Goal: Task Accomplishment & Management: Manage account settings

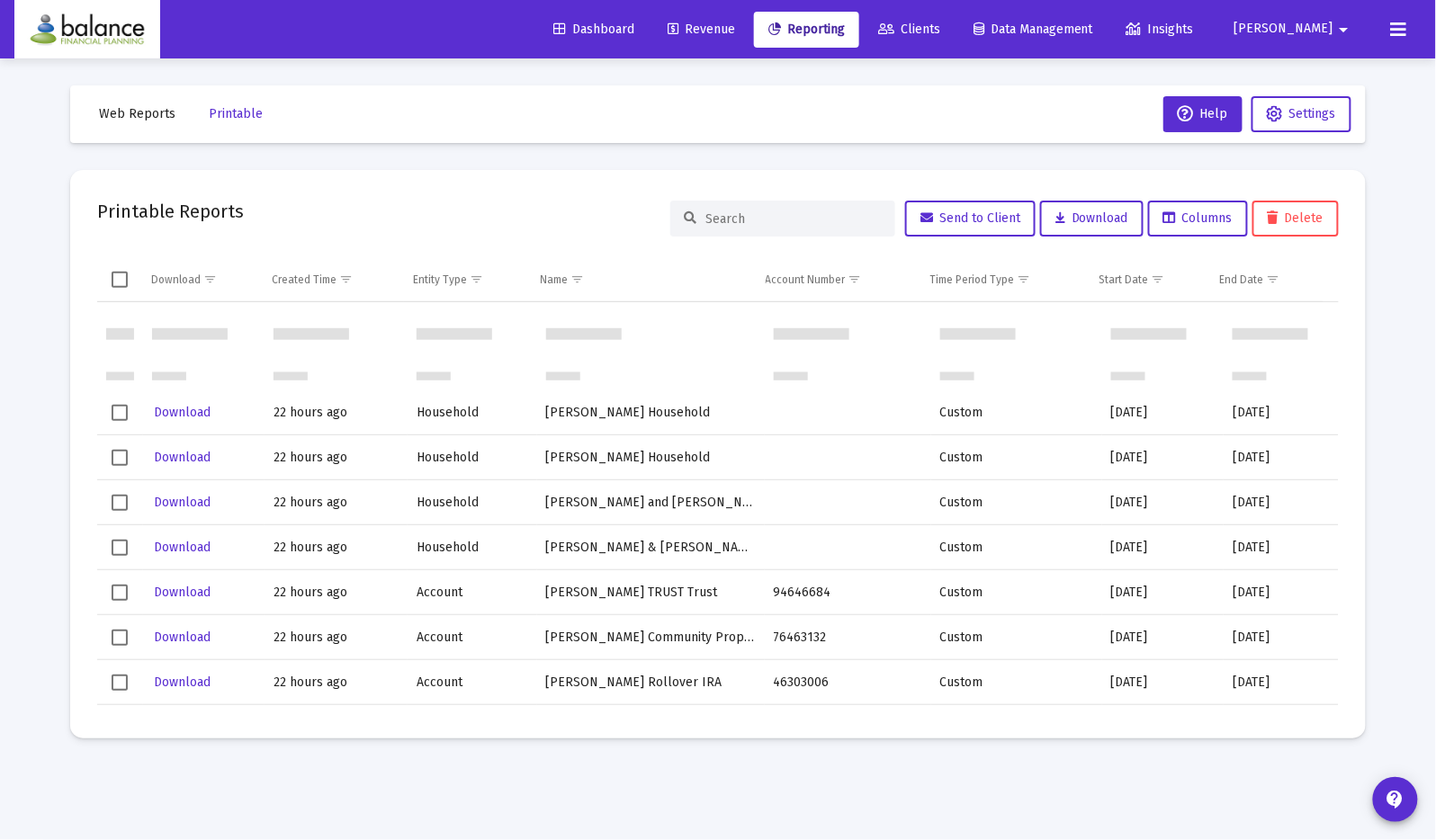
scroll to position [119, 0]
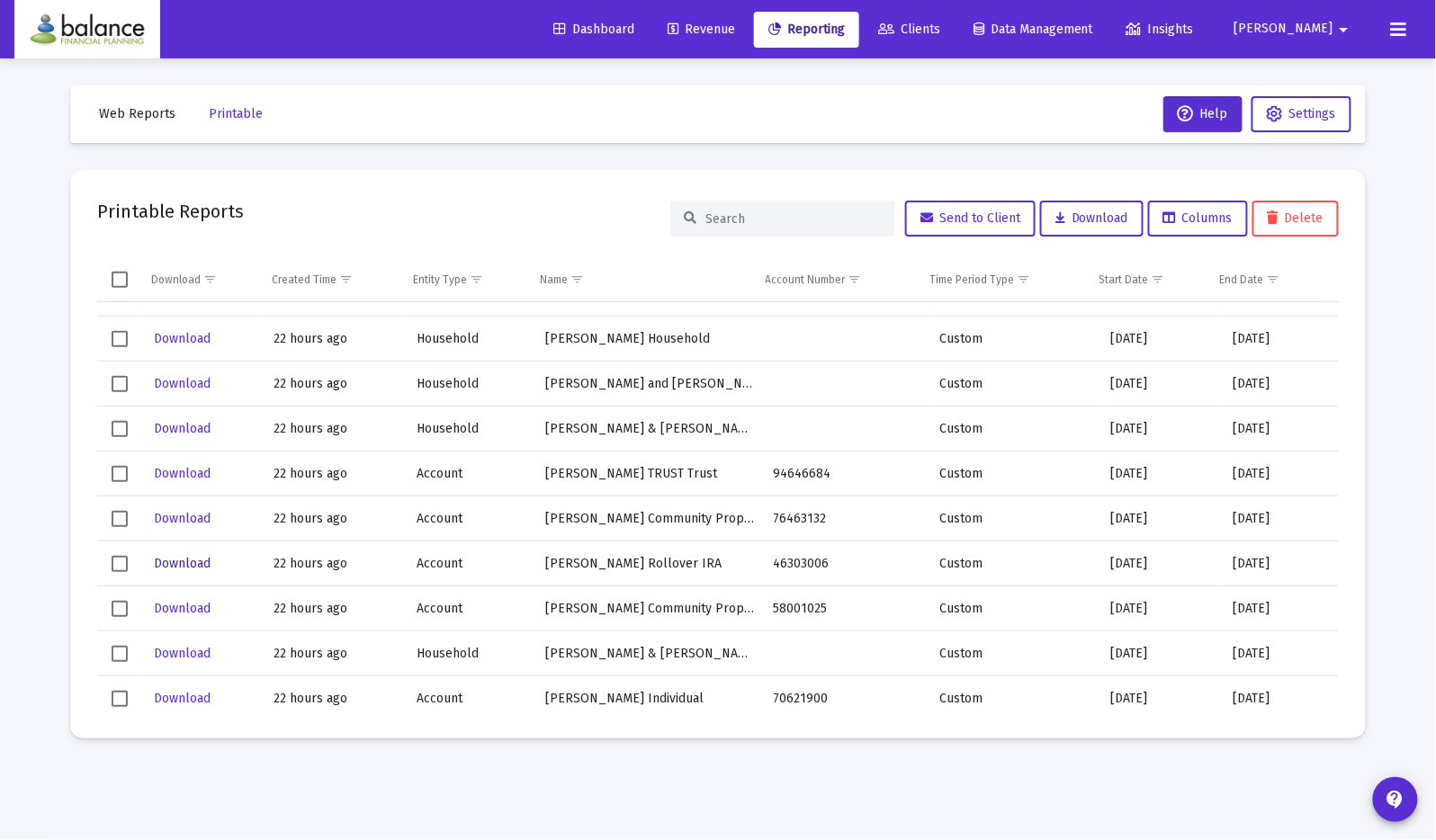
click at [186, 558] on span "Download" at bounding box center [182, 563] width 57 height 15
click at [570, 376] on td "Steve and Linda Household" at bounding box center [651, 384] width 228 height 45
click at [183, 430] on span "Download" at bounding box center [182, 428] width 57 height 15
click at [499, 453] on td "Account" at bounding box center [472, 474] width 128 height 45
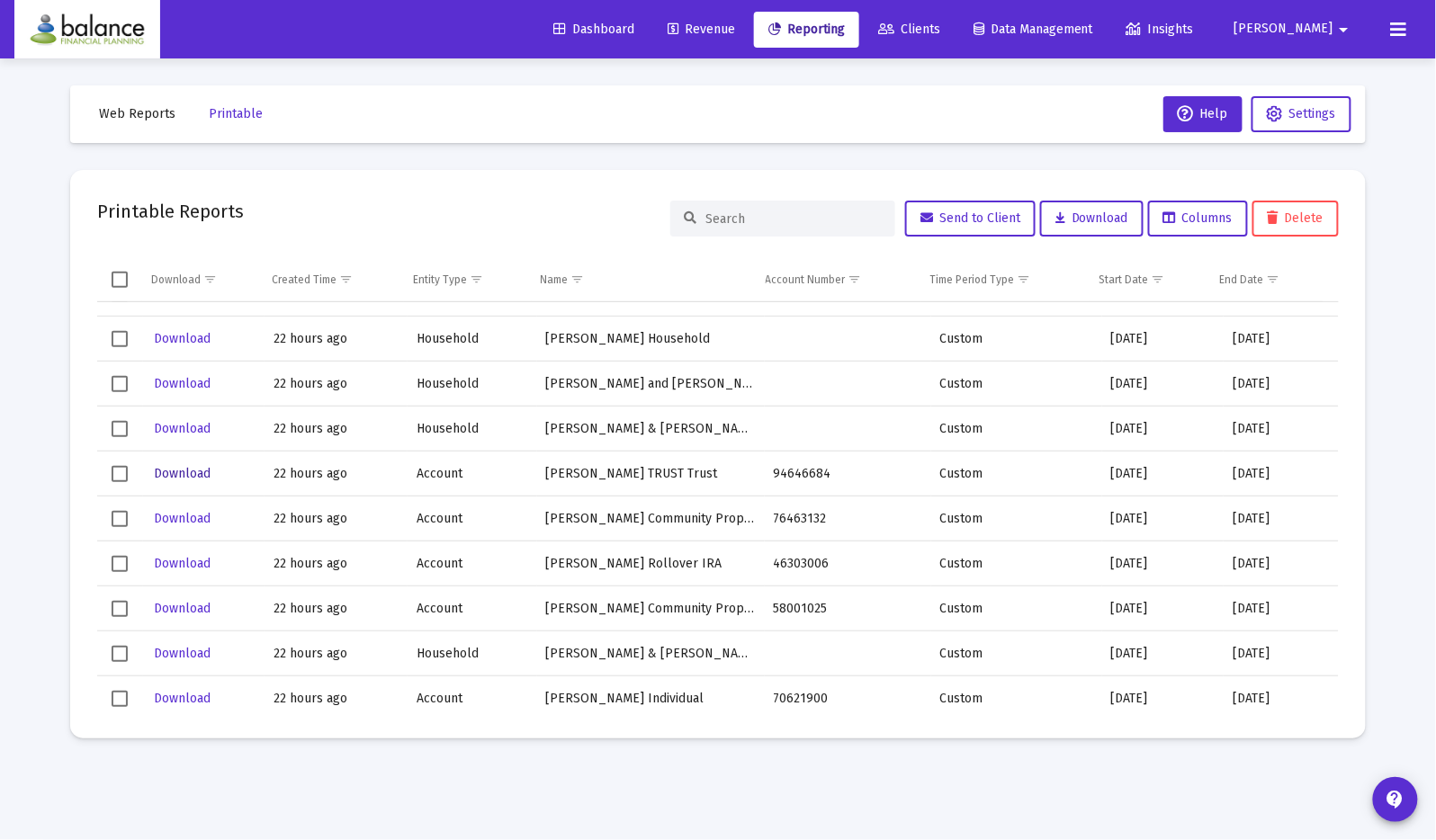
click at [196, 472] on span "Download" at bounding box center [182, 473] width 57 height 15
click at [845, 26] on span "Reporting" at bounding box center [807, 29] width 76 height 15
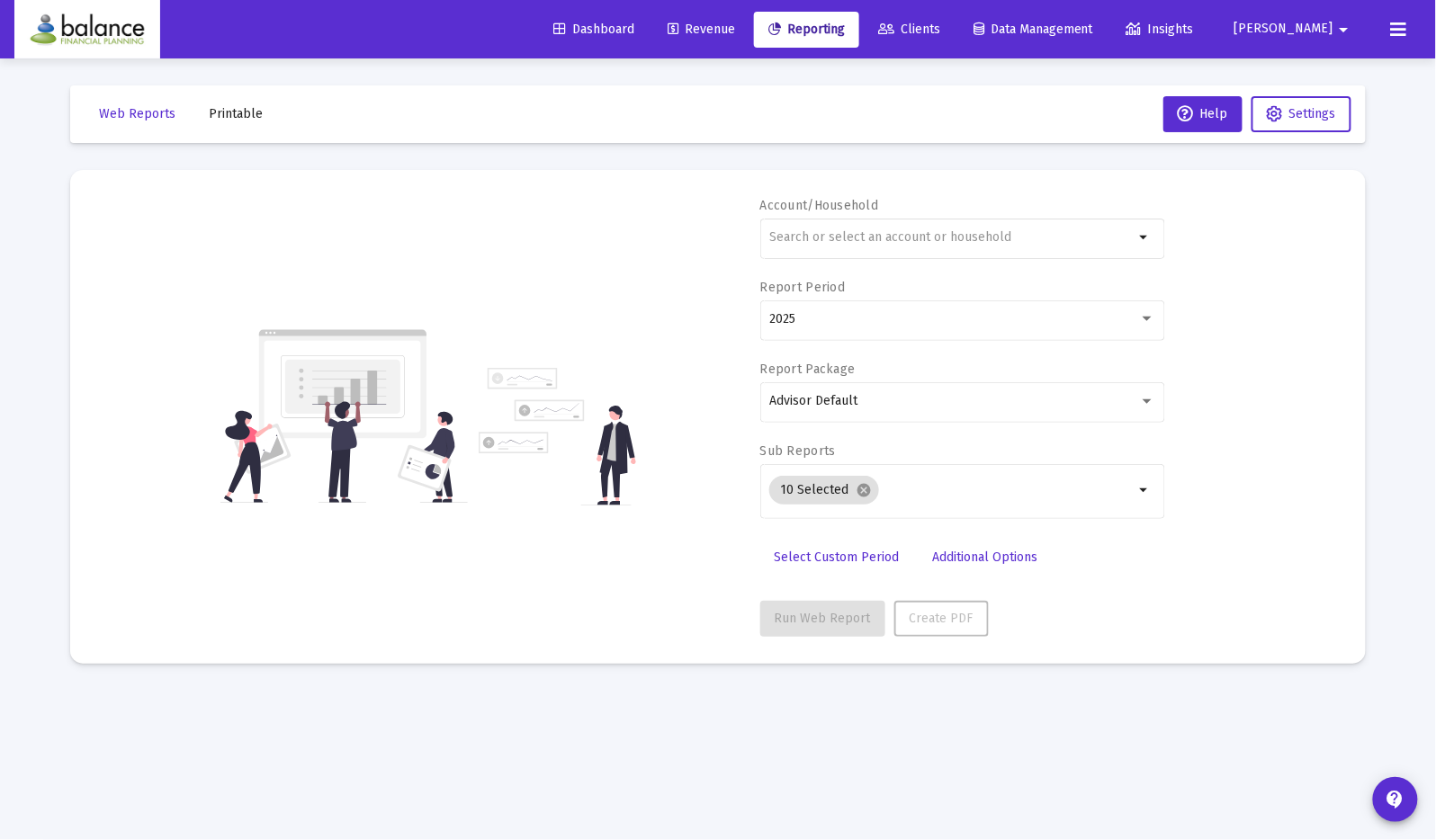
click at [237, 110] on span "Printable" at bounding box center [236, 113] width 54 height 15
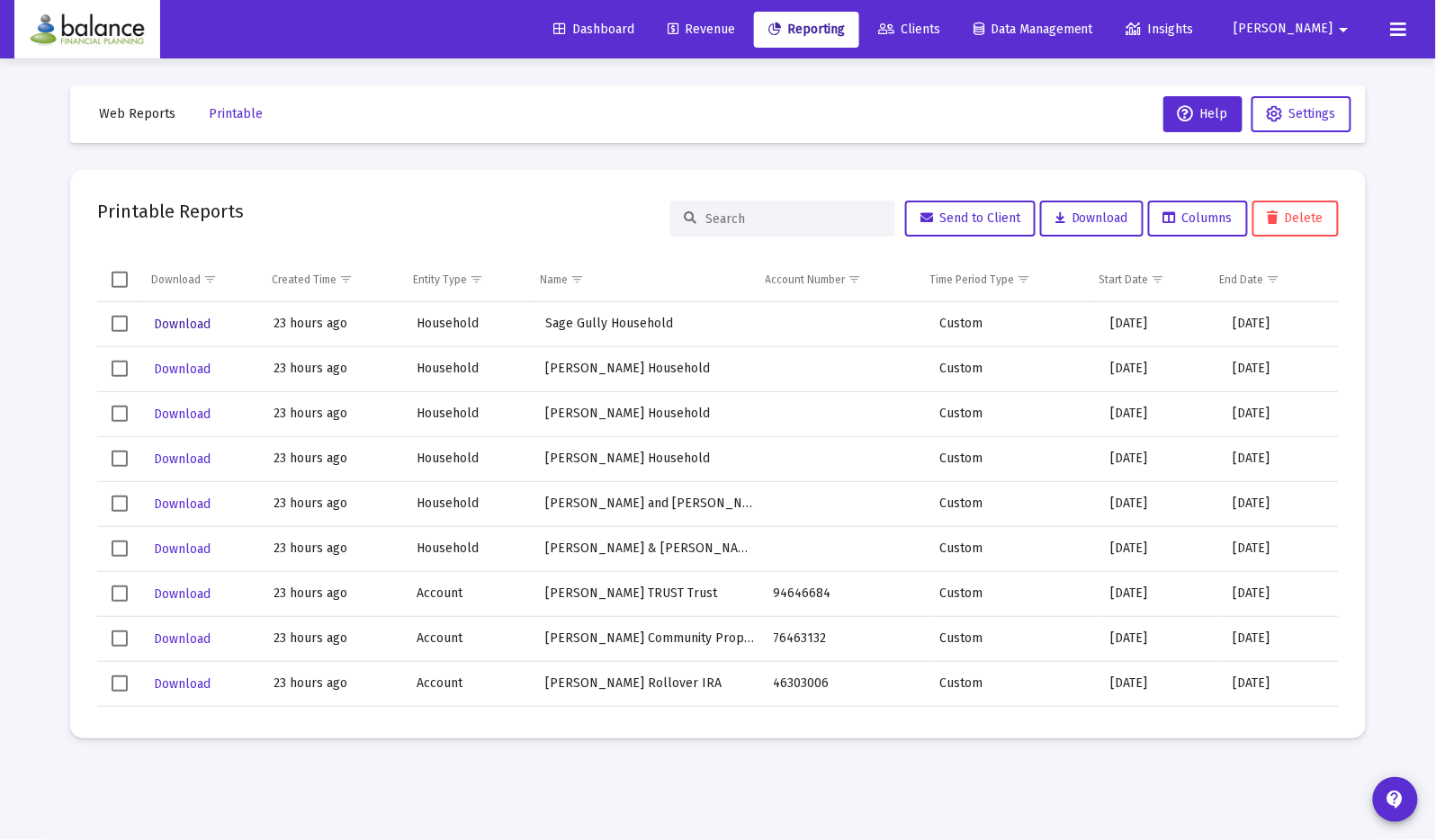
click at [191, 328] on span "Download" at bounding box center [182, 324] width 57 height 15
click at [845, 21] on span "Reporting" at bounding box center [807, 29] width 76 height 15
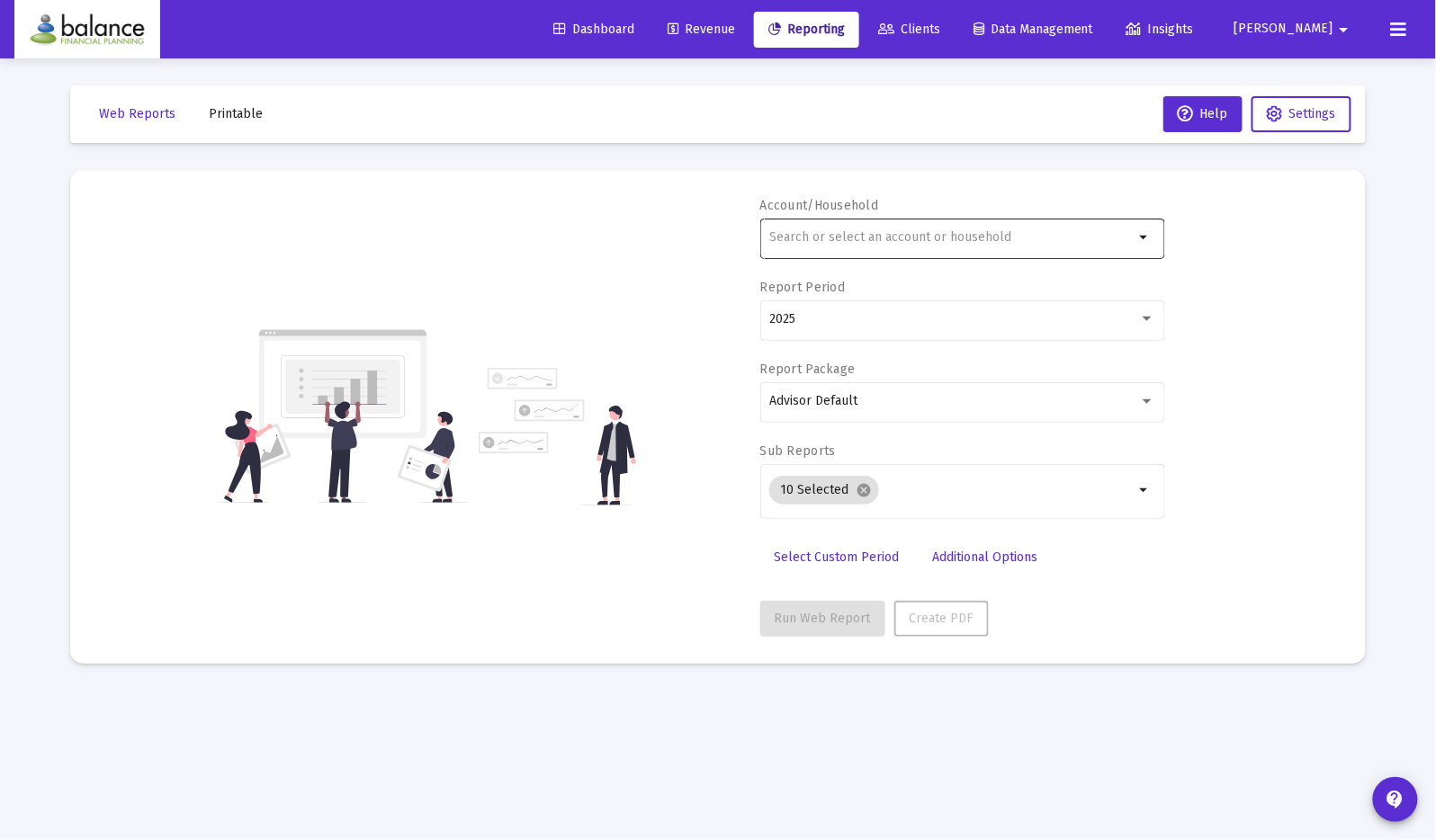
click at [882, 228] on div at bounding box center [952, 236] width 364 height 44
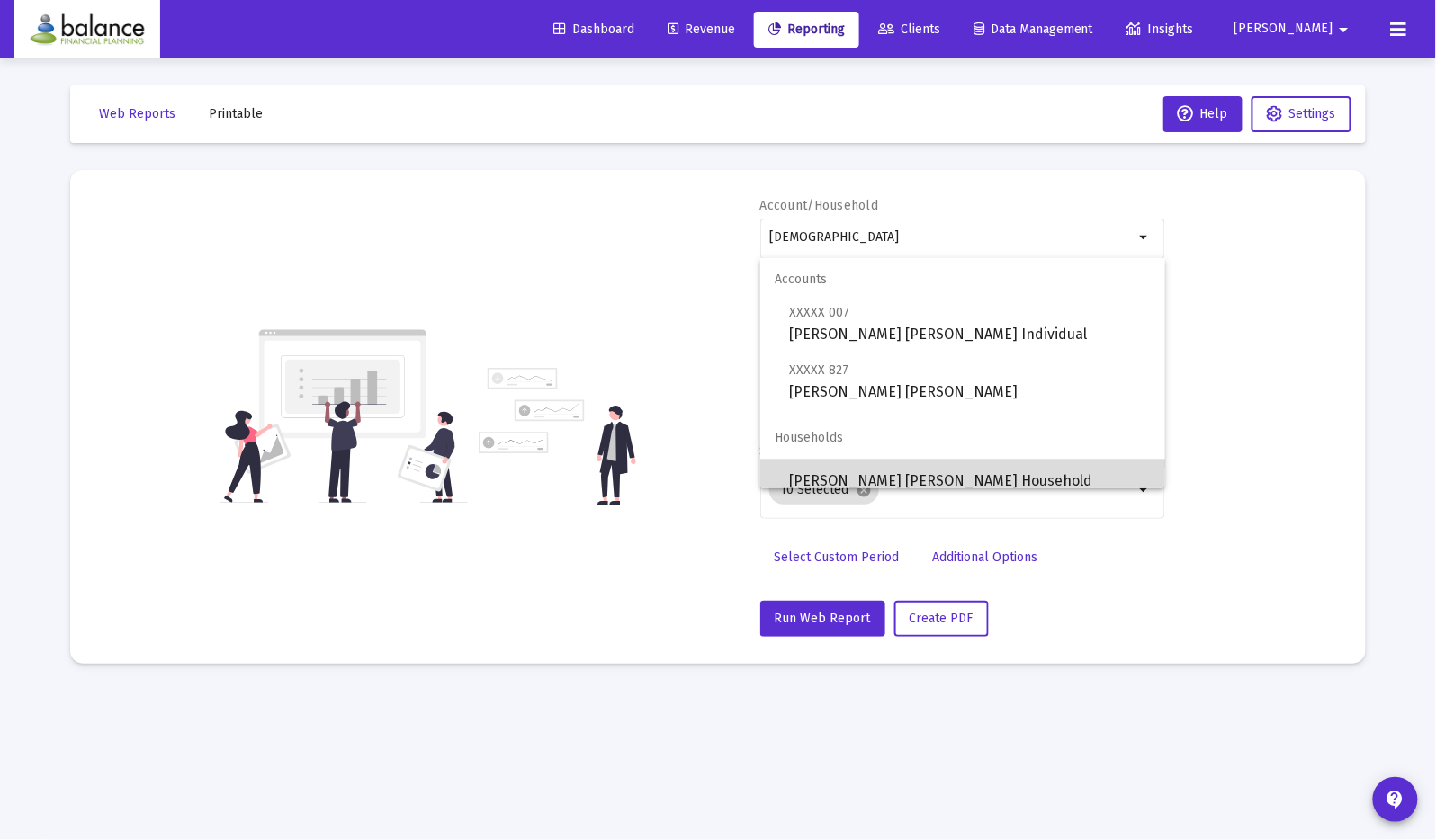
click at [993, 472] on span "[PERSON_NAME] [PERSON_NAME] Household" at bounding box center [969, 481] width 362 height 43
type input "[PERSON_NAME] [PERSON_NAME] Household"
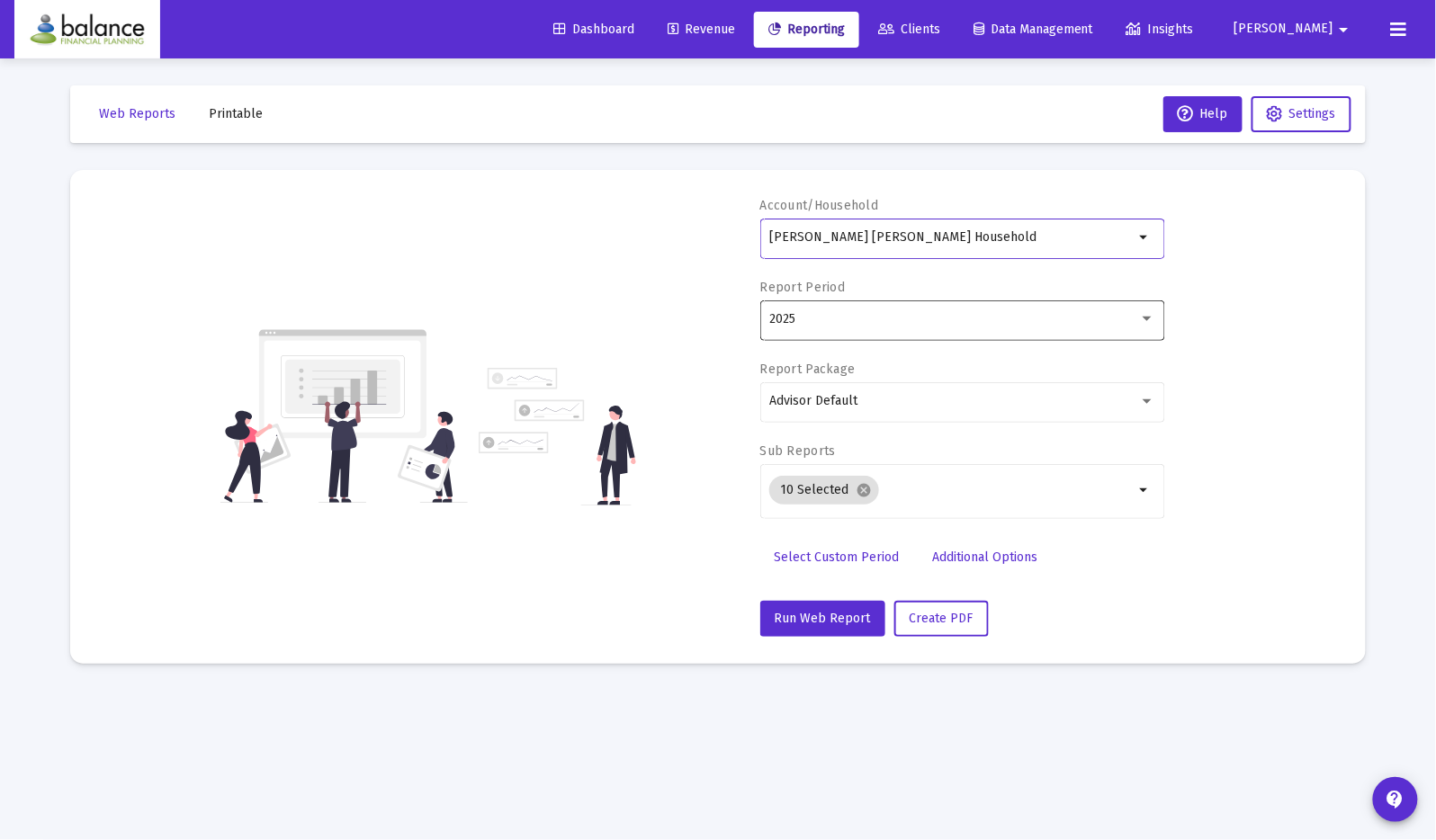
click at [1159, 314] on div "2025" at bounding box center [963, 318] width 405 height 44
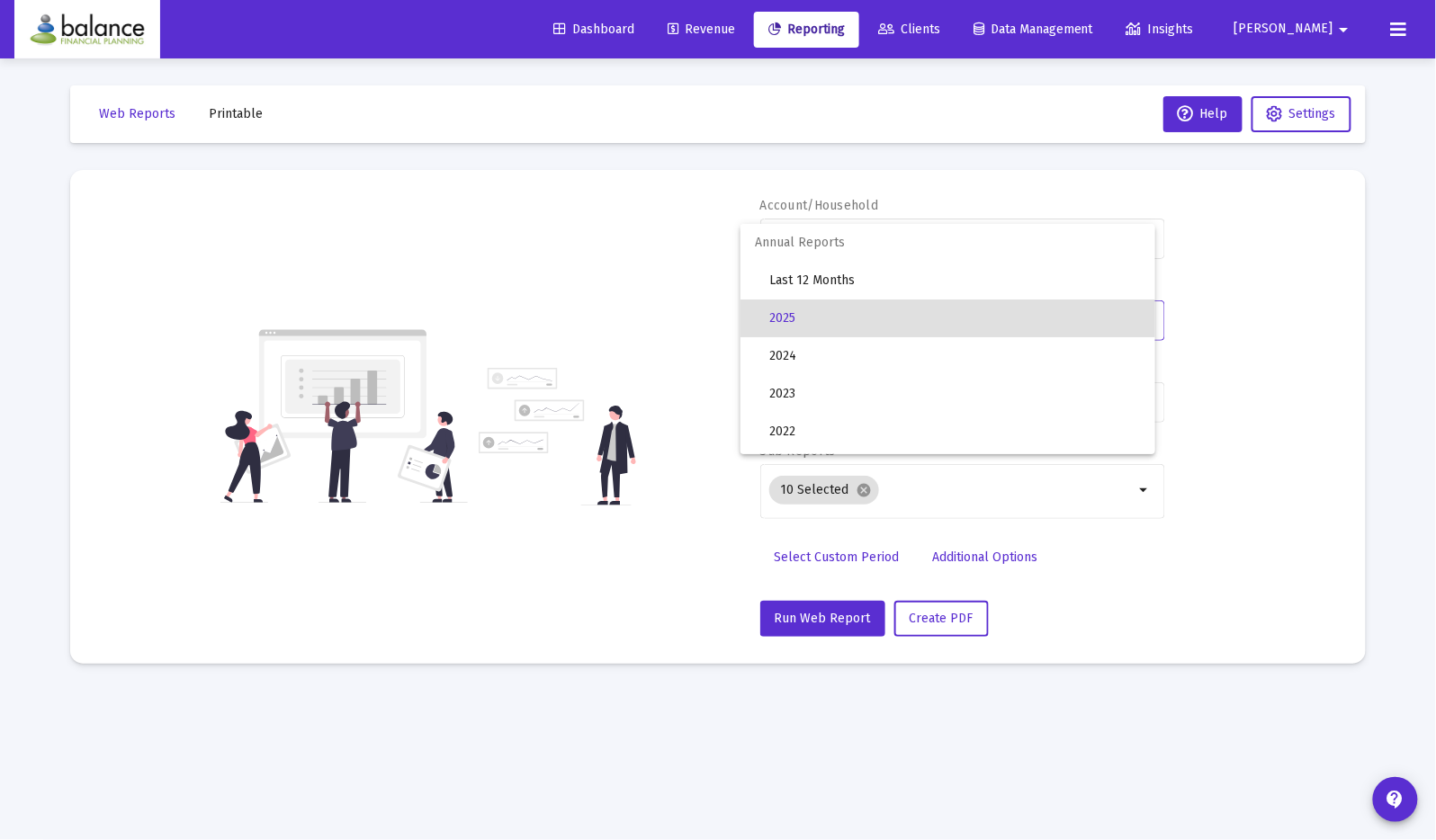
scroll to position [600, 0]
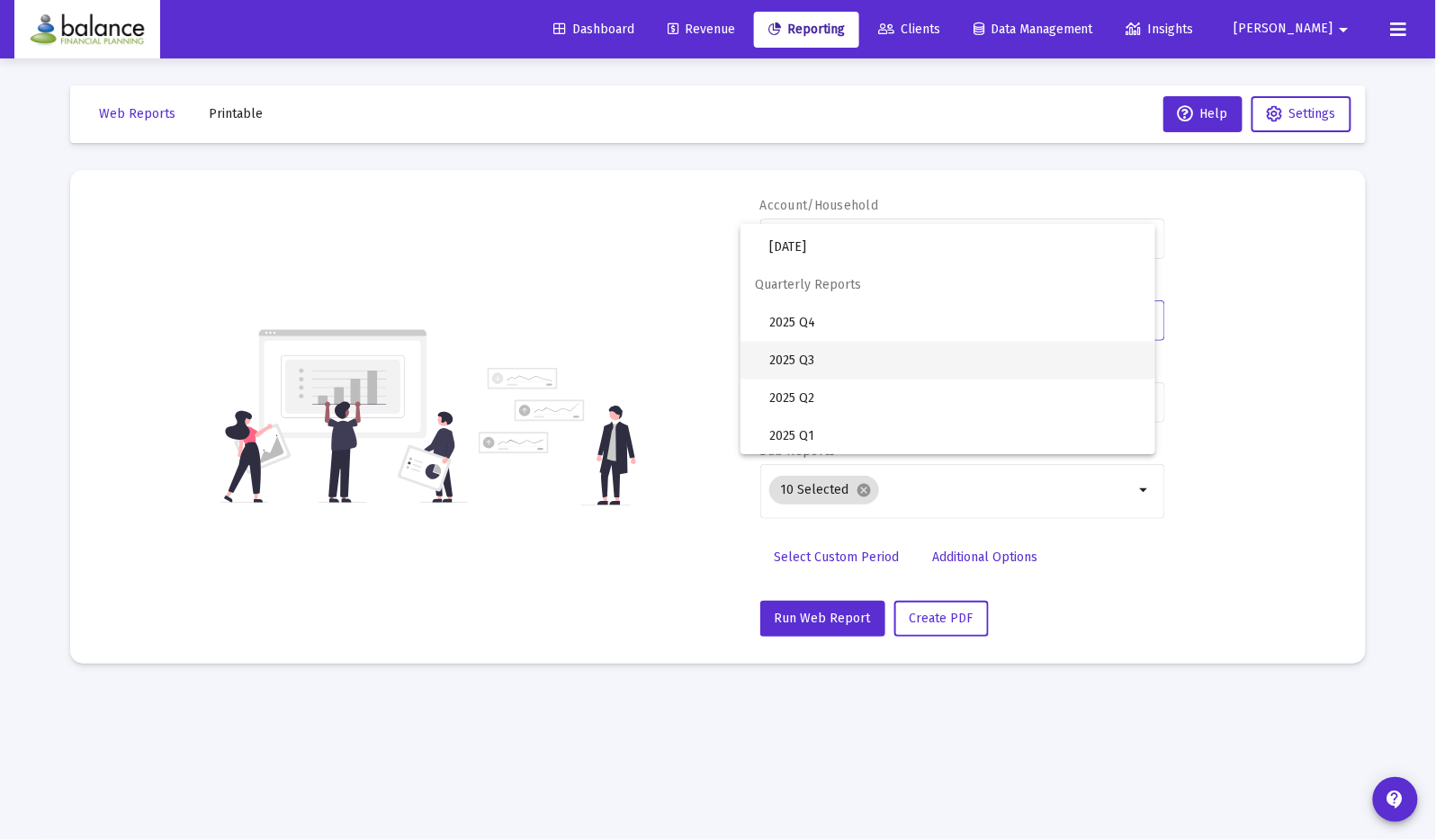
click at [994, 365] on span "2025 Q3" at bounding box center [955, 361] width 372 height 38
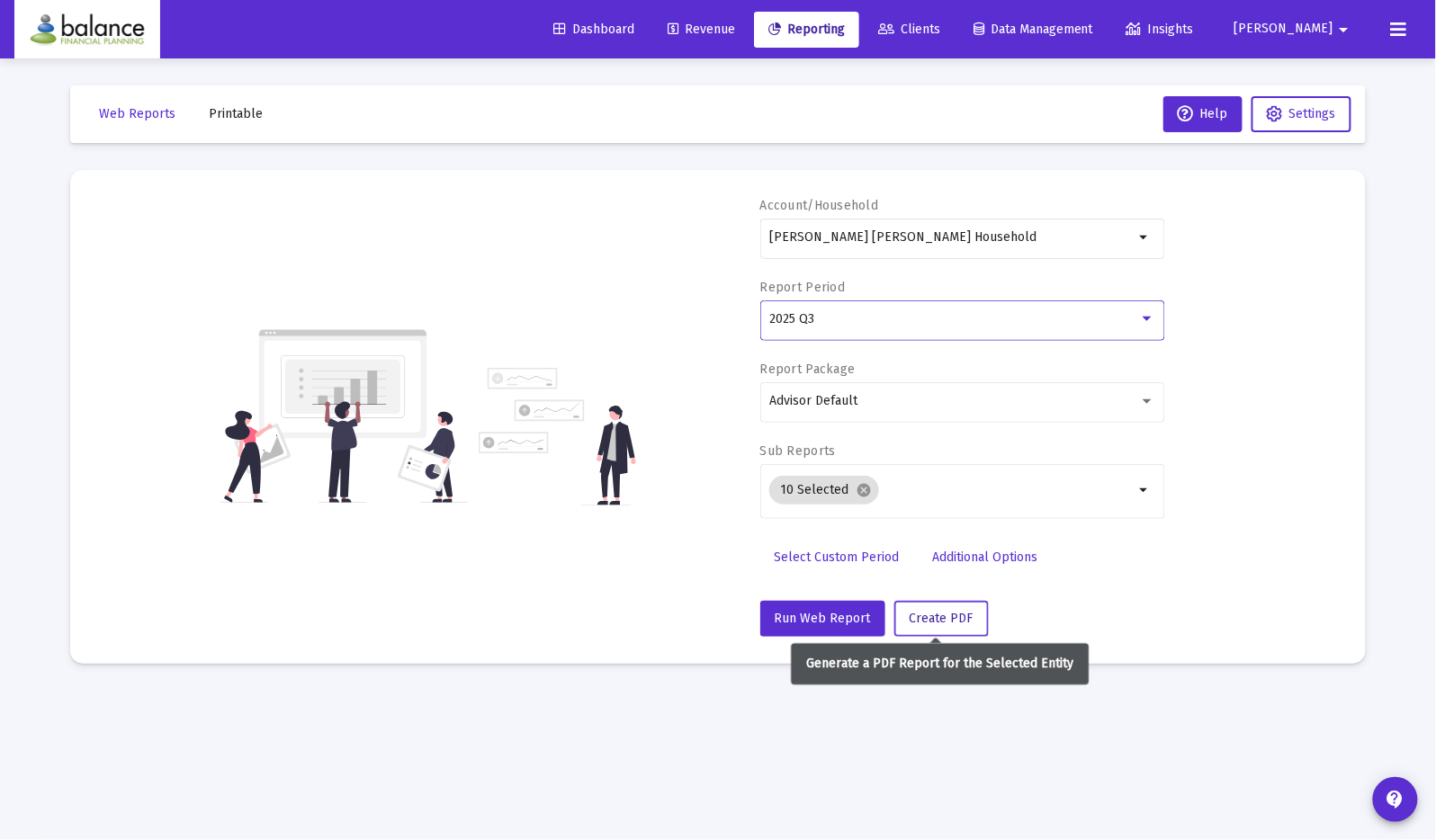
click at [941, 610] on span "Create PDF" at bounding box center [942, 618] width 64 height 15
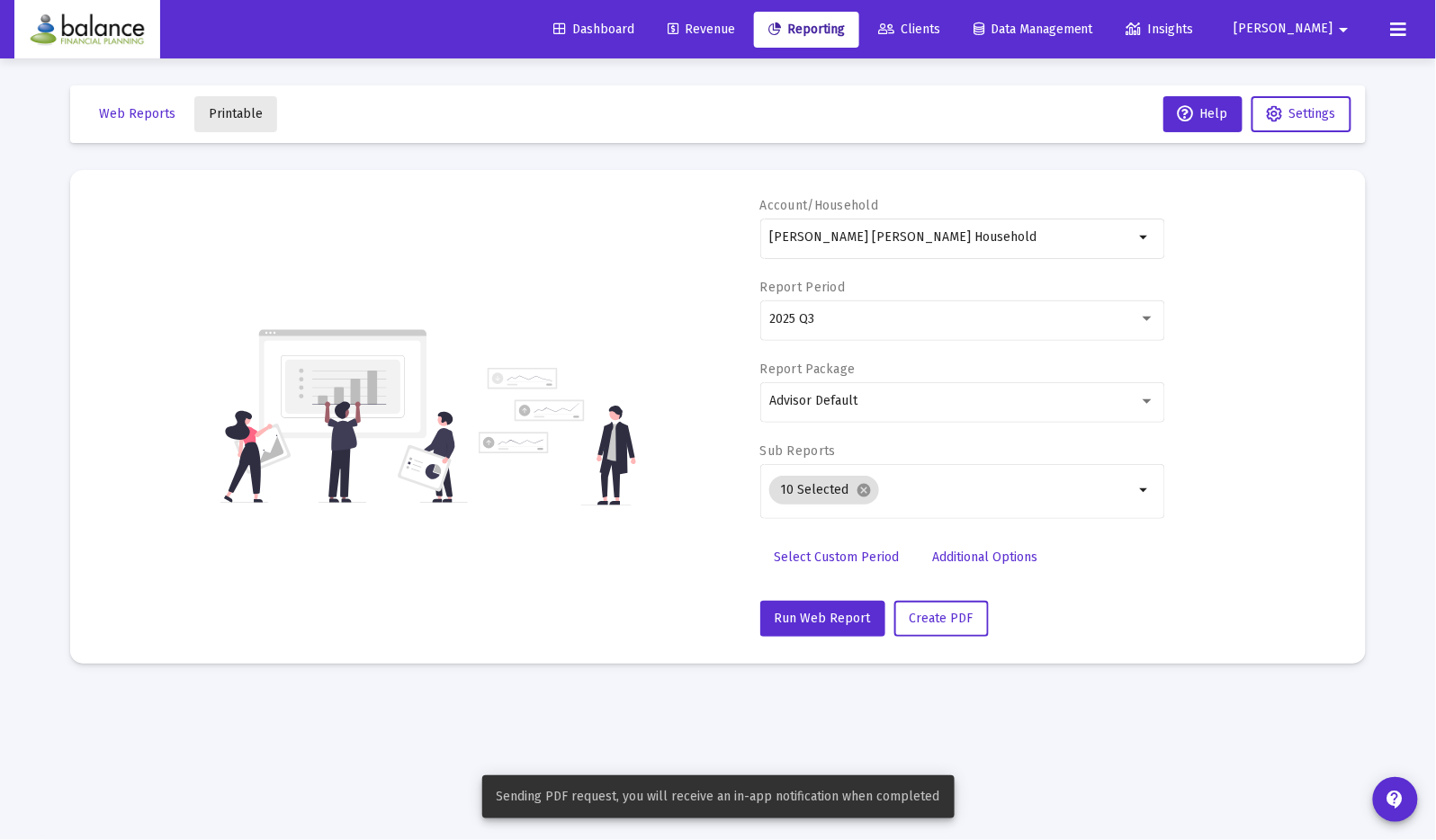
click at [234, 114] on span "Printable" at bounding box center [236, 113] width 54 height 15
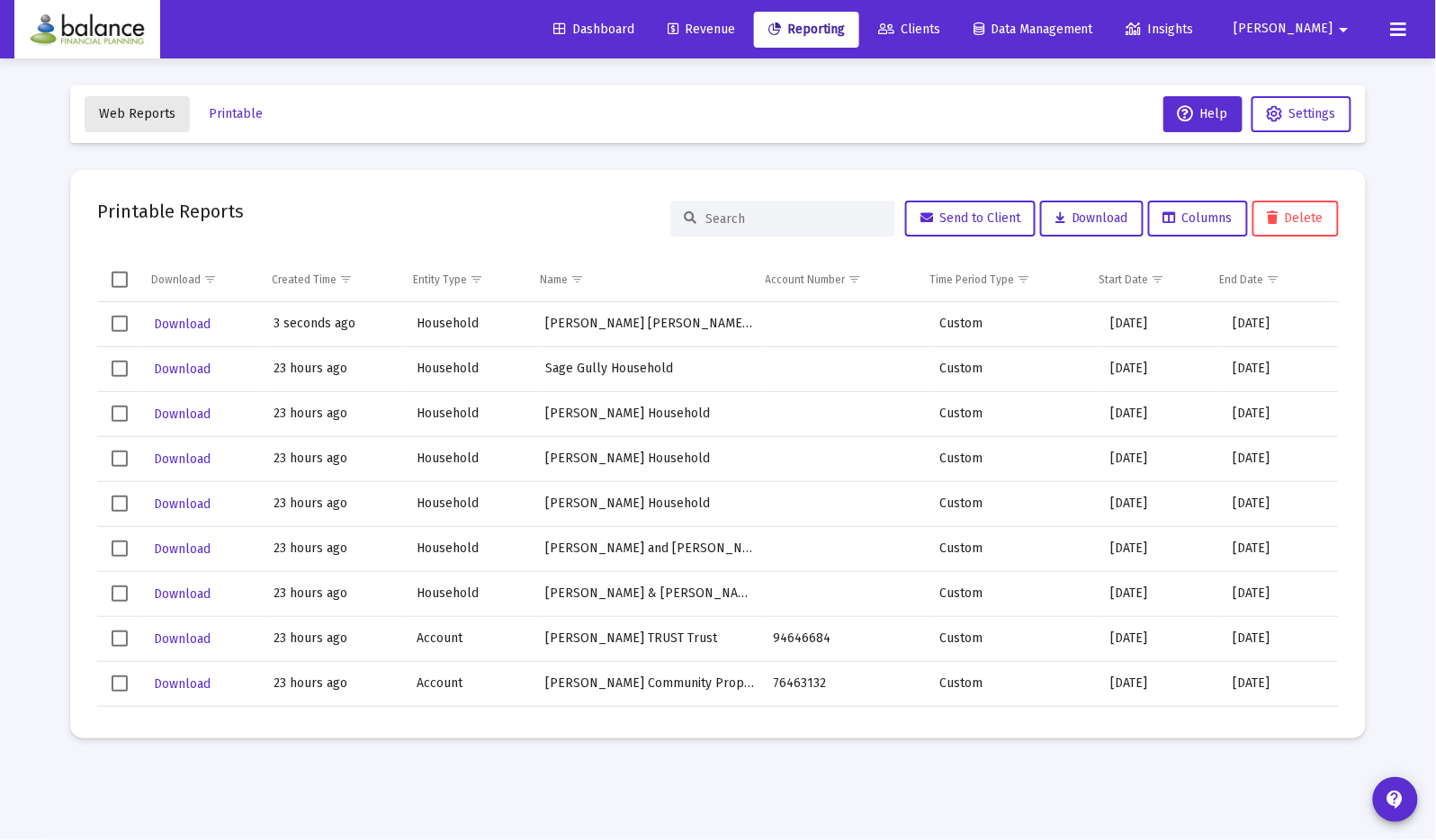
click at [160, 114] on span "Web Reports" at bounding box center [137, 113] width 76 height 15
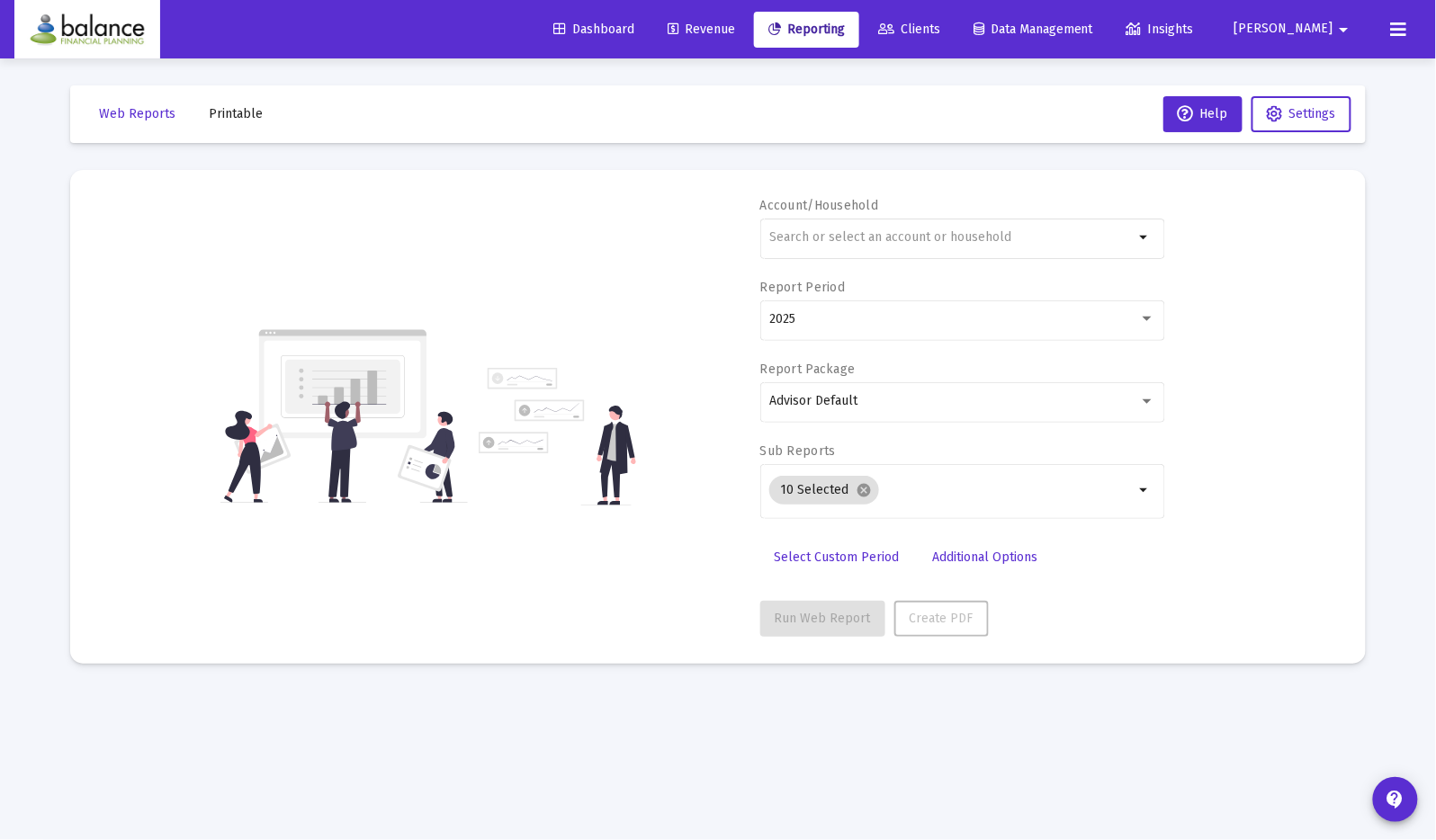
click at [560, 362] on div at bounding box center [428, 416] width 315 height 178
click at [230, 108] on span "Printable" at bounding box center [236, 113] width 54 height 15
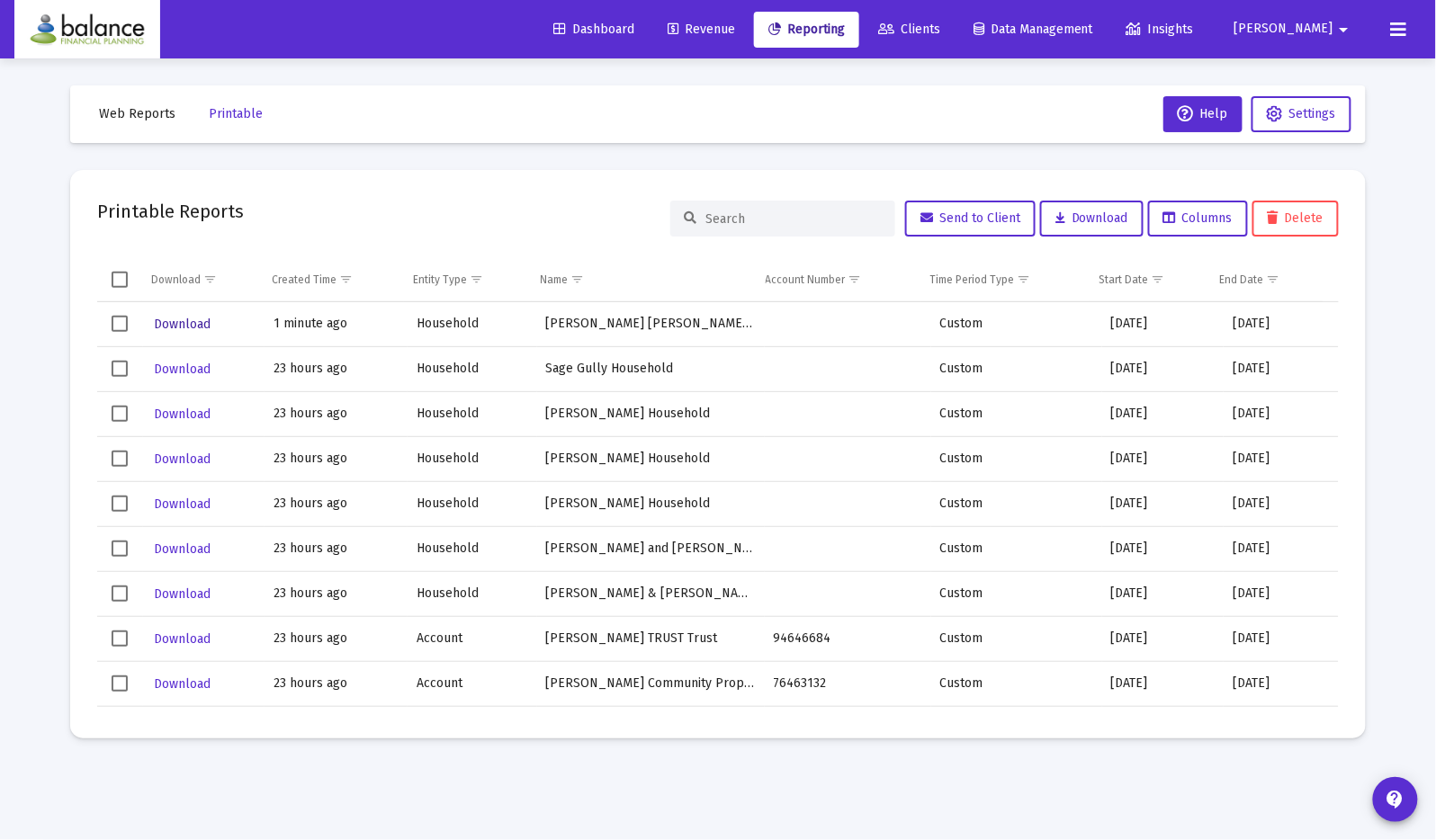
click at [188, 317] on span "Download" at bounding box center [182, 324] width 57 height 15
click at [192, 548] on span "Download" at bounding box center [182, 549] width 57 height 15
click at [219, 520] on td "Download" at bounding box center [204, 504] width 123 height 45
click at [168, 502] on span "Download" at bounding box center [182, 504] width 57 height 15
click at [860, 39] on link "Reporting" at bounding box center [806, 30] width 105 height 36
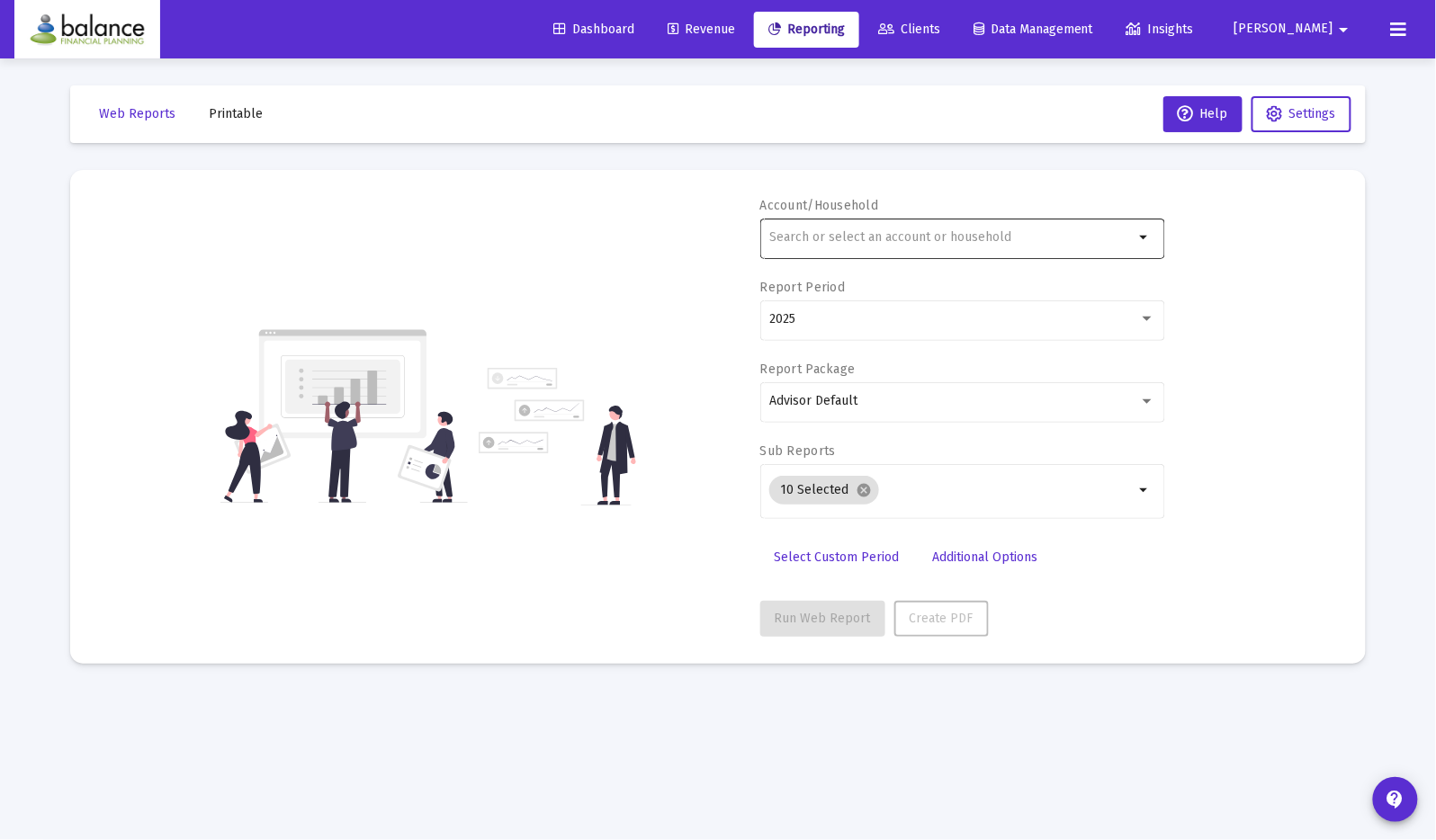
click at [818, 239] on input "text" at bounding box center [952, 237] width 364 height 14
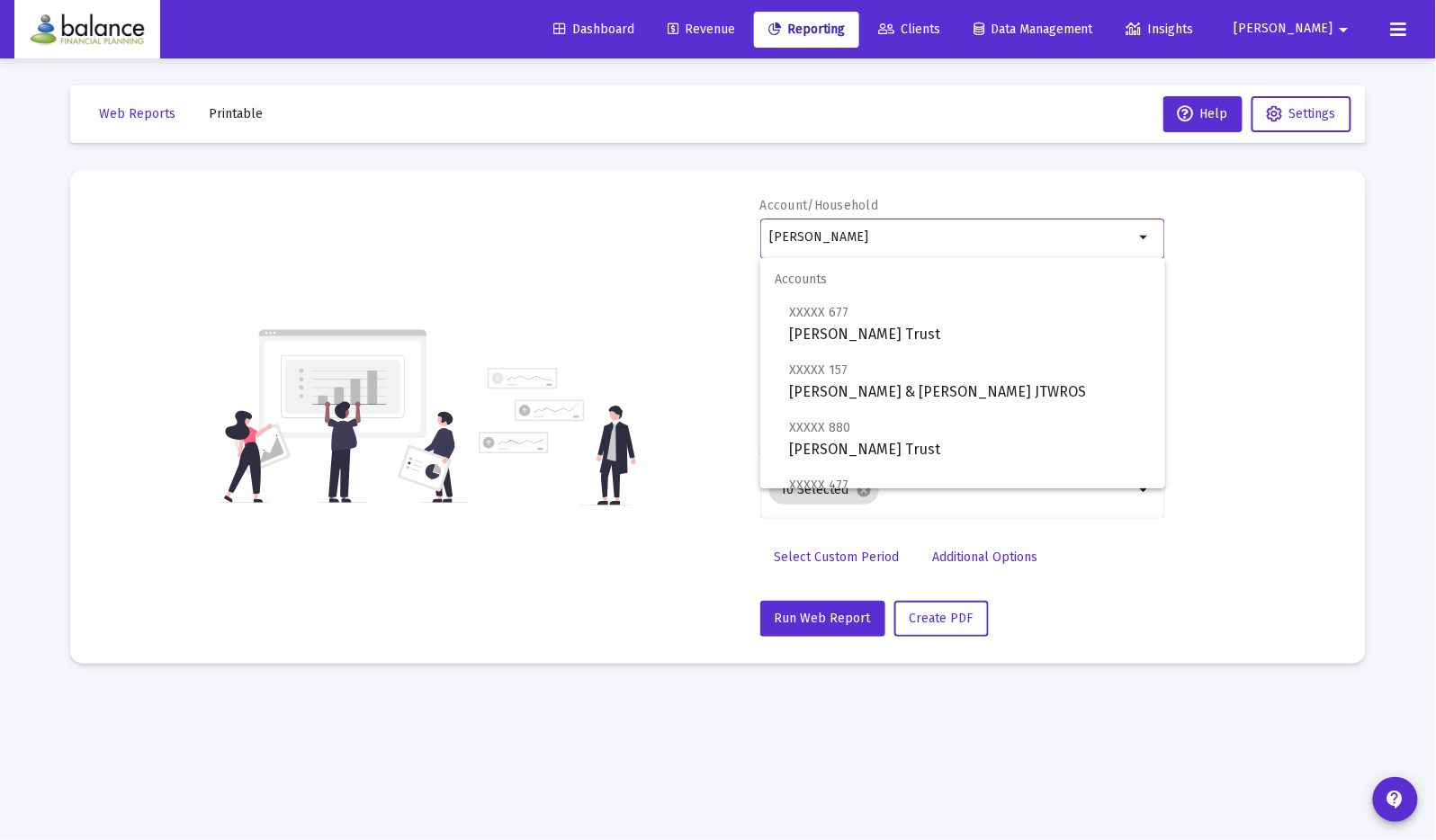
scroll to position [186, 0]
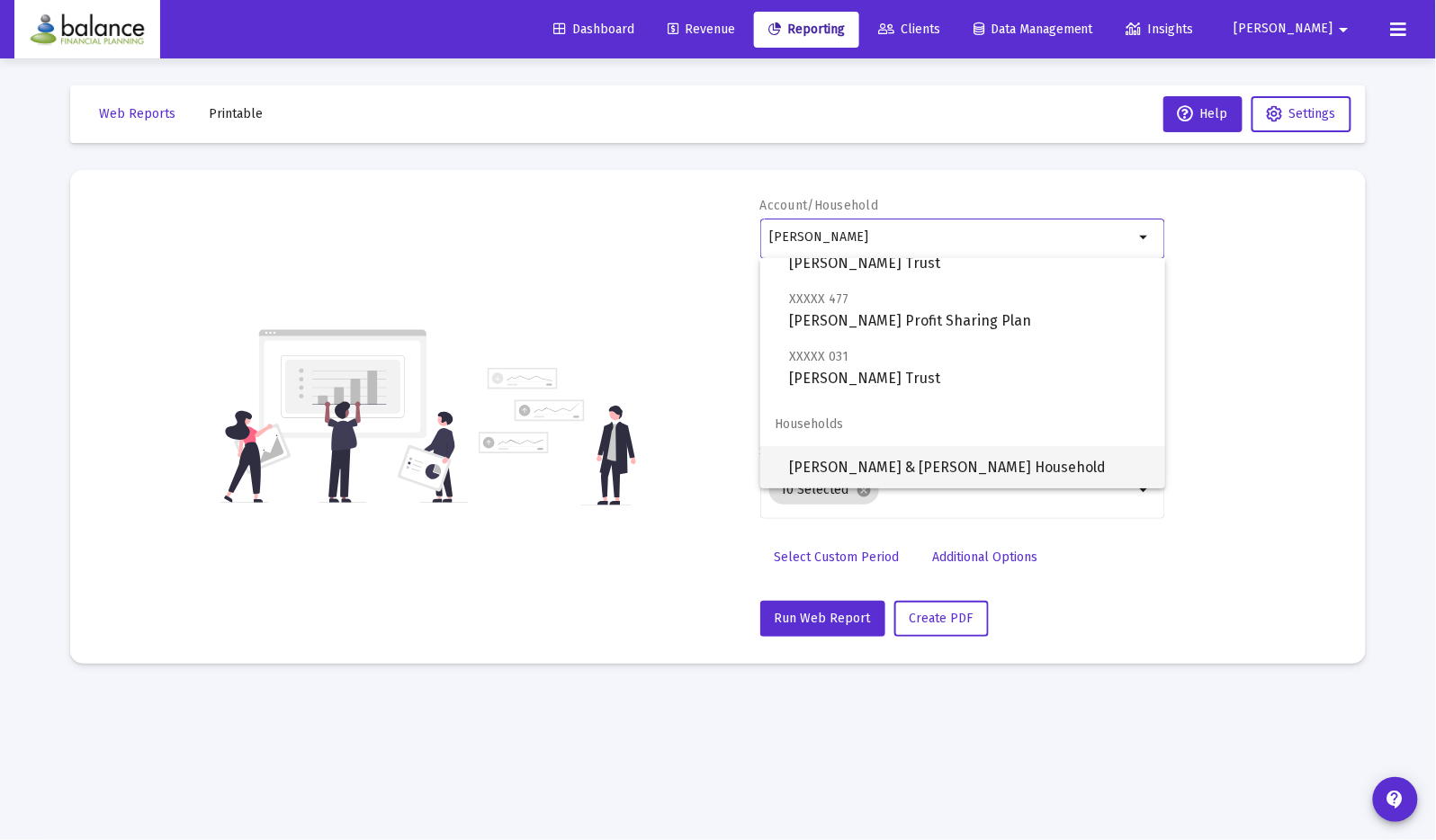
click at [1046, 462] on span "[PERSON_NAME] & [PERSON_NAME] Household" at bounding box center [969, 467] width 362 height 43
type input "[PERSON_NAME] & [PERSON_NAME] Household"
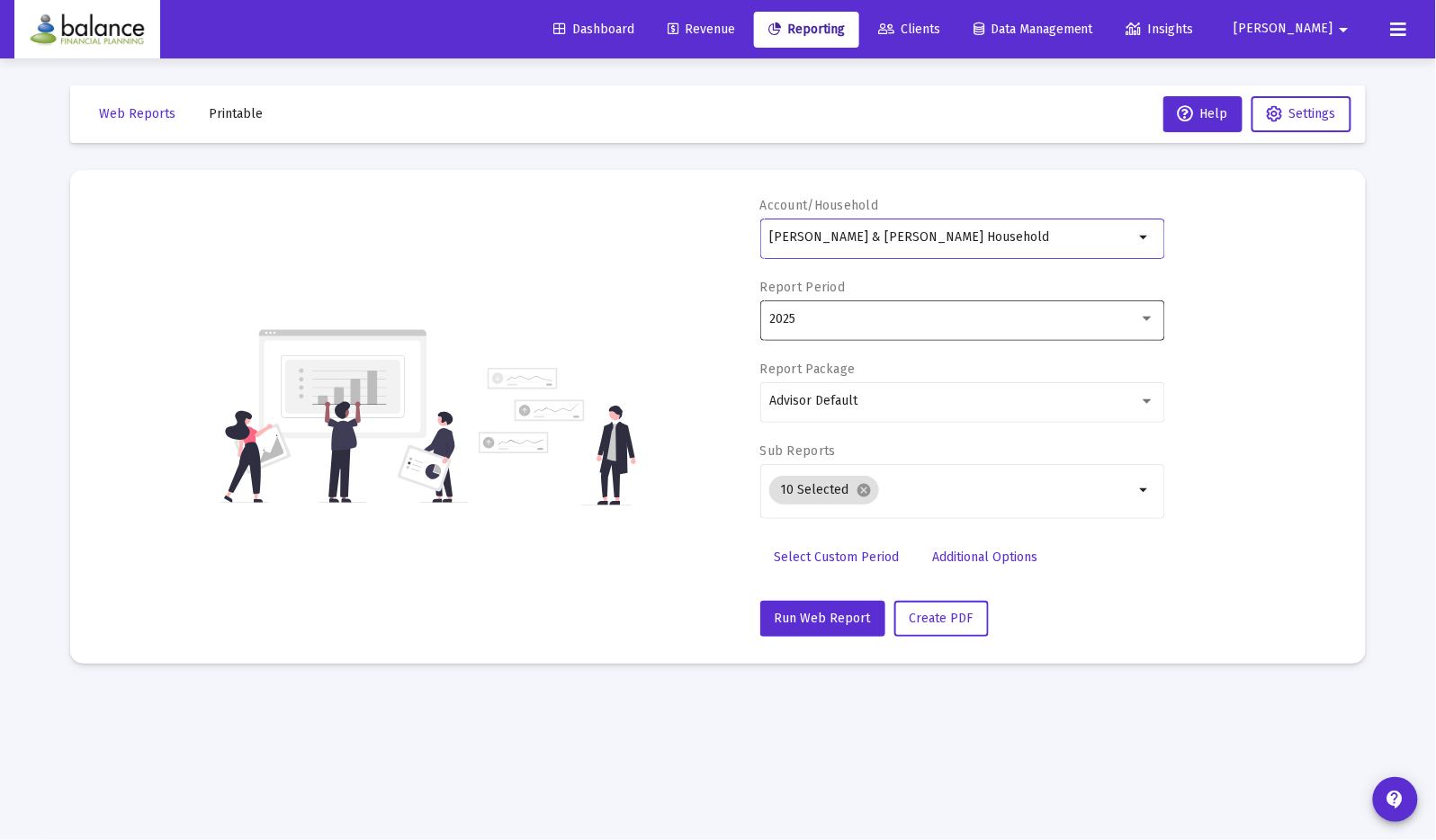
click at [1147, 324] on div at bounding box center [1147, 319] width 16 height 14
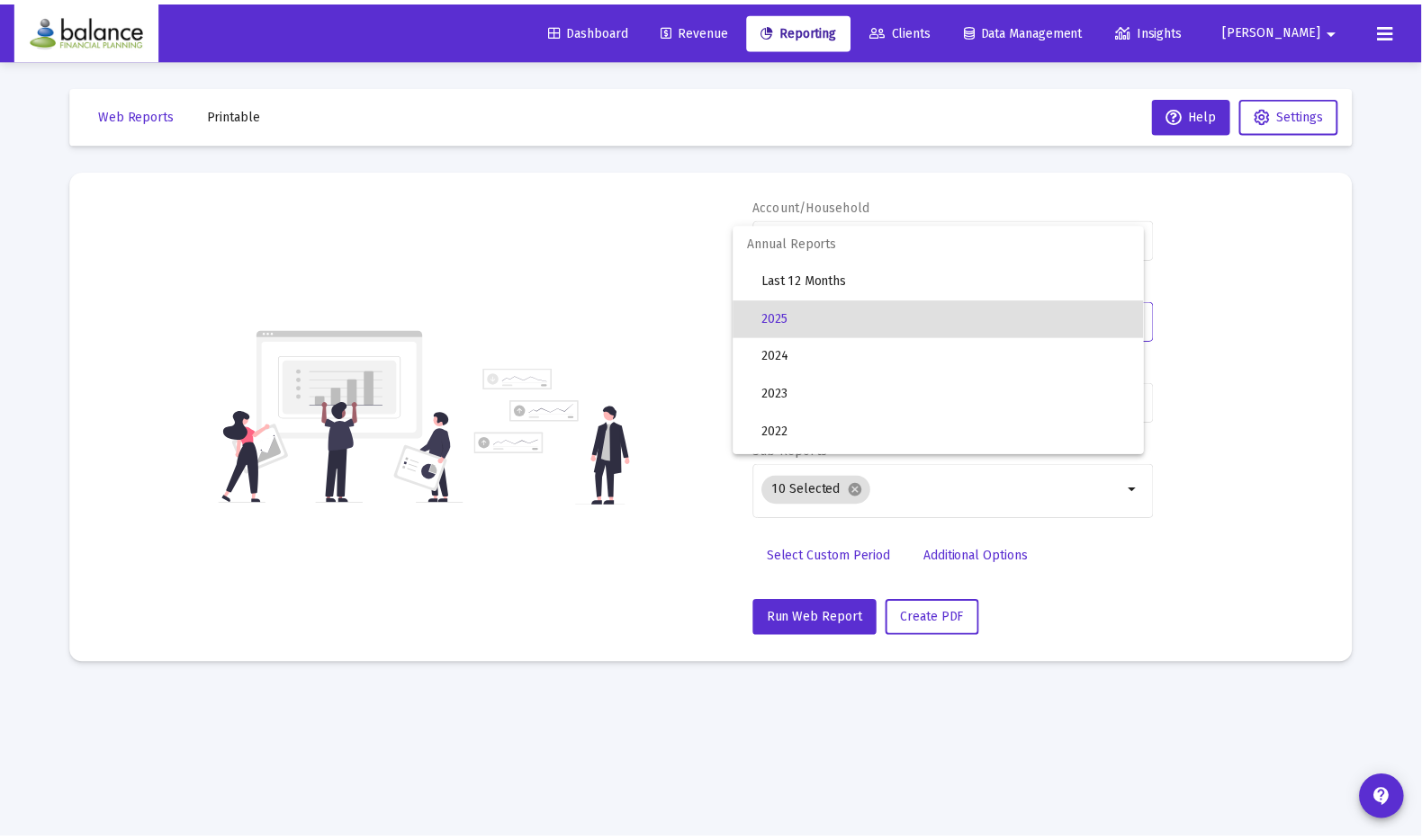
scroll to position [600, 0]
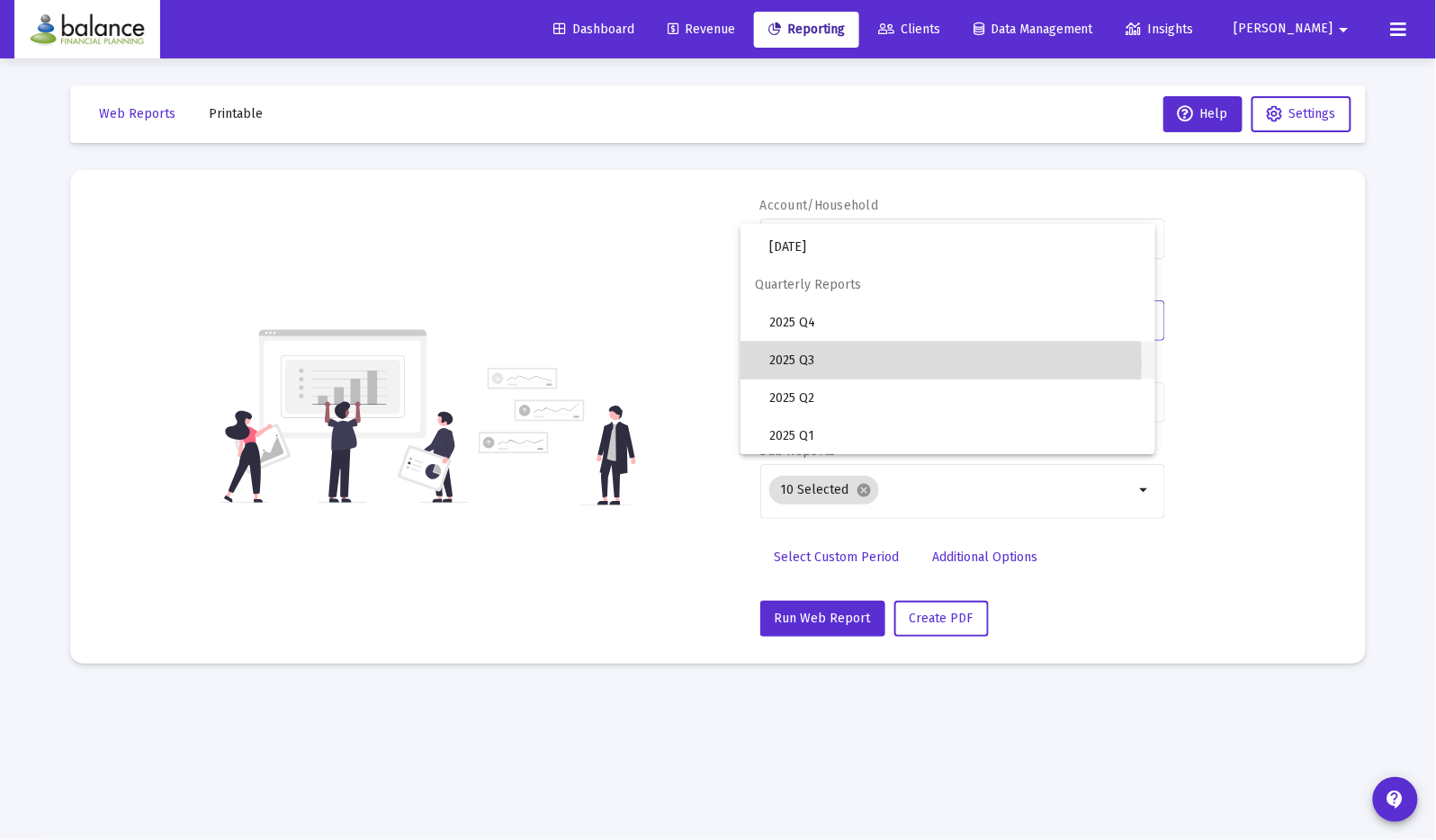
click at [919, 361] on span "2025 Q3" at bounding box center [955, 361] width 372 height 38
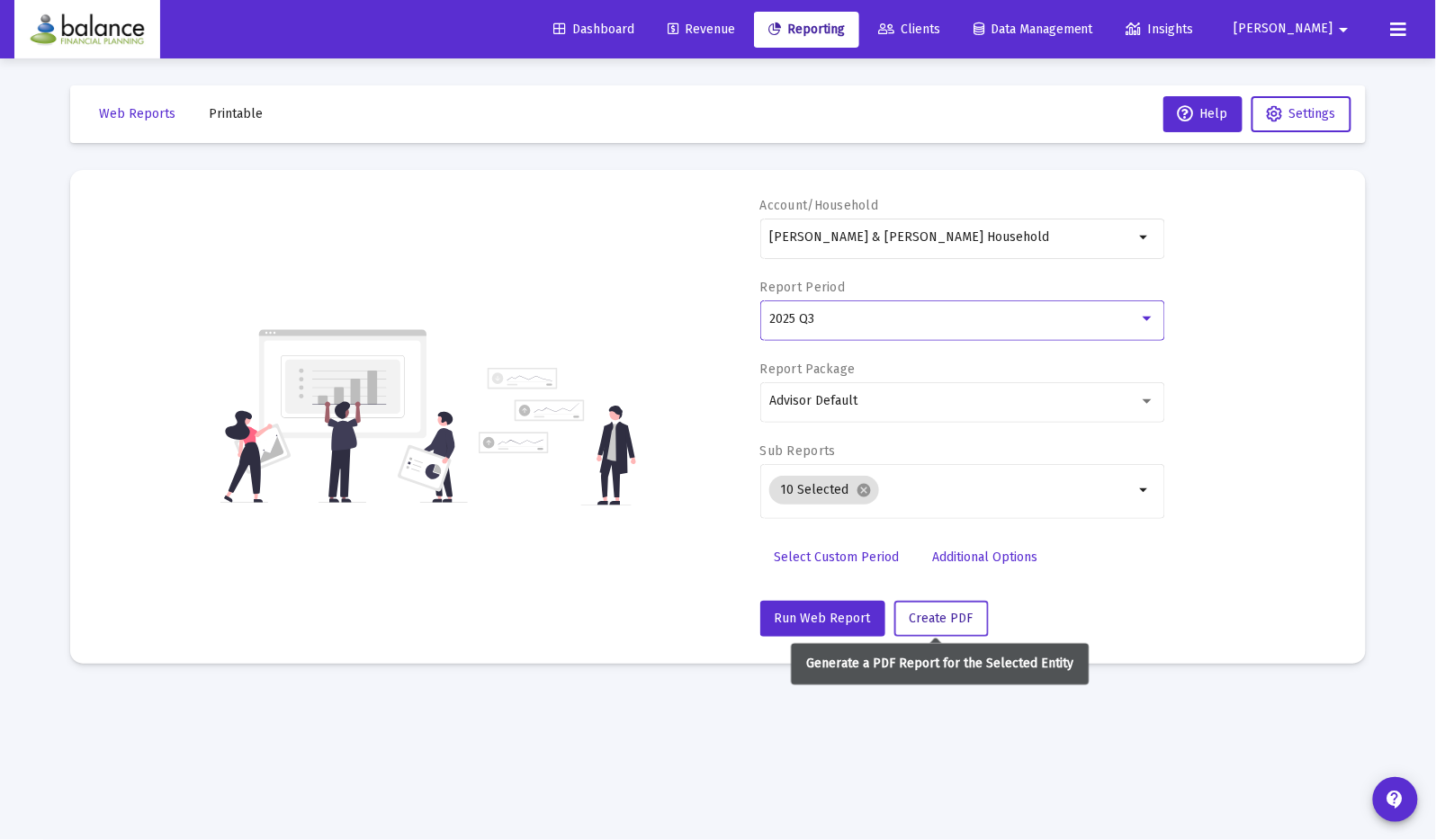
click at [937, 618] on span "Create PDF" at bounding box center [942, 618] width 64 height 15
click at [959, 603] on button "Create PDF" at bounding box center [942, 619] width 95 height 36
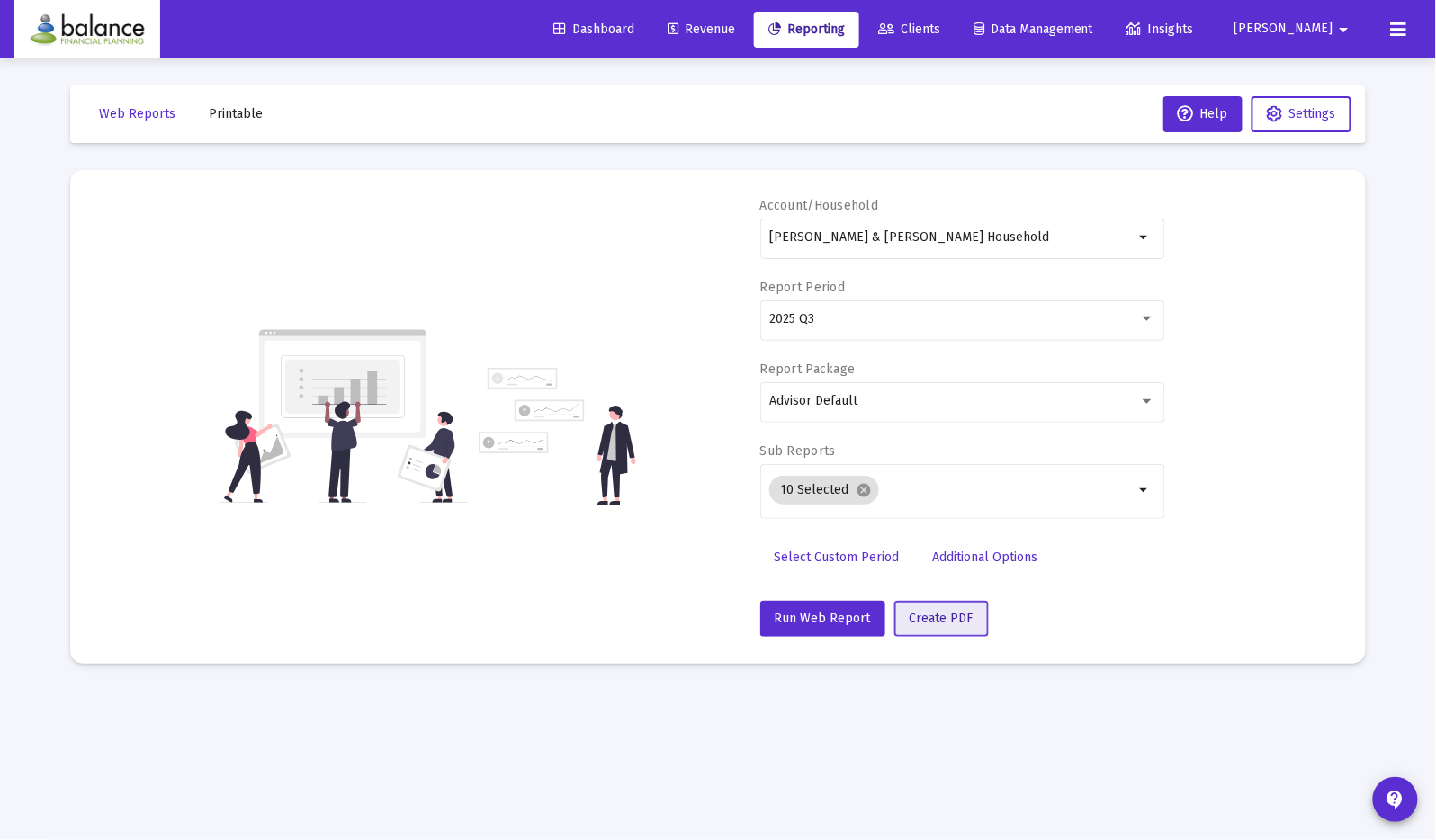
click at [942, 616] on span "Create PDF" at bounding box center [942, 618] width 64 height 15
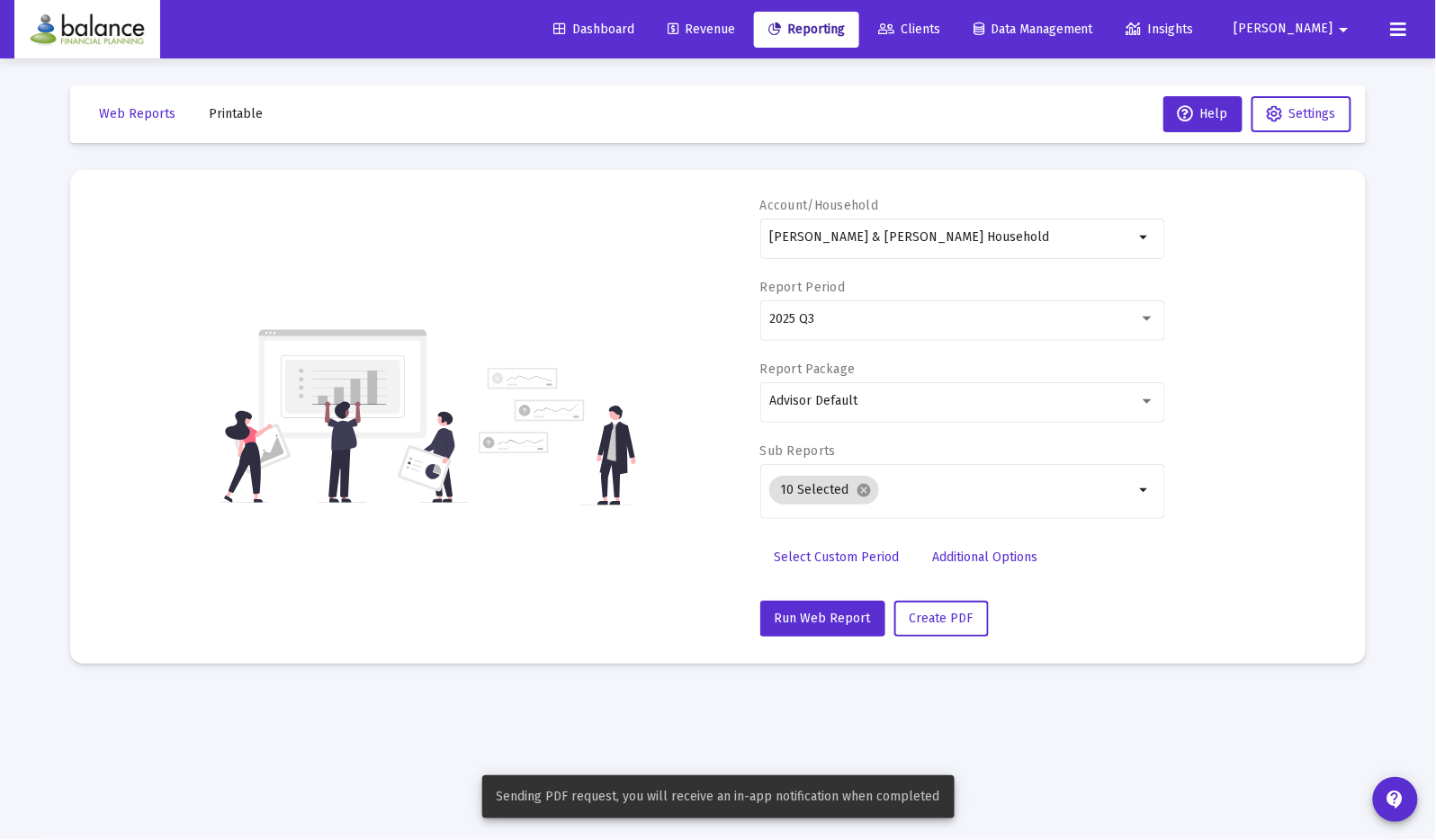
click at [235, 116] on span "Printable" at bounding box center [236, 113] width 54 height 15
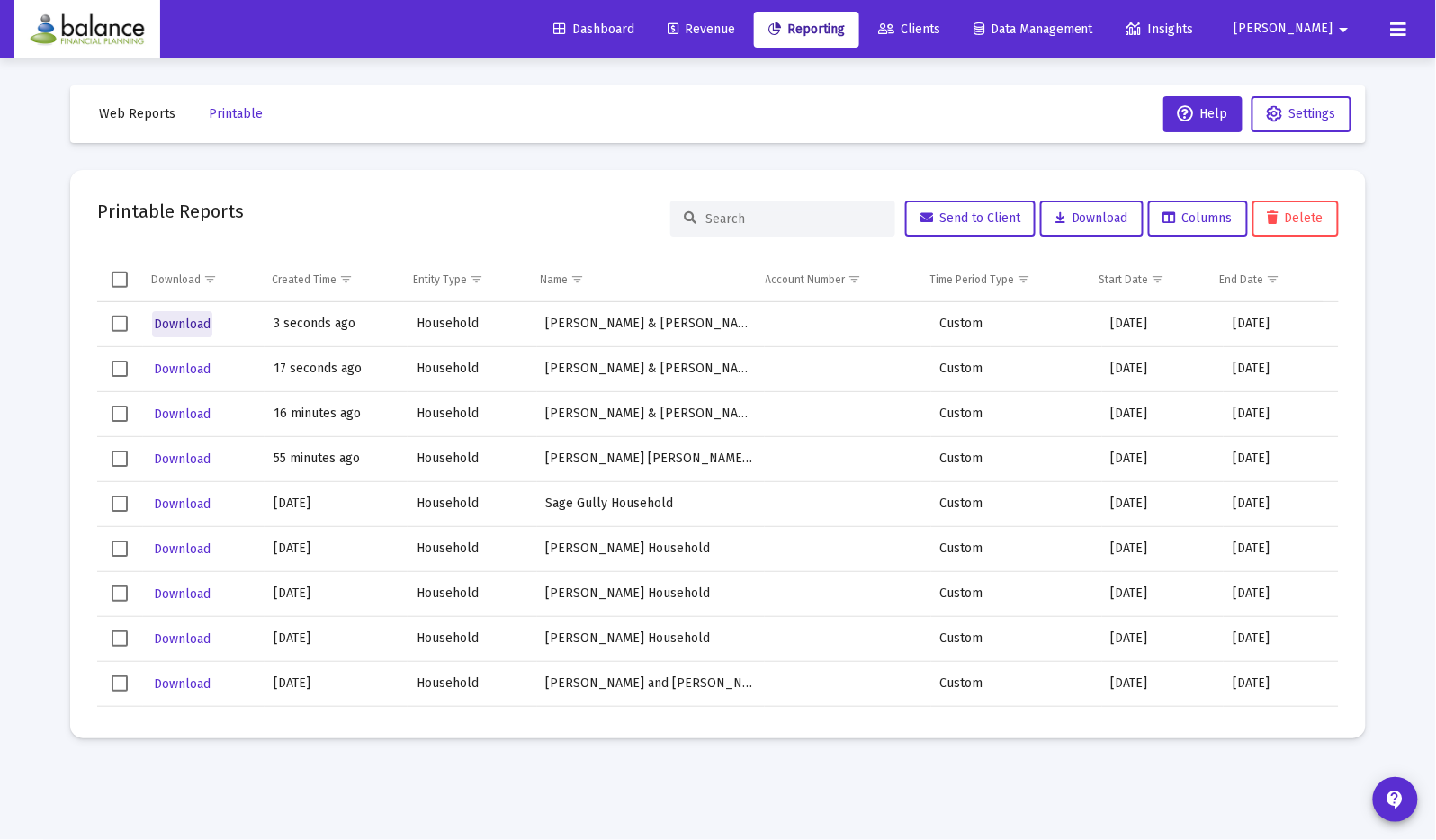
click at [193, 321] on span "Download" at bounding box center [182, 324] width 57 height 15
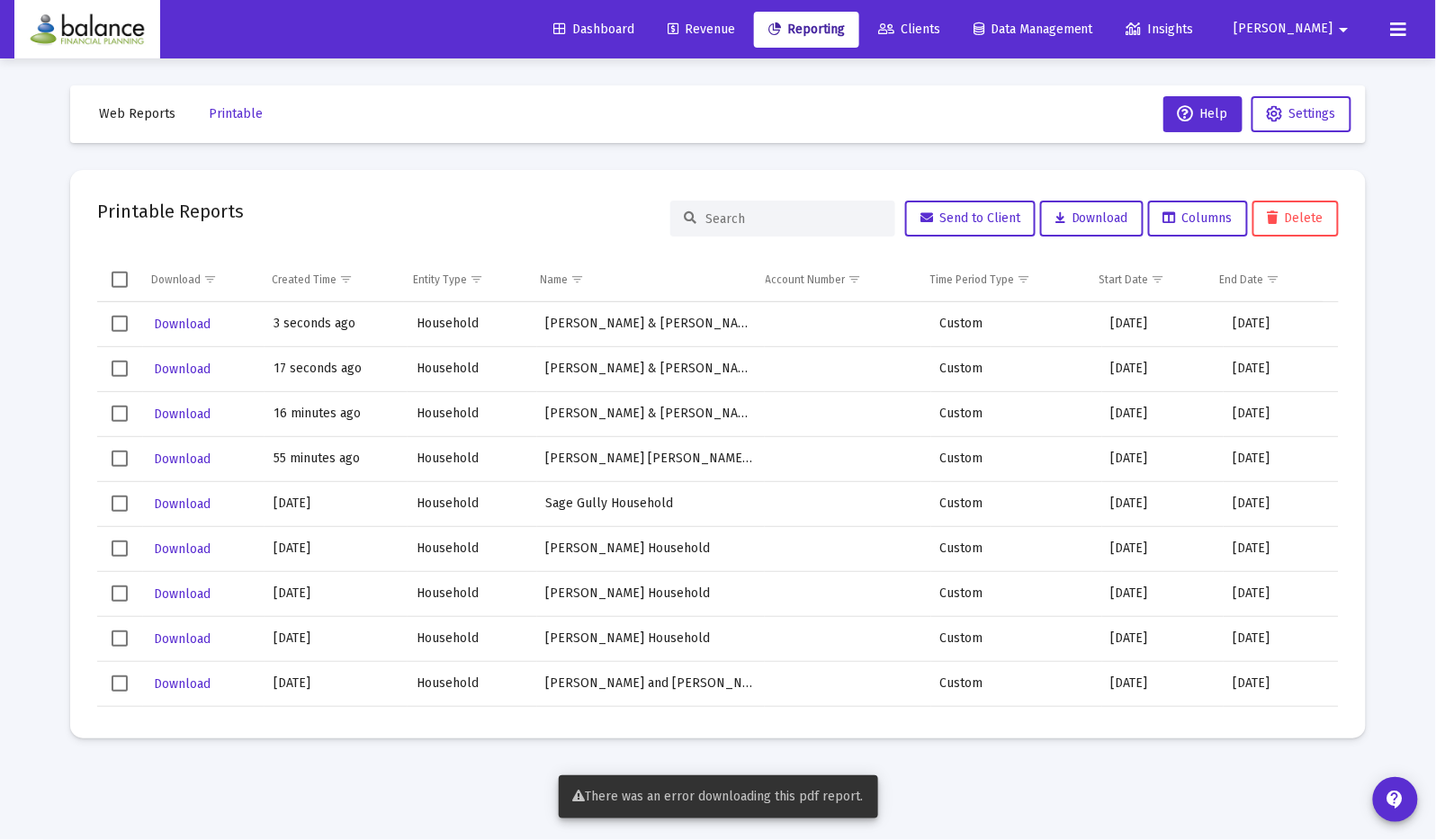
click at [295, 254] on mat-card "Printable Reports Send to Client Download Columns Delete Download Created Time …" at bounding box center [718, 454] width 1296 height 569
click at [190, 364] on span "Download" at bounding box center [182, 369] width 57 height 15
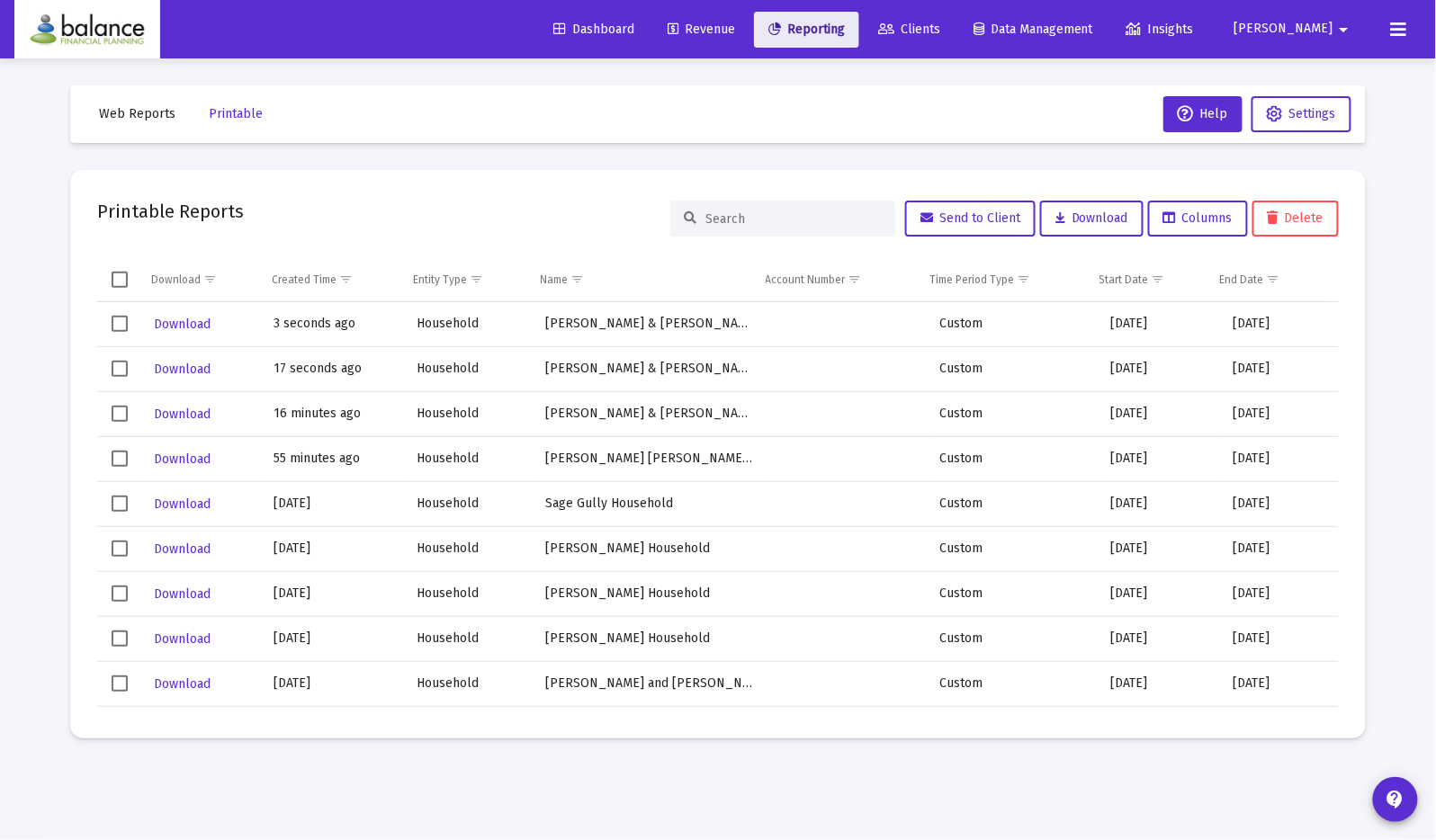
click at [845, 35] on span "Reporting" at bounding box center [807, 29] width 76 height 15
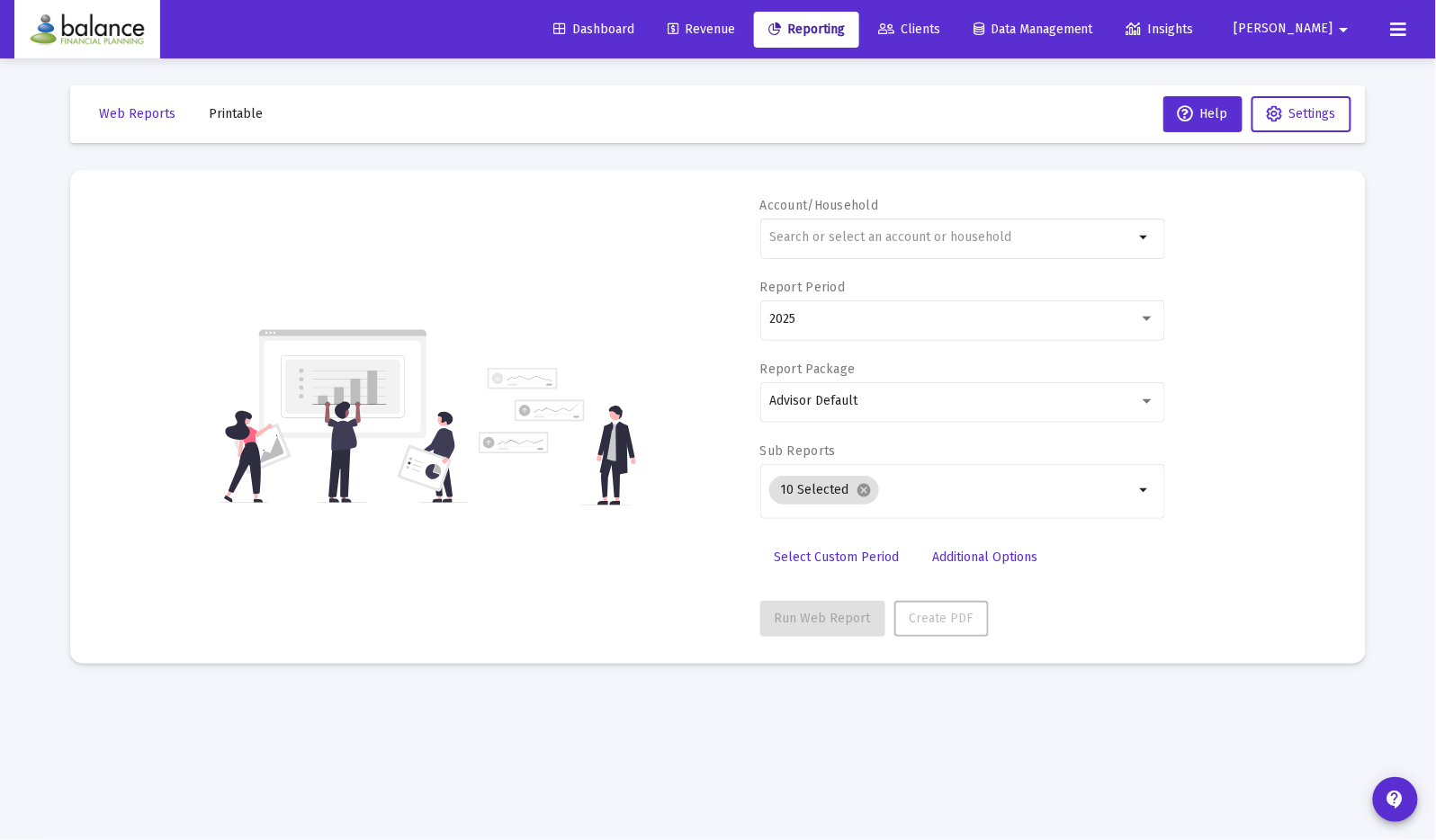
click at [735, 21] on span "Revenue" at bounding box center [701, 29] width 68 height 15
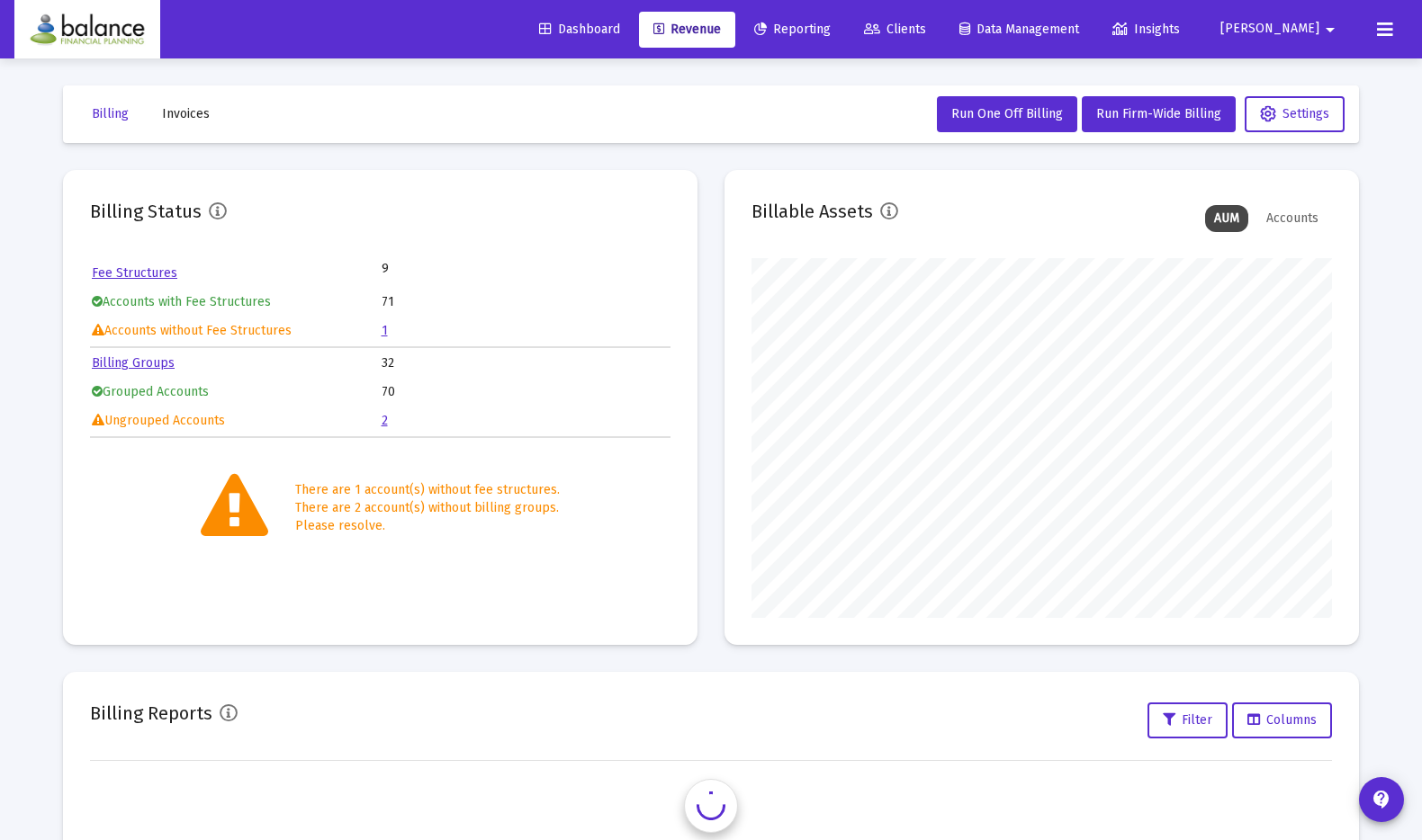
scroll to position [360, 579]
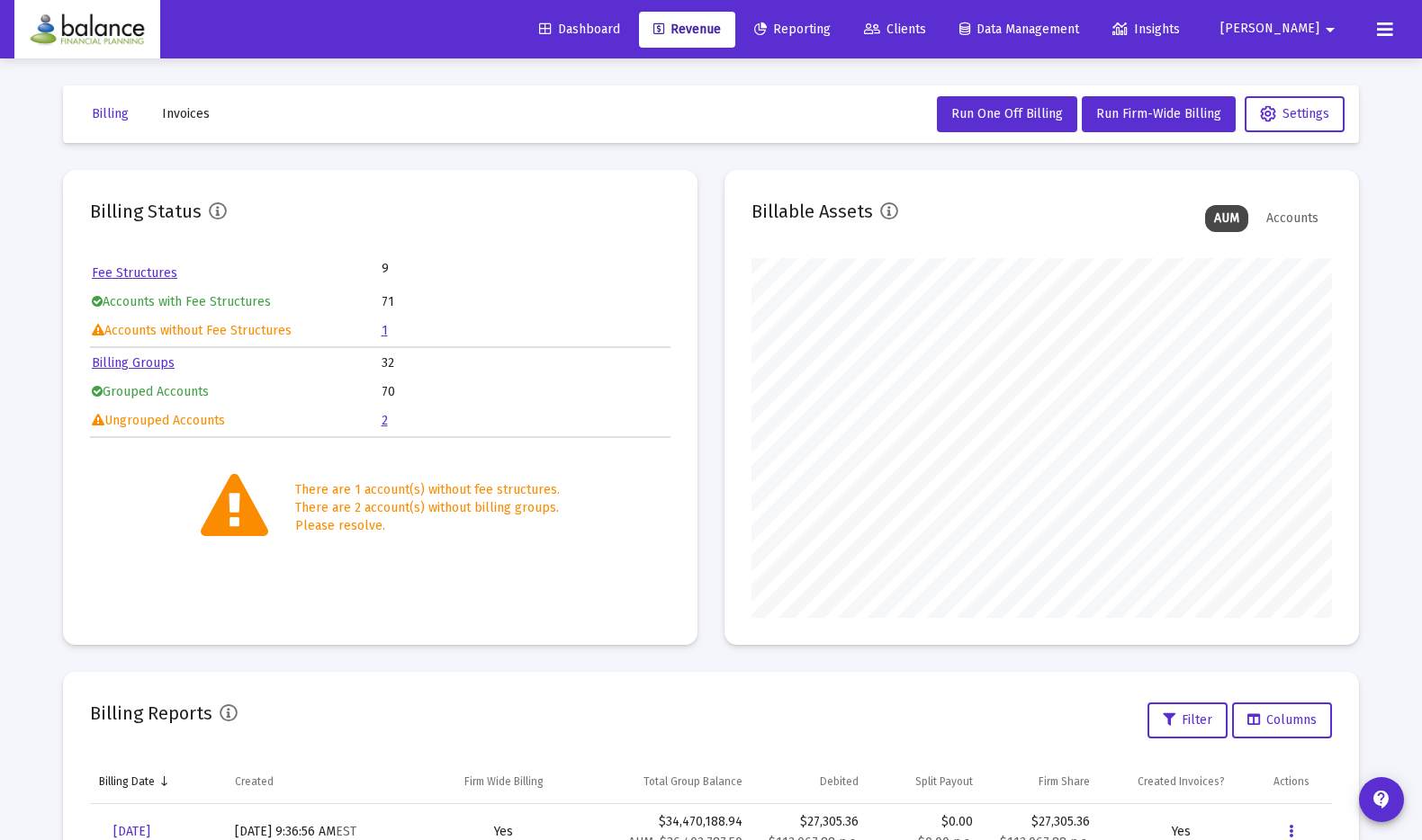
click at [151, 273] on link "Fee Structures" at bounding box center [135, 273] width 86 height 15
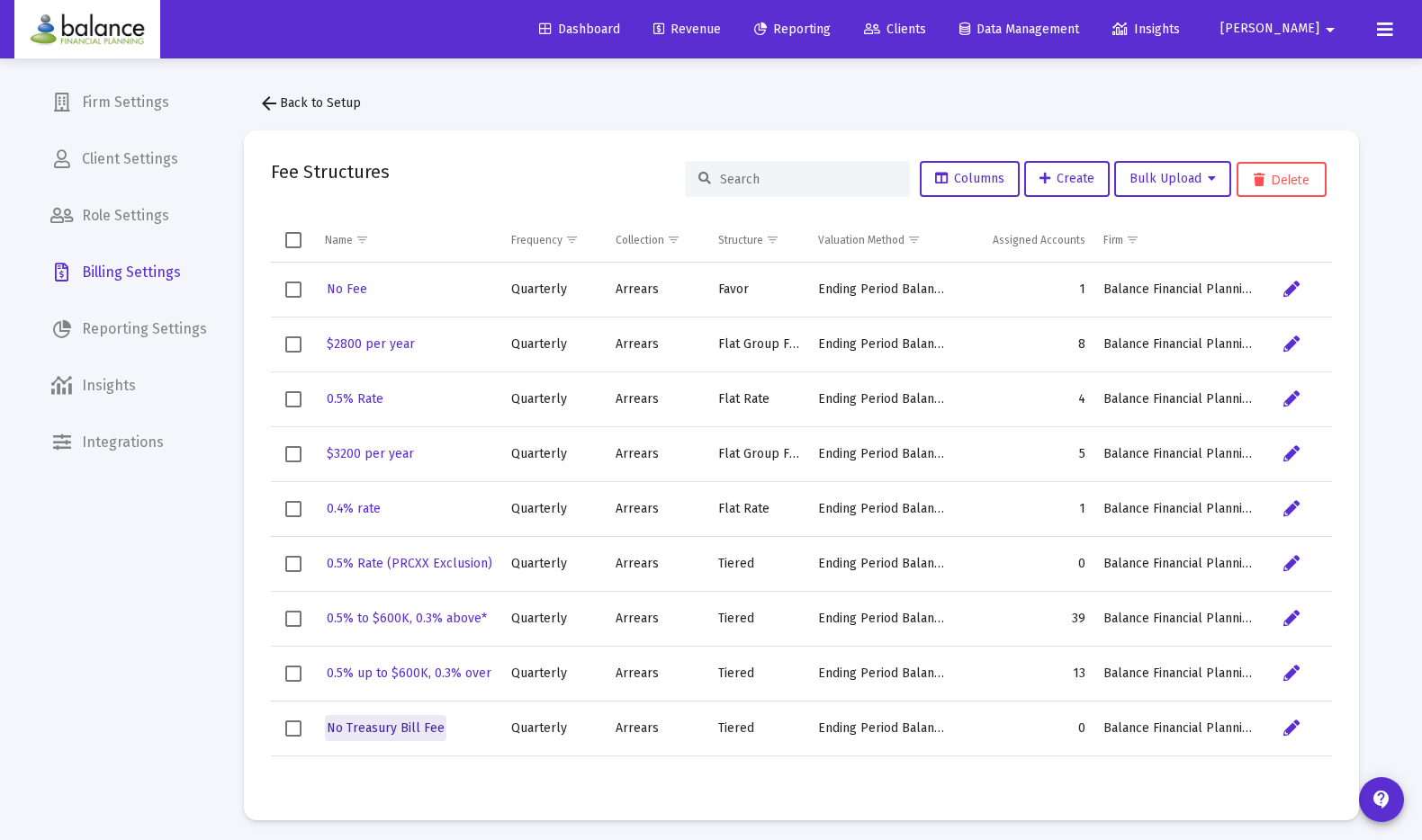
click at [407, 721] on span "No Treasury Bill Fee" at bounding box center [385, 728] width 118 height 15
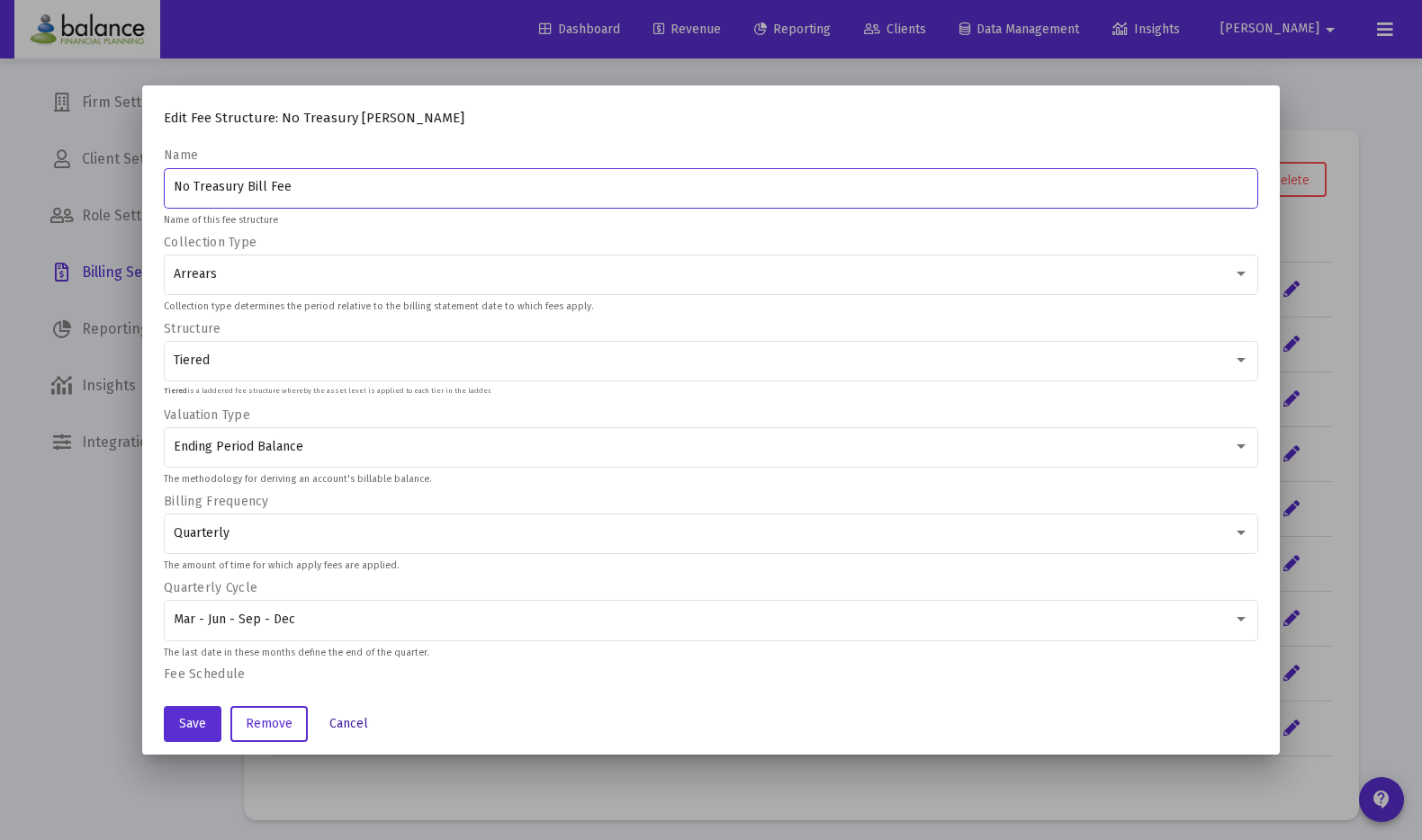
click at [356, 734] on button "Cancel" at bounding box center [349, 724] width 68 height 36
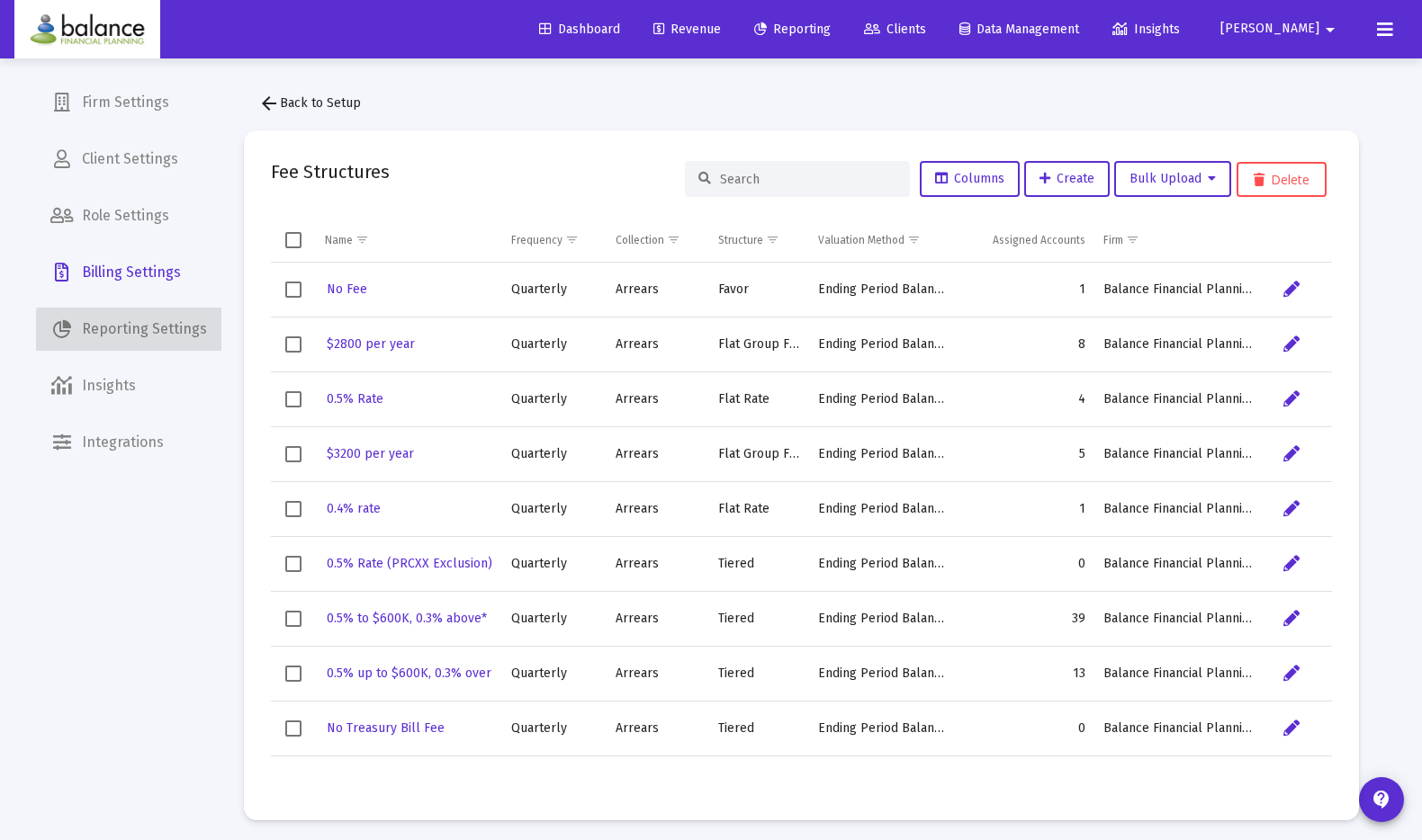
click at [189, 334] on span "Reporting Settings" at bounding box center [128, 329] width 185 height 43
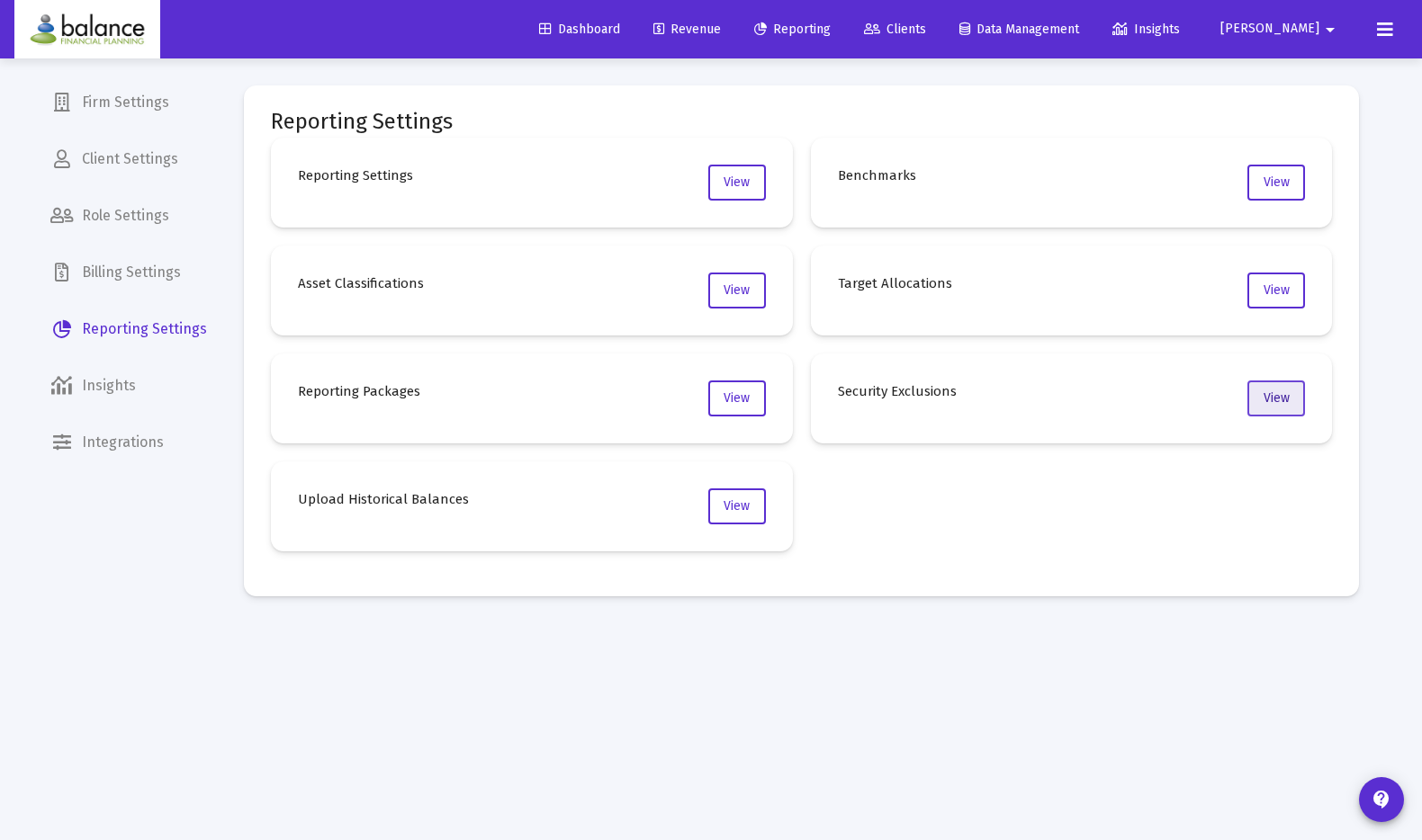
click at [1283, 401] on span "View" at bounding box center [1276, 398] width 26 height 15
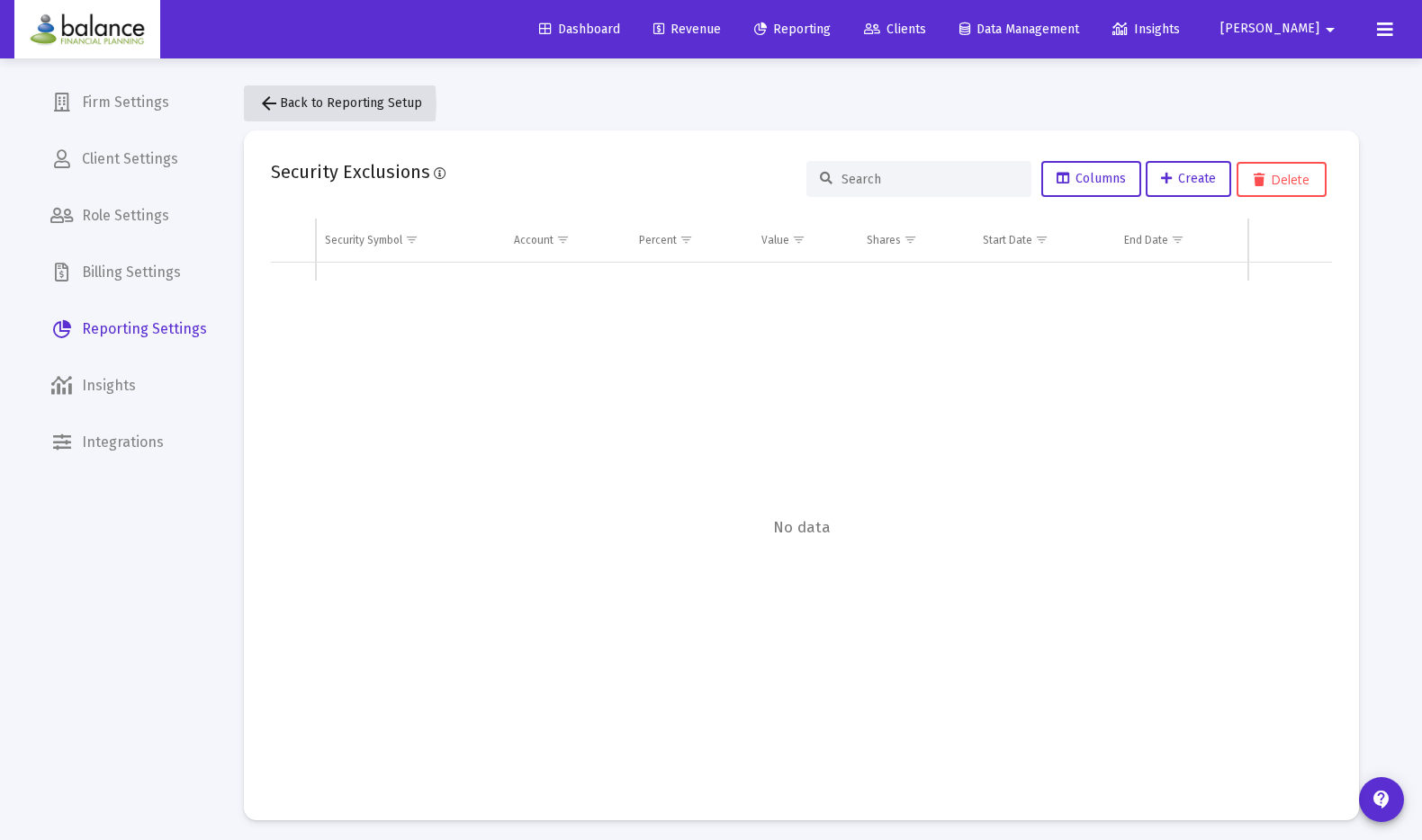
click at [270, 104] on mat-icon "arrow_back" at bounding box center [269, 103] width 21 height 21
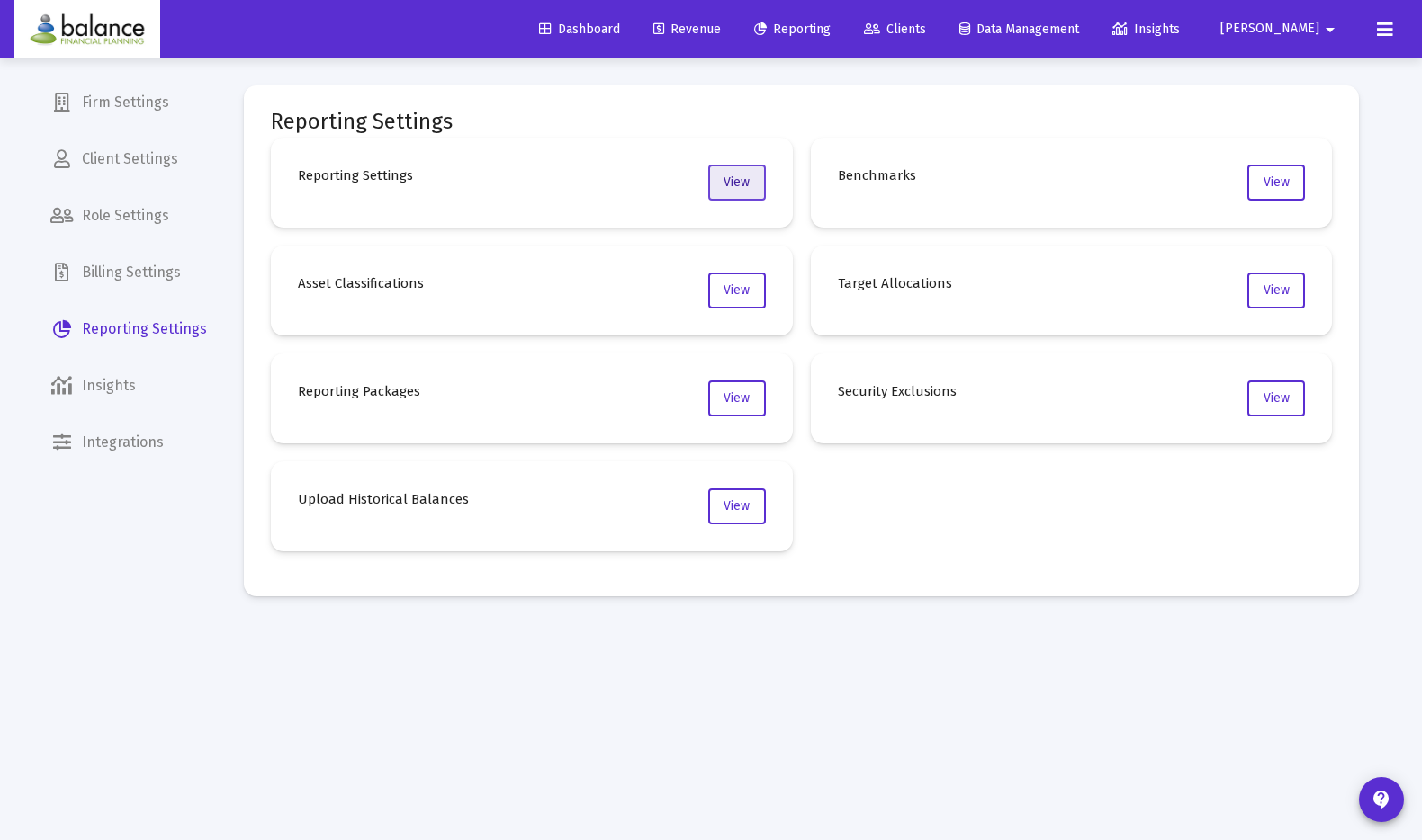
click at [740, 186] on span "View" at bounding box center [736, 182] width 26 height 15
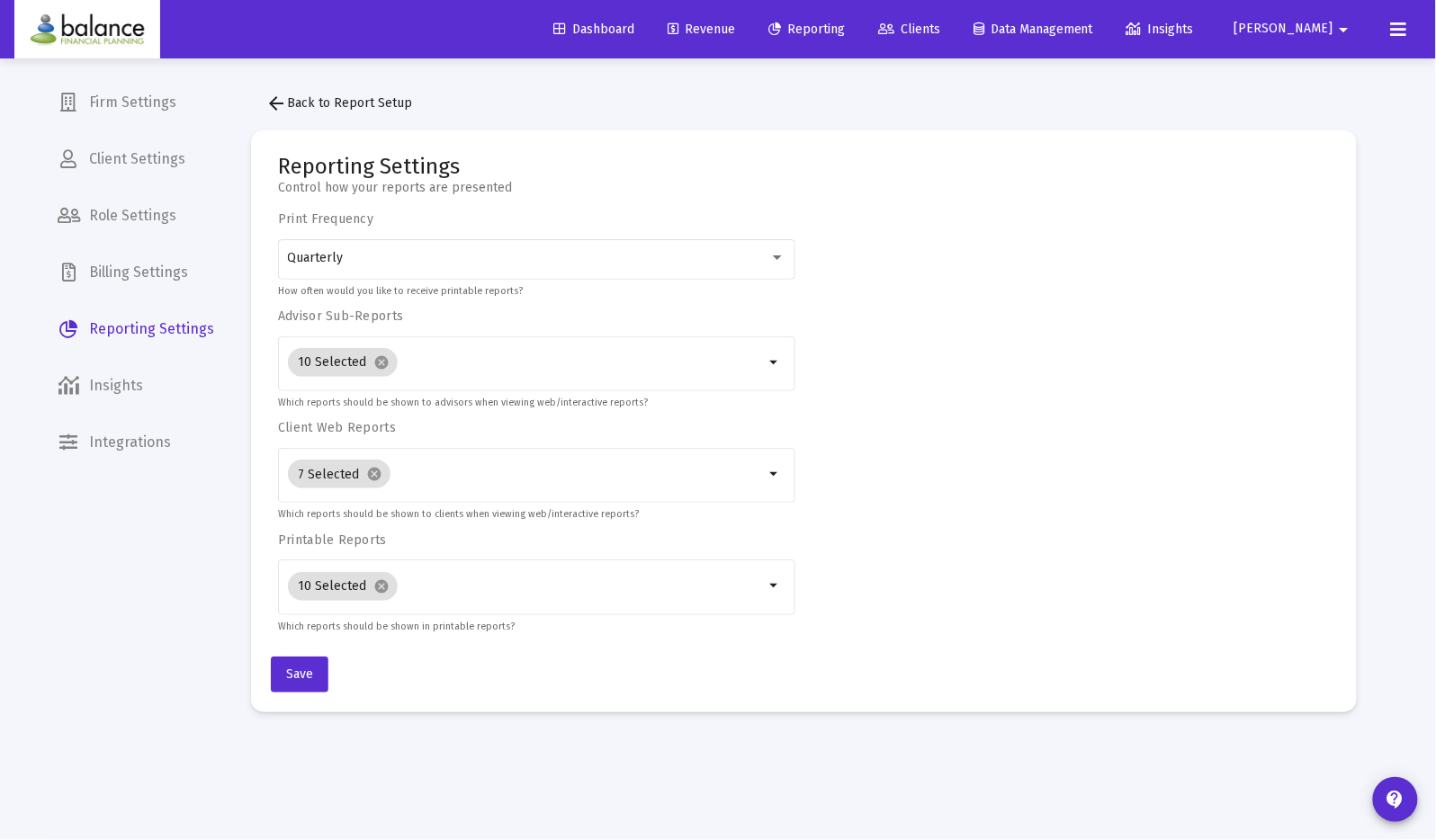
click at [1261, 375] on div "Print Frequency Quarterly How often would you like to receive printable reports…" at bounding box center [804, 423] width 1052 height 424
click at [375, 99] on span "arrow_back Back to Report Setup" at bounding box center [339, 103] width 147 height 15
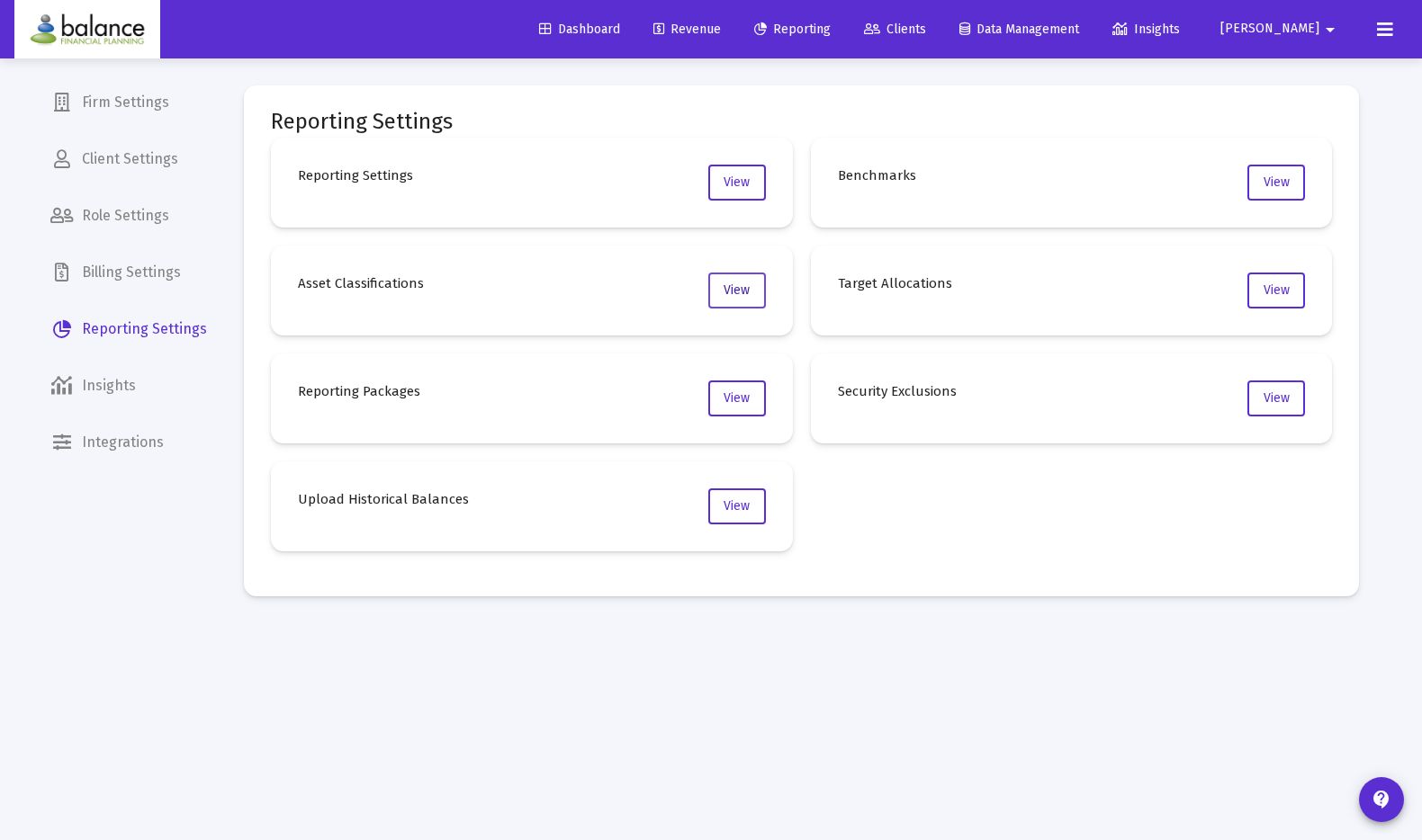
click at [739, 291] on span "View" at bounding box center [736, 290] width 26 height 15
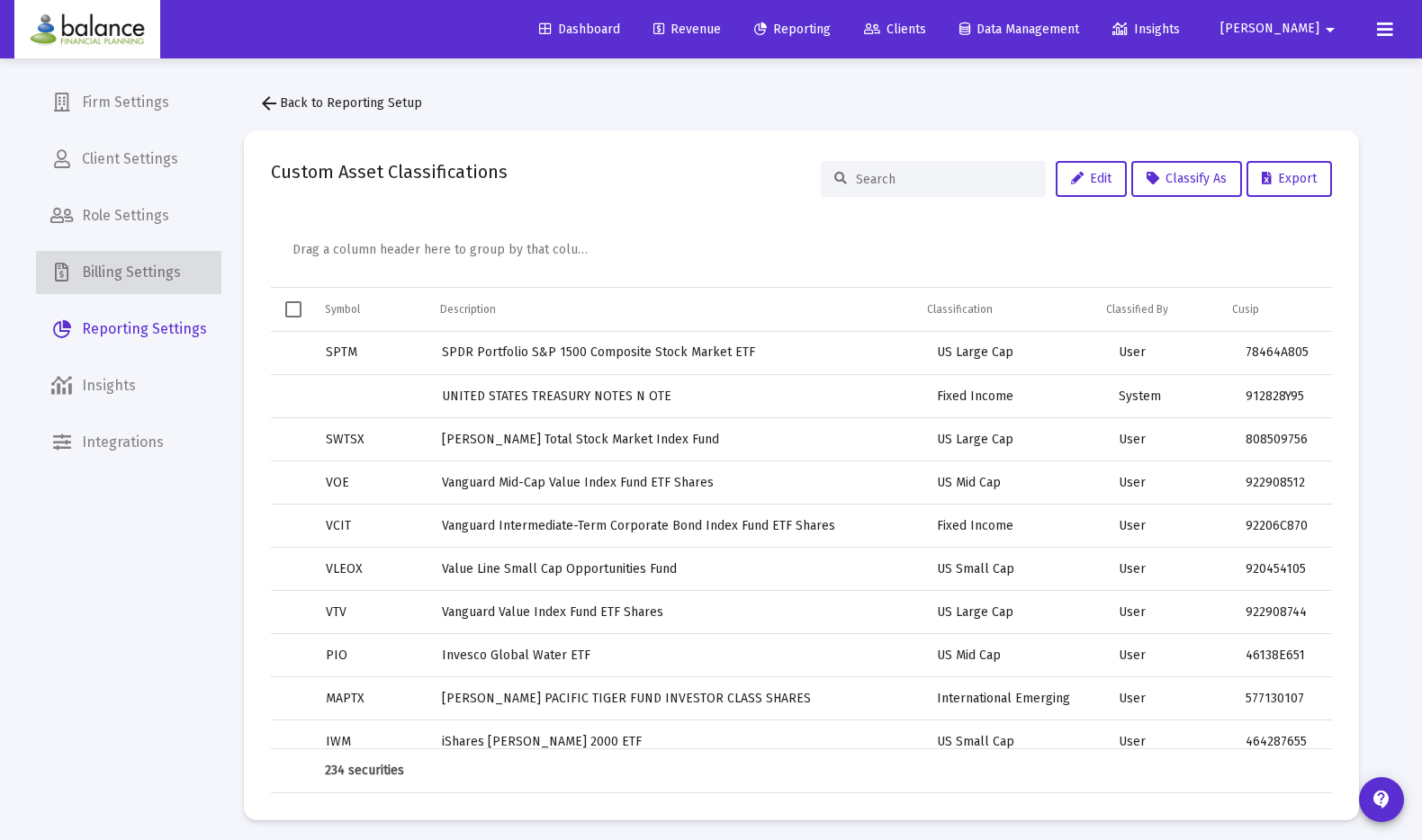
click at [155, 264] on span "Billing Settings" at bounding box center [128, 272] width 185 height 43
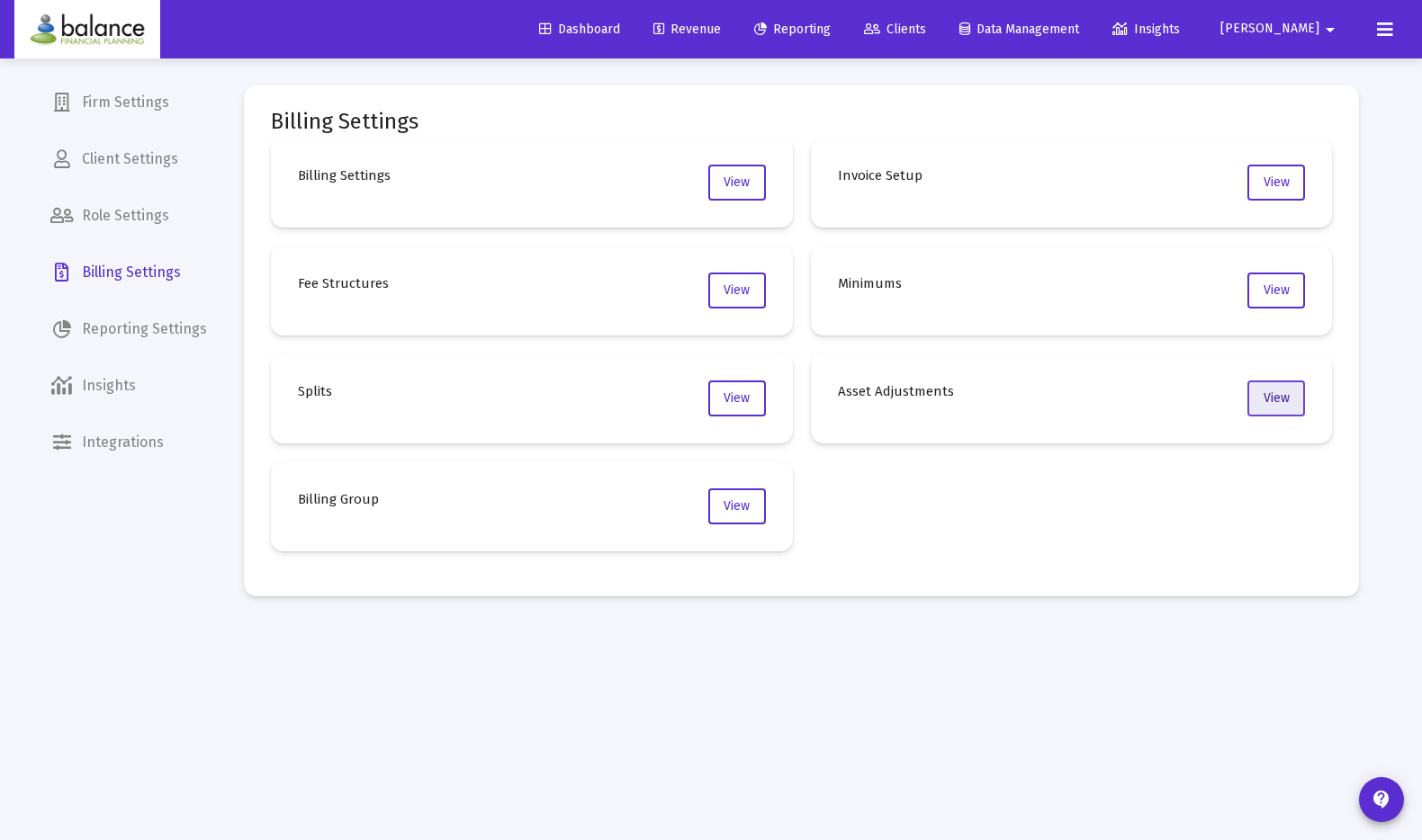
click at [1277, 403] on span "View" at bounding box center [1276, 398] width 26 height 15
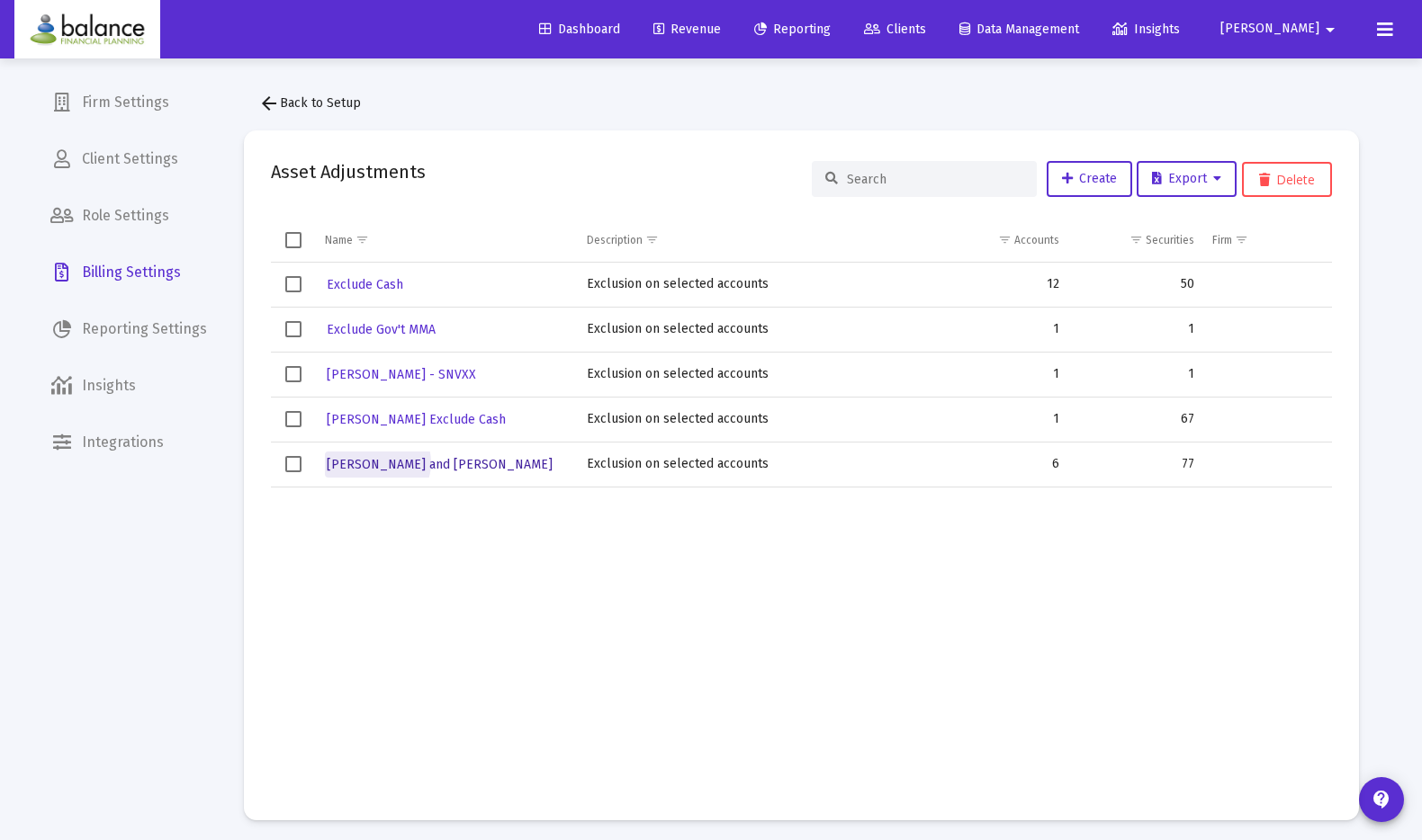
click at [375, 464] on span "Margret and Craig" at bounding box center [439, 465] width 226 height 15
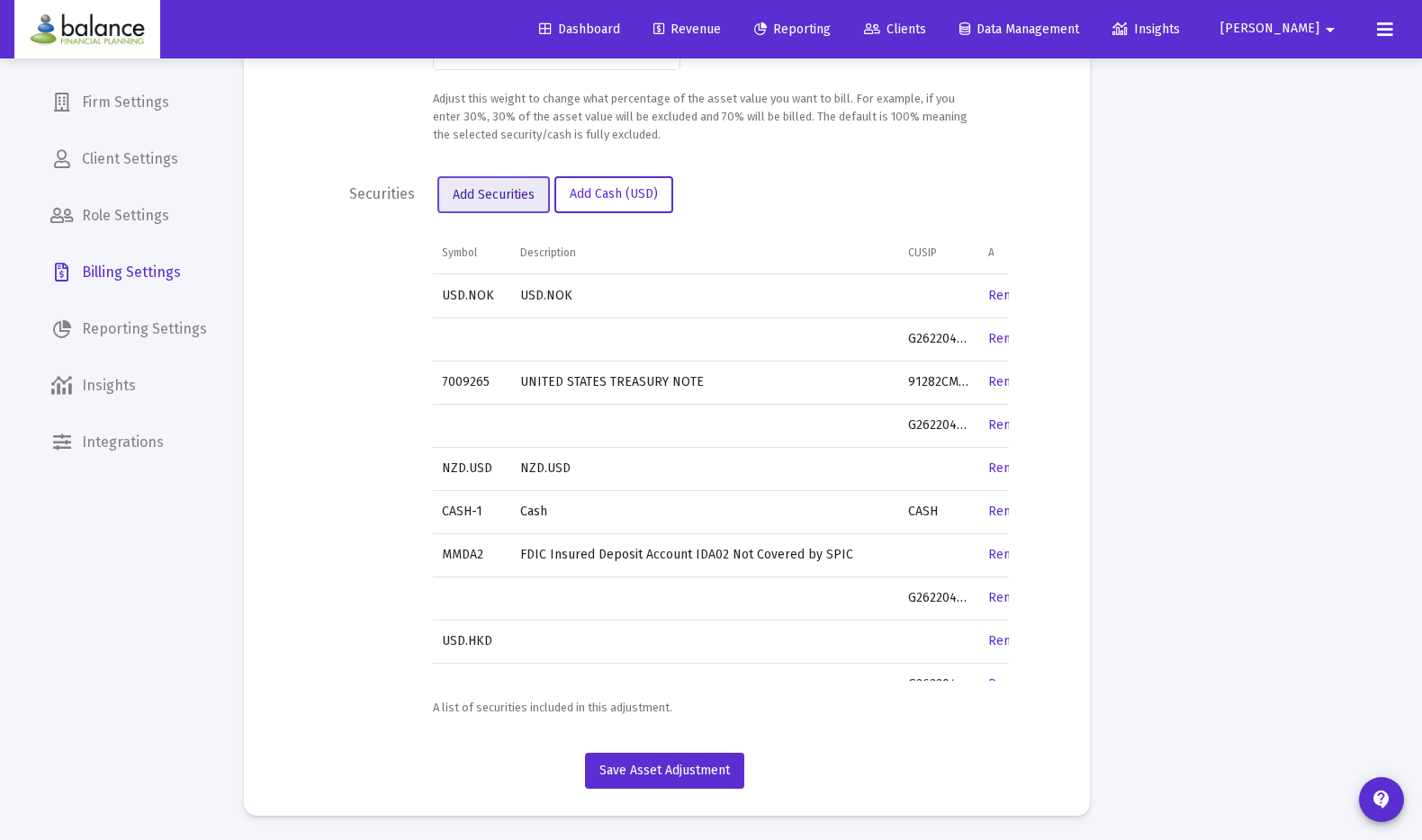
click at [494, 190] on span "Add Securities" at bounding box center [494, 194] width 82 height 15
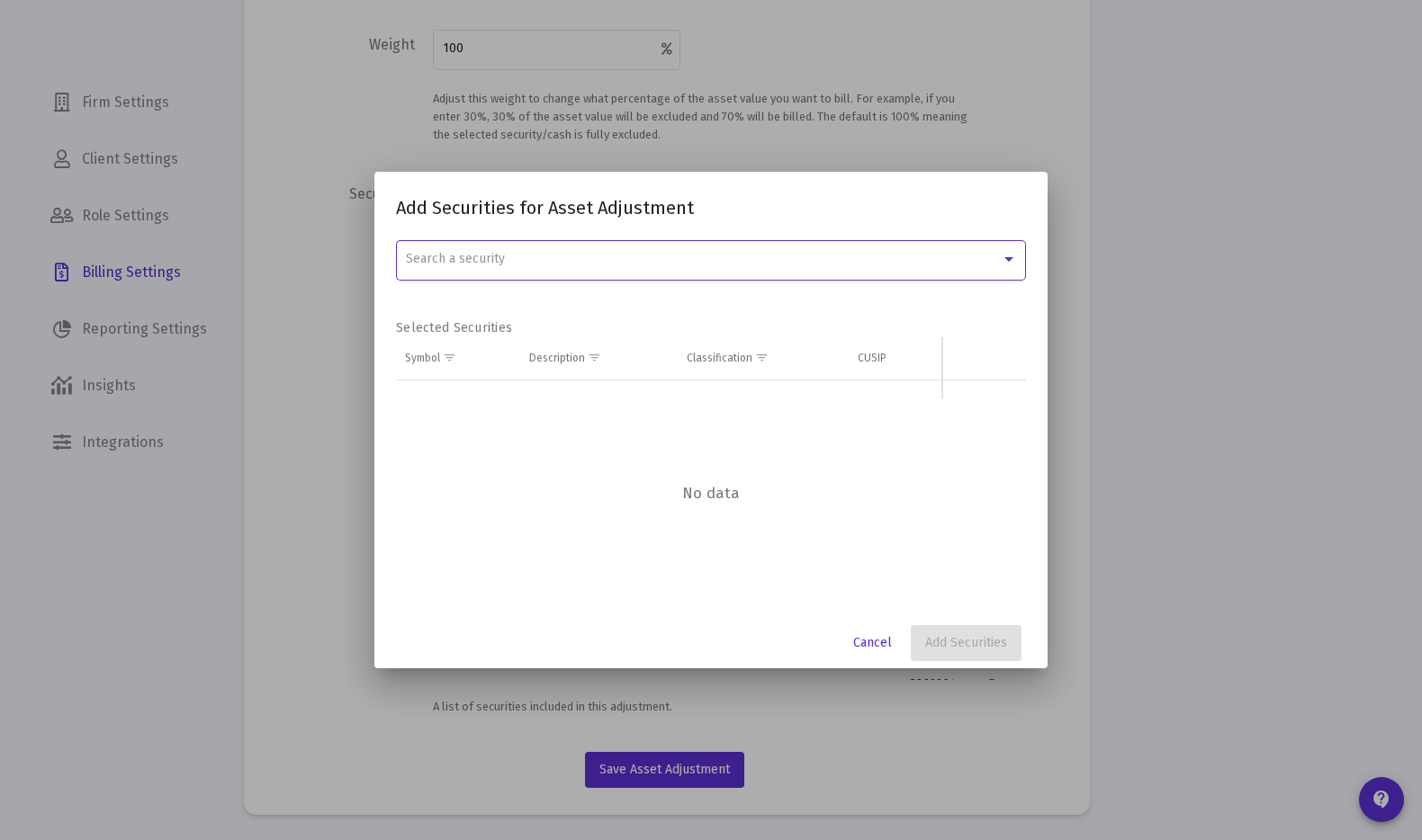
click at [477, 255] on span "Search a security" at bounding box center [455, 258] width 99 height 15
paste input "91282CHM6"
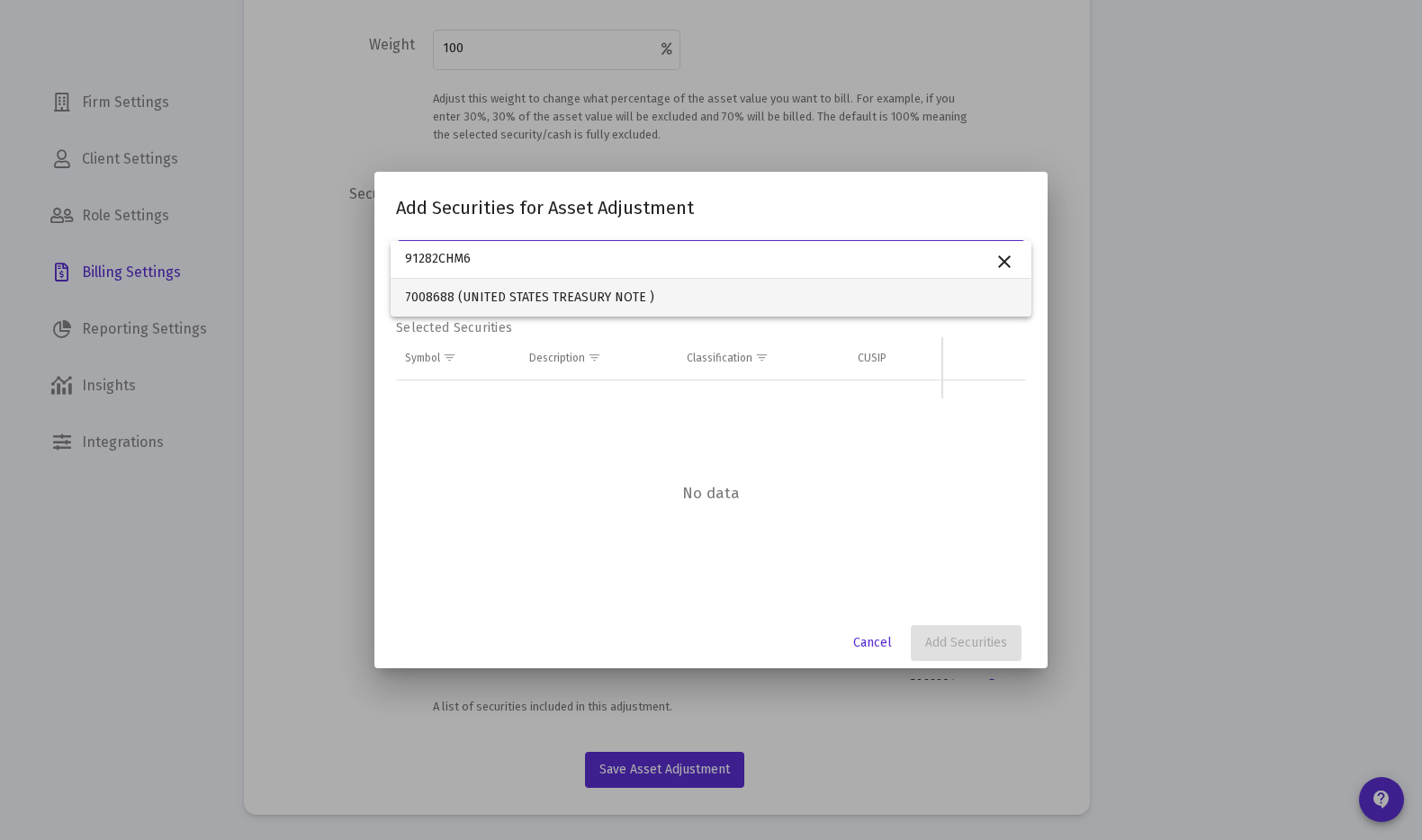
type input "91282CHM6"
click at [612, 295] on span "7008688 (UNITED STATES TREASURY NOTE )" at bounding box center [710, 297] width 611 height 38
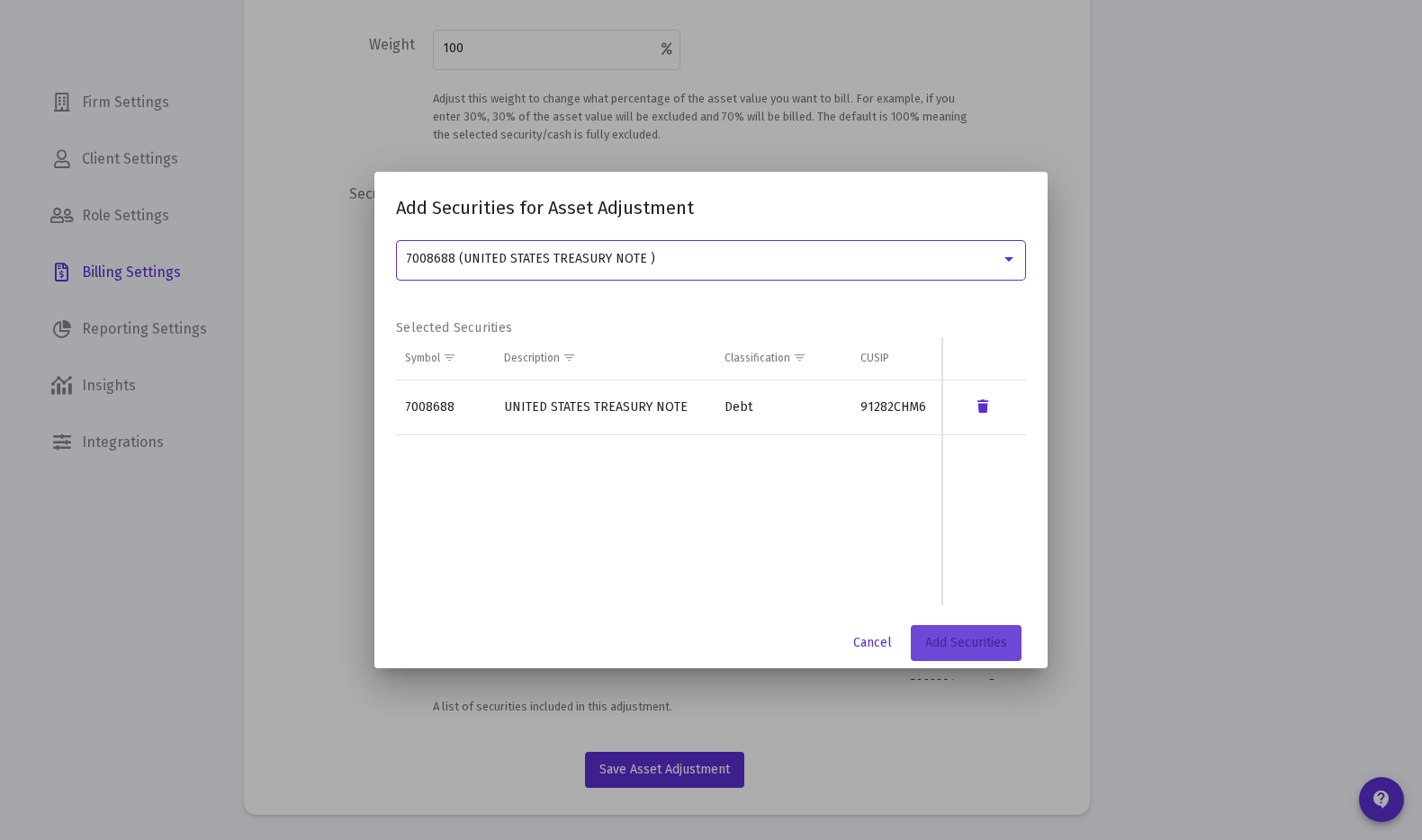
click at [966, 640] on span "Add Securities" at bounding box center [966, 642] width 82 height 15
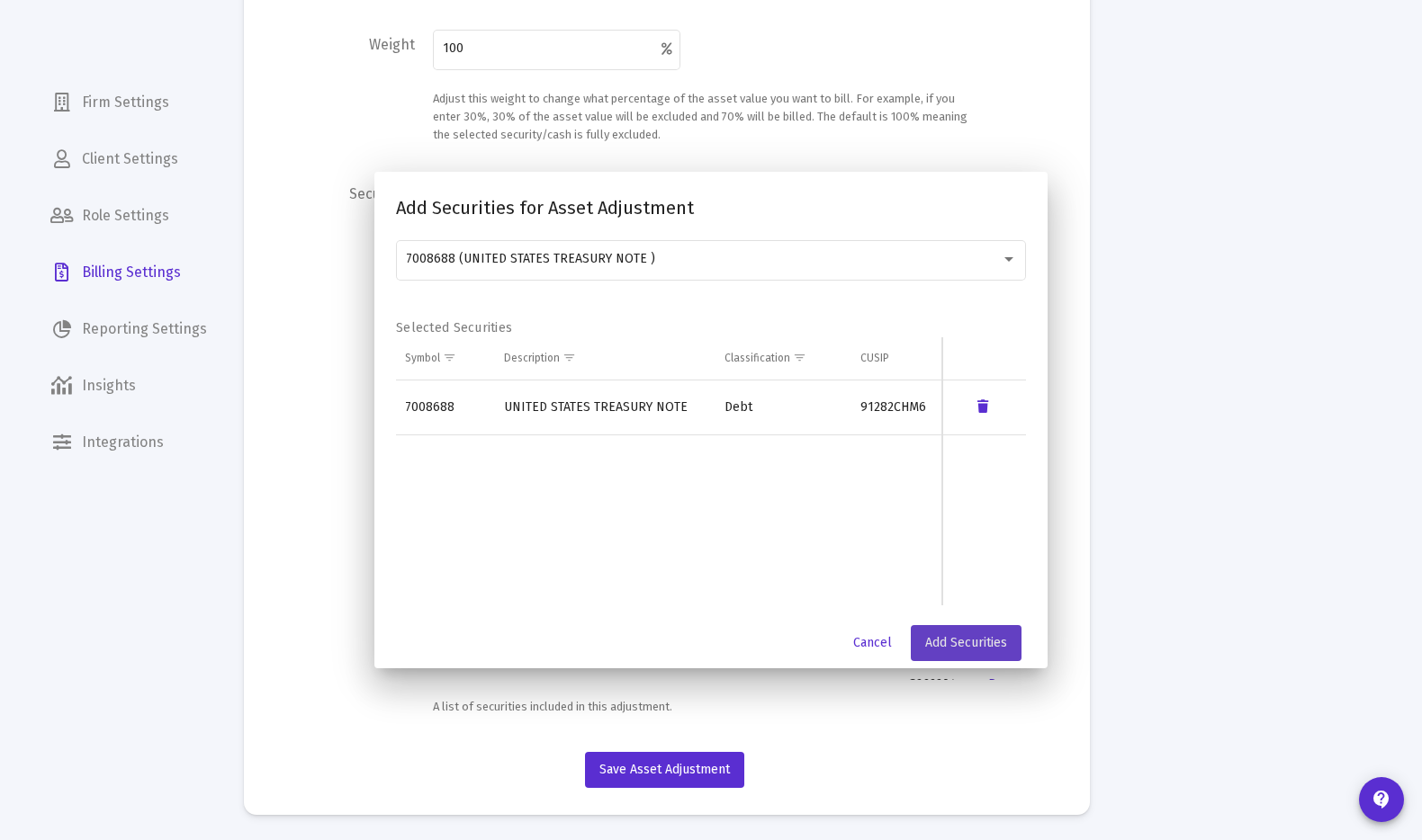
scroll to position [821, 0]
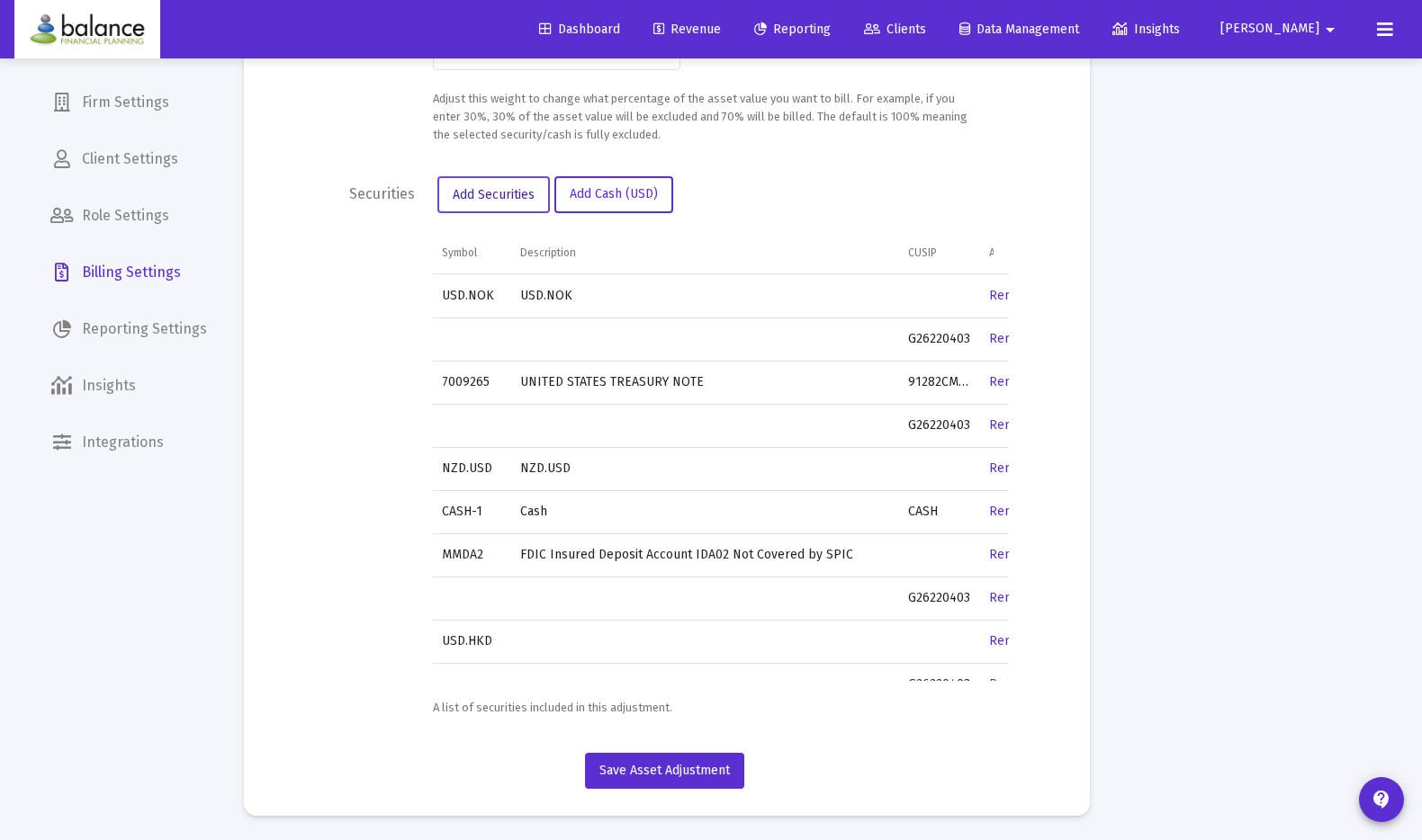
click at [494, 195] on span "Add Securities" at bounding box center [494, 194] width 82 height 15
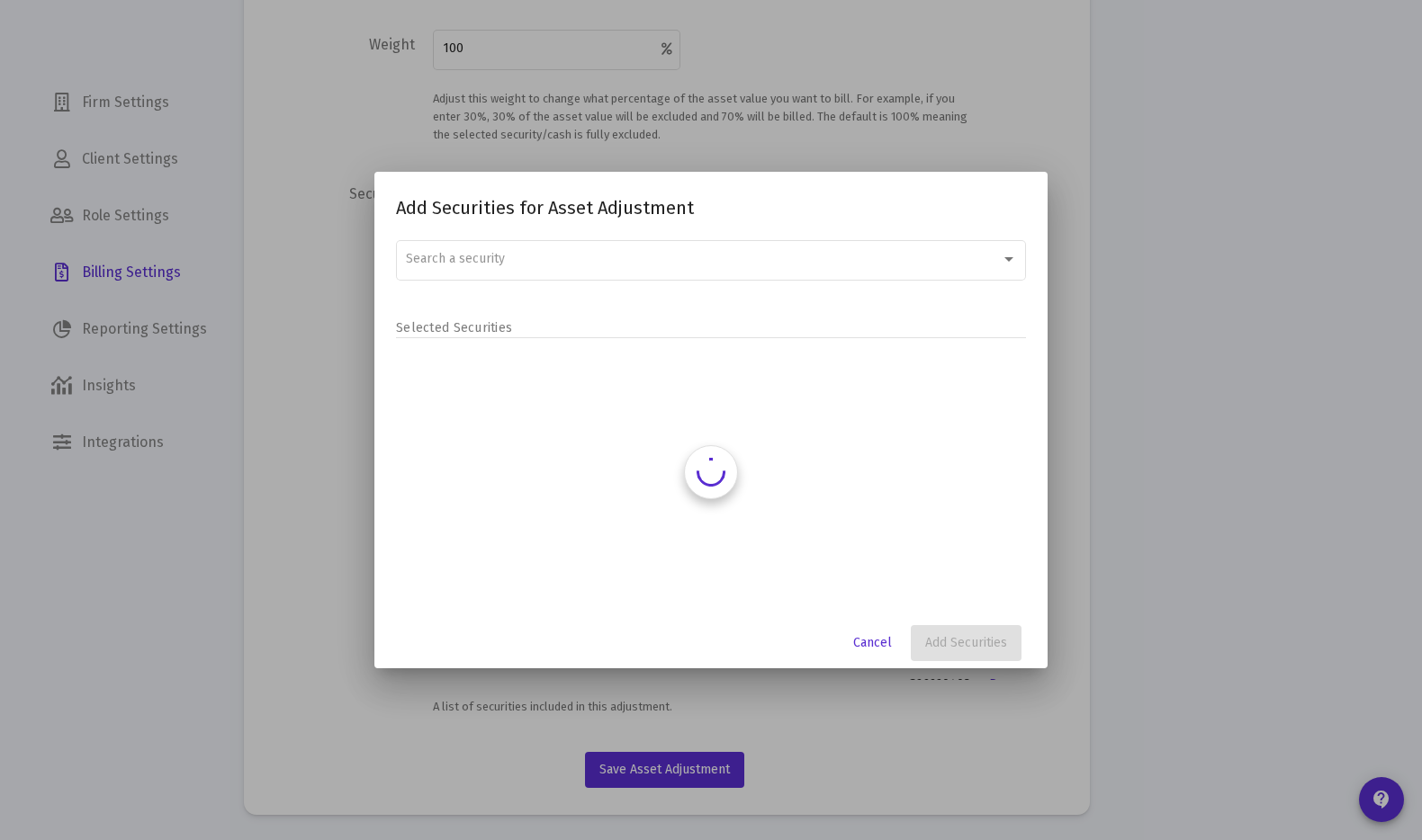
scroll to position [0, 0]
click at [493, 256] on span "Search a security" at bounding box center [455, 258] width 99 height 15
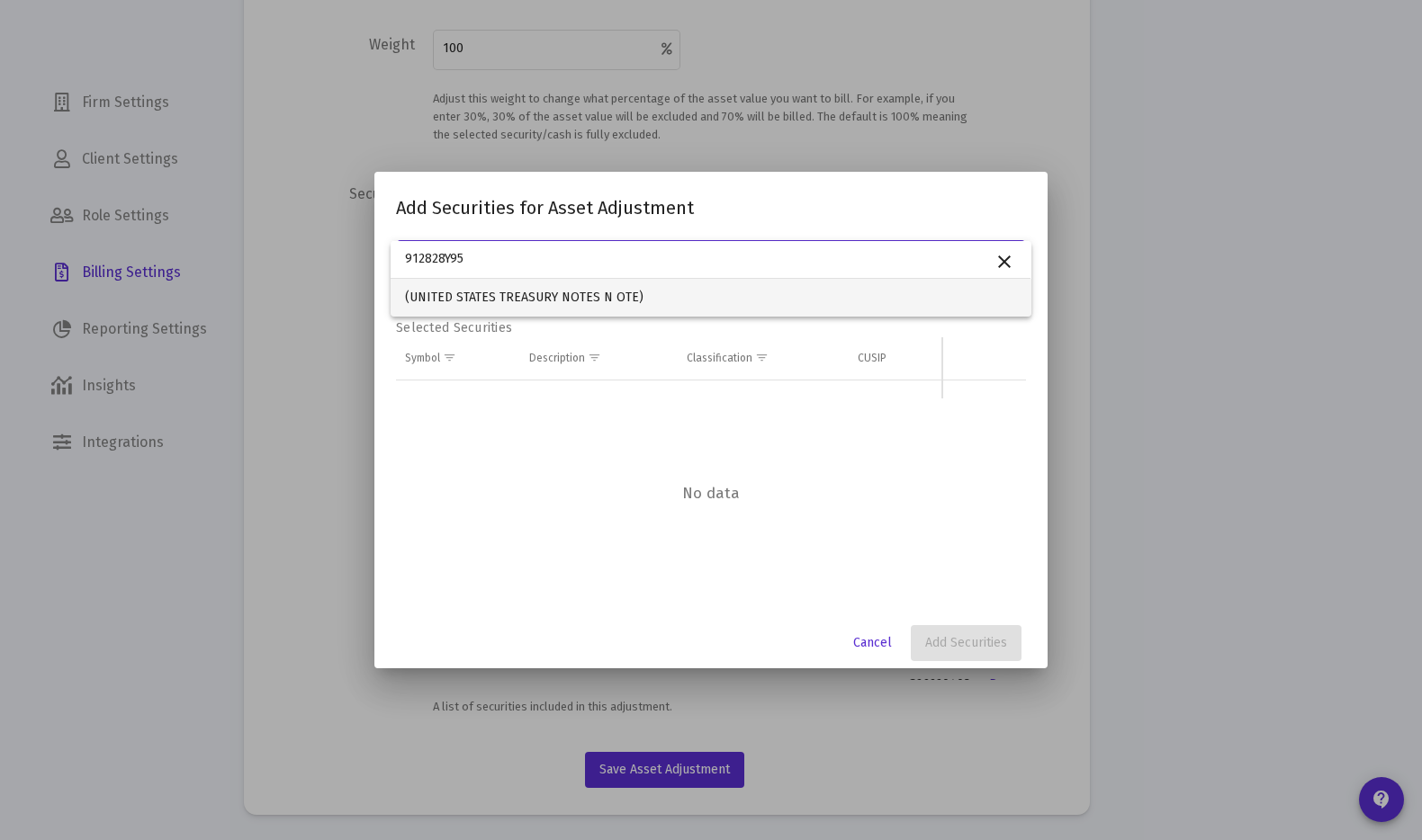
type input "912828Y95"
click at [586, 295] on span "(UNITED STATES TREASURY NOTES N OTE)" at bounding box center [710, 297] width 611 height 38
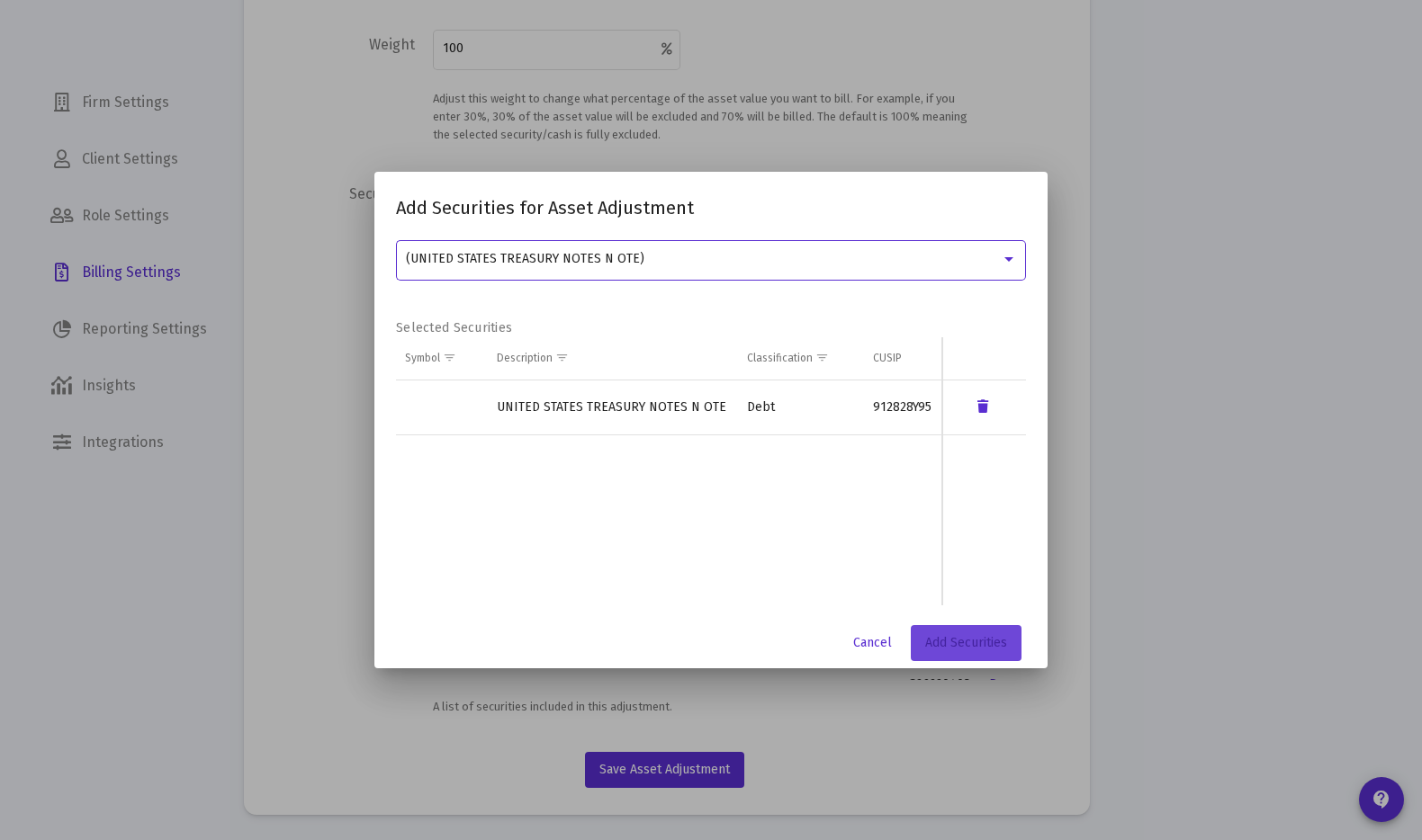
click at [956, 637] on span "Add Securities" at bounding box center [966, 642] width 82 height 15
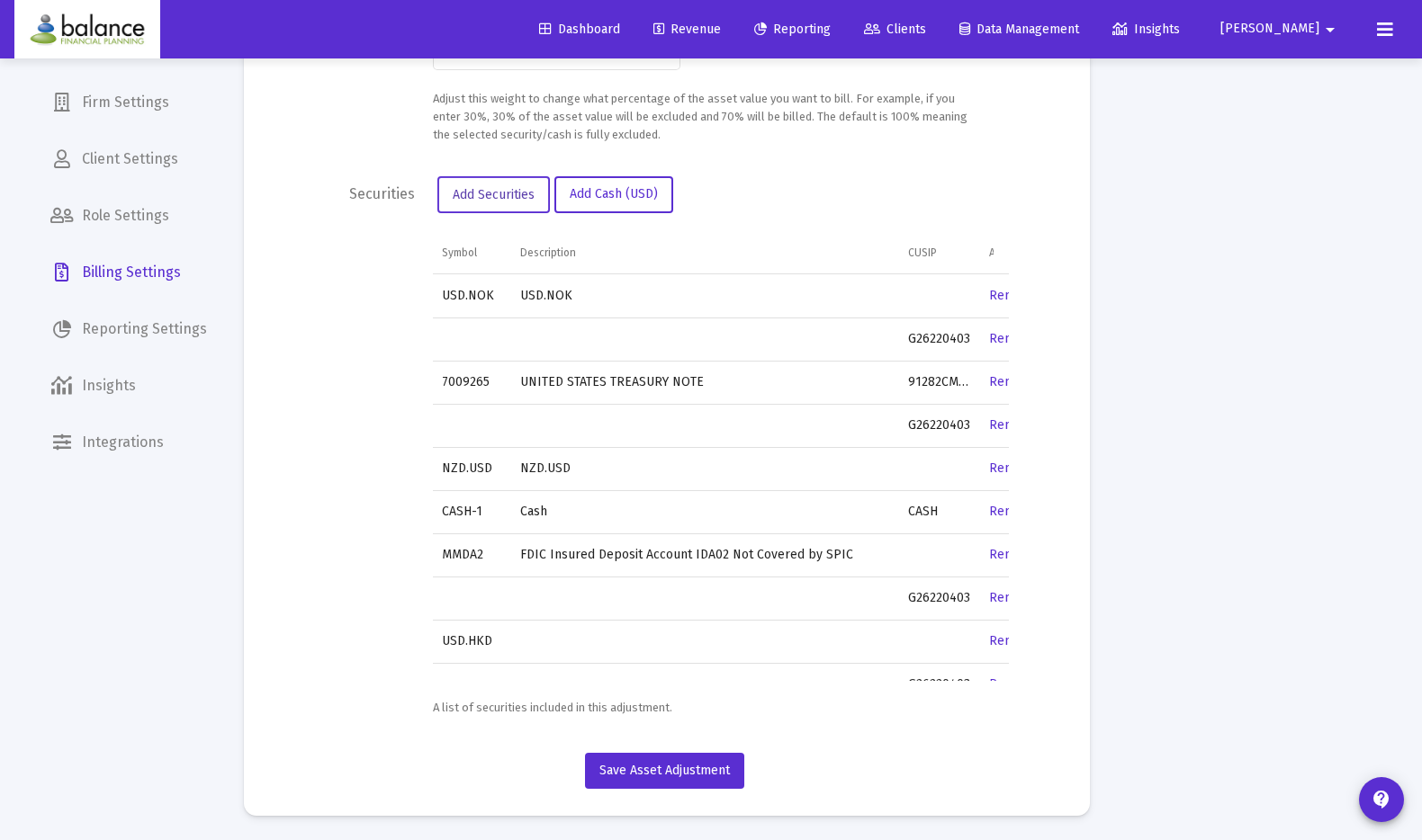
scroll to position [0, 60]
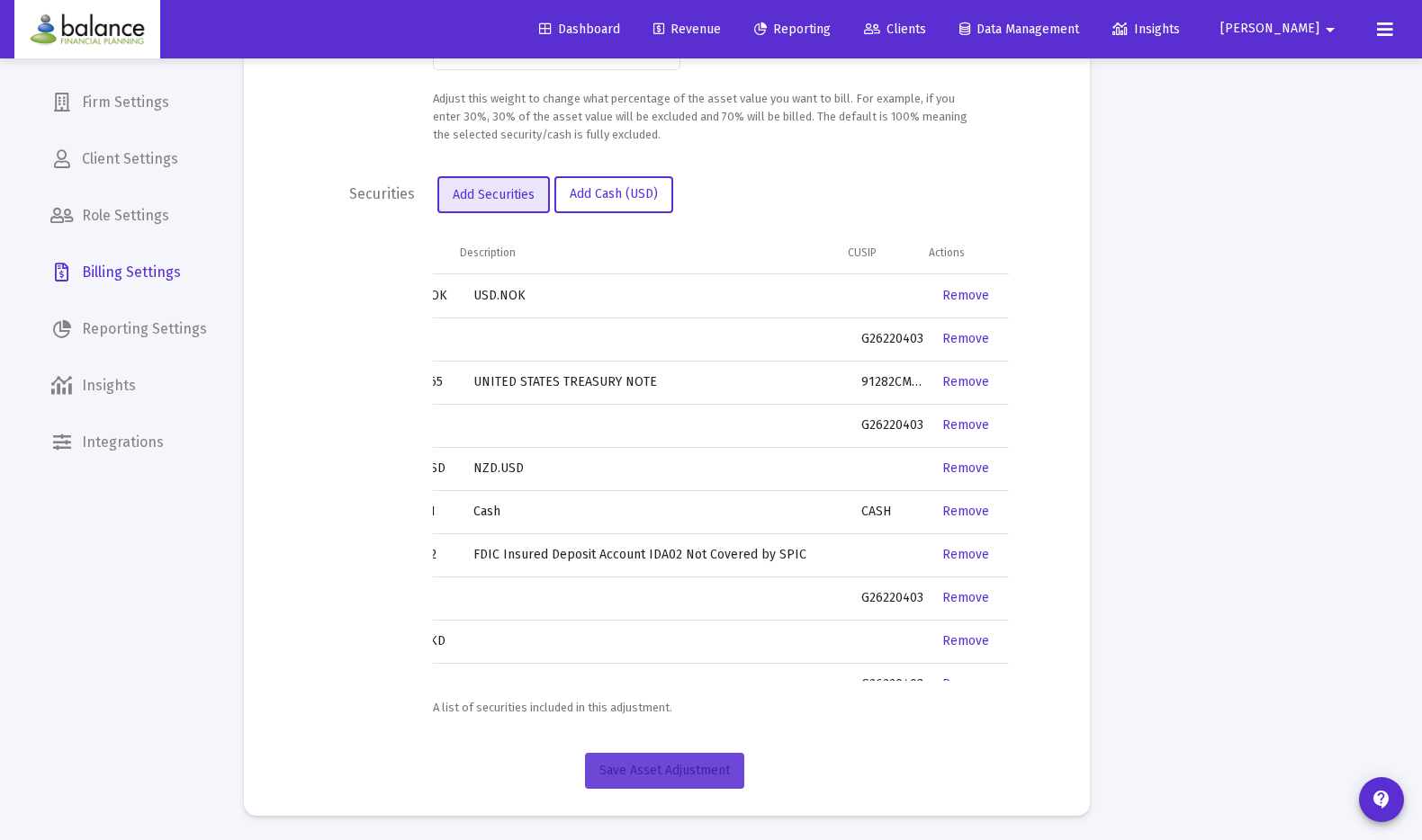
click at [692, 773] on span "Save Asset Adjustment" at bounding box center [665, 770] width 130 height 15
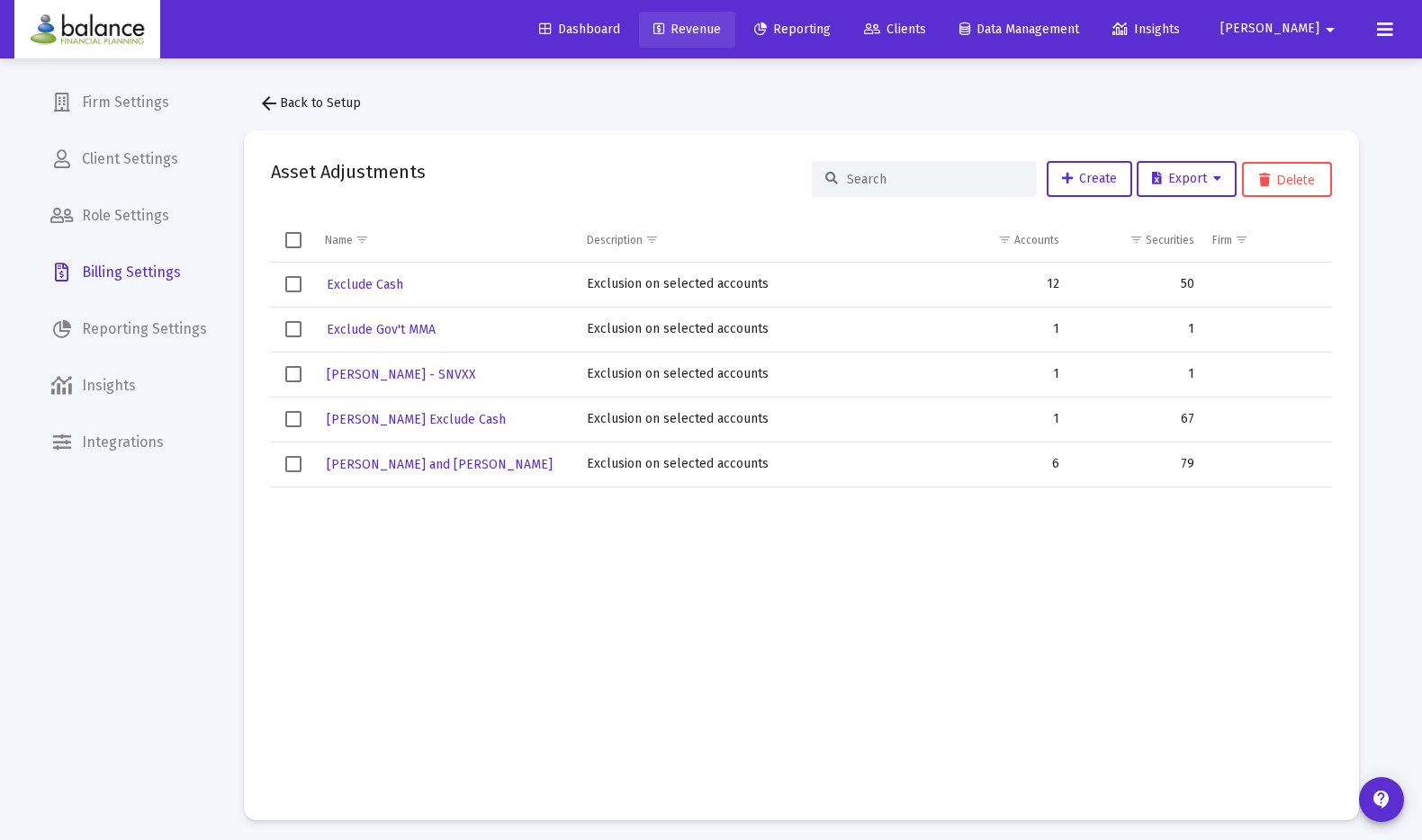
click at [720, 30] on span "Revenue" at bounding box center [687, 29] width 68 height 15
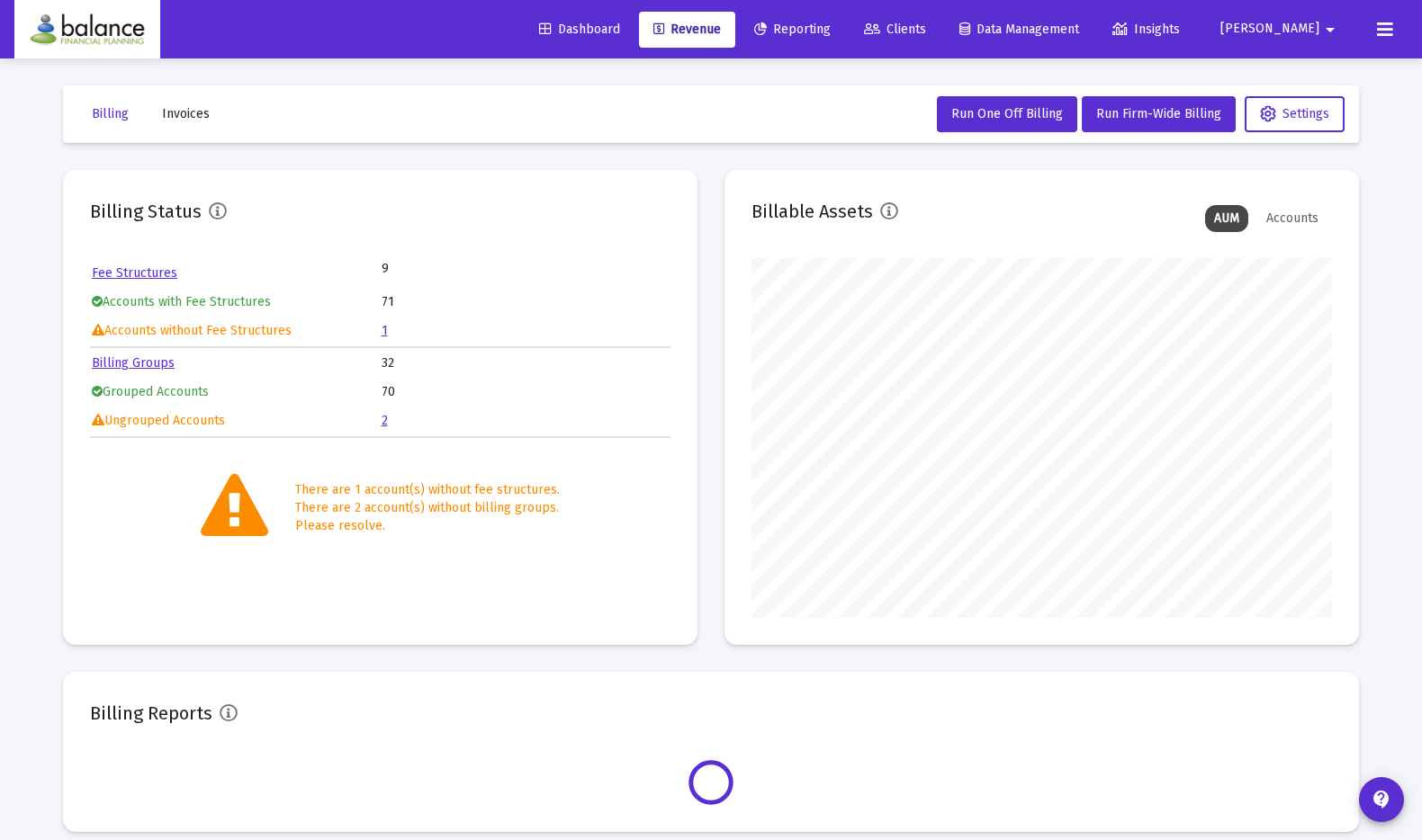
scroll to position [360, 579]
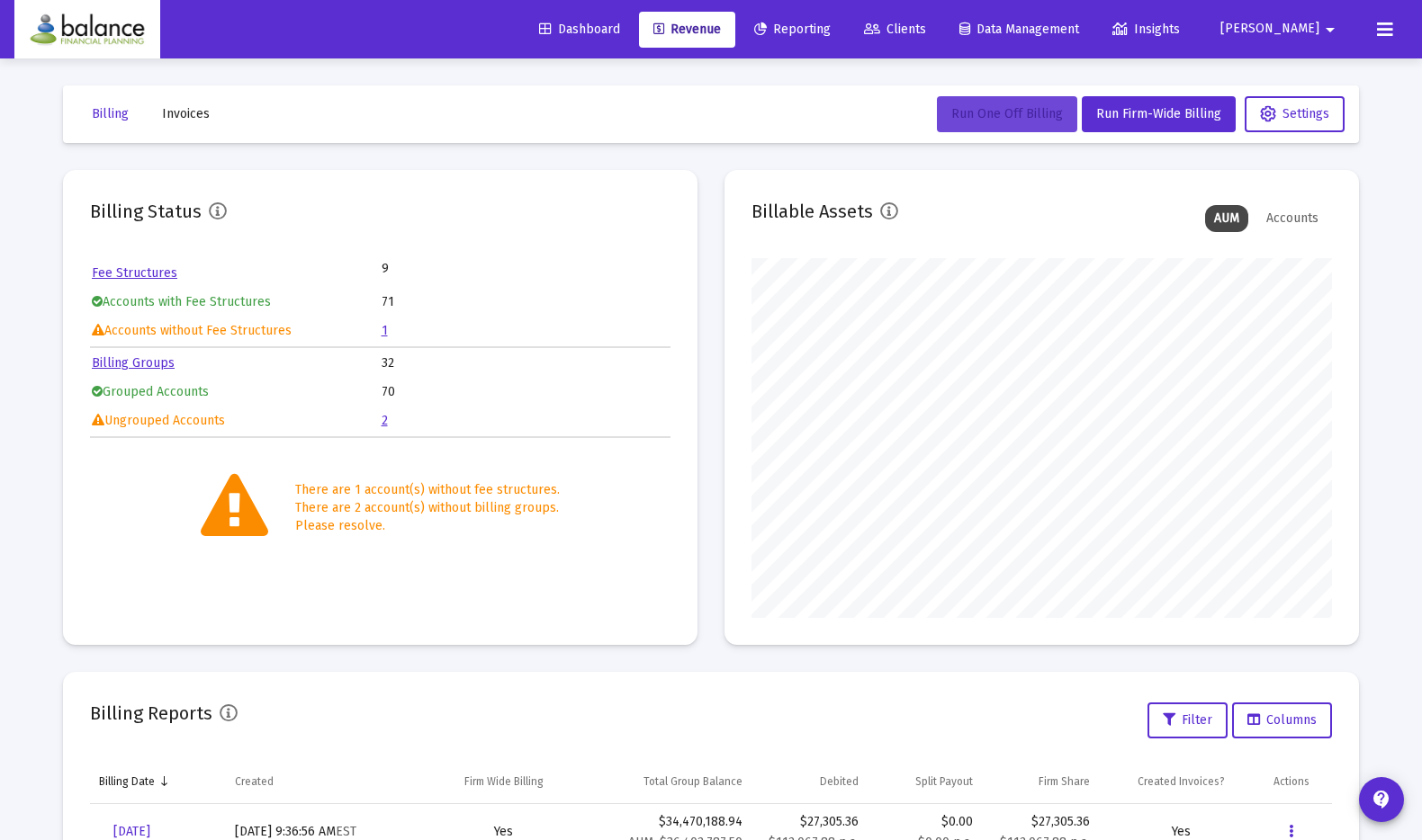
click at [994, 110] on span "Run One Off Billing" at bounding box center [1007, 113] width 112 height 15
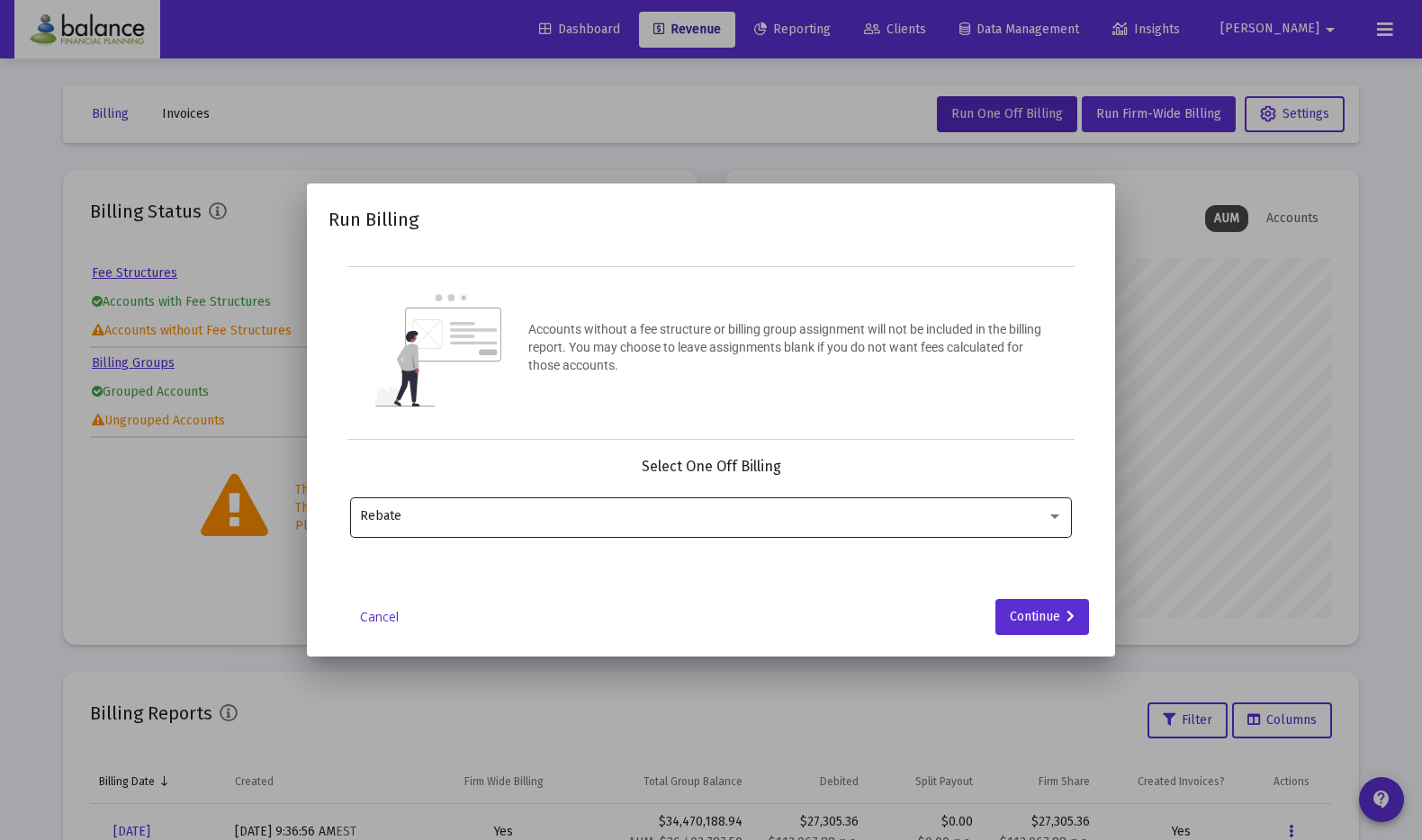
click at [810, 530] on div "Rebate" at bounding box center [711, 515] width 703 height 44
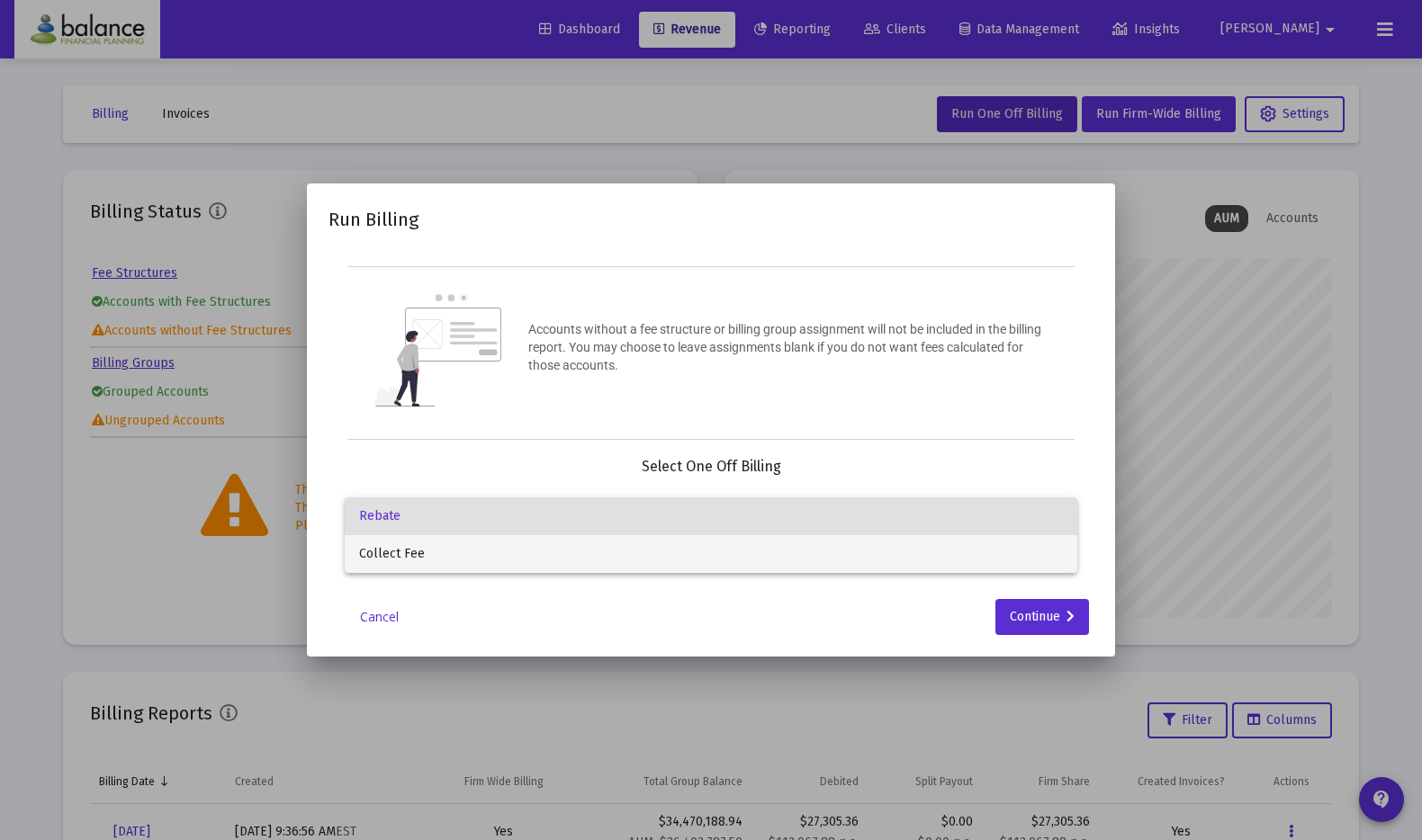
click at [809, 543] on span "Collect Fee" at bounding box center [710, 554] width 703 height 38
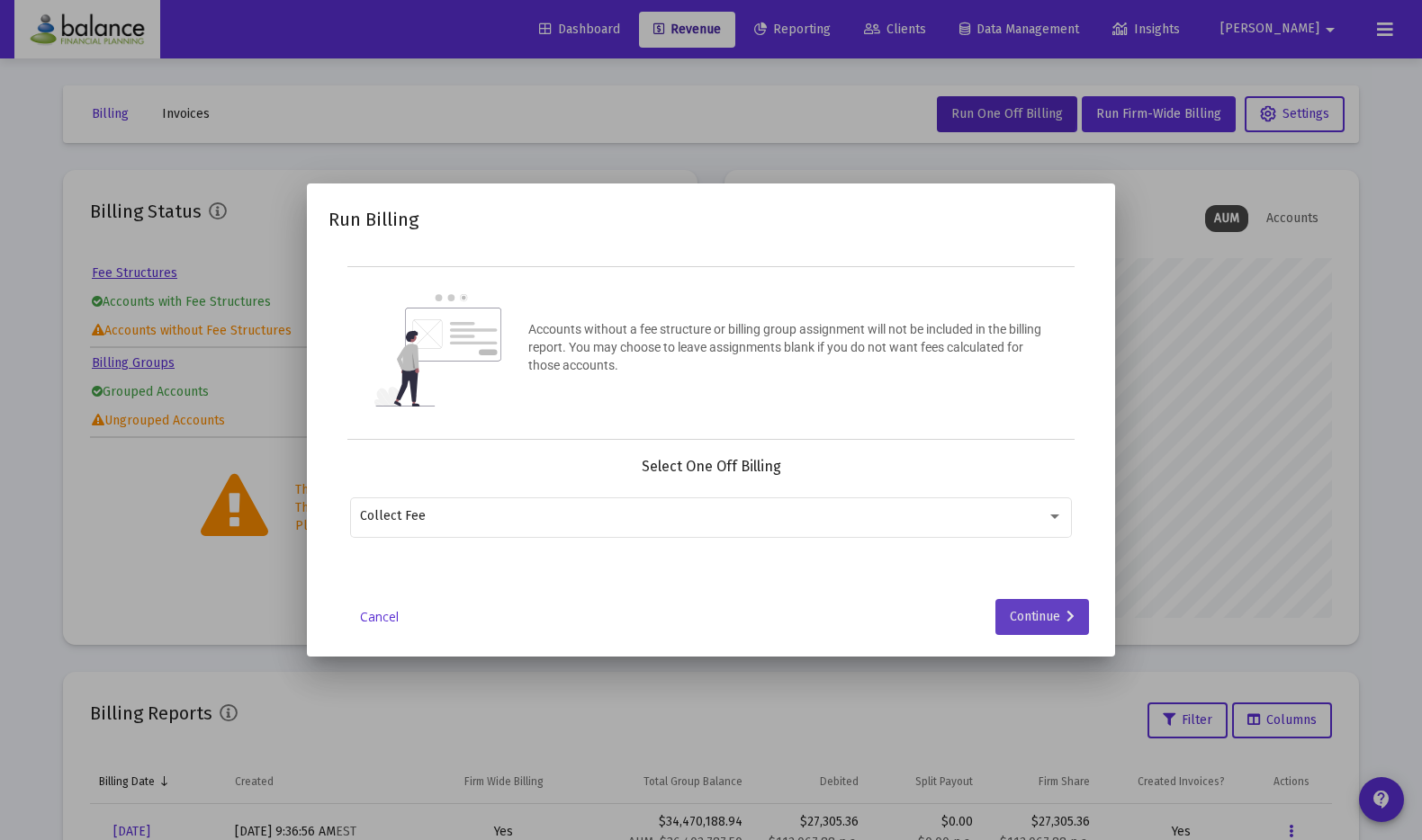
click at [1047, 606] on div "Continue" at bounding box center [1042, 617] width 65 height 36
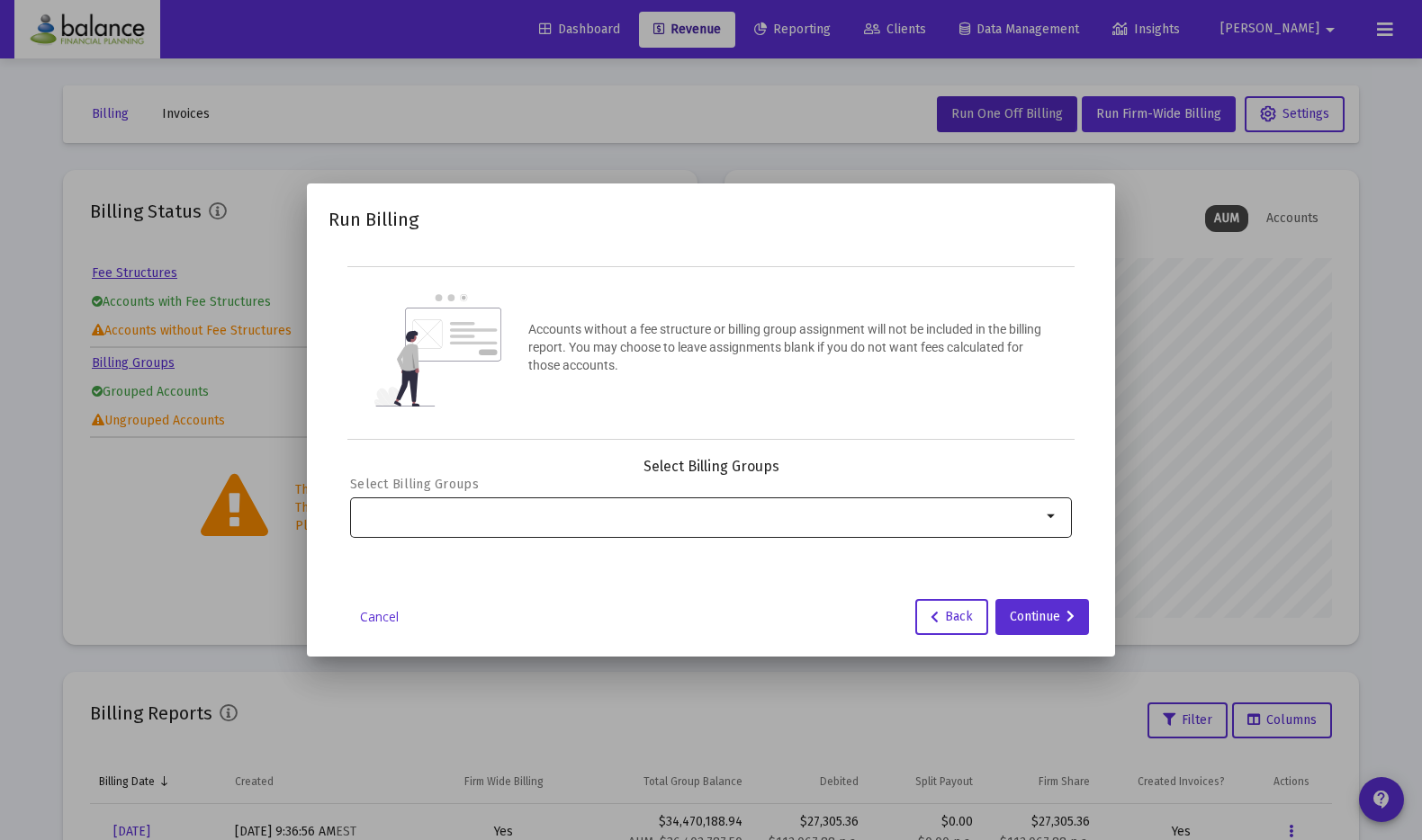
click at [873, 511] on input "Selection" at bounding box center [700, 516] width 681 height 14
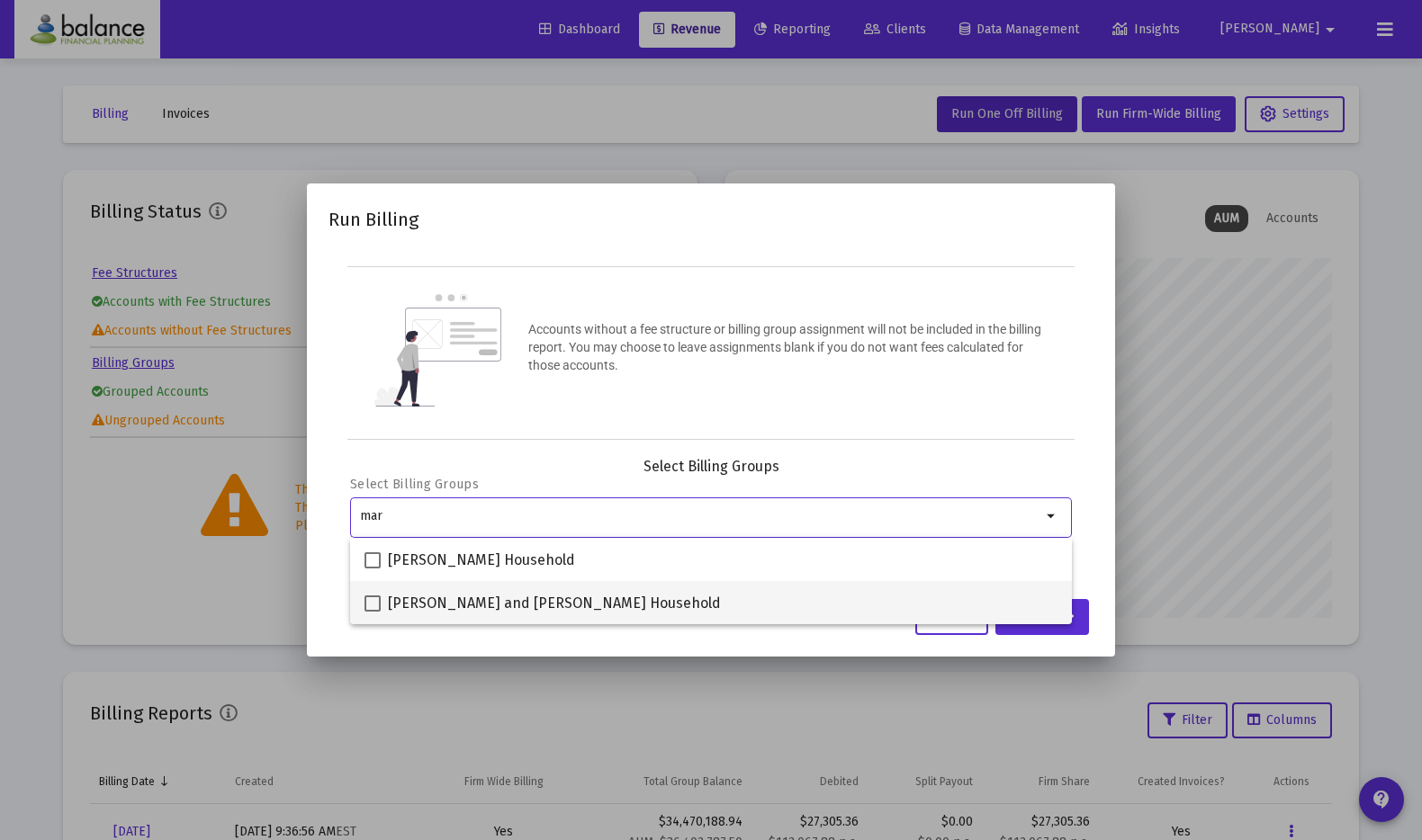
type input "mar"
click at [372, 598] on span at bounding box center [372, 603] width 16 height 16
click at [372, 611] on input "[PERSON_NAME] and [PERSON_NAME] Household" at bounding box center [372, 611] width 1 height 1
checkbox input "true"
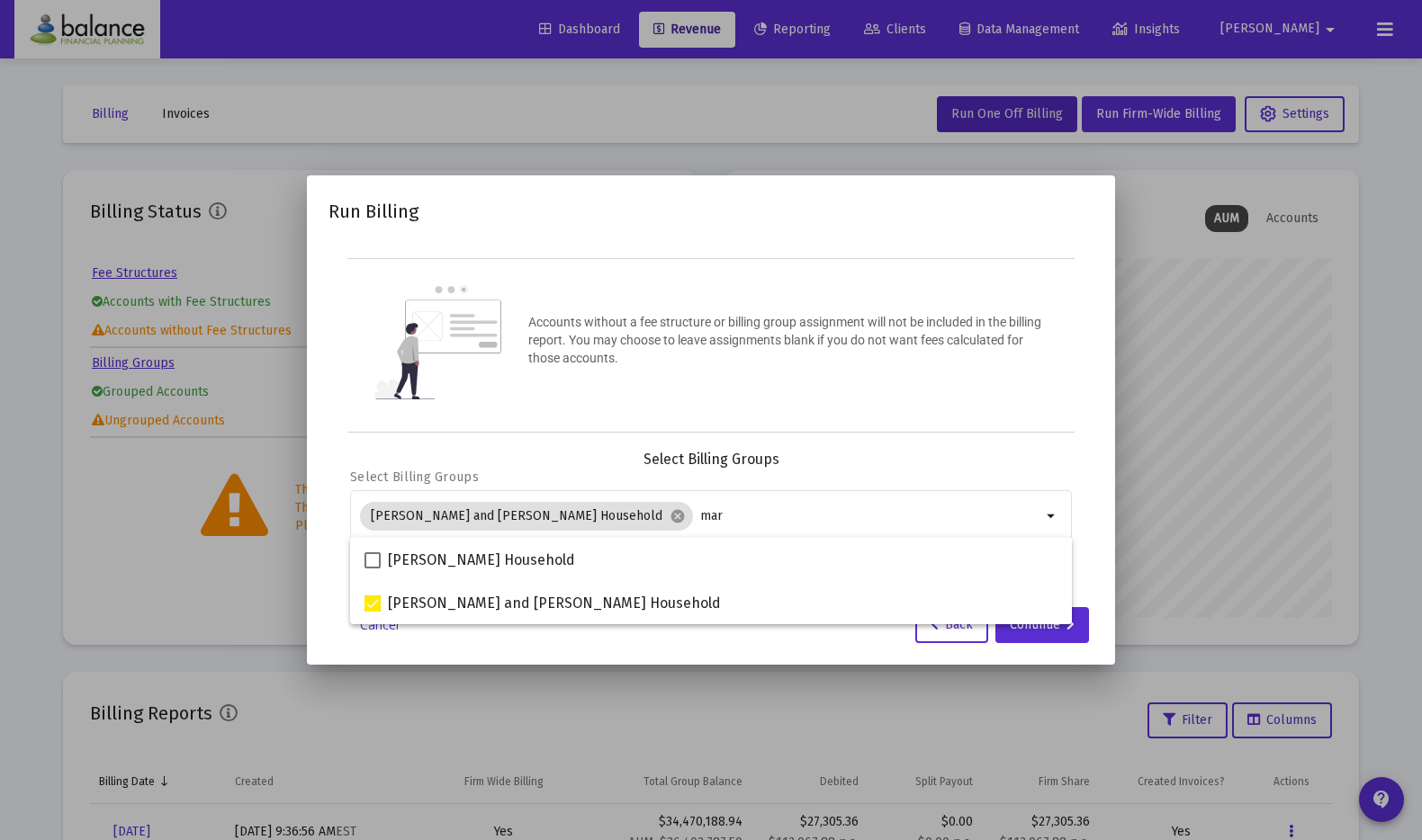
click at [1095, 576] on mat-dialog-container "Run Billing Accounts without a fee structure or billing group assignment will n…" at bounding box center [710, 420] width 808 height 489
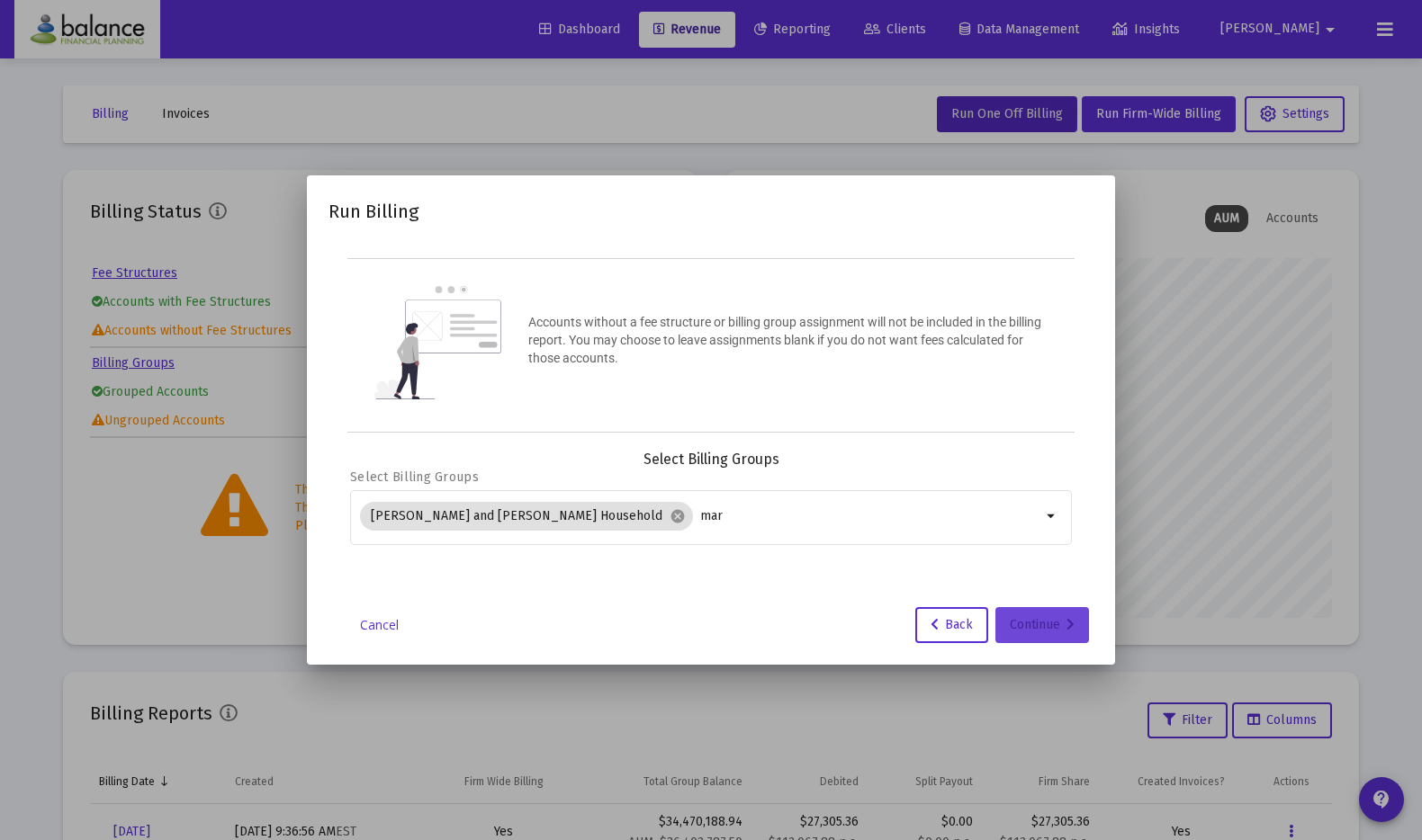
click at [1032, 625] on div "Continue" at bounding box center [1042, 624] width 65 height 36
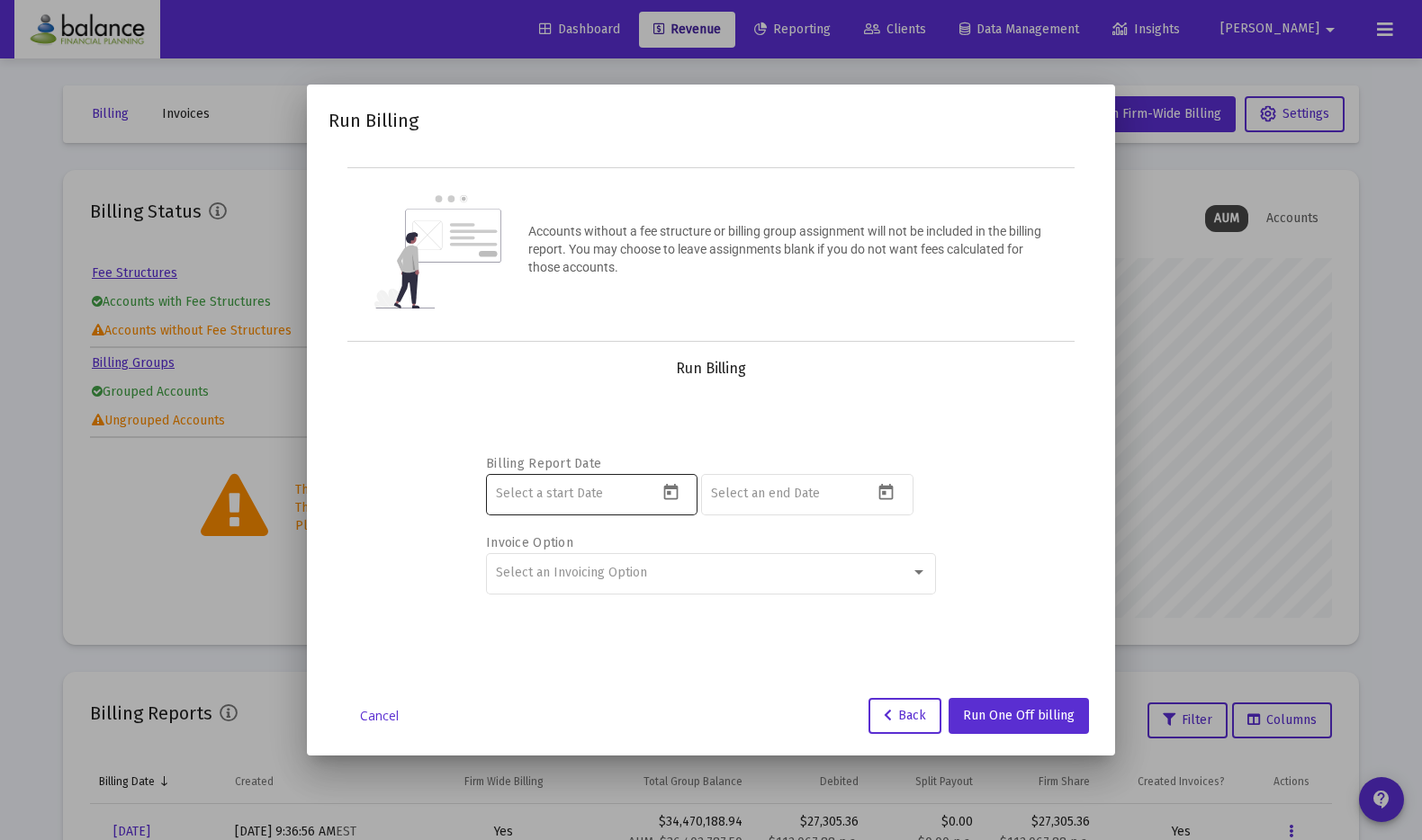
click at [669, 498] on icon "Open calendar" at bounding box center [669, 492] width 14 height 16
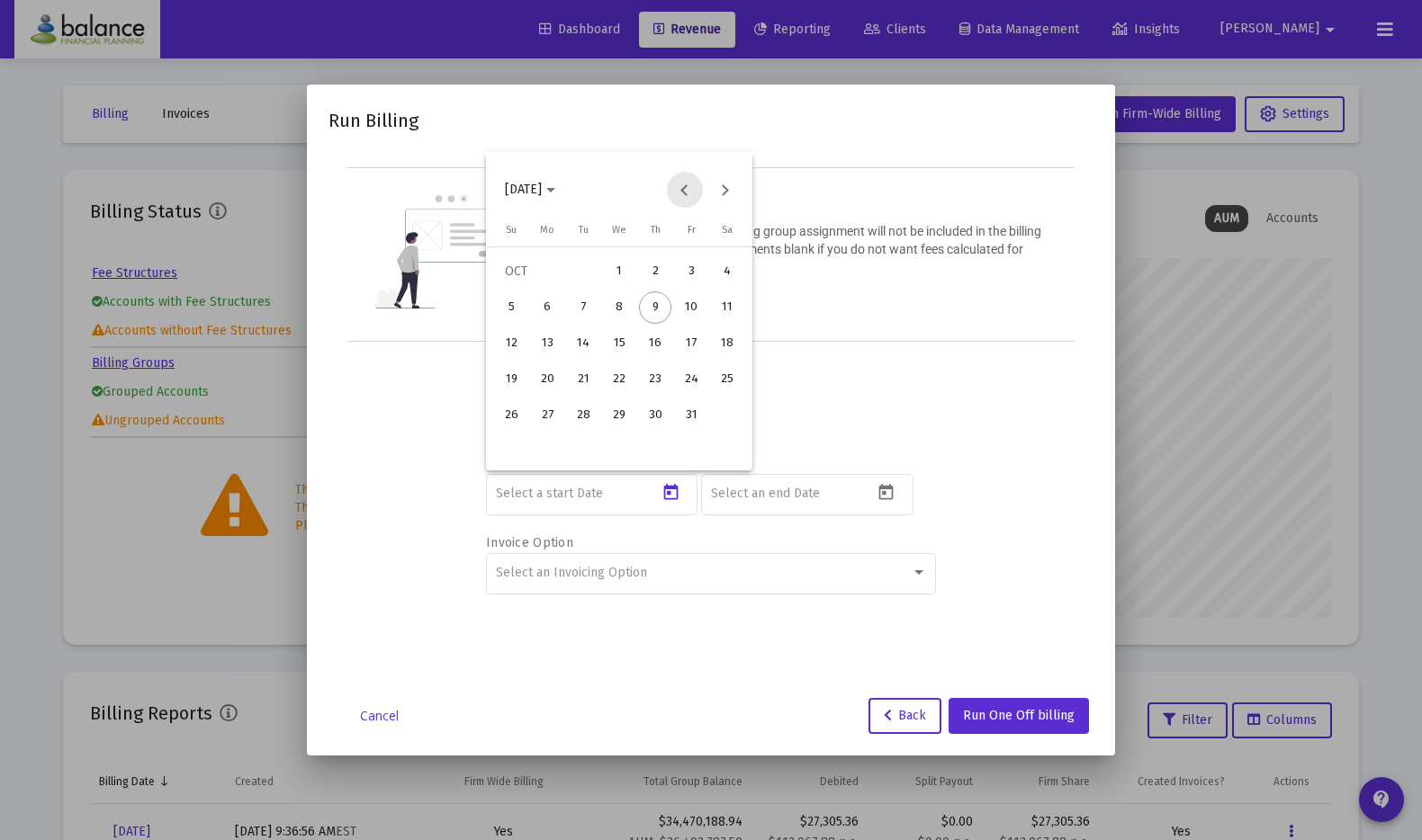
click at [684, 193] on button "Previous month" at bounding box center [684, 190] width 36 height 36
click at [575, 301] on div "1" at bounding box center [583, 308] width 33 height 33
type input "2025-07-01"
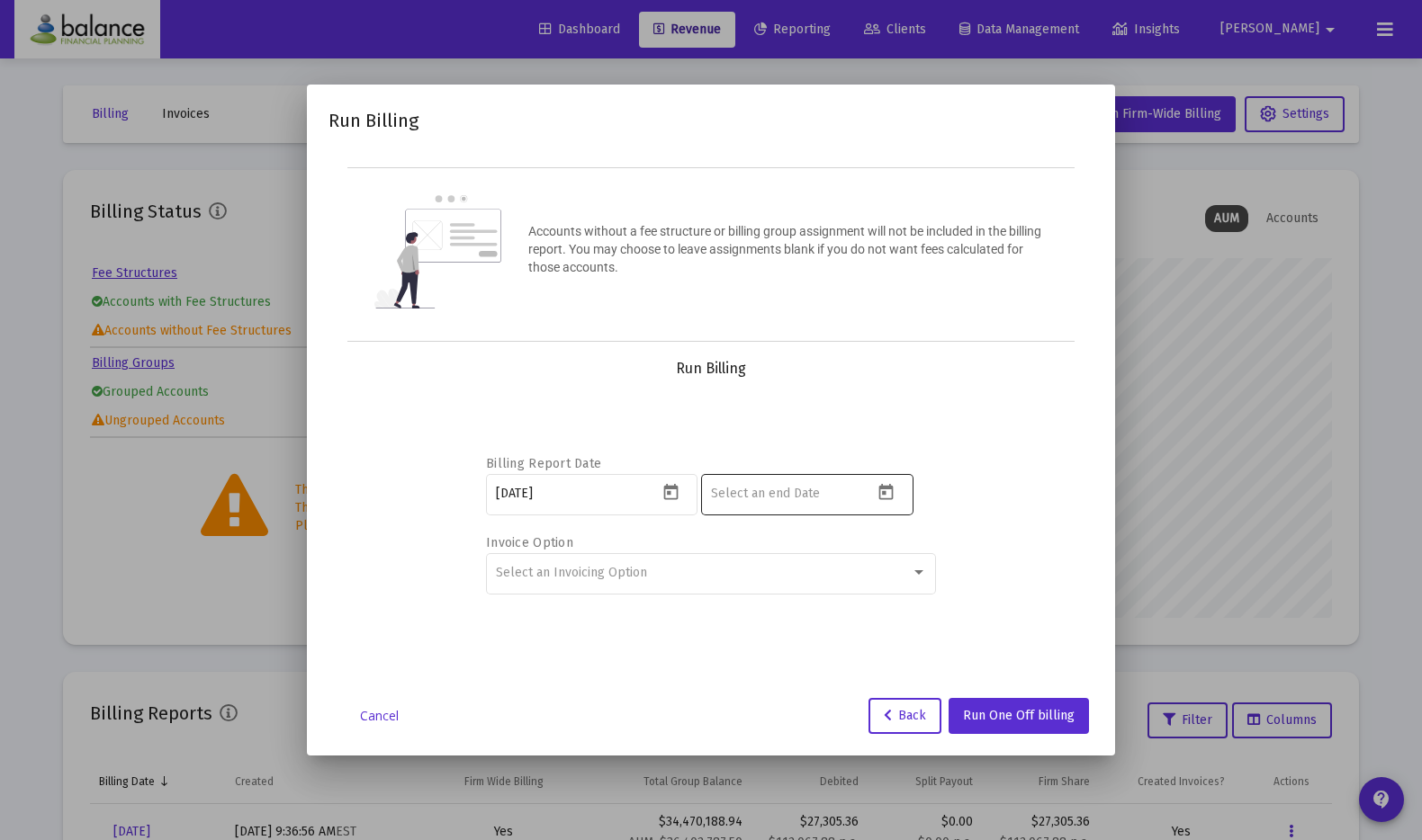
click at [809, 502] on div at bounding box center [792, 492] width 162 height 44
click at [883, 500] on icon "Open calendar" at bounding box center [886, 492] width 19 height 19
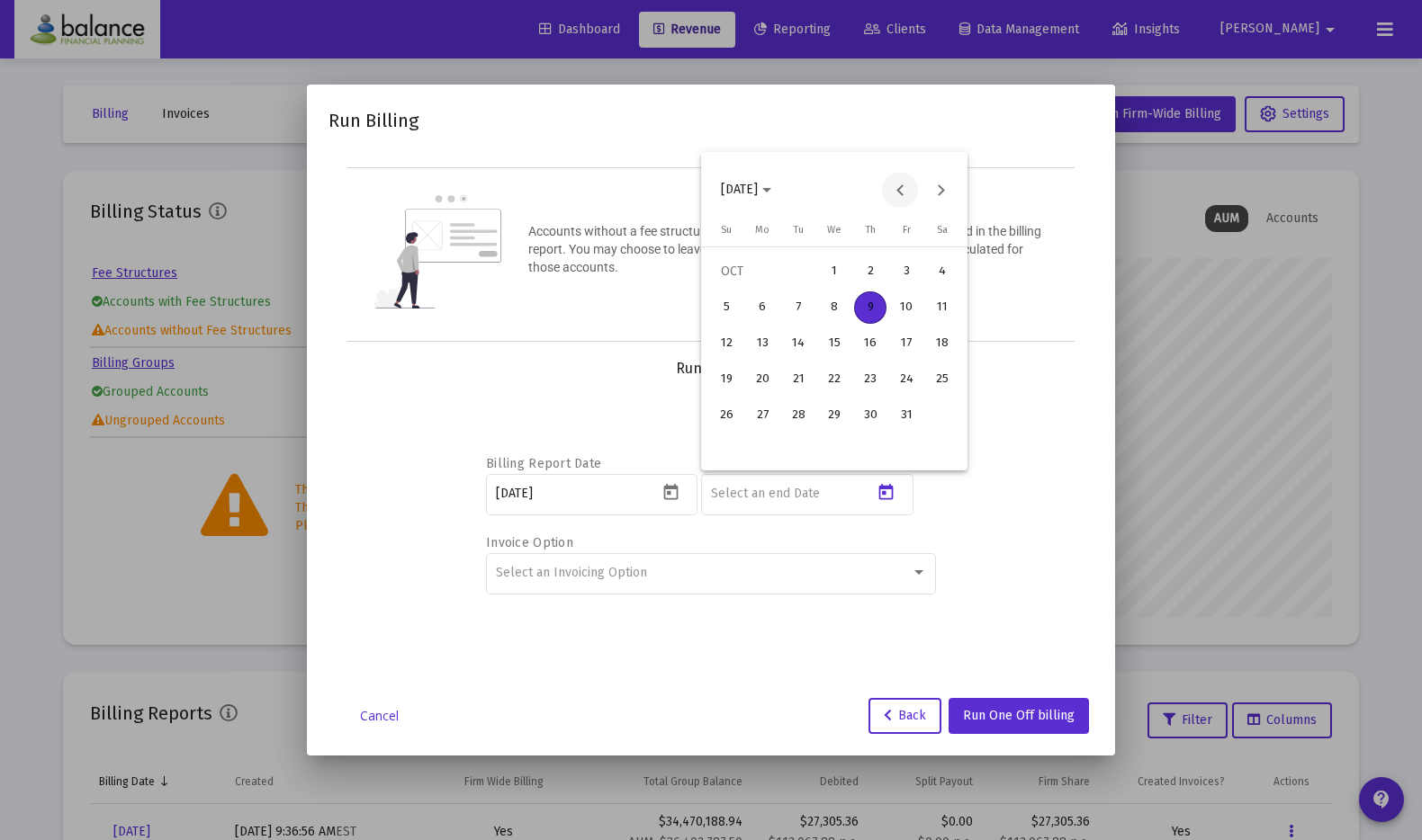
click at [893, 191] on button "Previous month" at bounding box center [900, 190] width 36 height 36
click at [803, 453] on div "30" at bounding box center [797, 452] width 33 height 33
type input "2025-09-30"
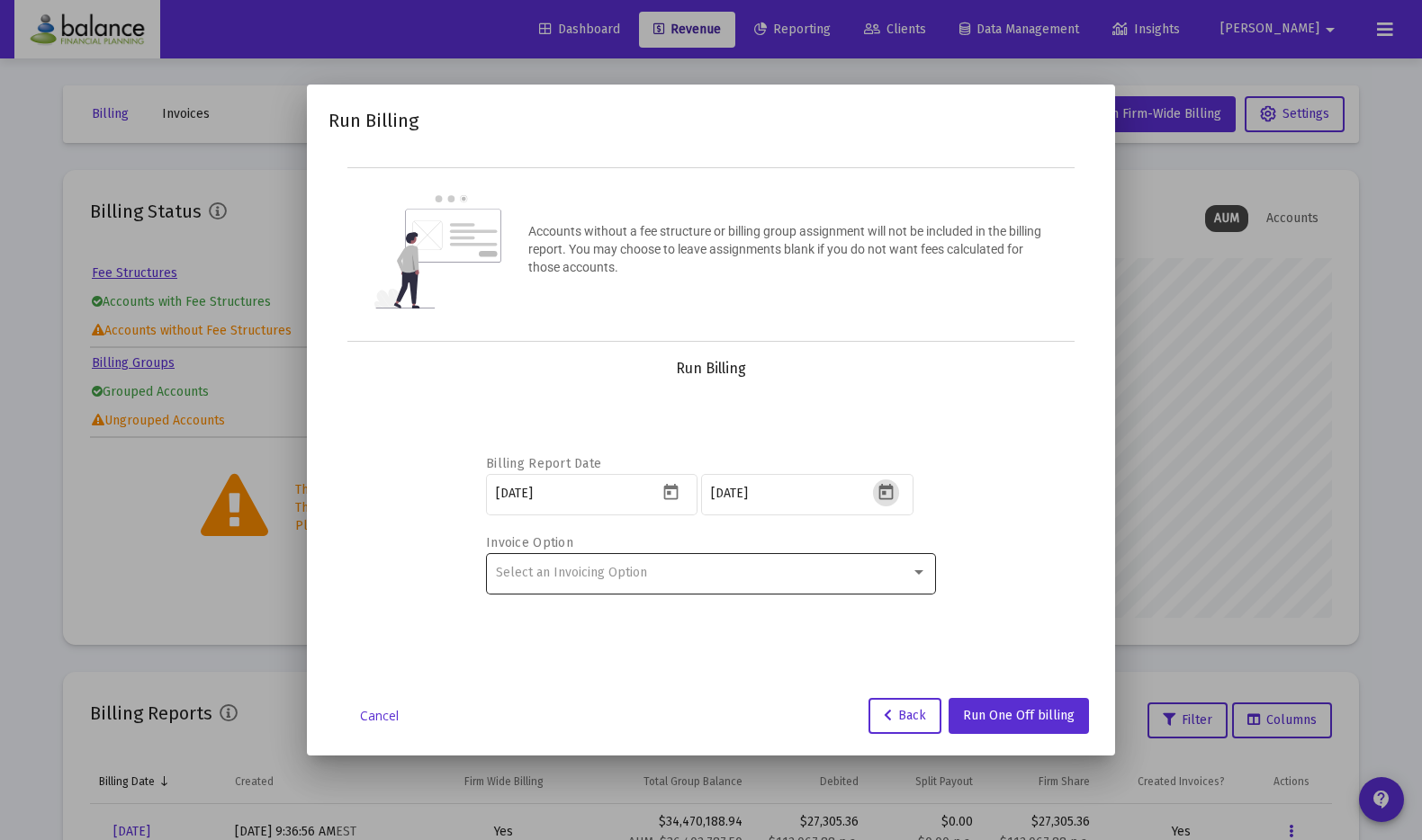
click at [885, 583] on div "Select an Invoicing Option" at bounding box center [711, 571] width 431 height 44
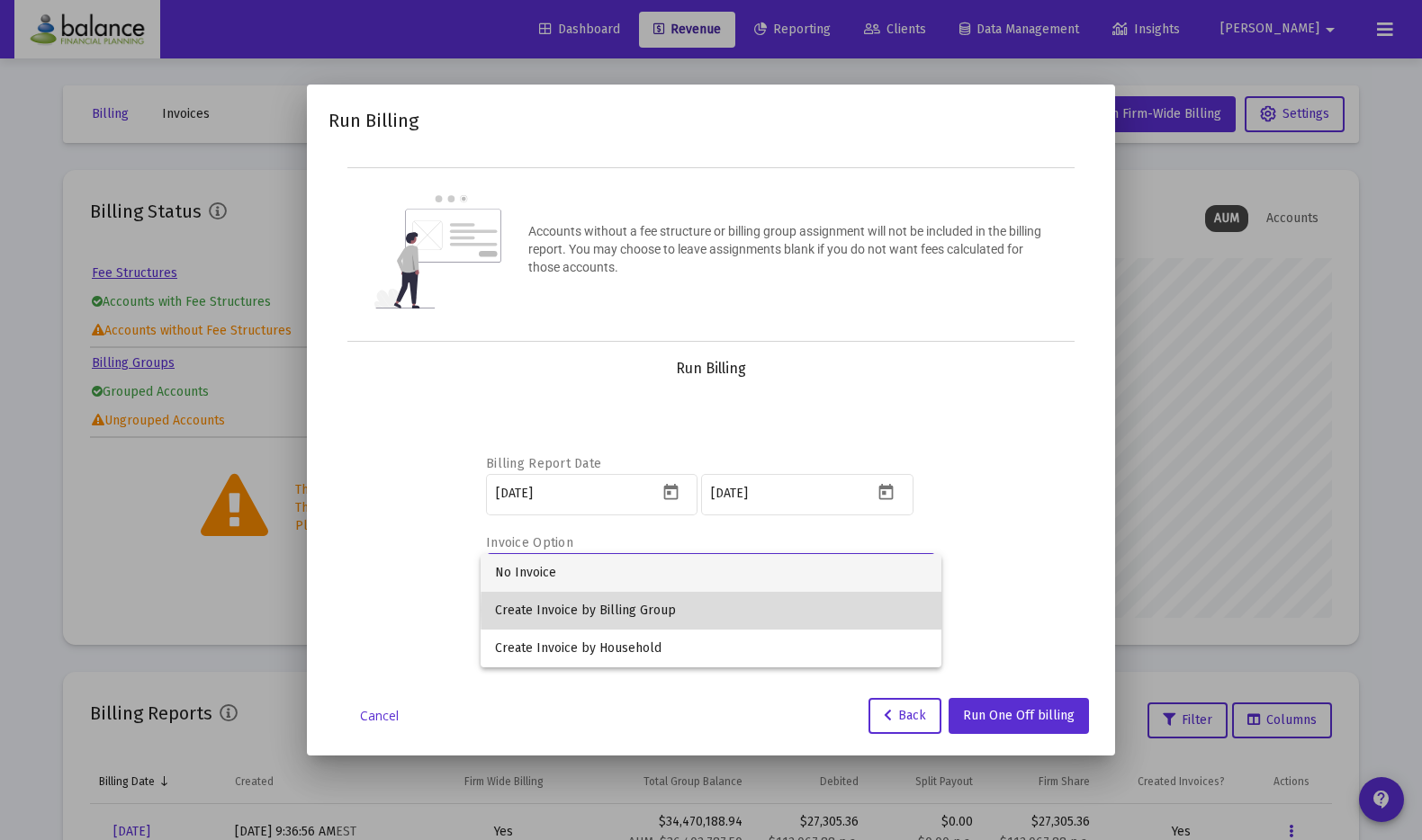
click at [879, 610] on span "Create Invoice by Billing Group" at bounding box center [710, 610] width 431 height 38
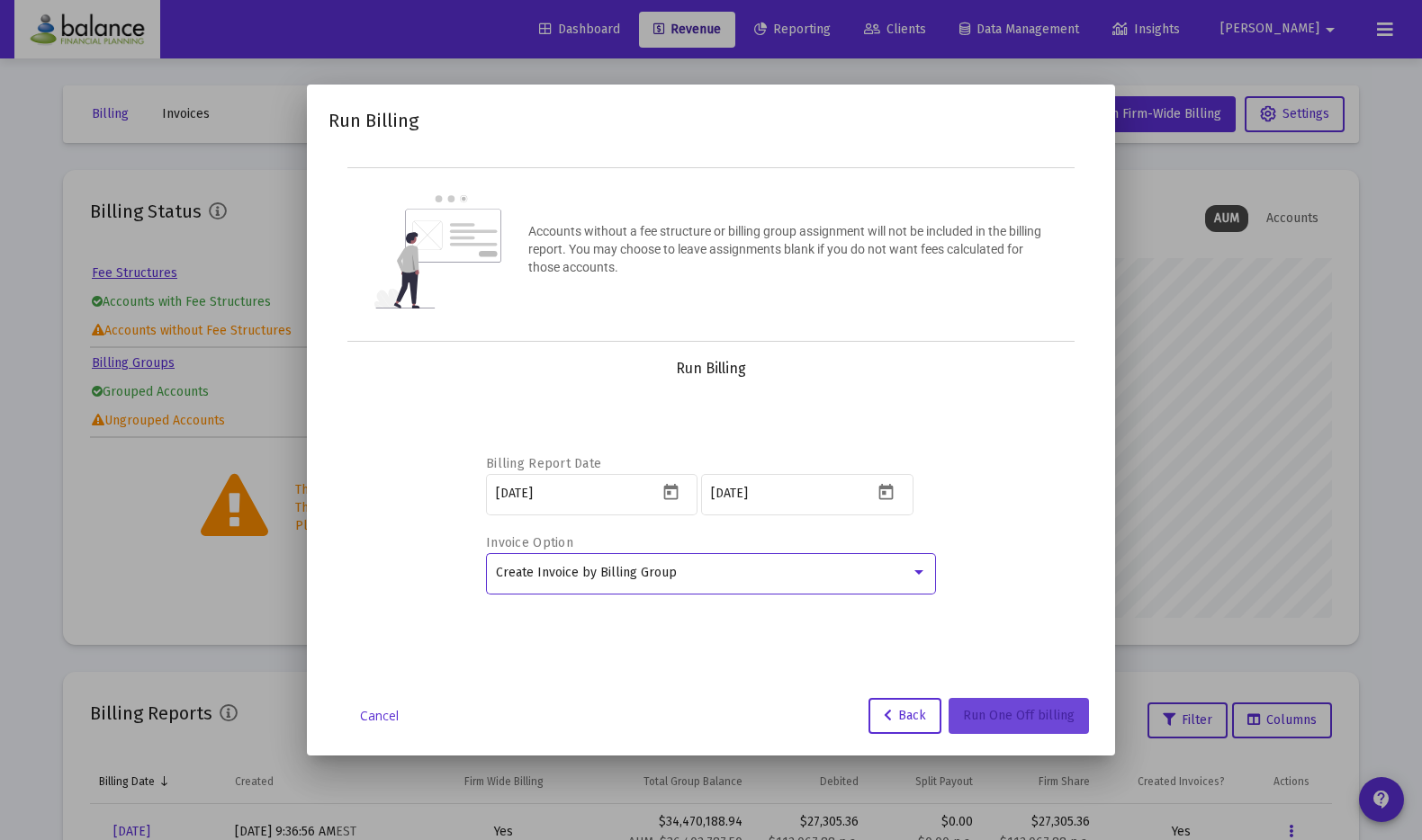
click at [1012, 721] on span "Run One Off billing" at bounding box center [1019, 715] width 112 height 15
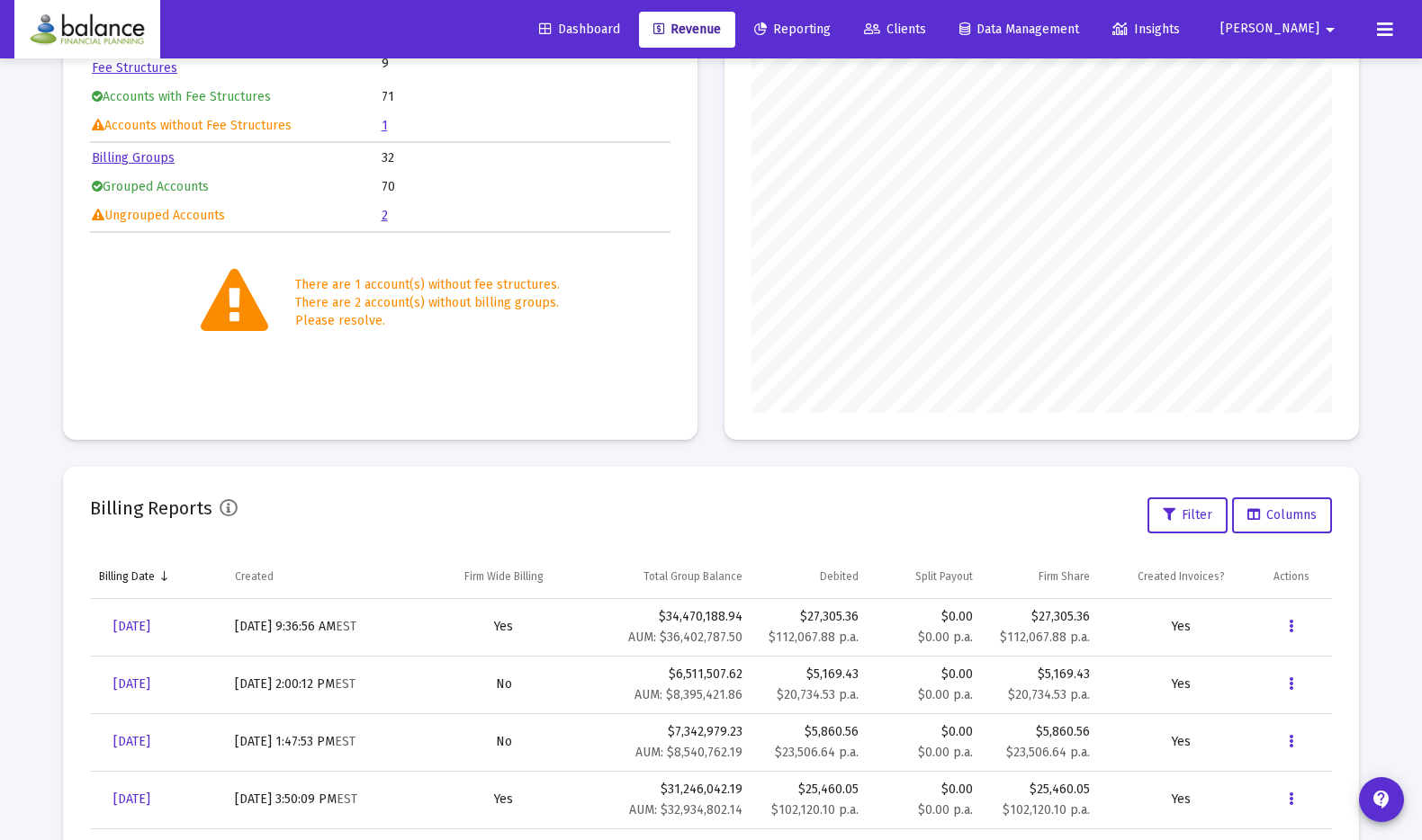
scroll to position [208, 0]
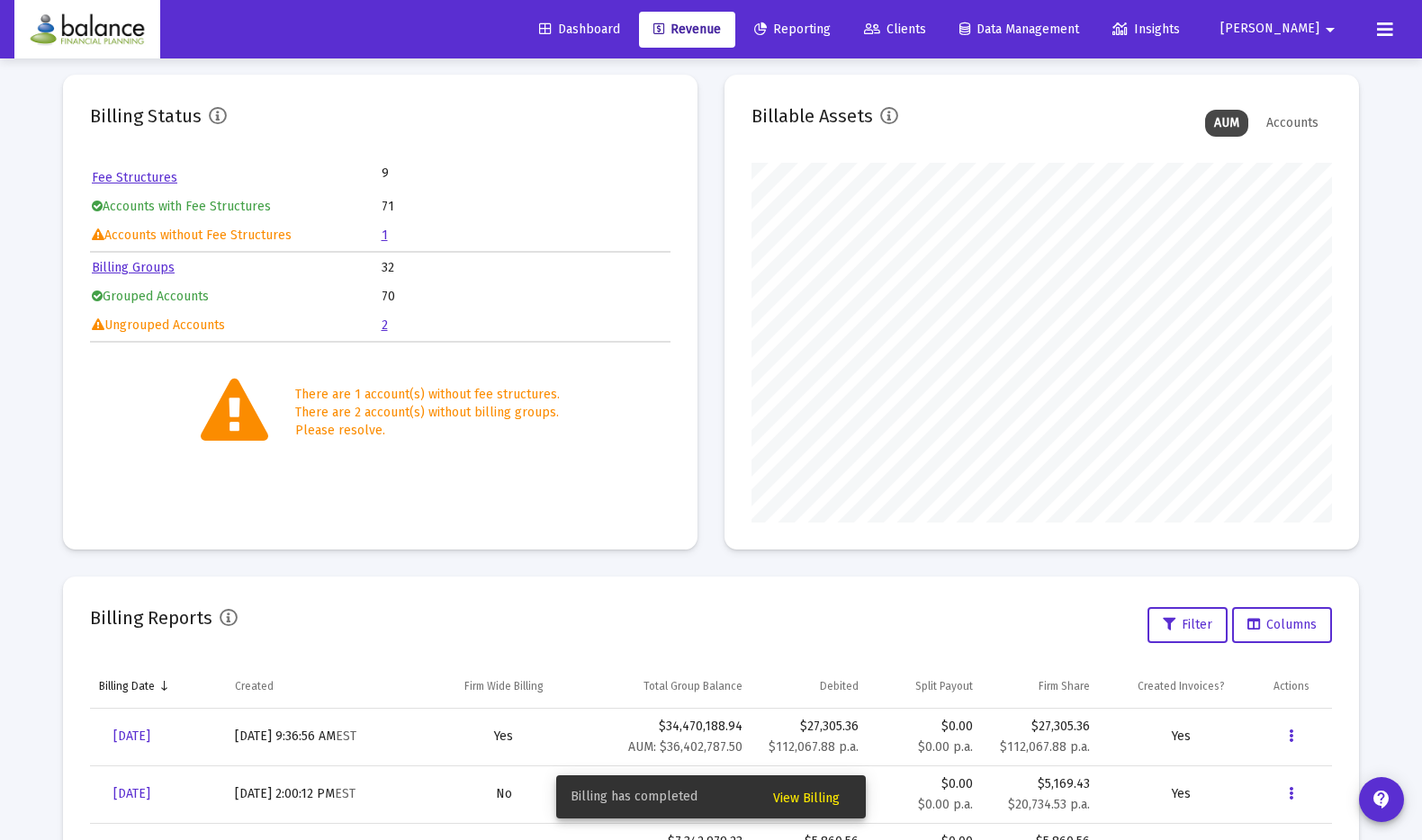
scroll to position [102, 0]
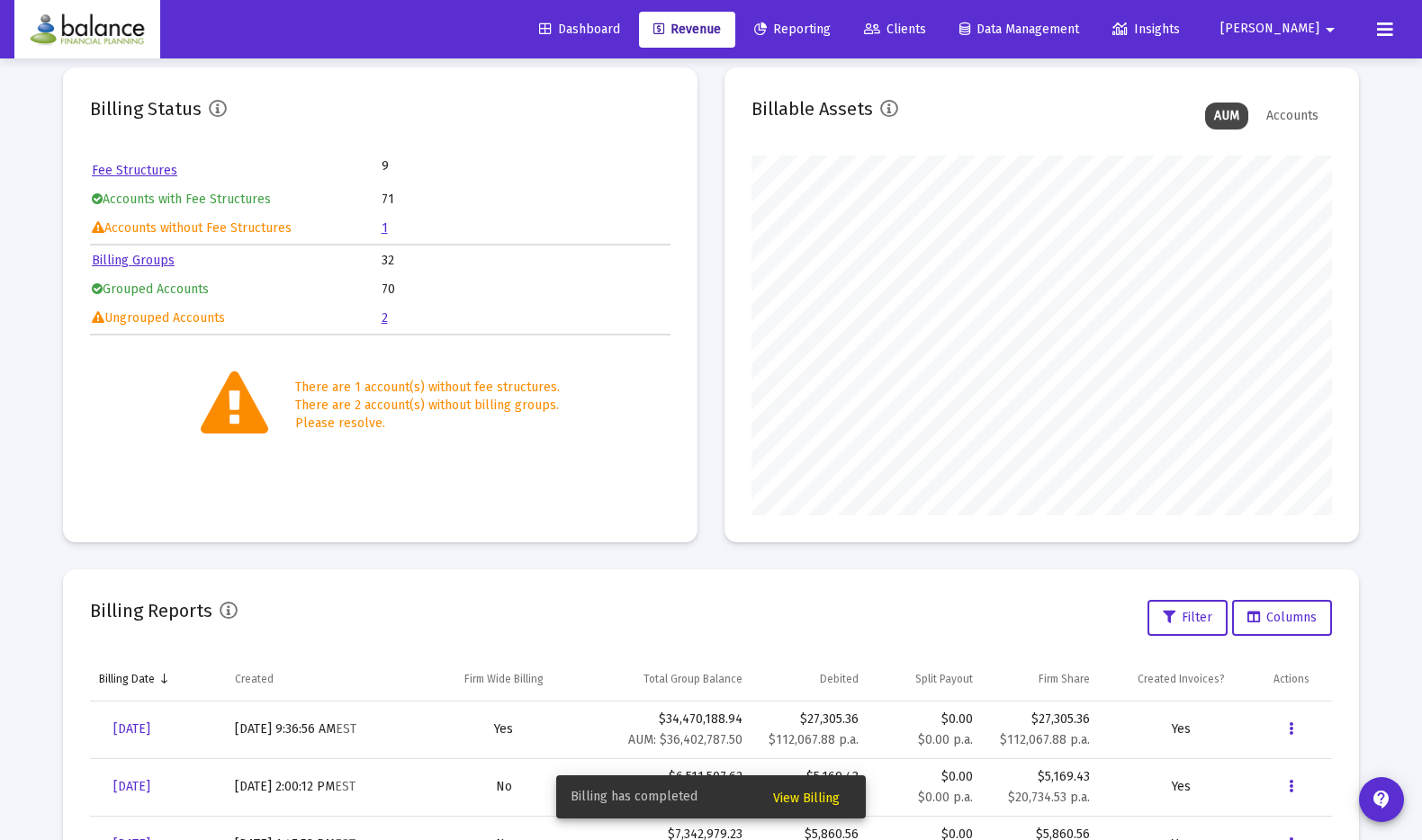
click at [814, 803] on span "View Billing" at bounding box center [807, 798] width 67 height 15
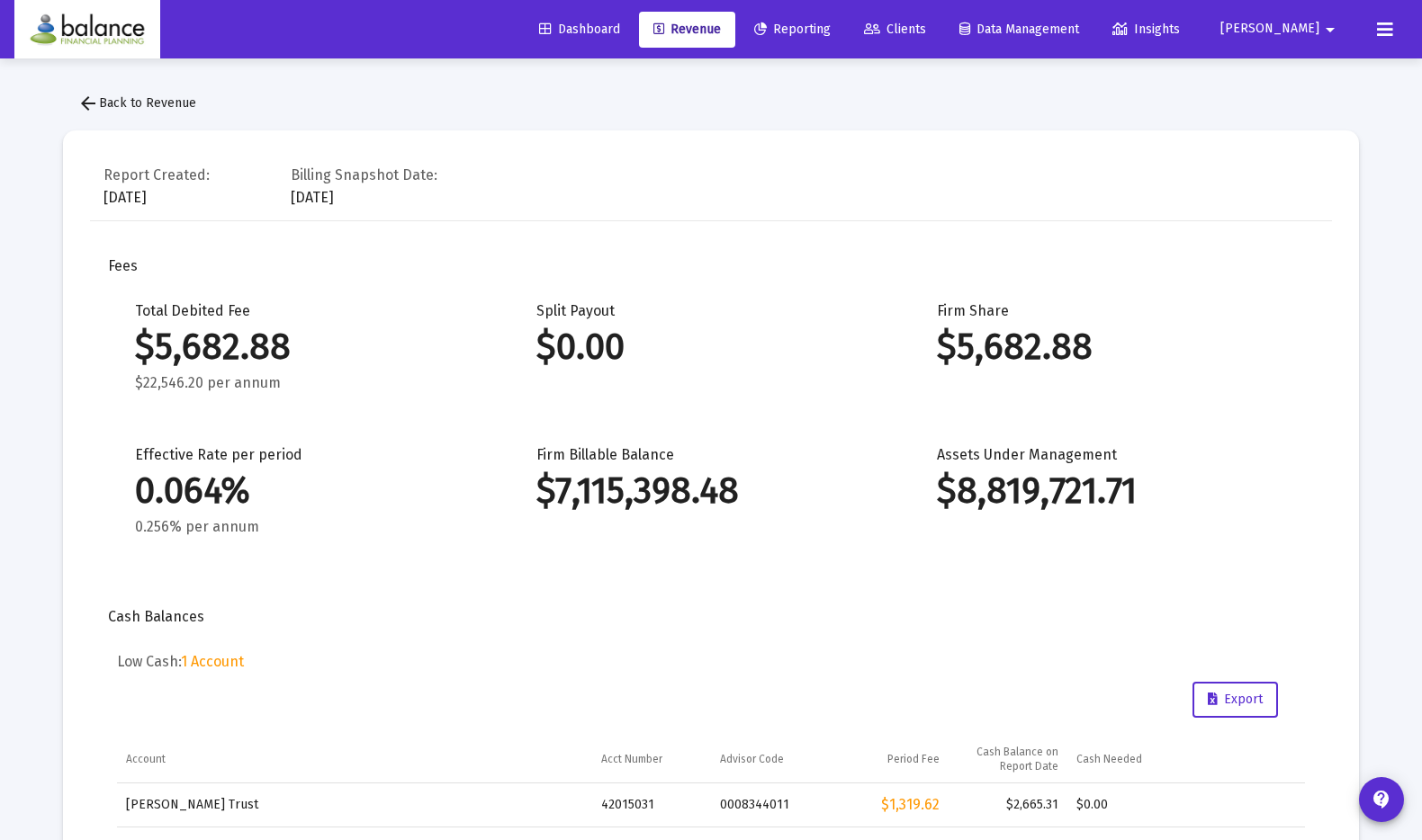
click at [173, 115] on button "arrow_back Back to Revenue" at bounding box center [137, 103] width 148 height 36
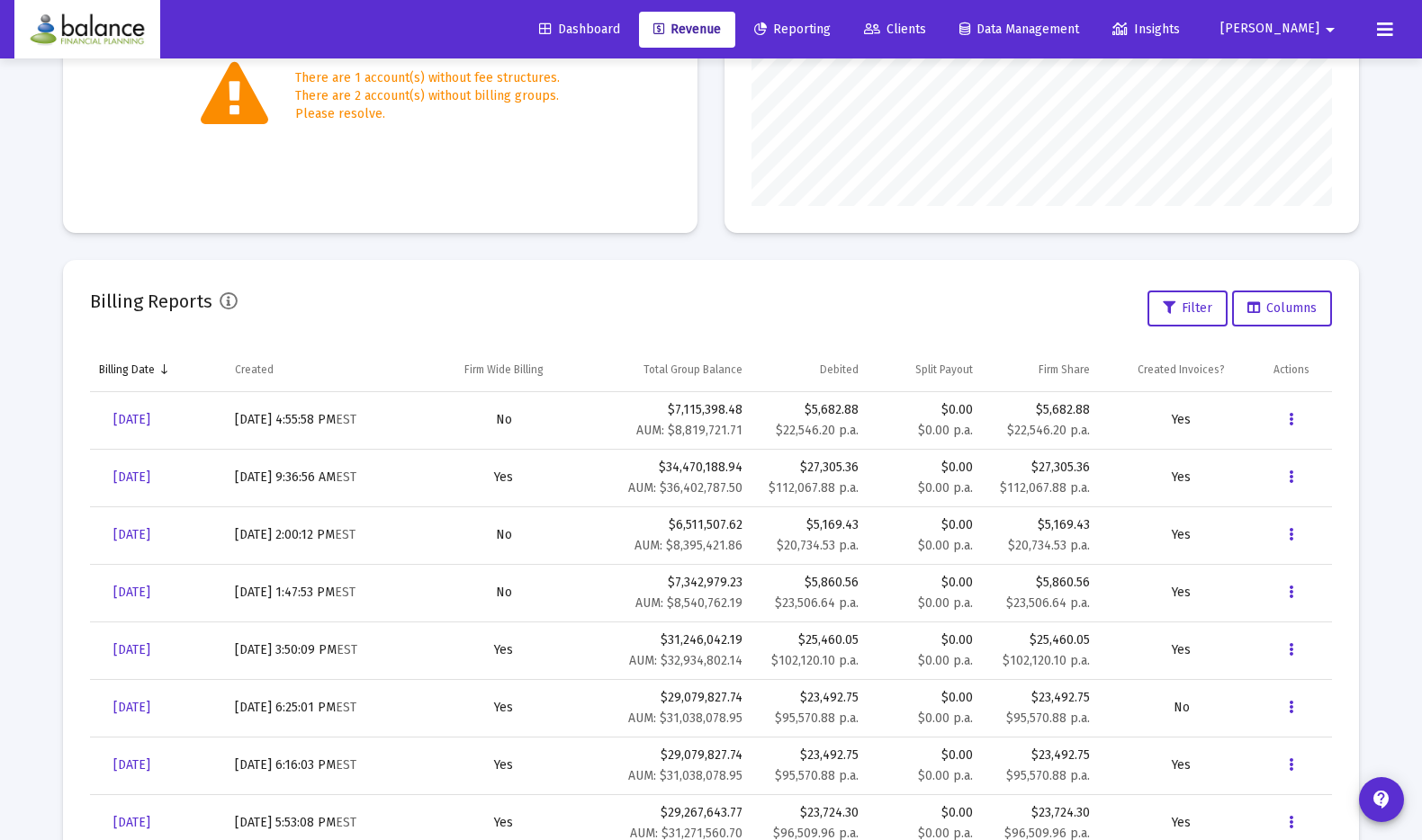
scroll to position [414, 0]
click at [1288, 413] on icon "Data grid" at bounding box center [1290, 417] width 5 height 21
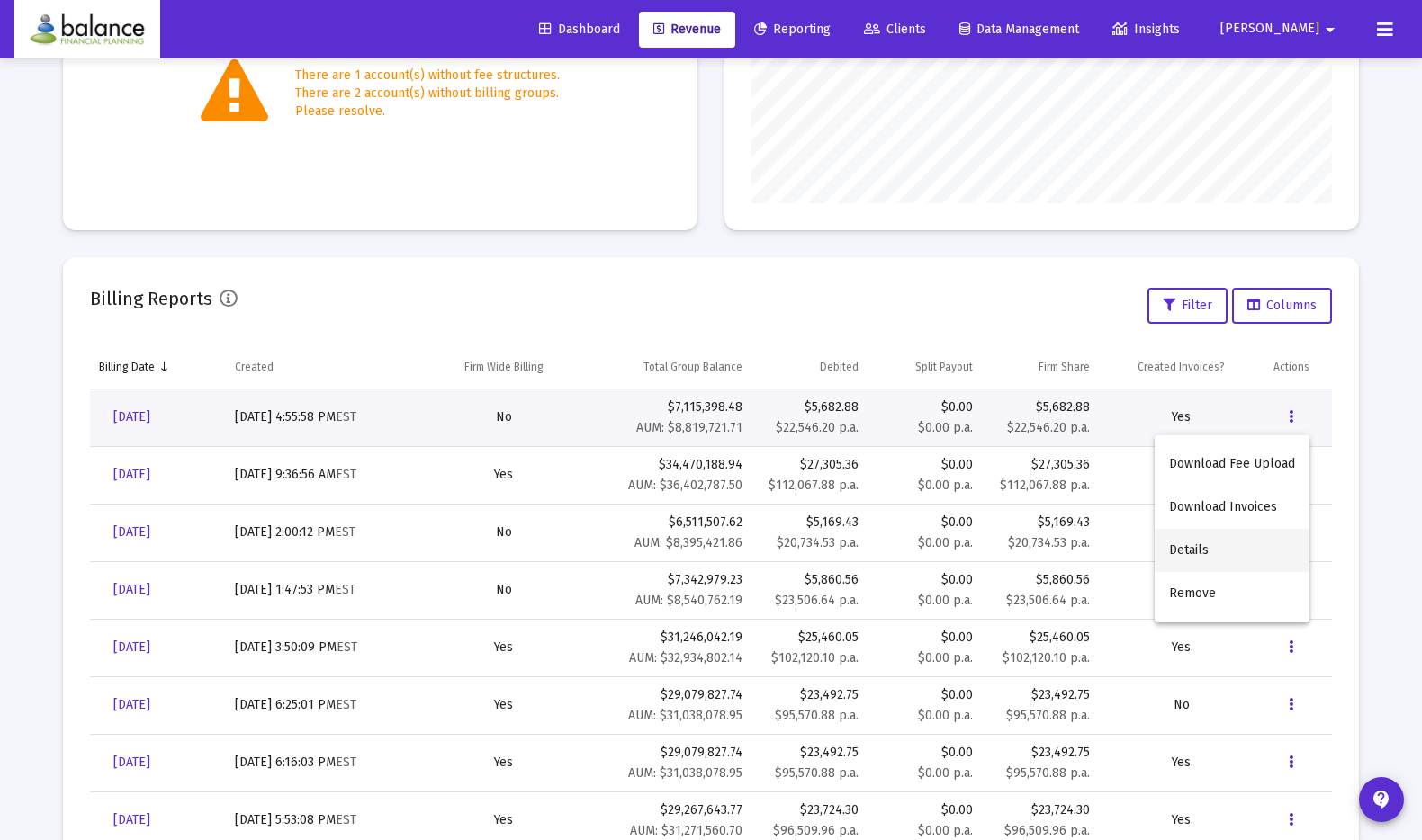
click at [1208, 547] on button "Details" at bounding box center [1231, 550] width 155 height 43
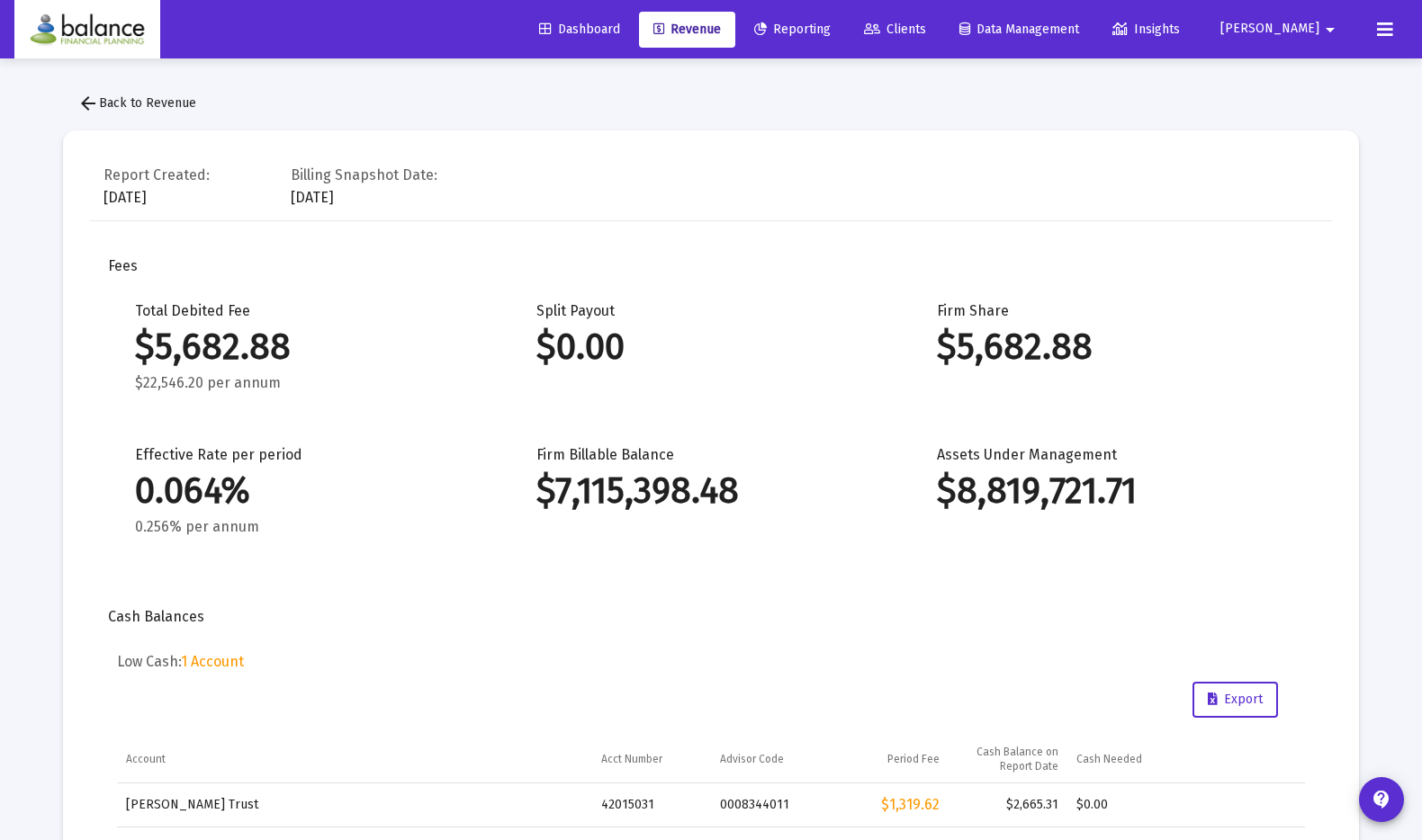
click at [720, 34] on span "Revenue" at bounding box center [687, 29] width 68 height 15
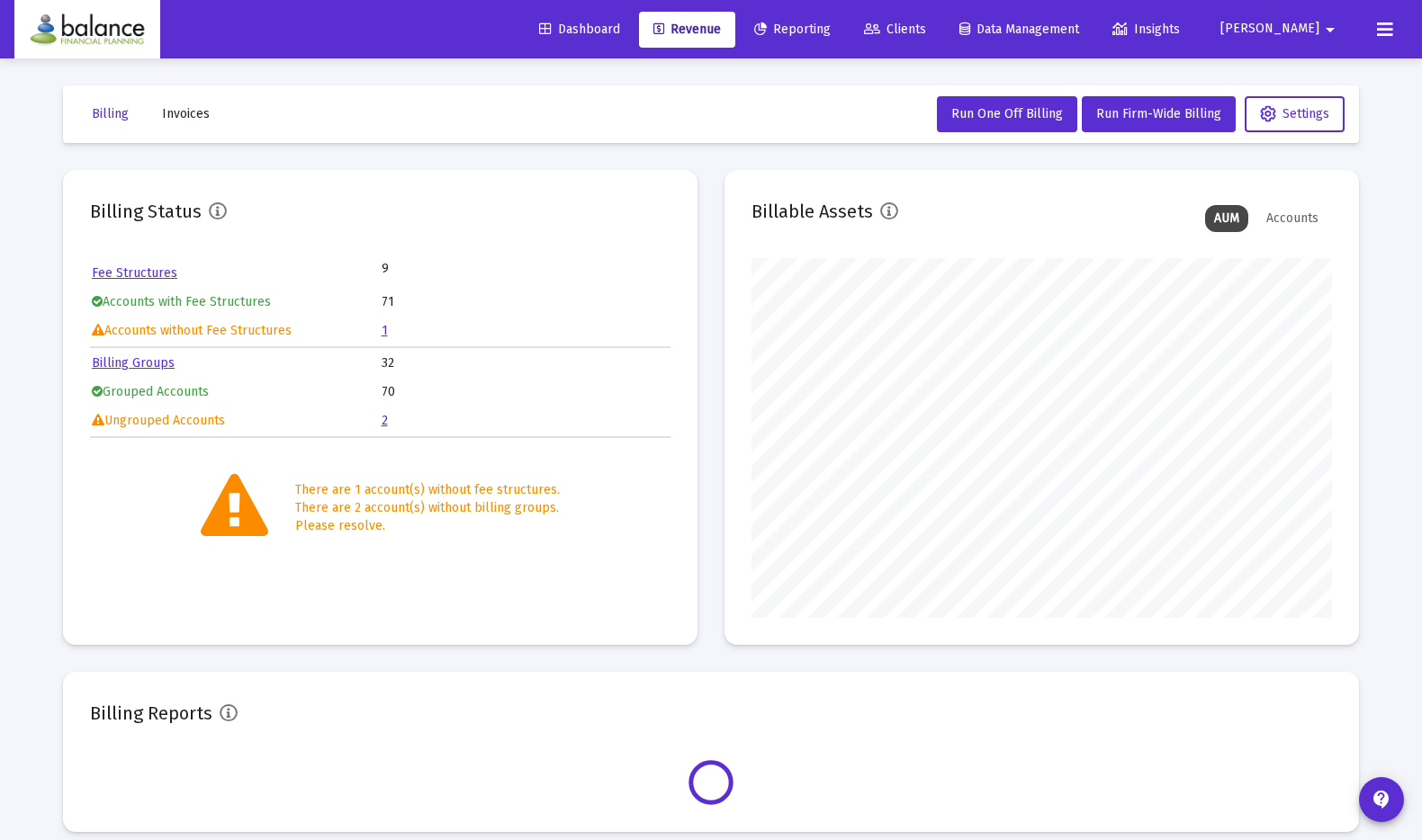
scroll to position [360, 579]
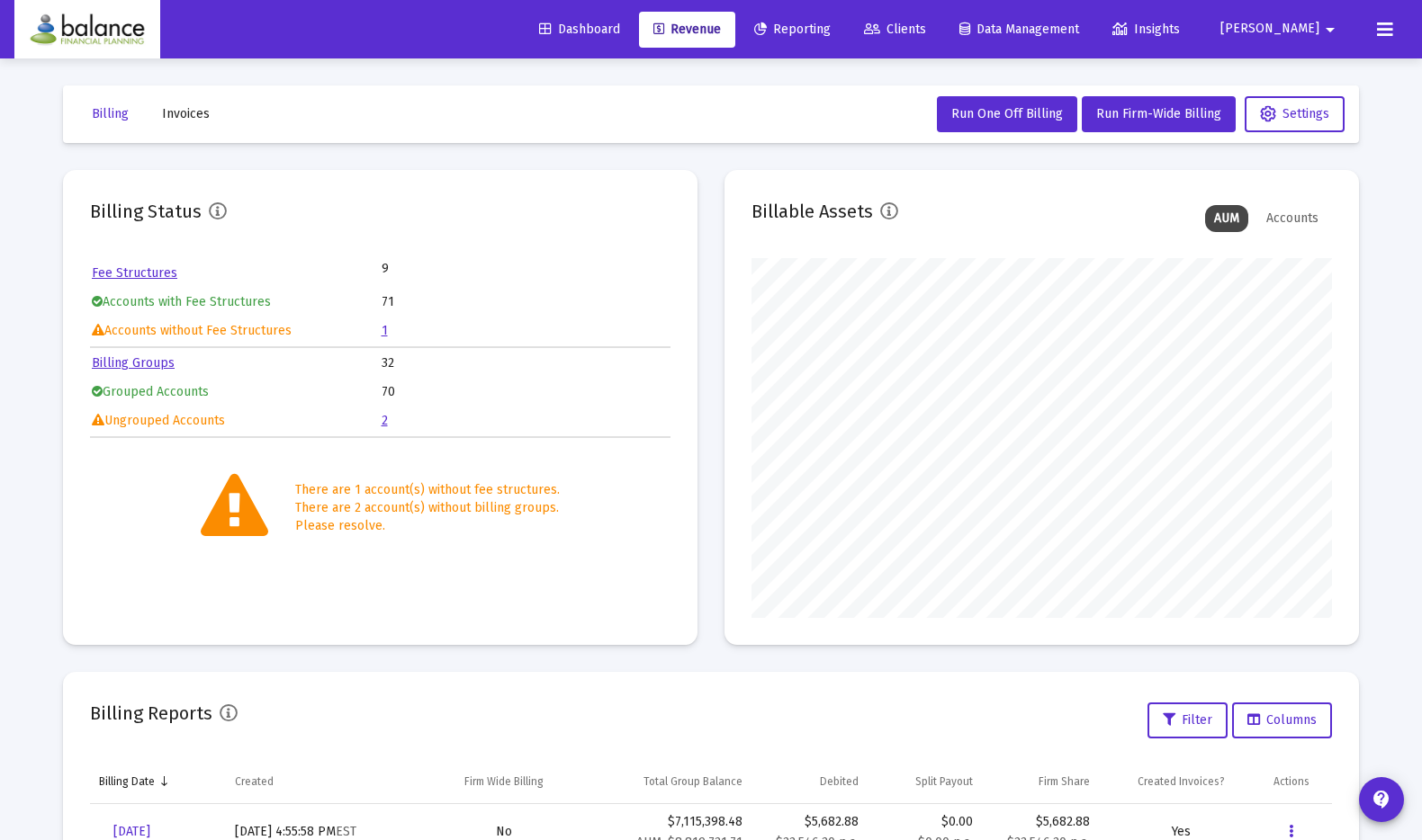
click at [831, 26] on span "Reporting" at bounding box center [792, 29] width 76 height 15
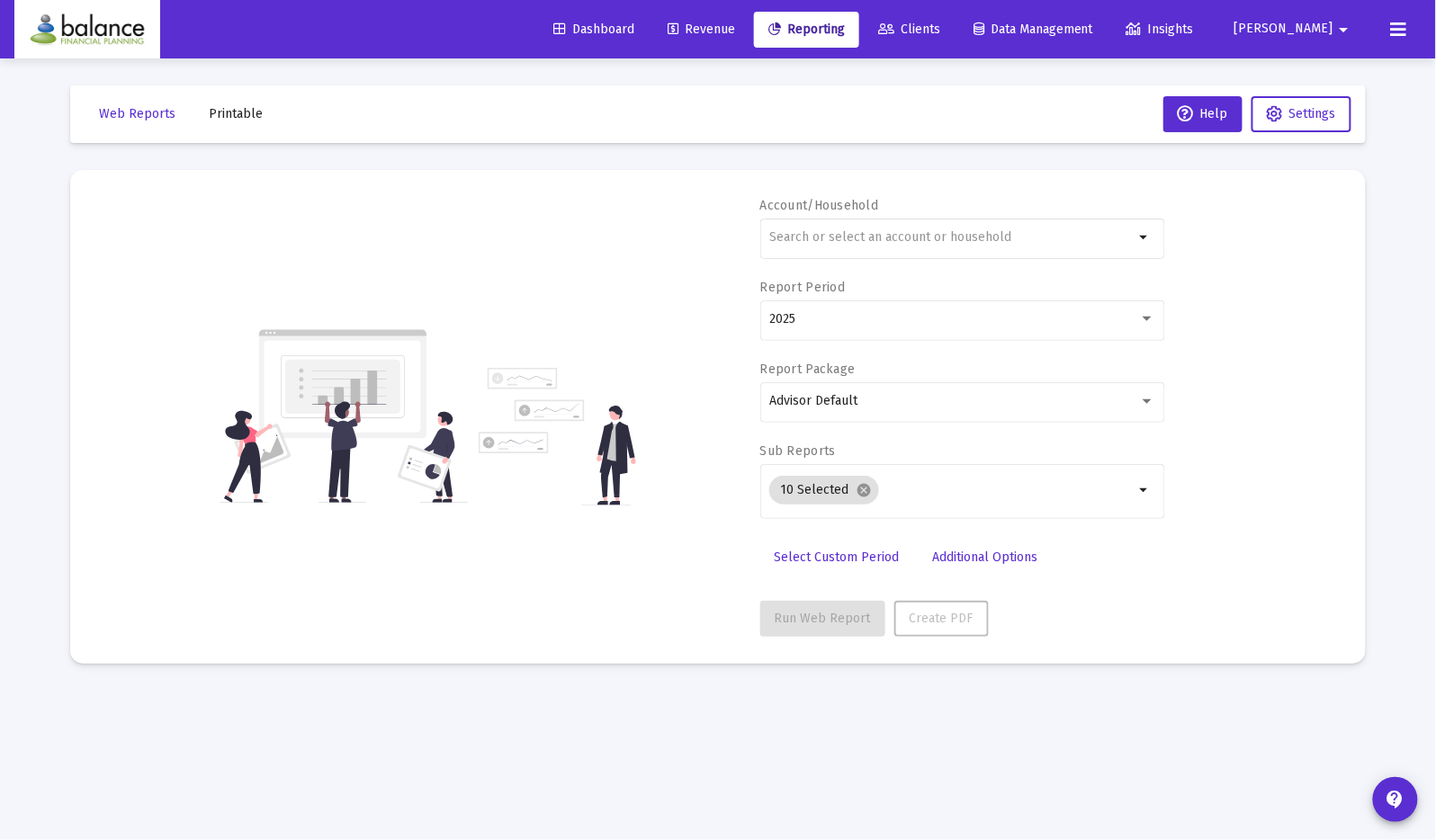
type input "[PERSON_NAME][EMAIL_ADDRESS][DOMAIN_NAME]"
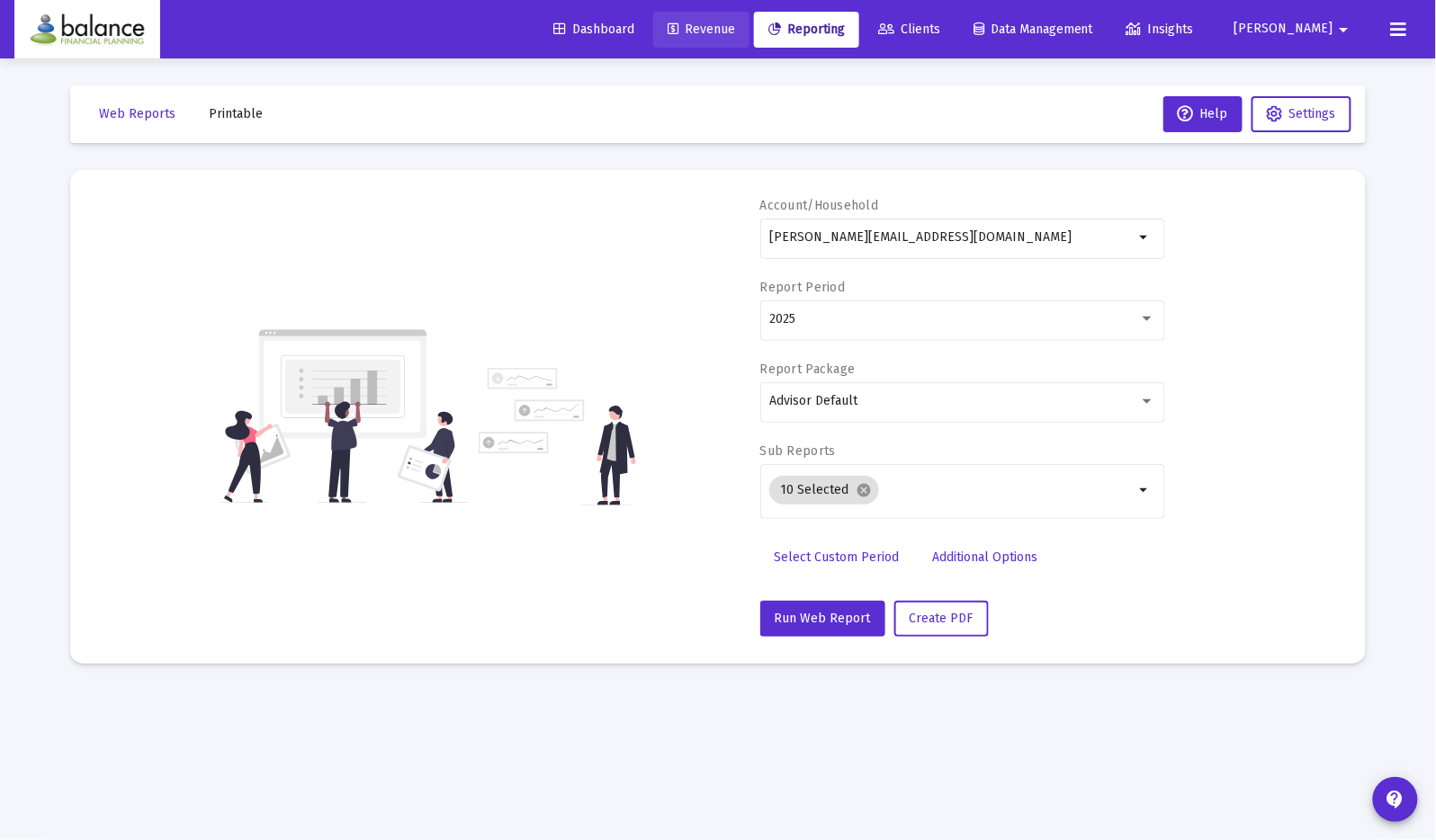
click at [708, 33] on link "Revenue" at bounding box center [702, 30] width 97 height 36
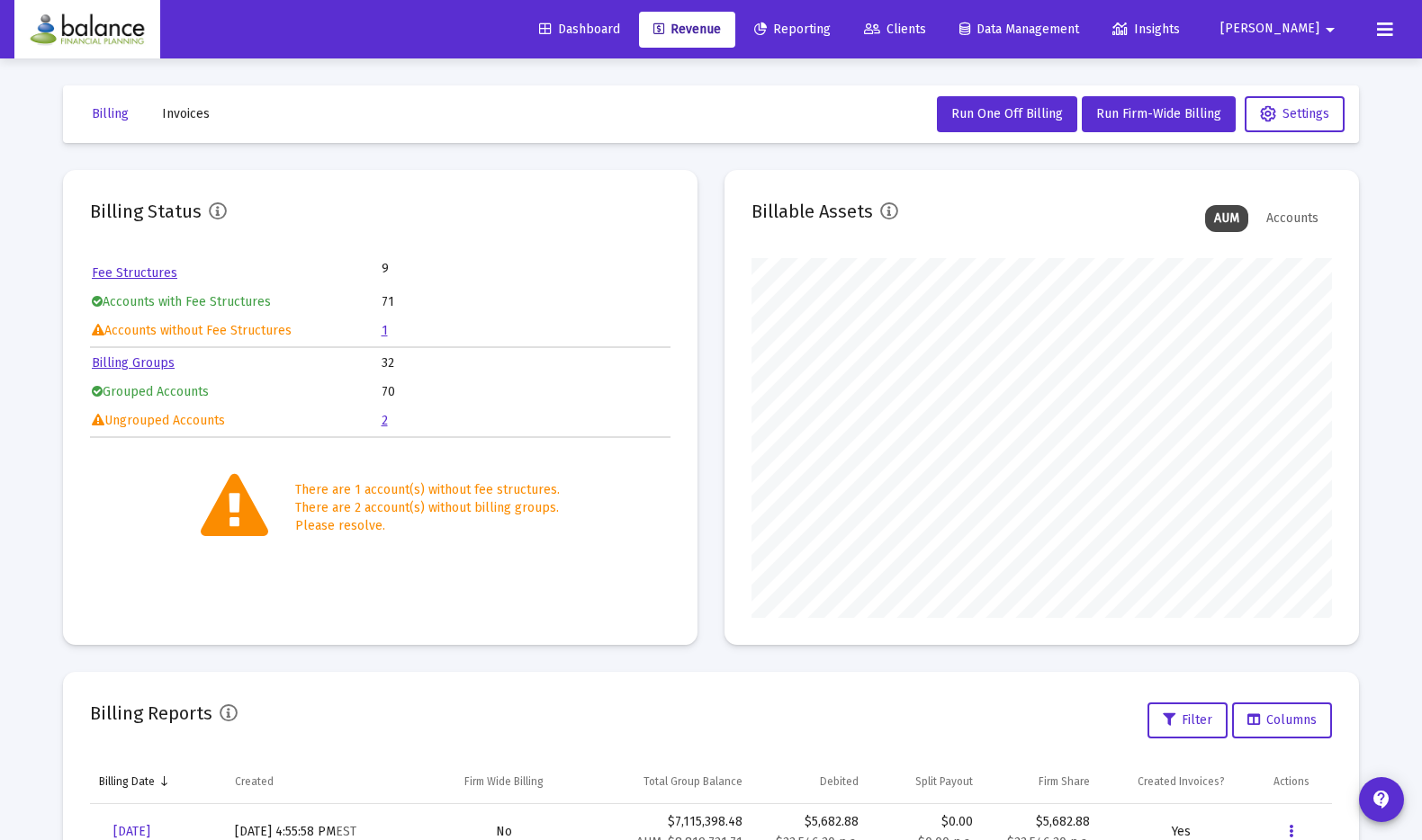
click at [831, 34] on span "Reporting" at bounding box center [792, 29] width 76 height 15
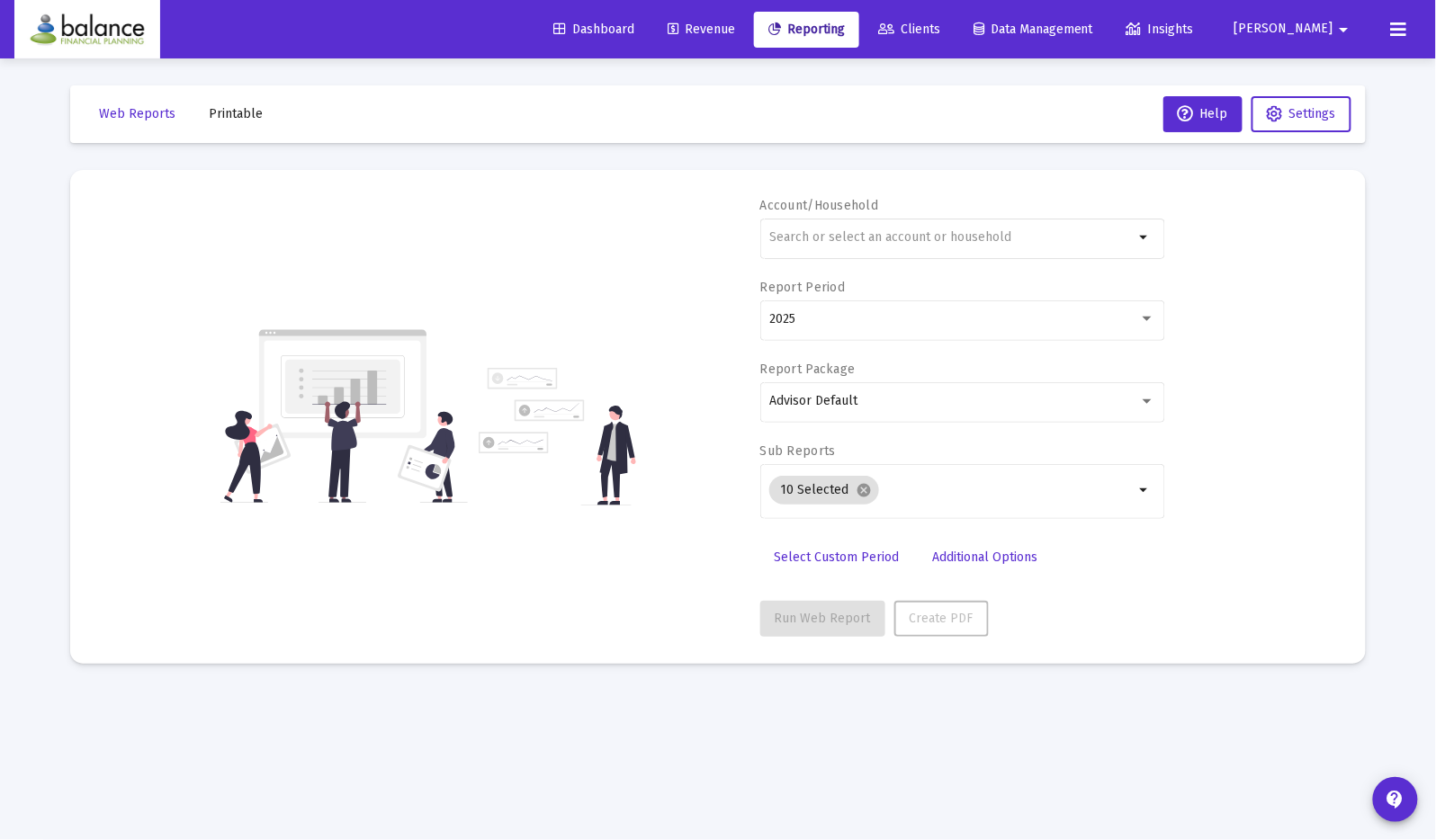
click at [735, 34] on span "Revenue" at bounding box center [701, 29] width 68 height 15
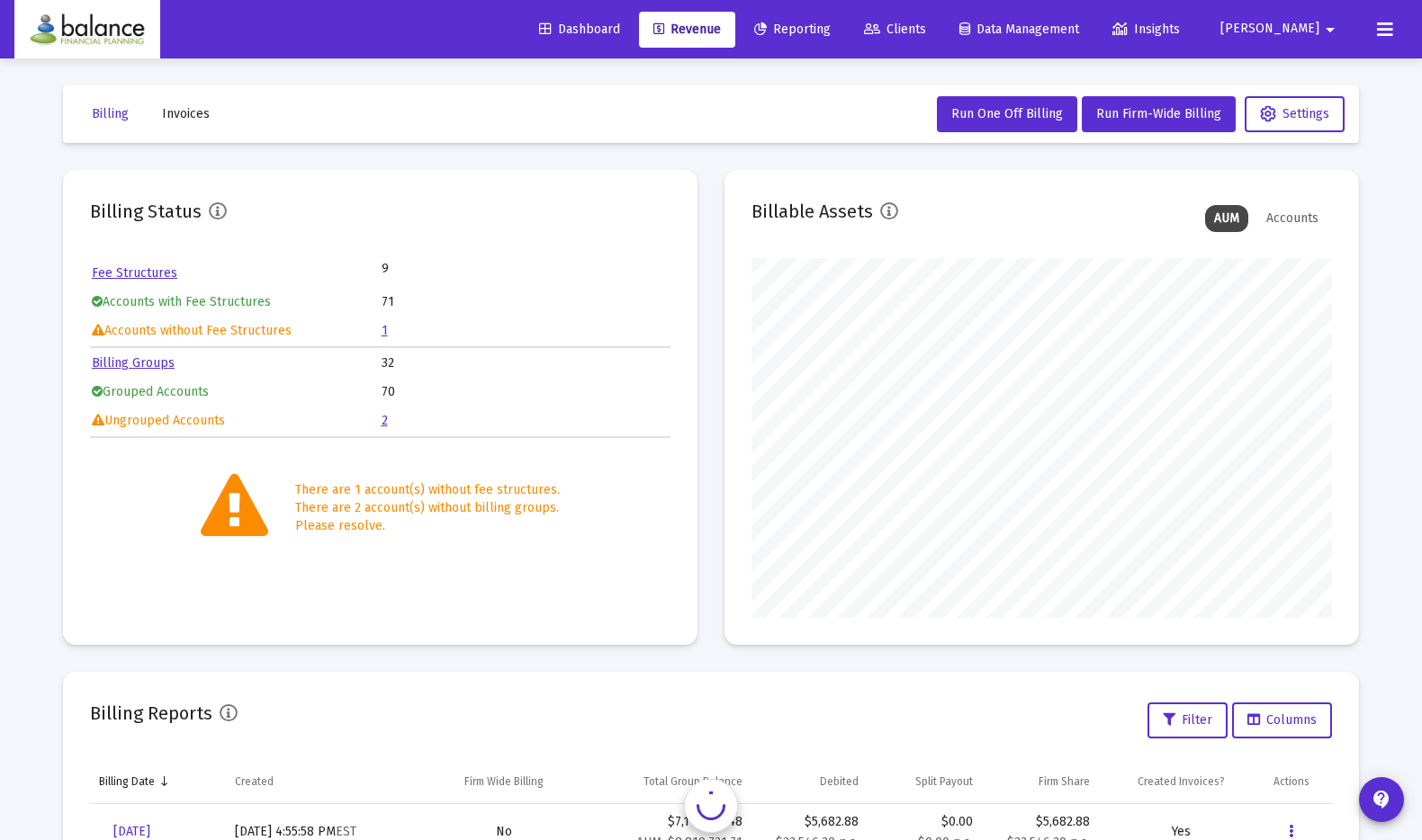
scroll to position [360, 579]
click at [1297, 120] on span "Settings" at bounding box center [1294, 113] width 70 height 15
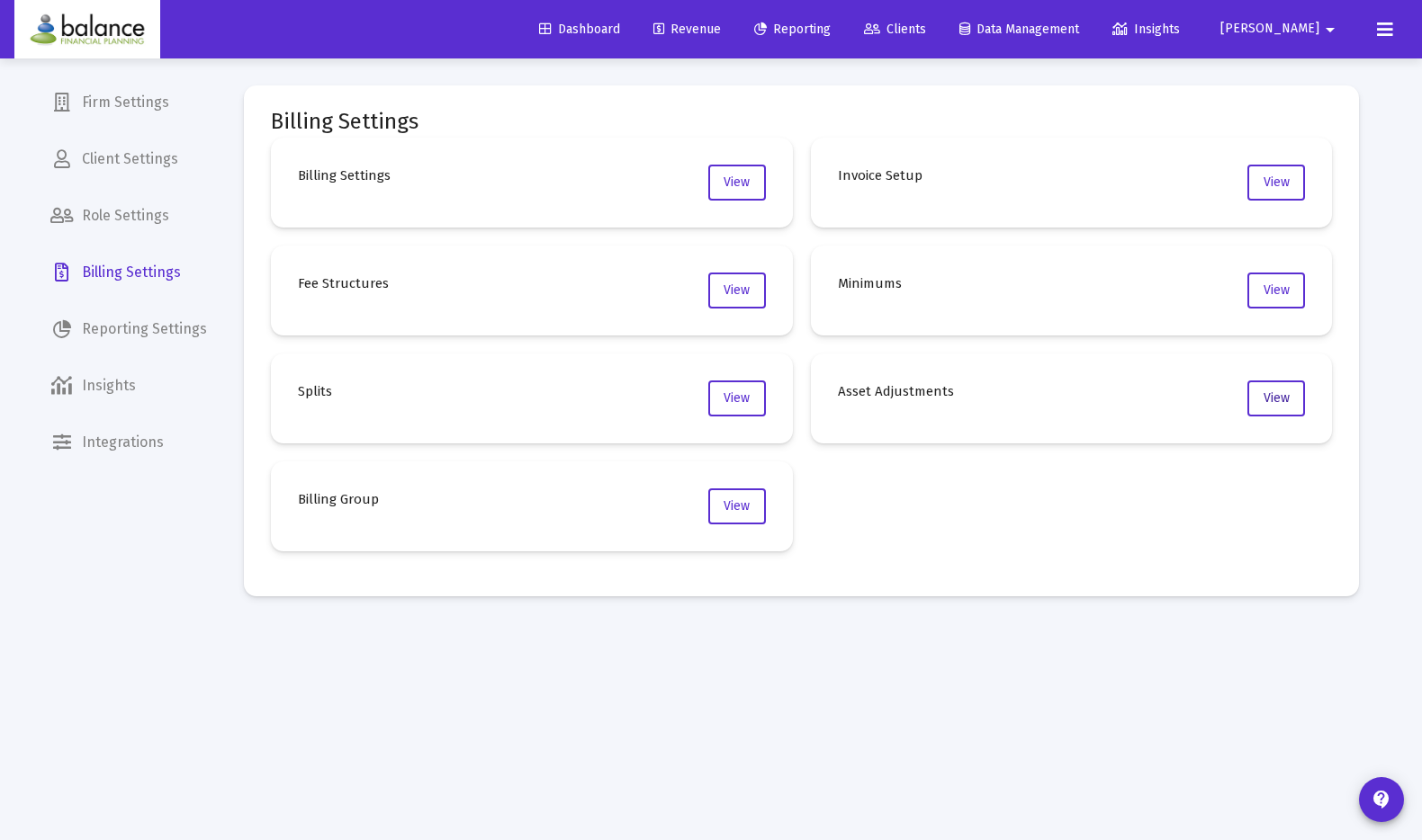
click at [1288, 406] on button "View" at bounding box center [1276, 398] width 58 height 36
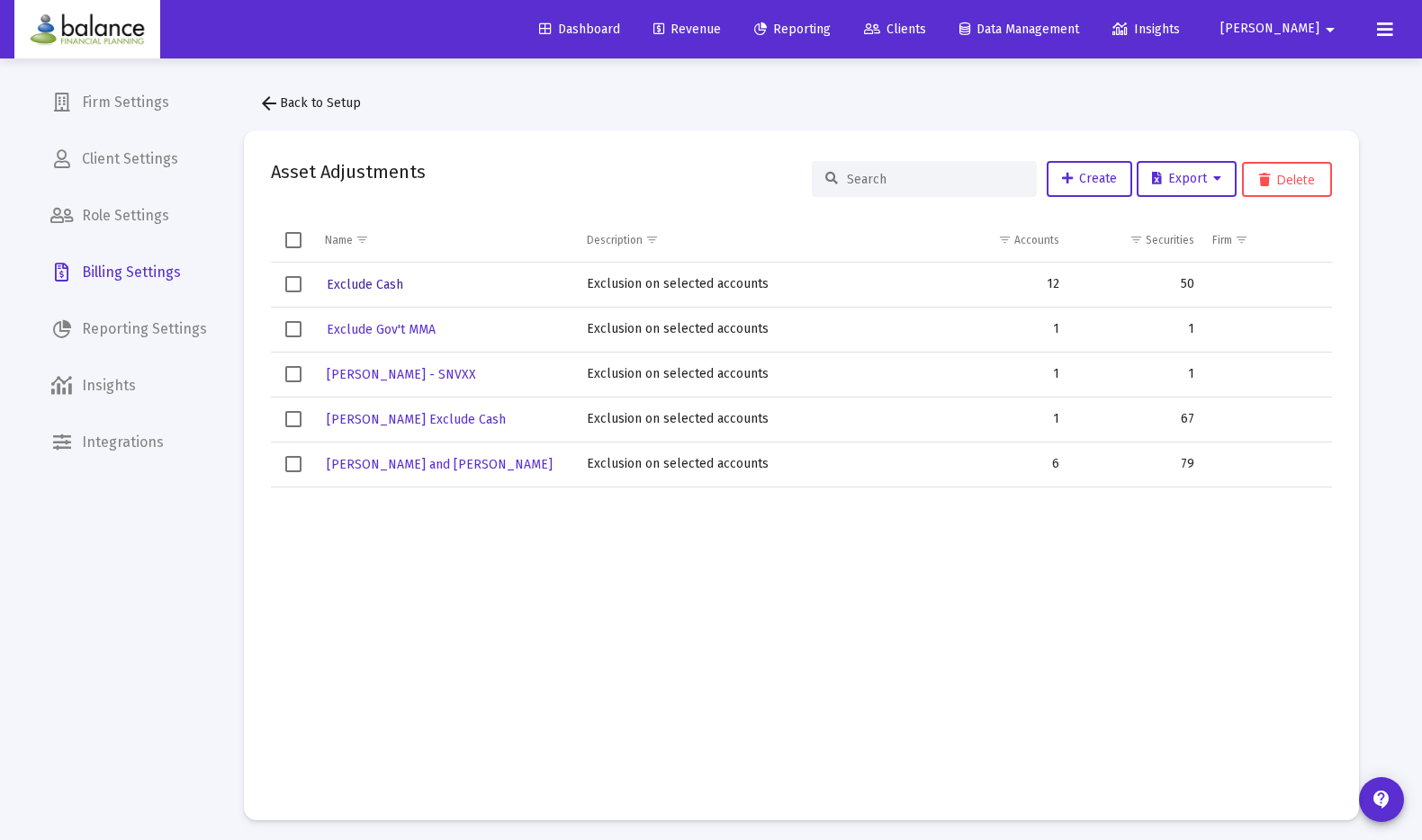
click at [376, 281] on span "Exclude Cash" at bounding box center [364, 284] width 76 height 15
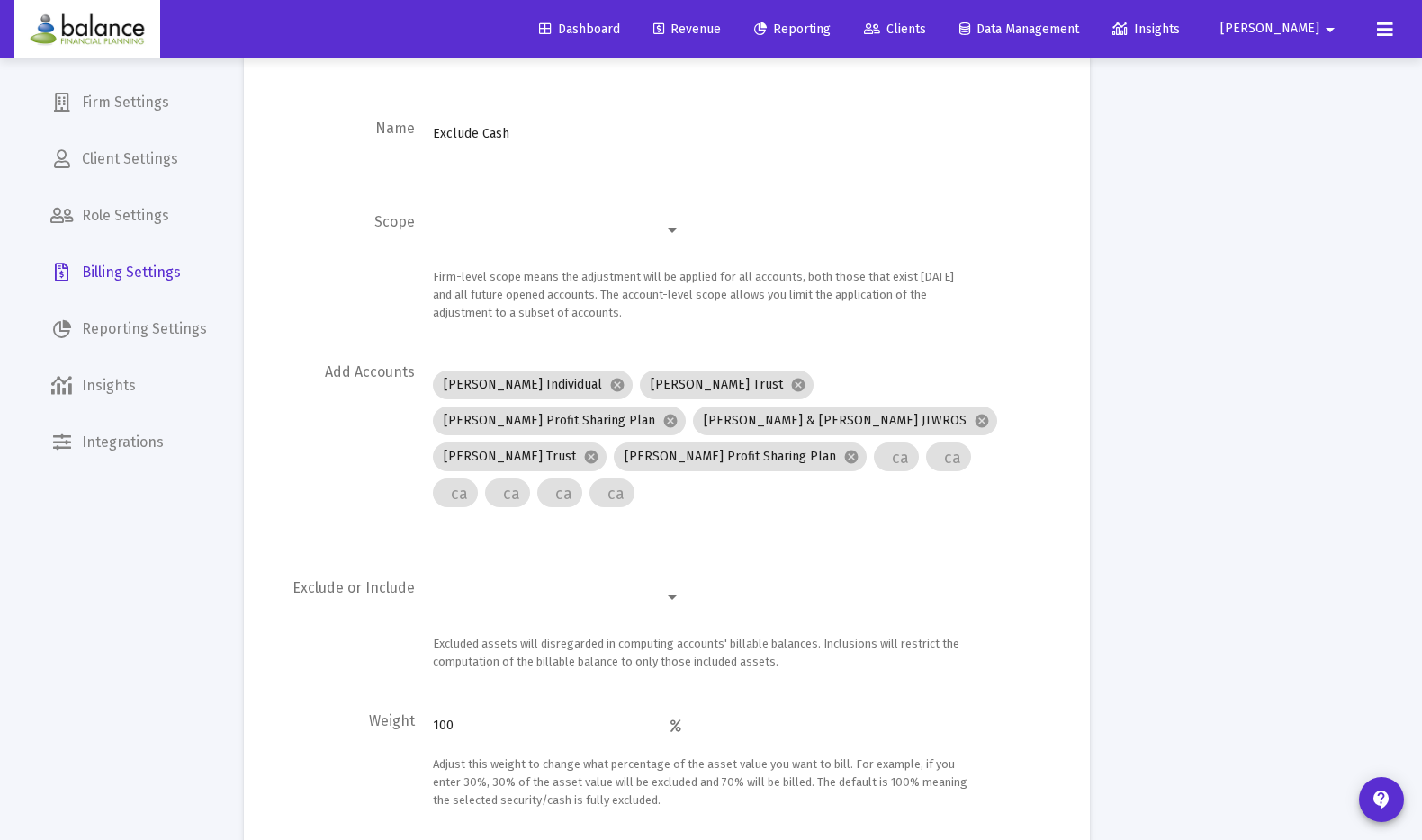
scroll to position [310, 0]
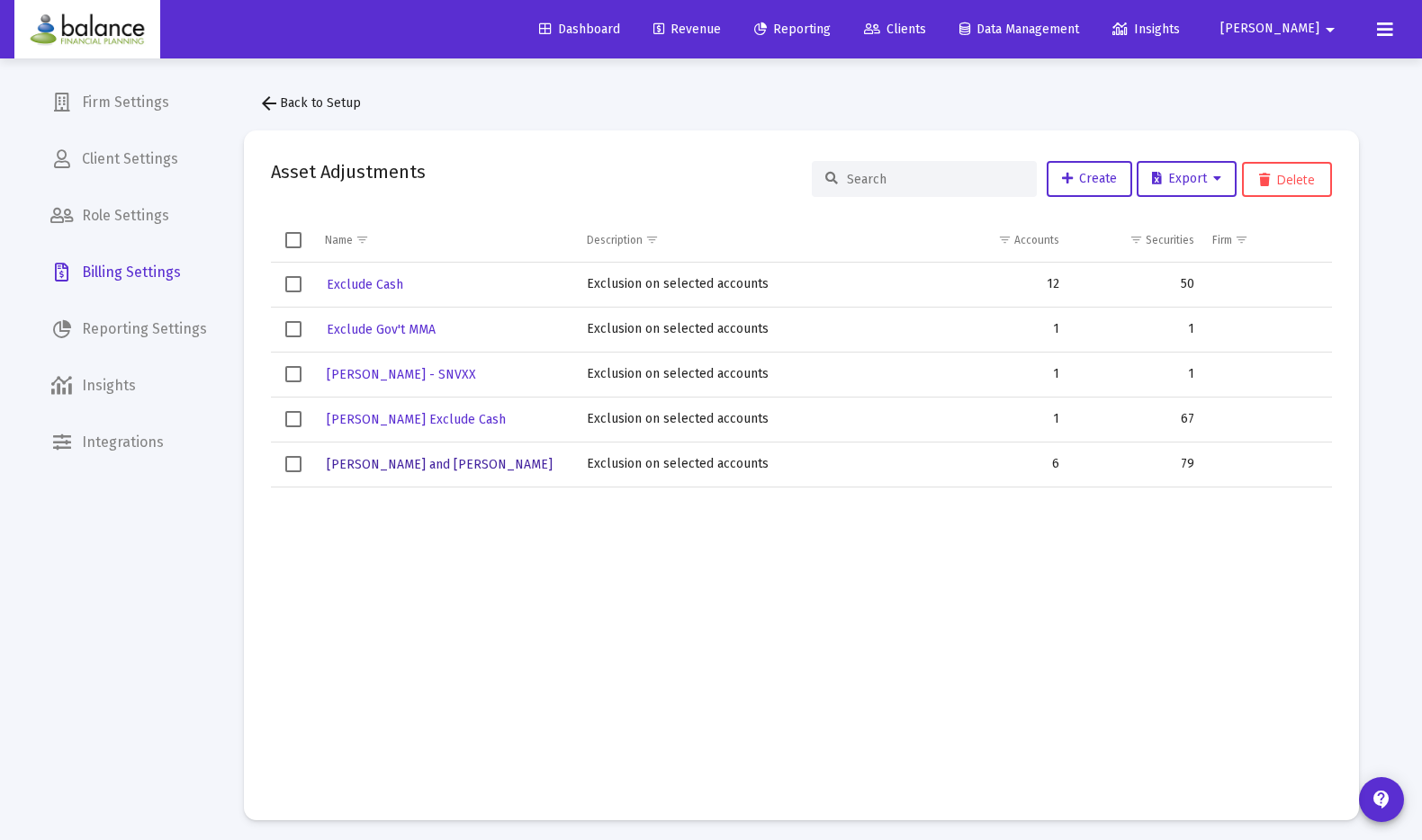
click at [381, 465] on span "Margret and Craig" at bounding box center [439, 465] width 226 height 15
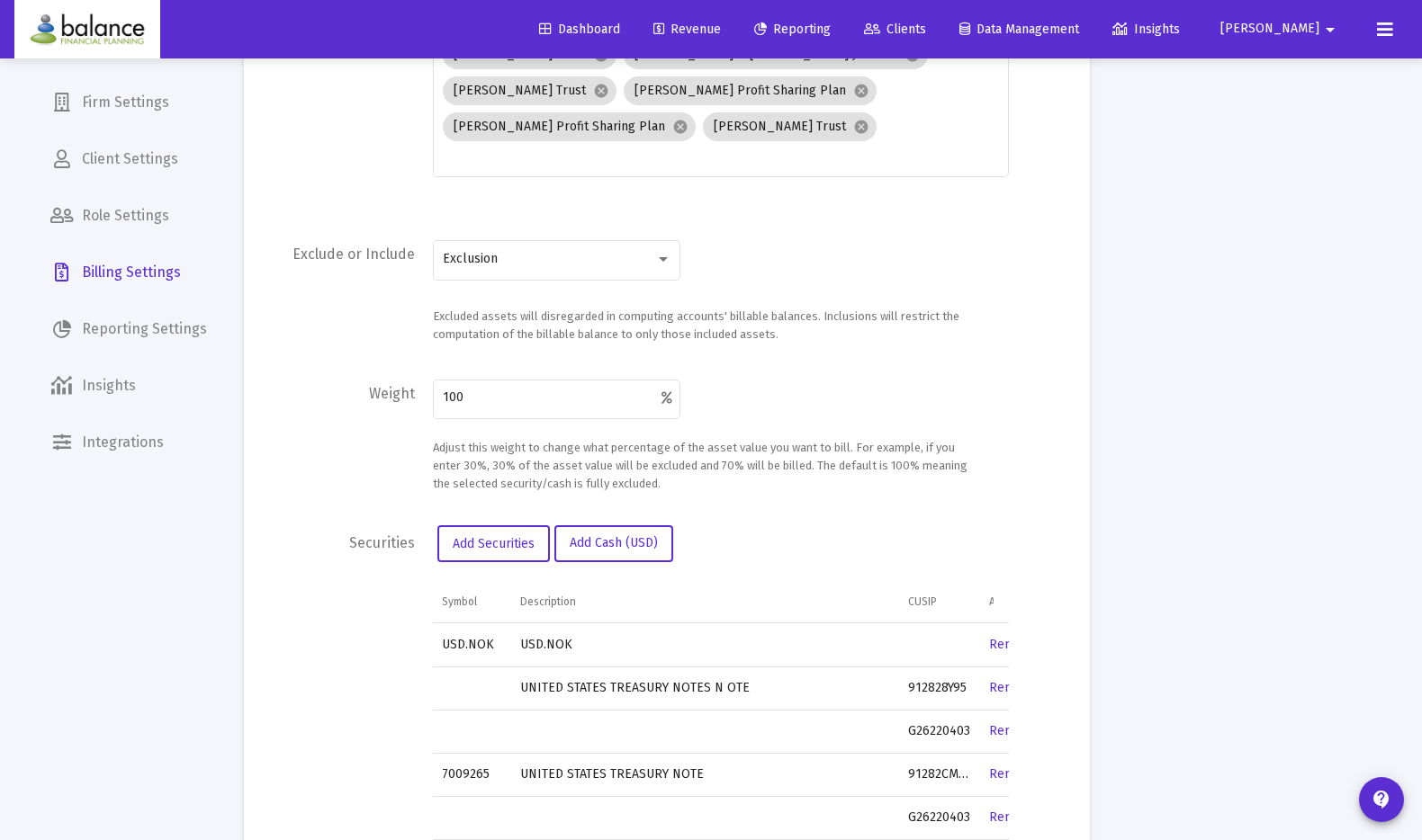
scroll to position [569, 0]
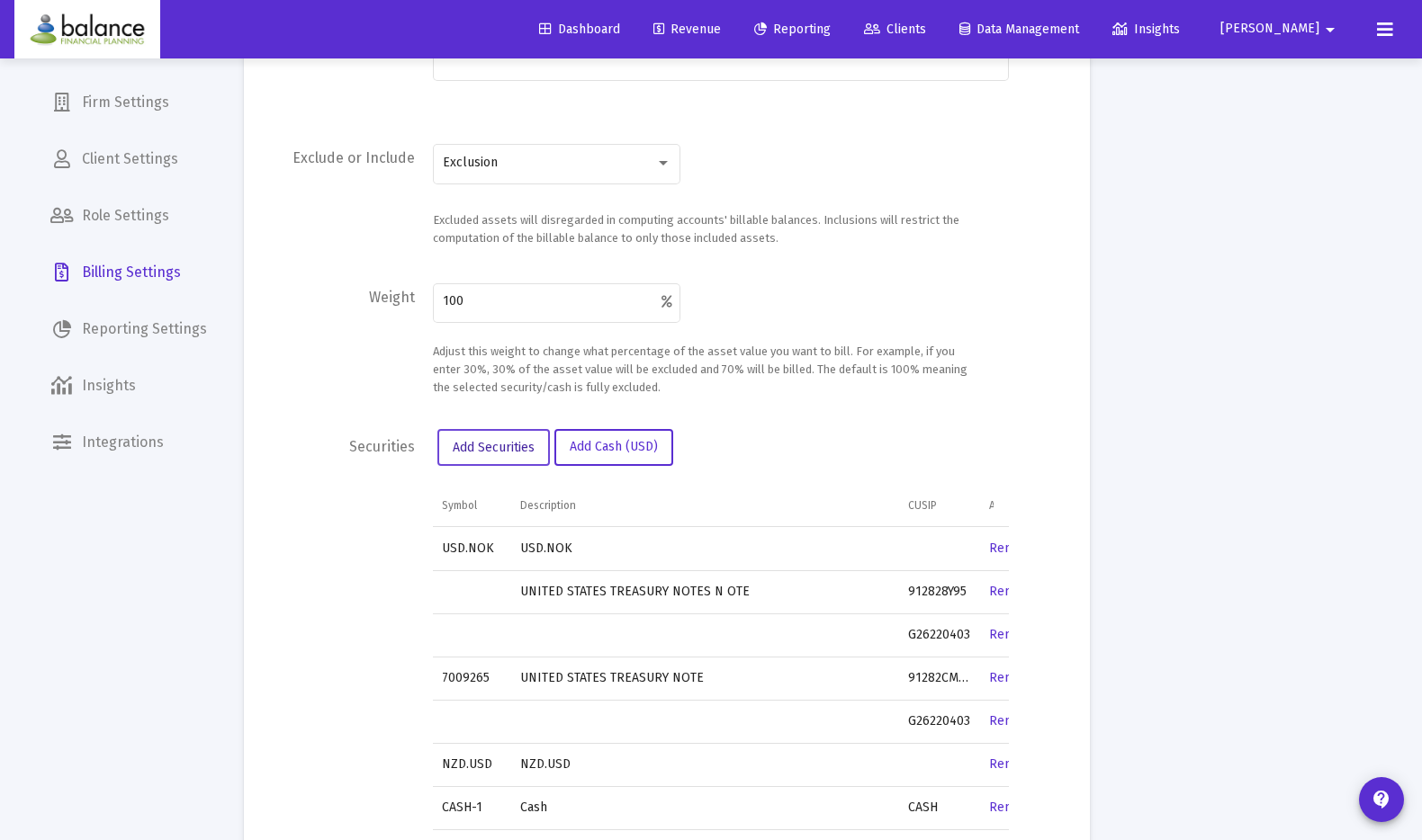
click at [503, 440] on span "Add Securities" at bounding box center [494, 447] width 82 height 15
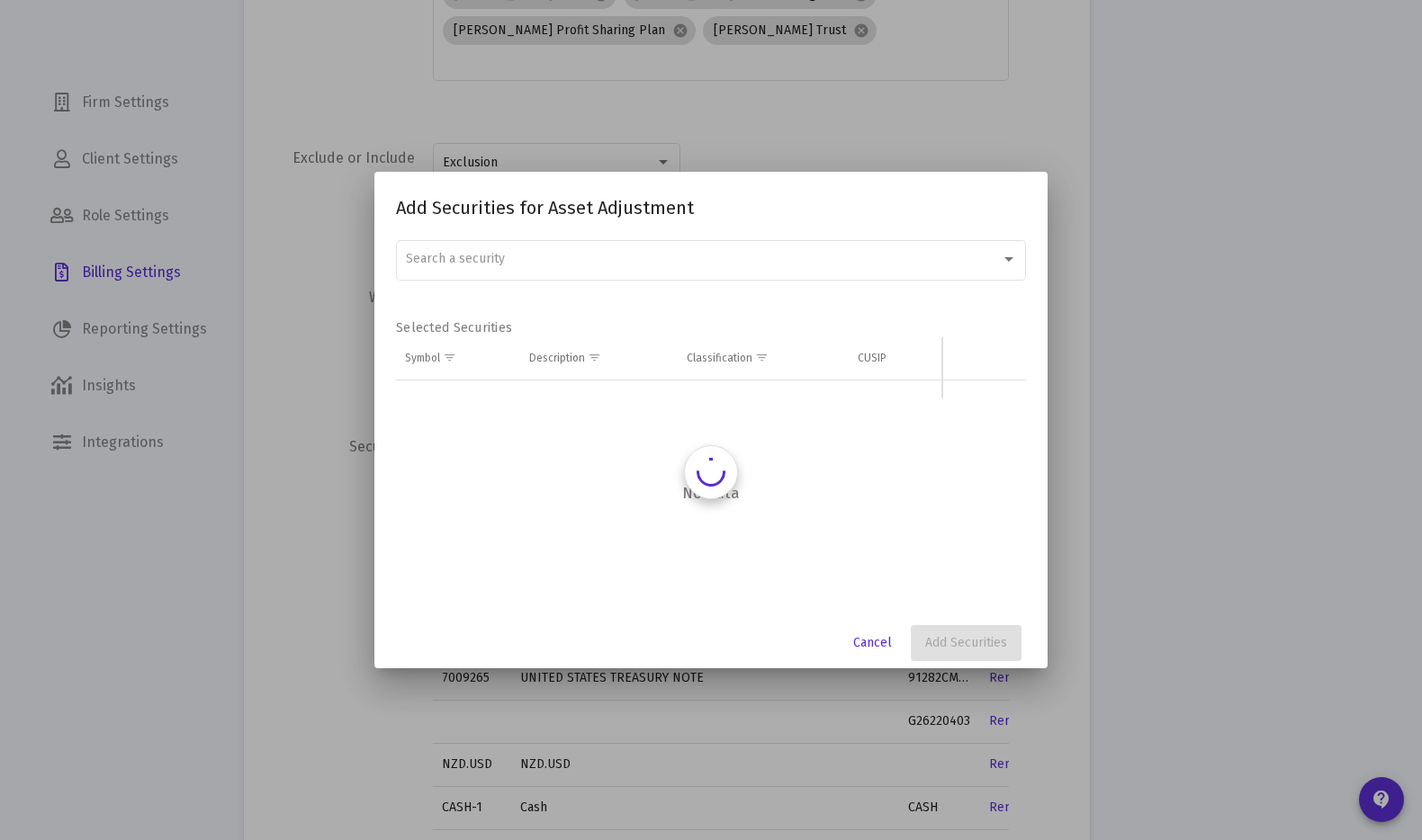
scroll to position [0, 0]
click at [548, 262] on div "Search a security" at bounding box center [704, 258] width 595 height 14
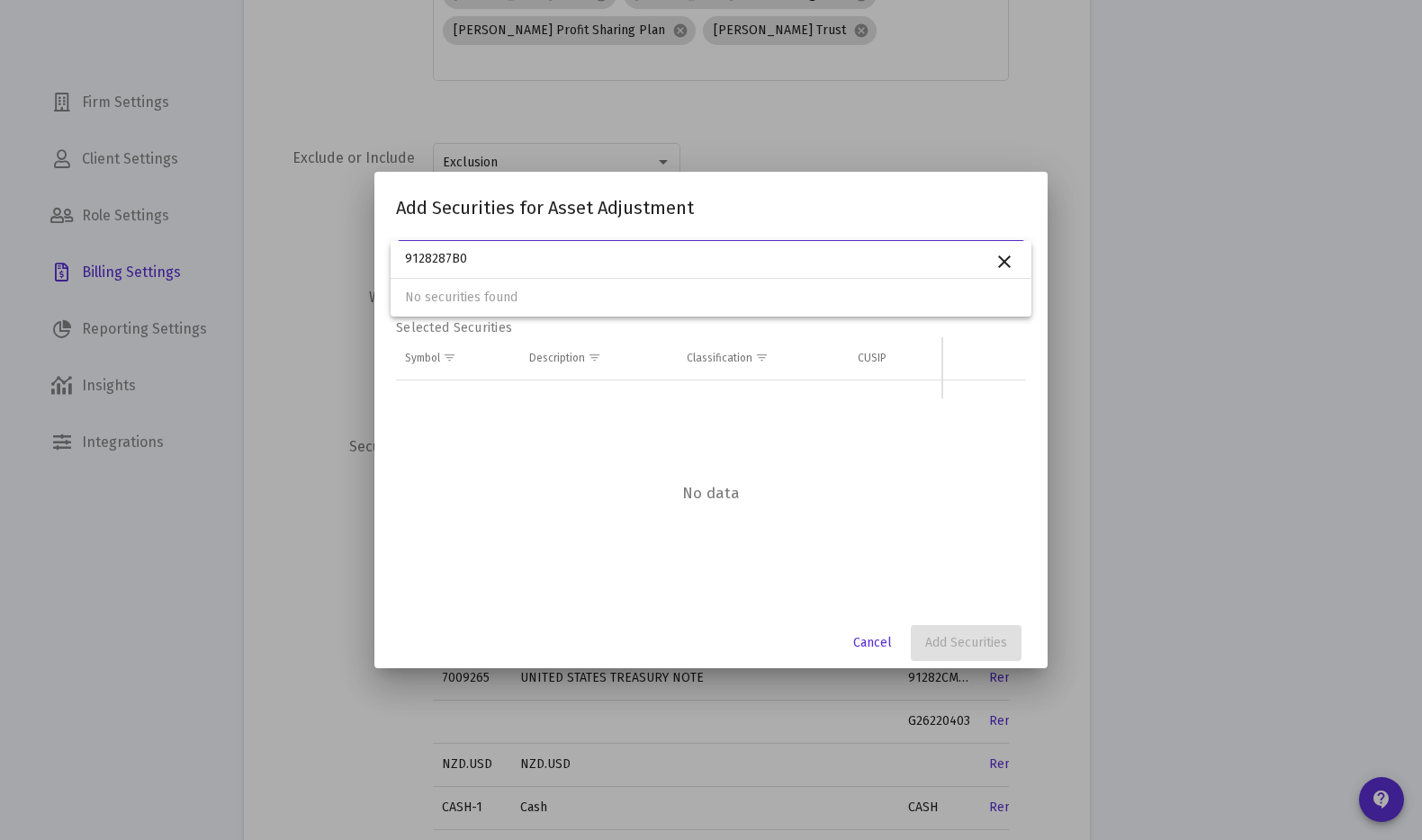
type input "9128287B0"
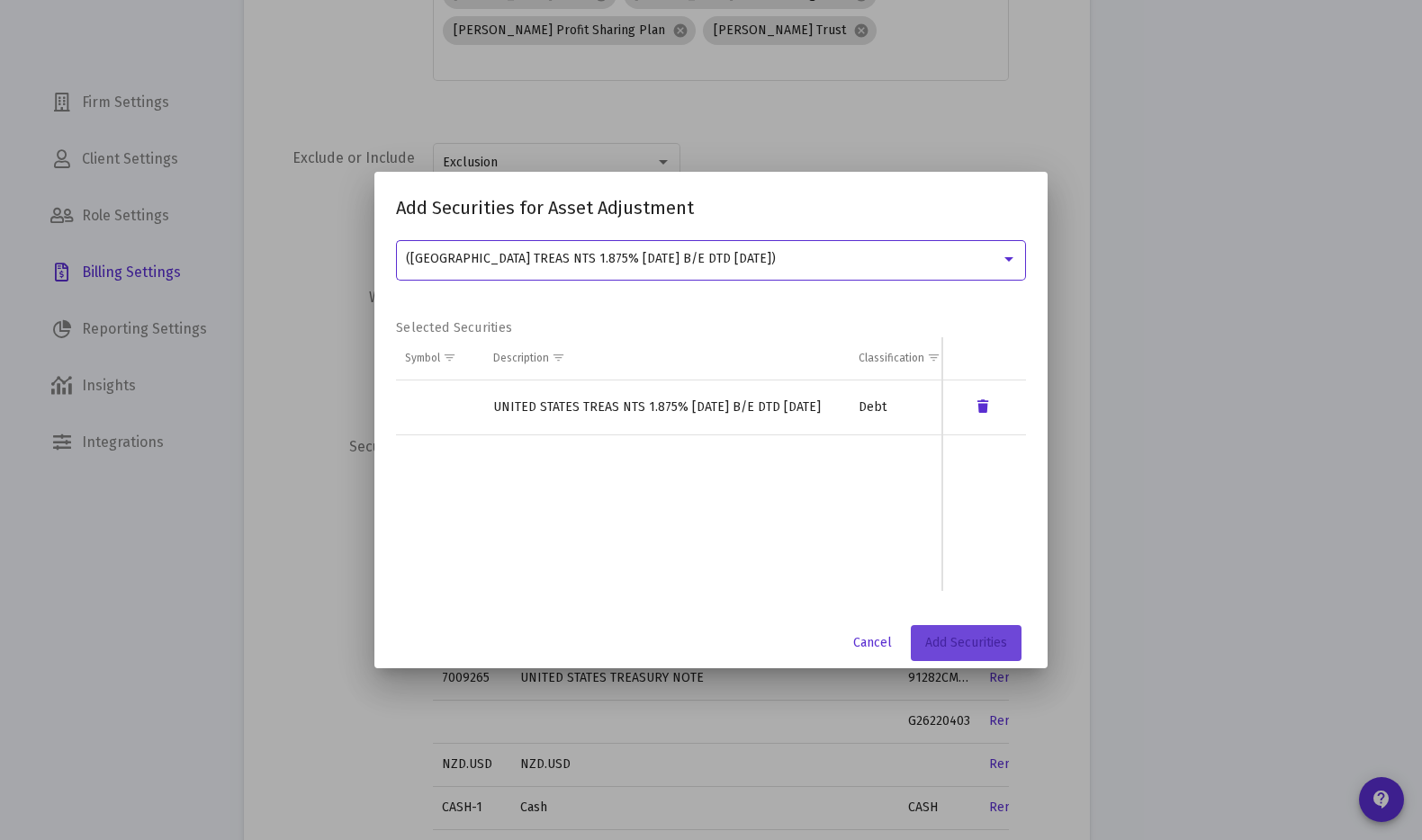
click at [973, 635] on span "Add Securities" at bounding box center [966, 642] width 82 height 15
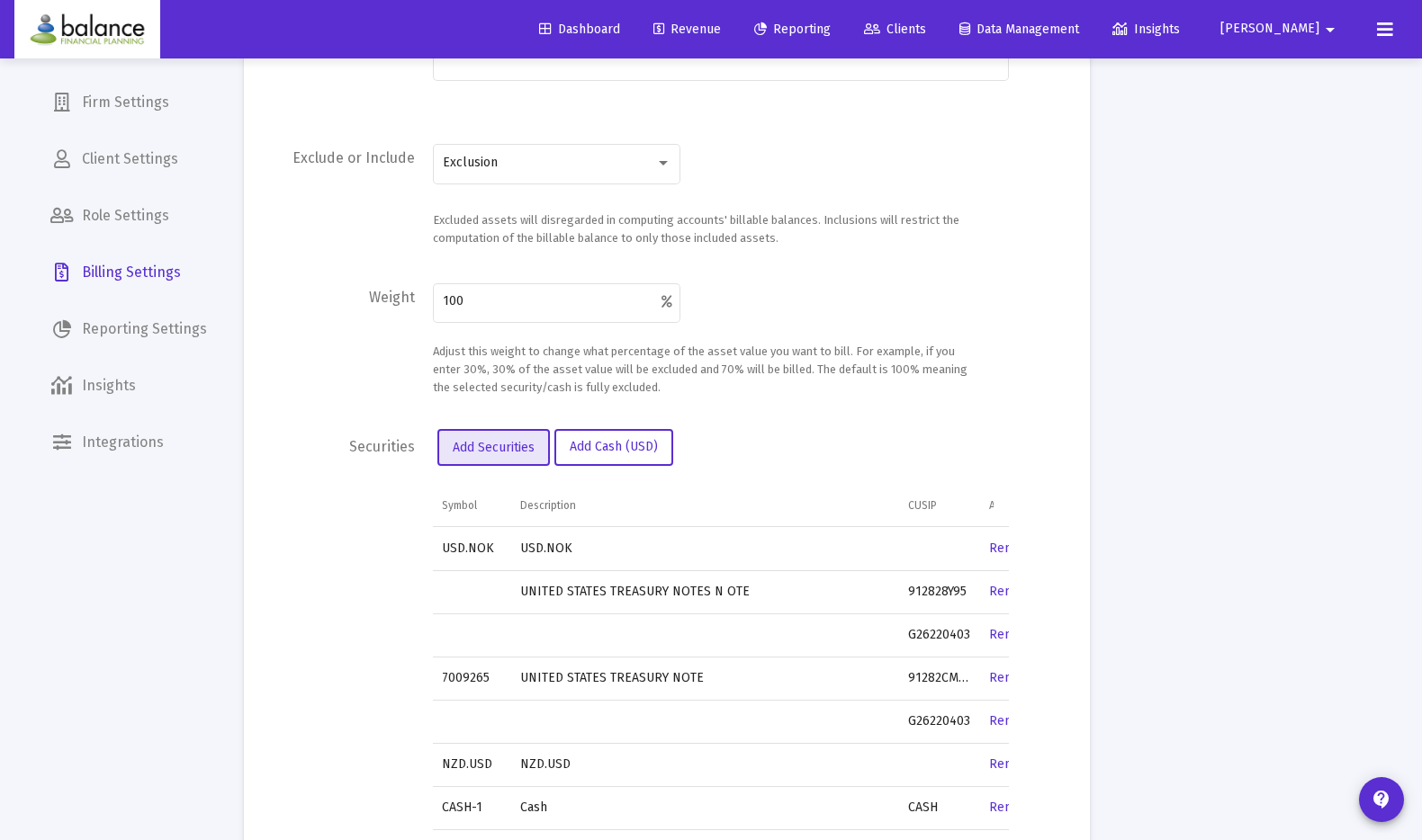
click at [735, 18] on link "Revenue" at bounding box center [687, 30] width 97 height 36
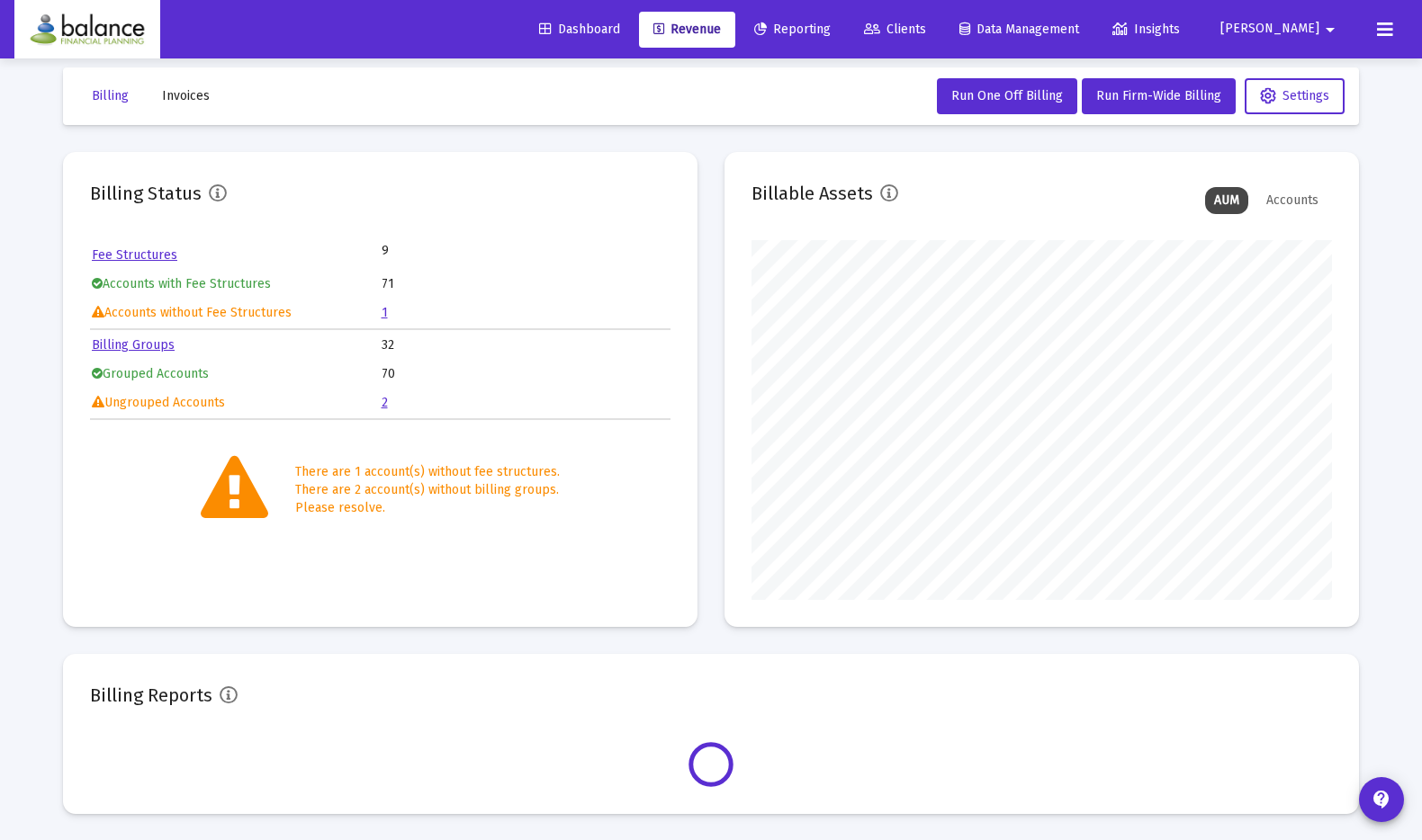
scroll to position [360, 579]
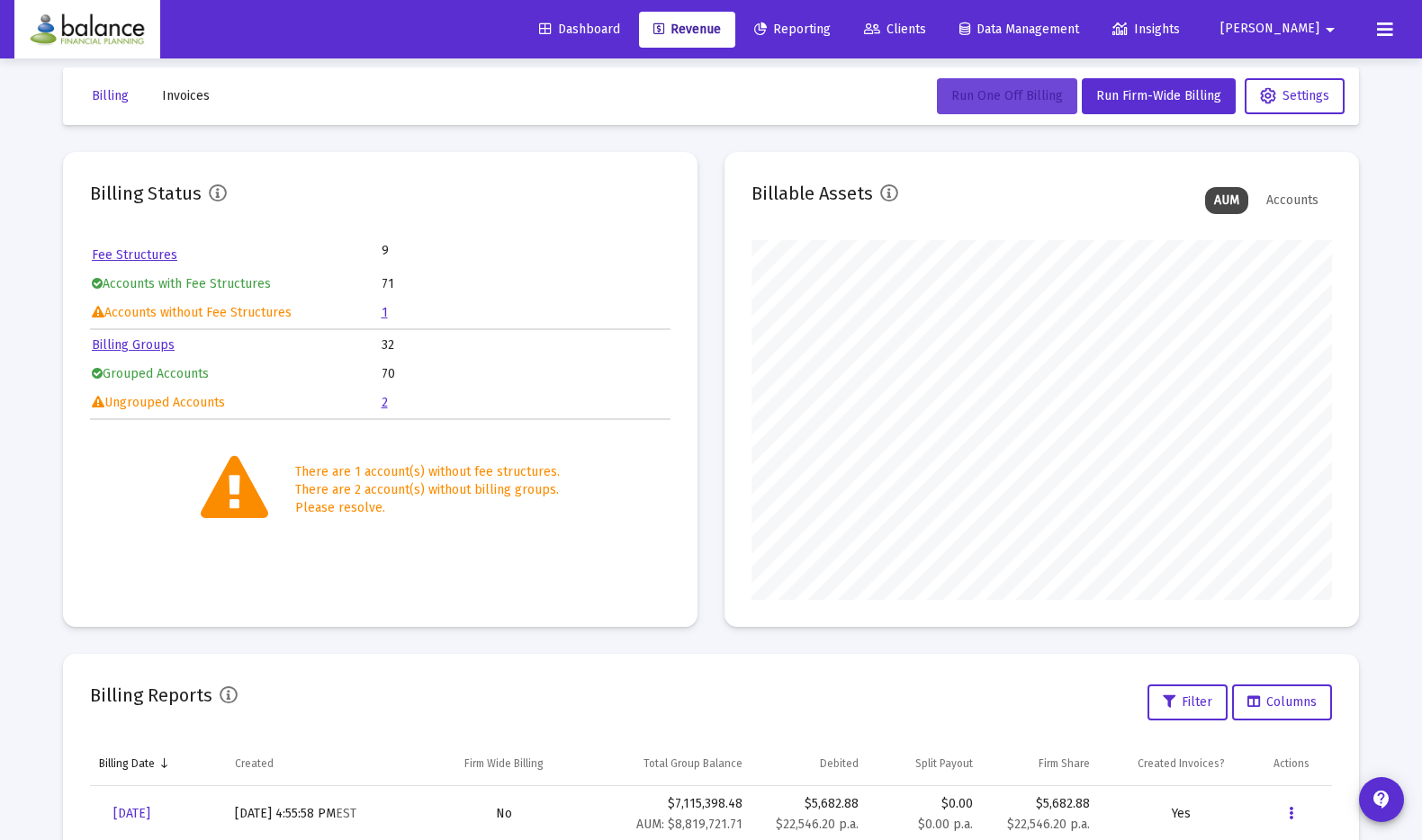
click at [1045, 102] on span "Run One Off Billing" at bounding box center [1007, 96] width 112 height 15
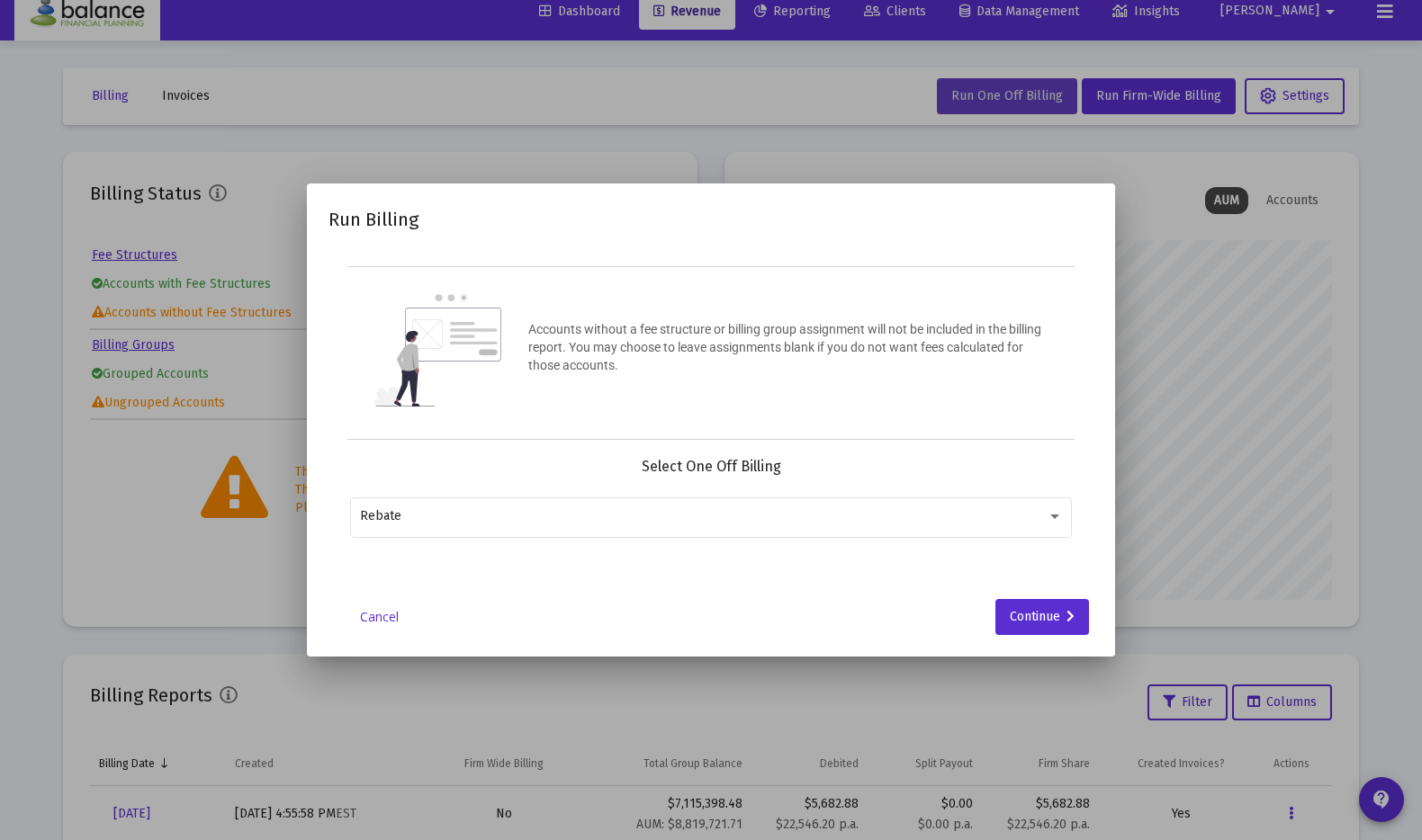
scroll to position [0, 0]
click at [719, 524] on div "Rebate" at bounding box center [711, 515] width 703 height 44
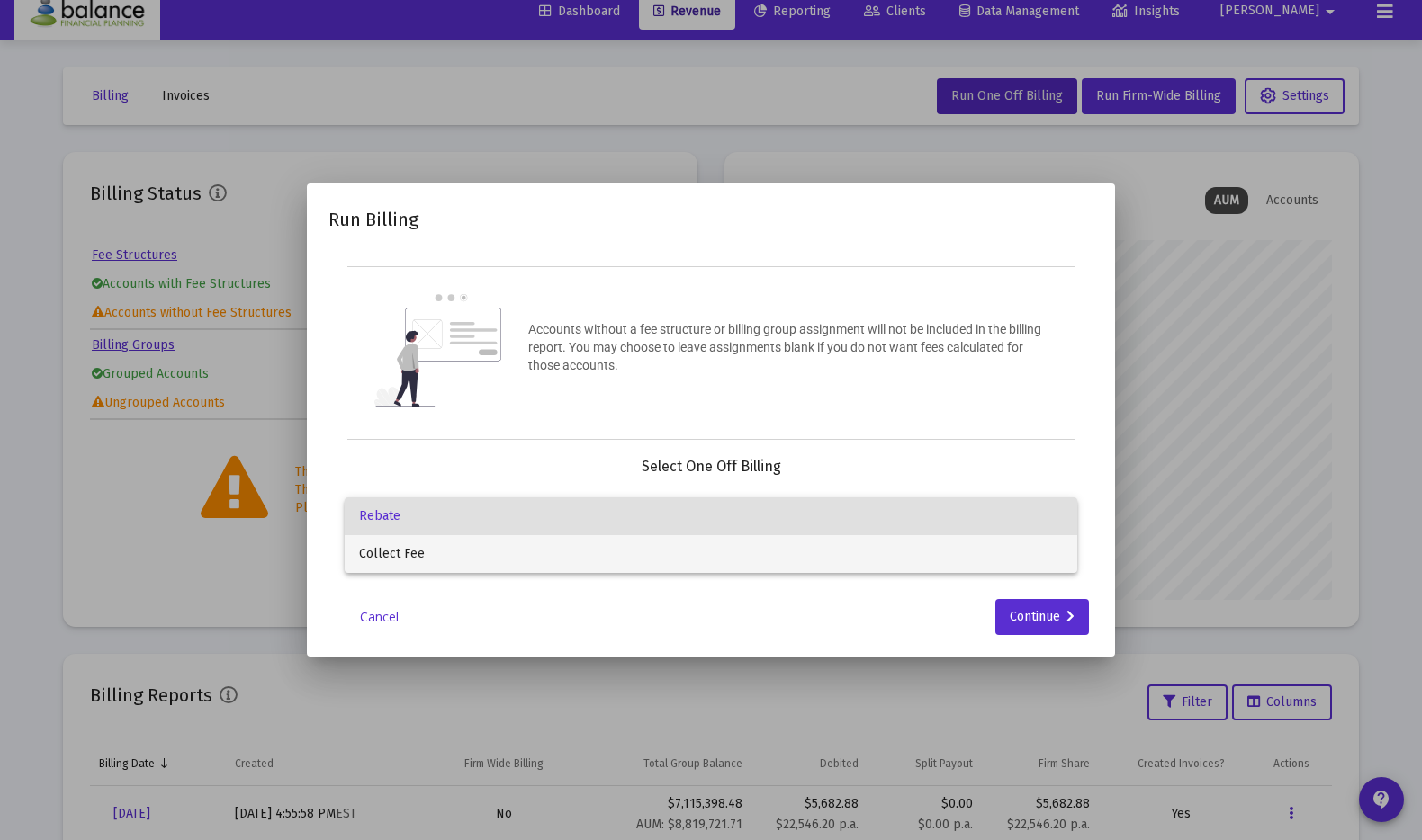
click at [718, 545] on span "Collect Fee" at bounding box center [710, 554] width 703 height 38
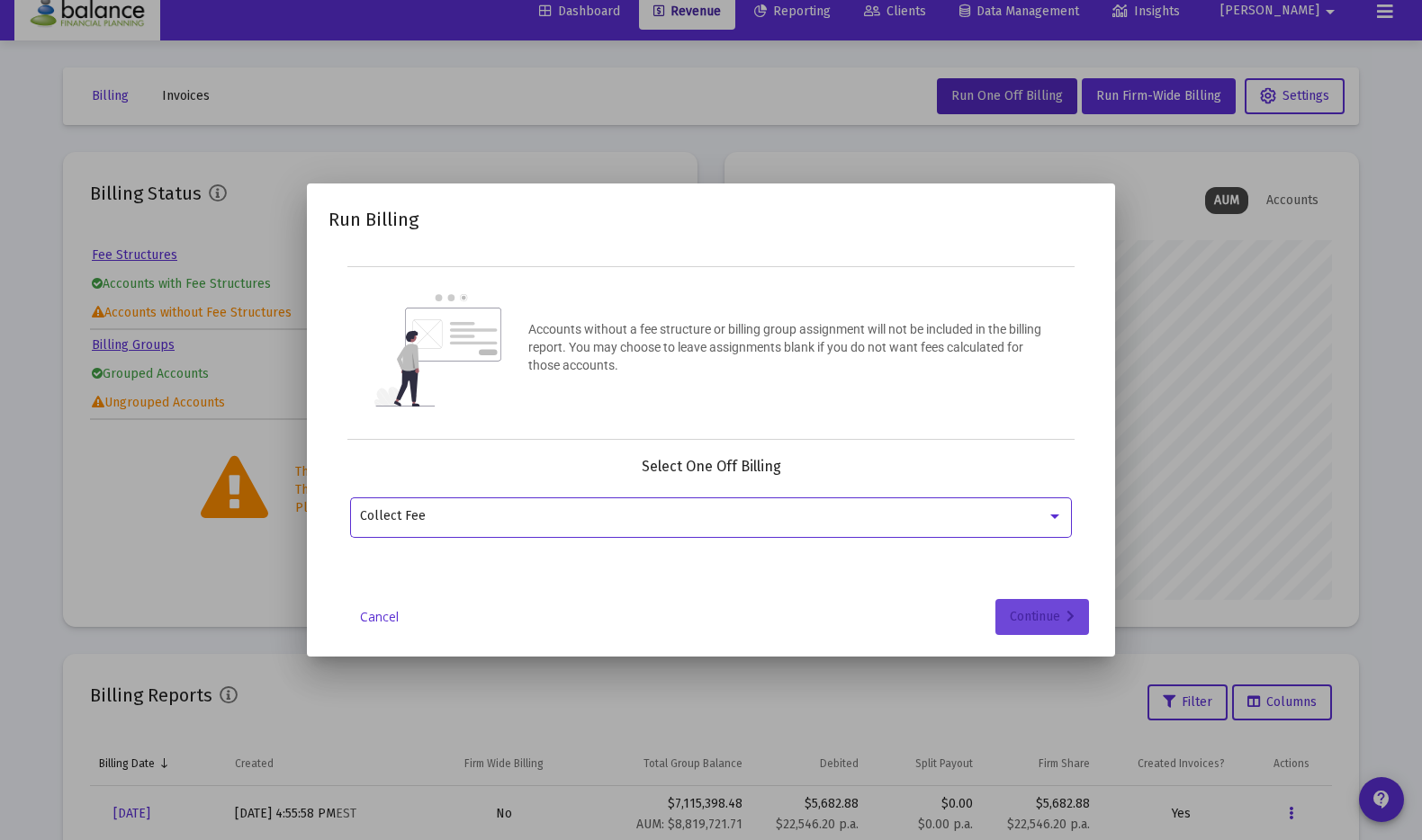
click at [1027, 612] on div "Continue" at bounding box center [1042, 617] width 65 height 36
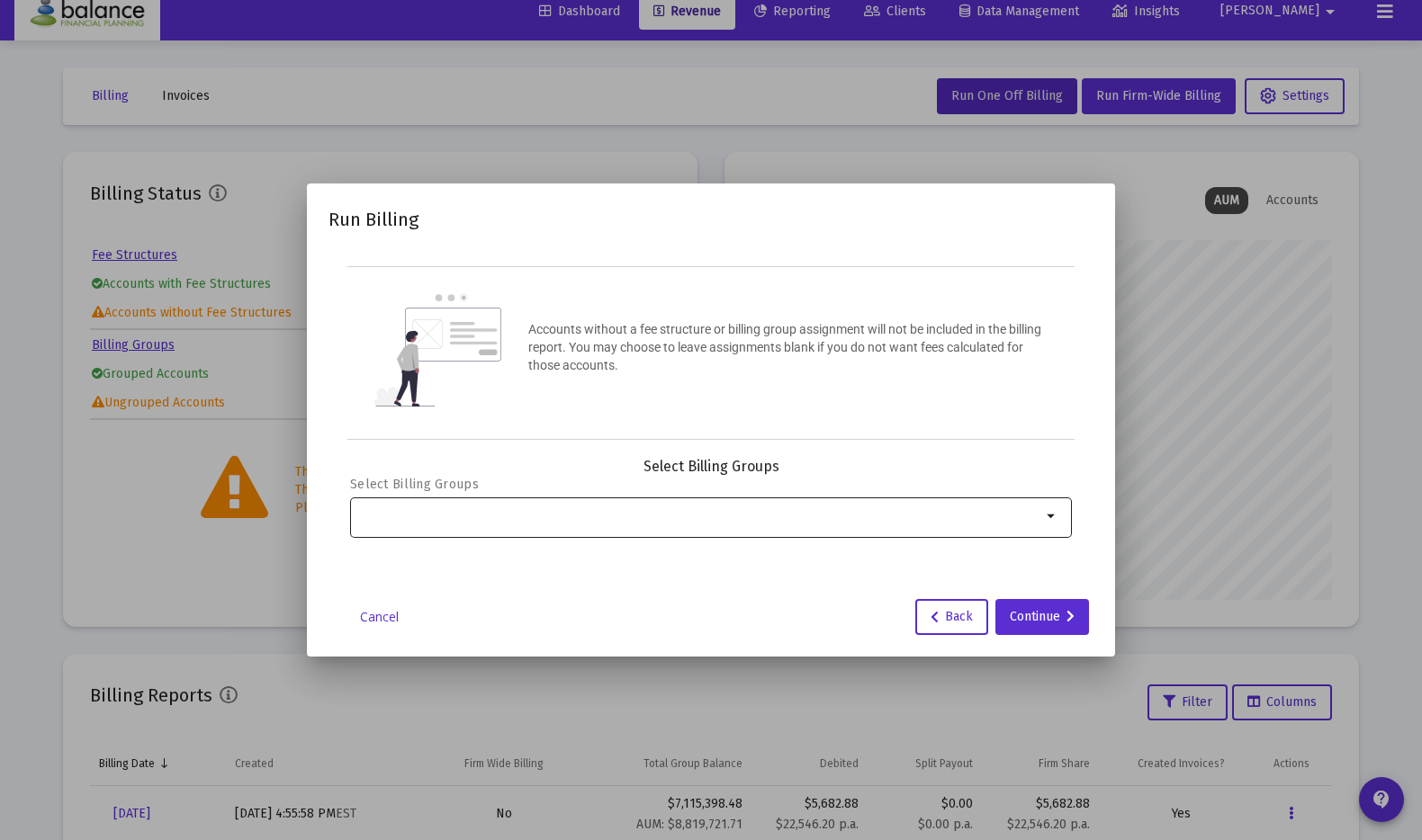
click at [557, 520] on input "Selection" at bounding box center [700, 516] width 681 height 14
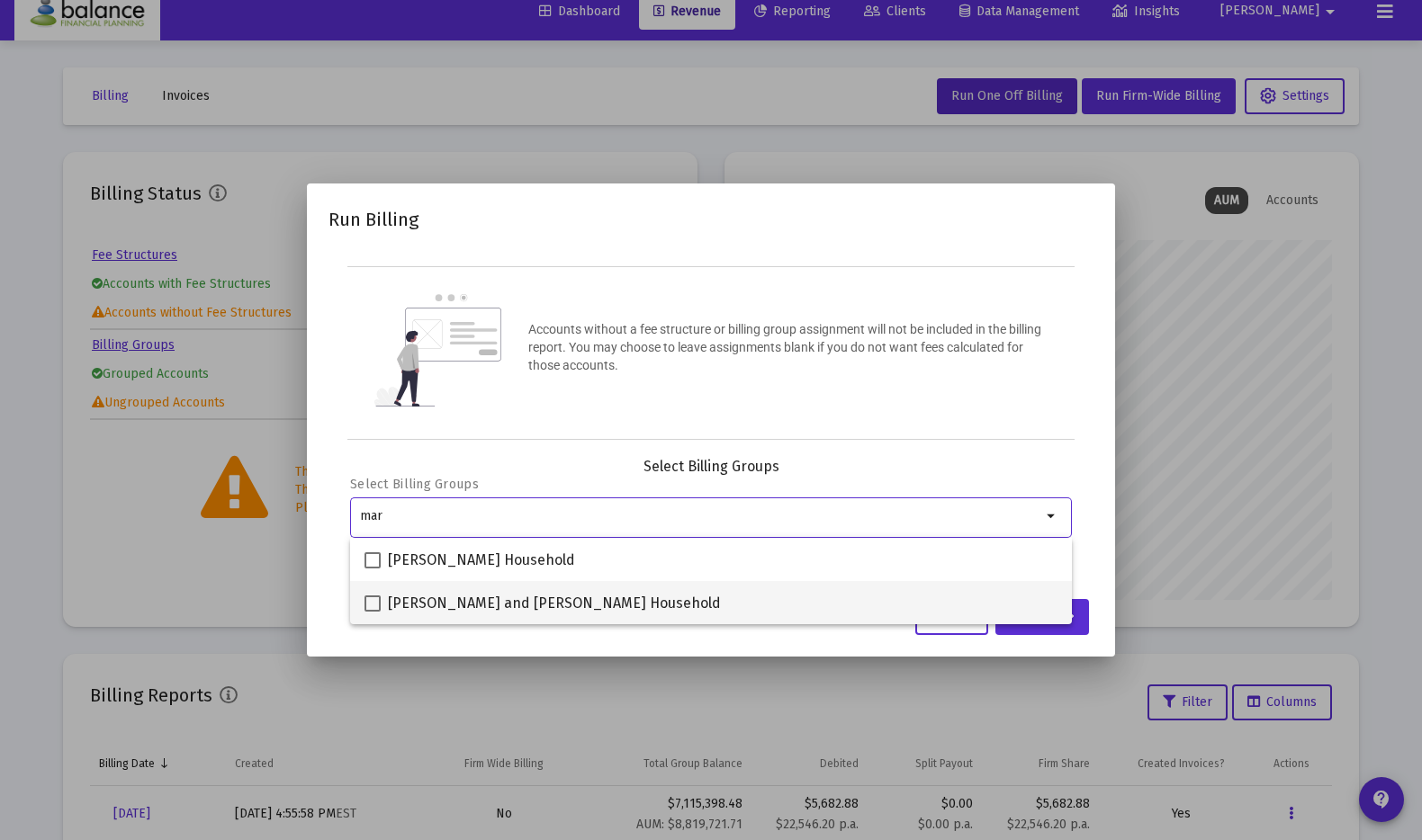
type input "mar"
click at [372, 616] on mat-checkbox "[PERSON_NAME] and [PERSON_NAME] Household" at bounding box center [542, 602] width 356 height 43
click at [372, 609] on span at bounding box center [372, 603] width 16 height 16
click at [372, 611] on input "[PERSON_NAME] and [PERSON_NAME] Household" at bounding box center [372, 611] width 1 height 1
checkbox input "true"
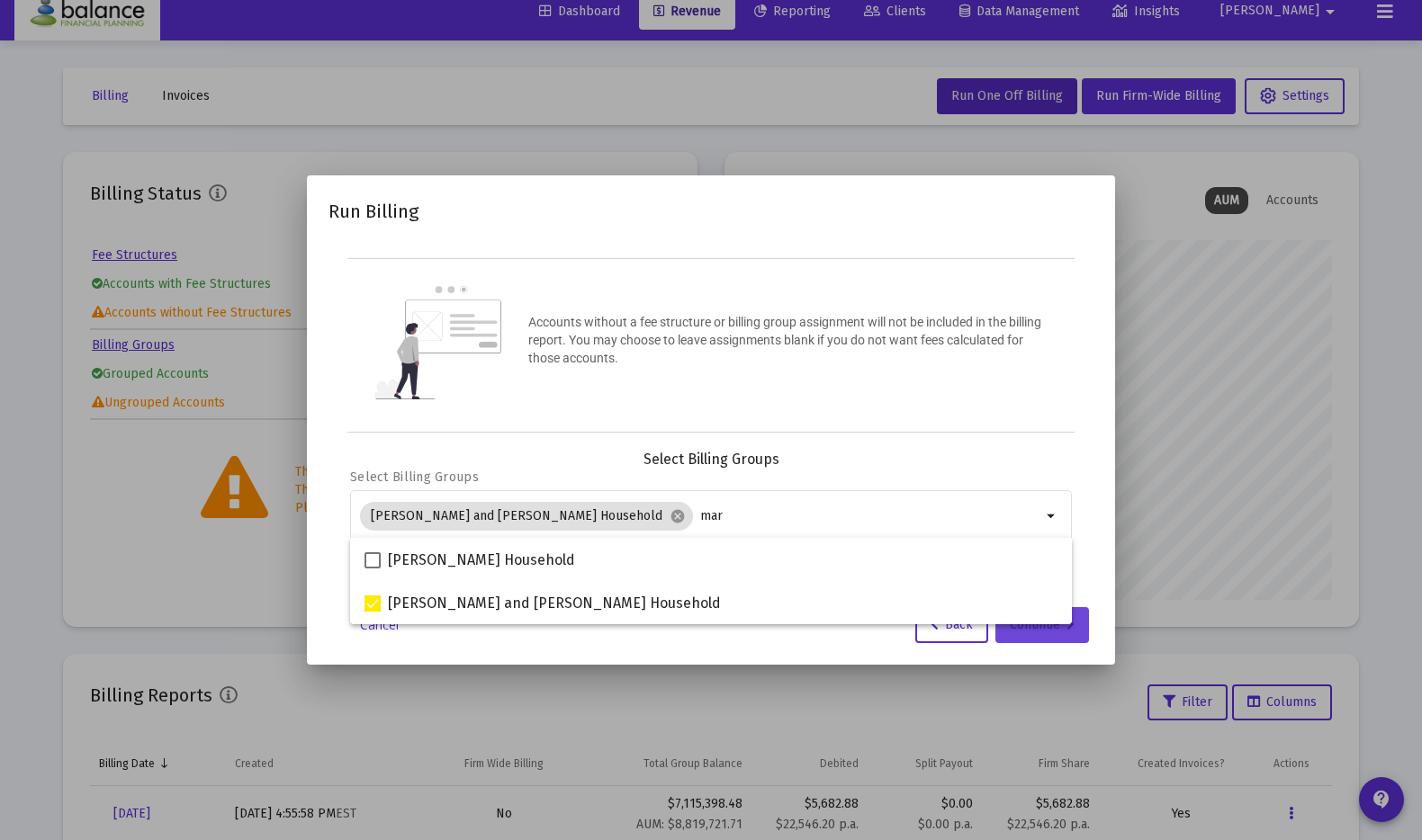
click at [1038, 637] on div "Continue" at bounding box center [1042, 624] width 65 height 36
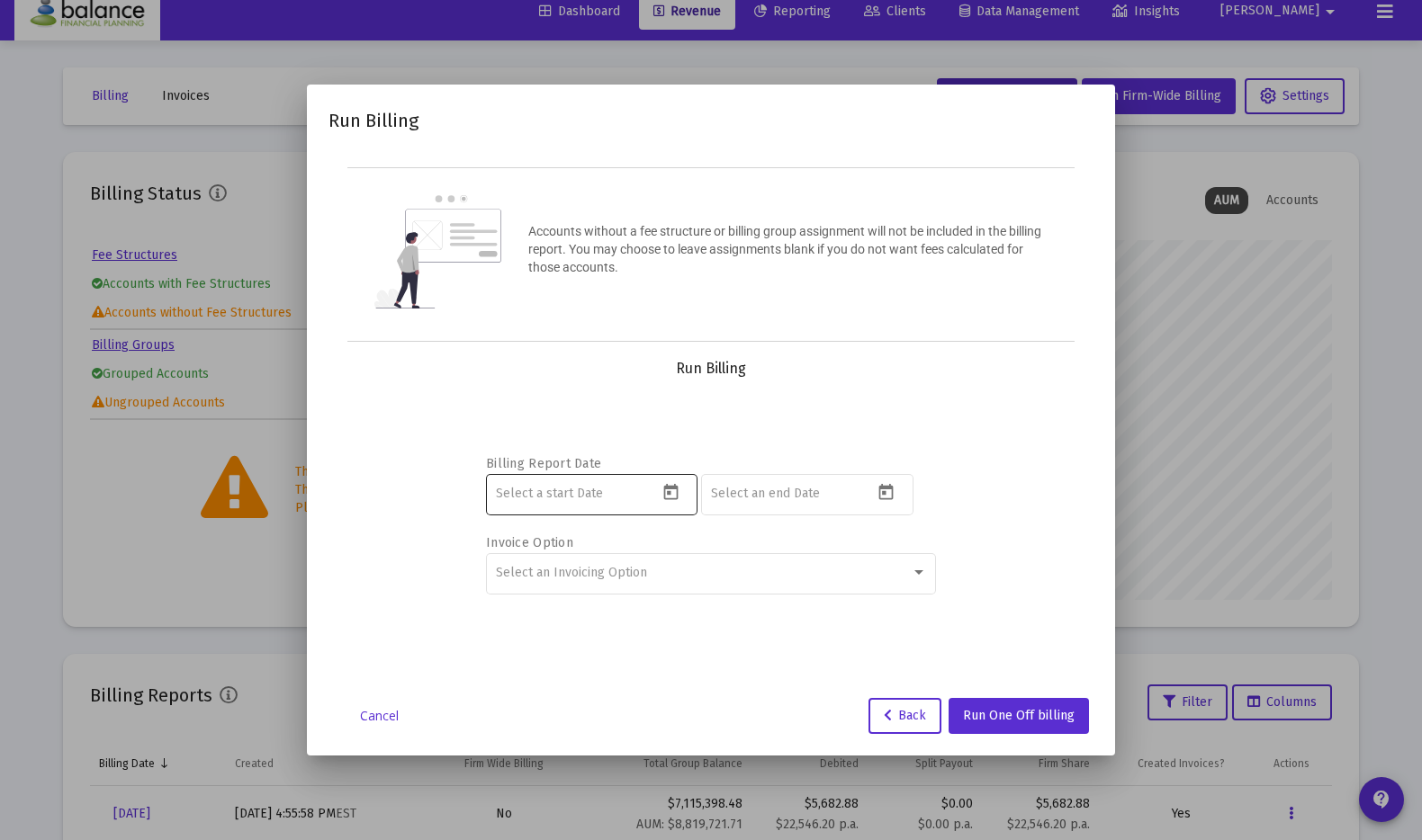
click at [567, 492] on input at bounding box center [576, 493] width 162 height 14
click at [688, 492] on div at bounding box center [673, 492] width 31 height 26
click at [678, 492] on icon "Open calendar" at bounding box center [671, 492] width 19 height 19
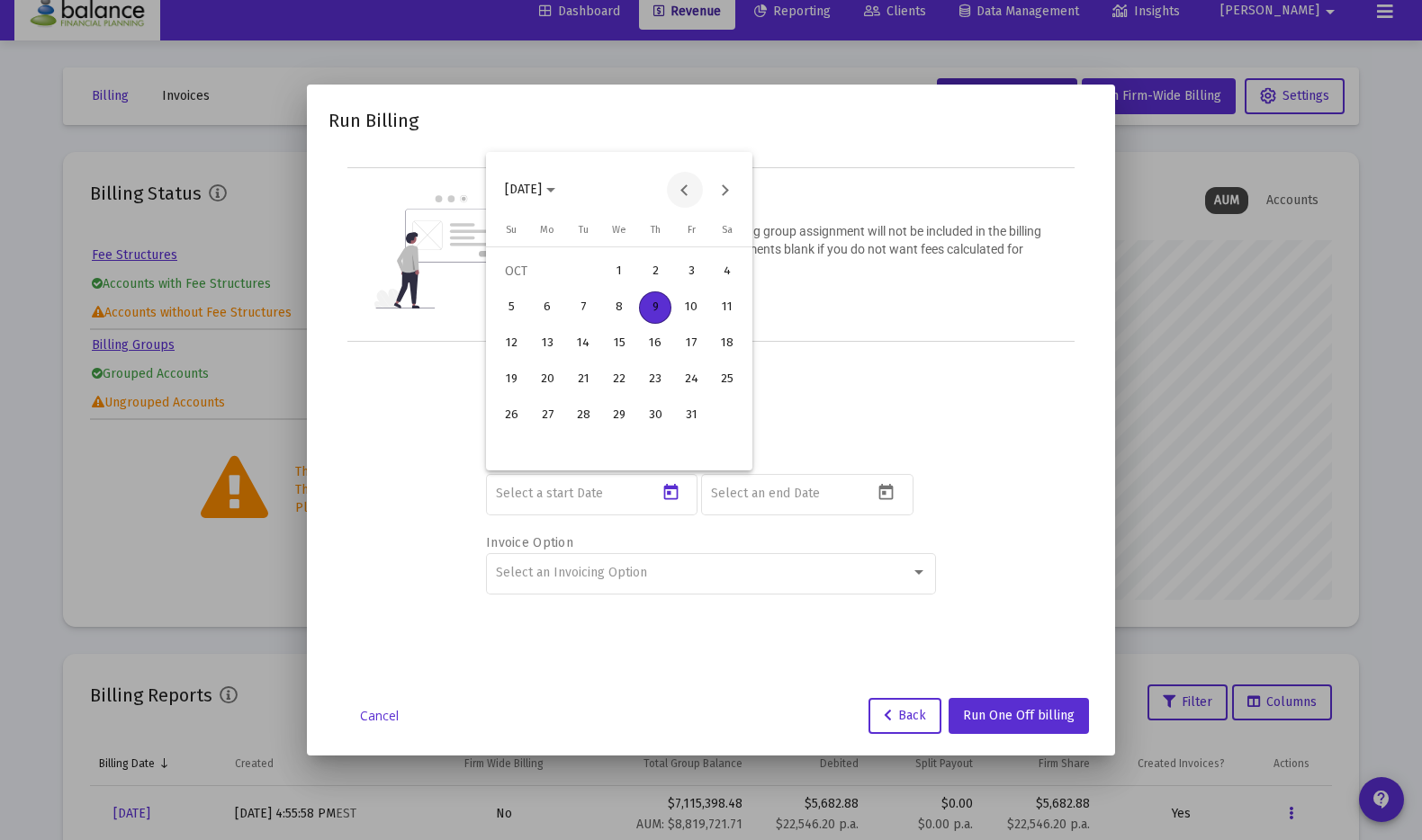
click at [683, 183] on button "Previous month" at bounding box center [684, 190] width 36 height 36
click at [683, 187] on button "Previous month" at bounding box center [684, 190] width 36 height 36
click at [588, 302] on div "1" at bounding box center [583, 308] width 33 height 33
type input "2025-07-01"
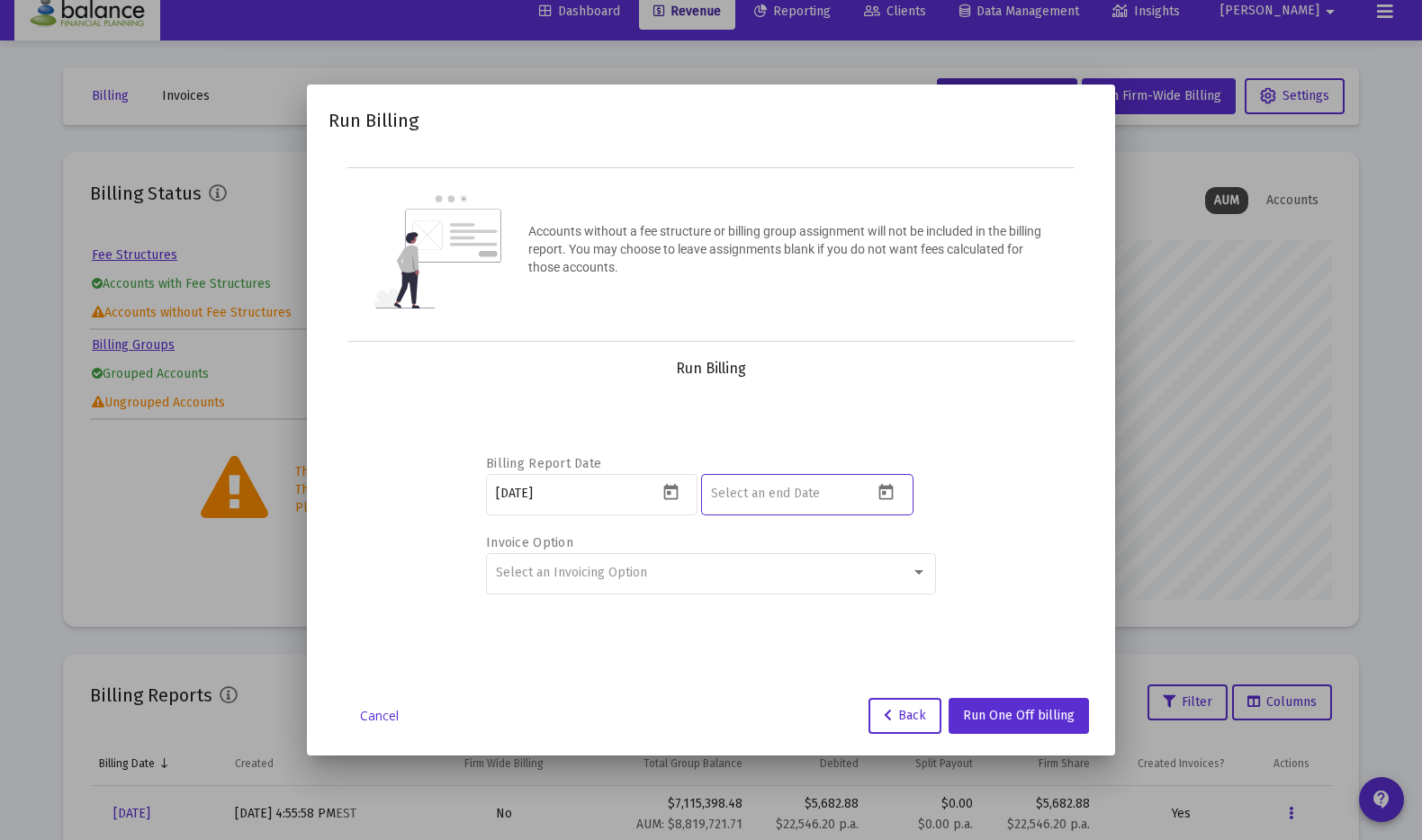
click at [810, 495] on input at bounding box center [792, 493] width 162 height 14
click at [885, 495] on icon "Open calendar" at bounding box center [886, 492] width 19 height 19
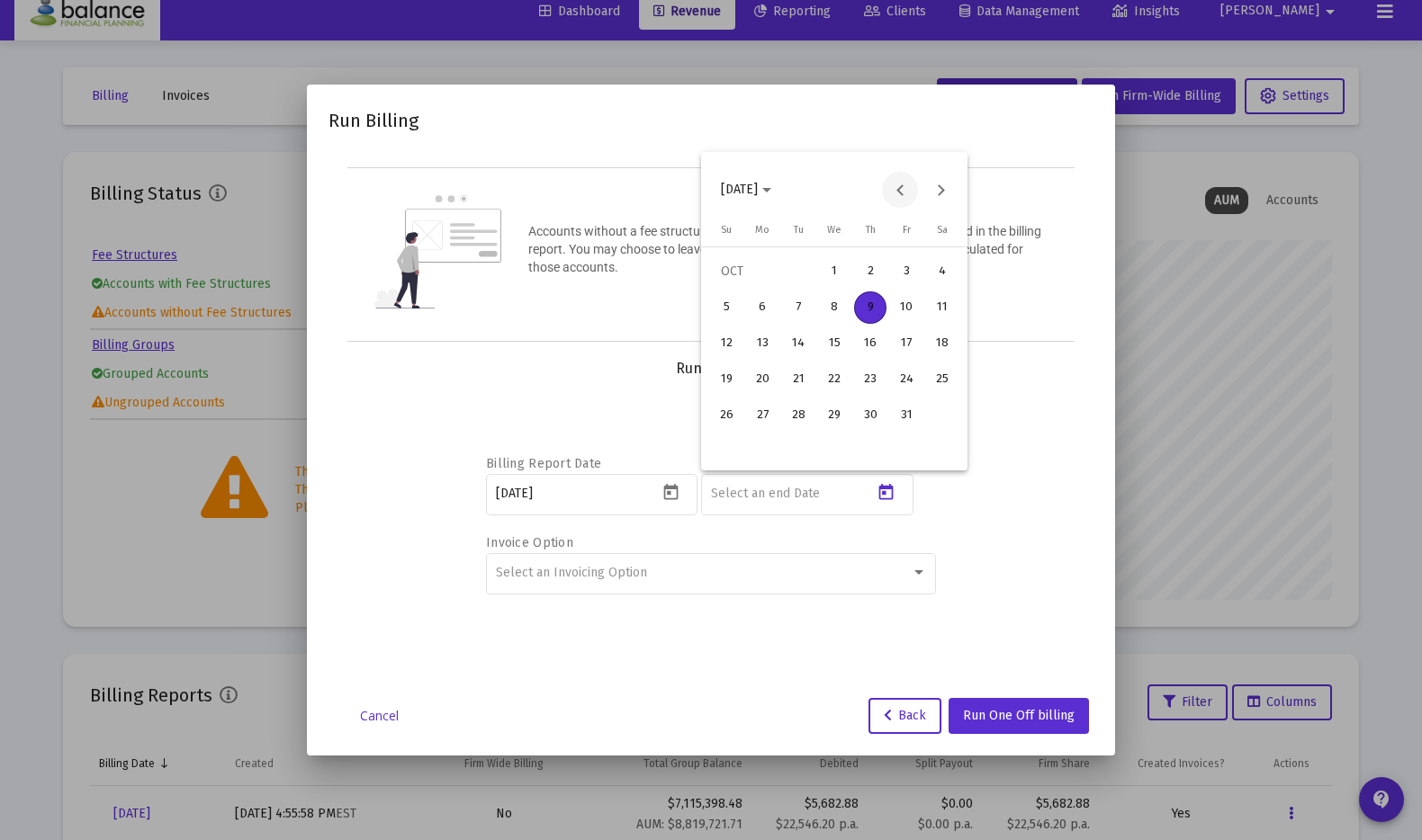
click at [903, 184] on button "Previous month" at bounding box center [900, 190] width 36 height 36
click at [783, 448] on div "30" at bounding box center [797, 452] width 33 height 33
type input "2025-09-30"
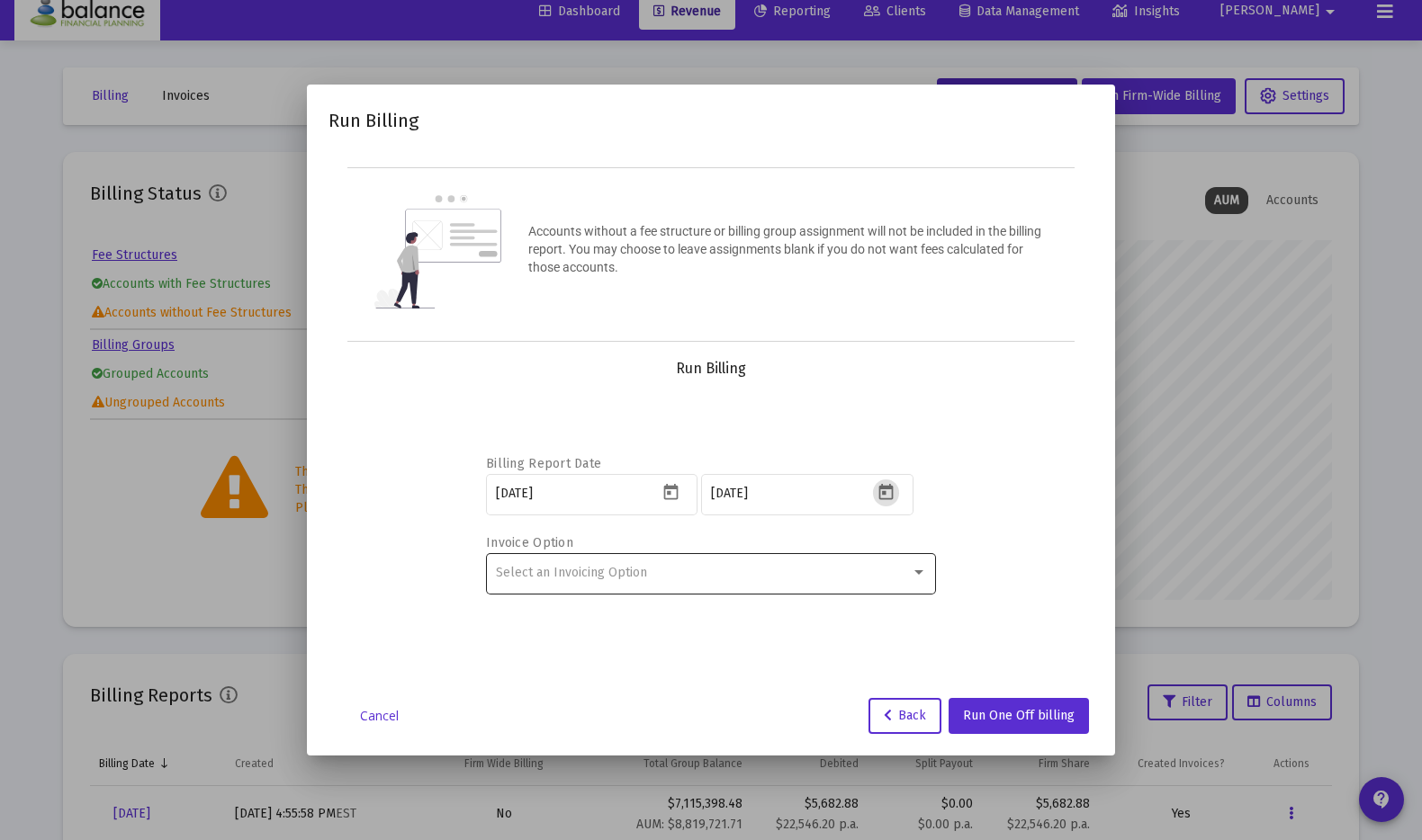
click at [619, 572] on span "Select an Invoicing Option" at bounding box center [571, 572] width 151 height 15
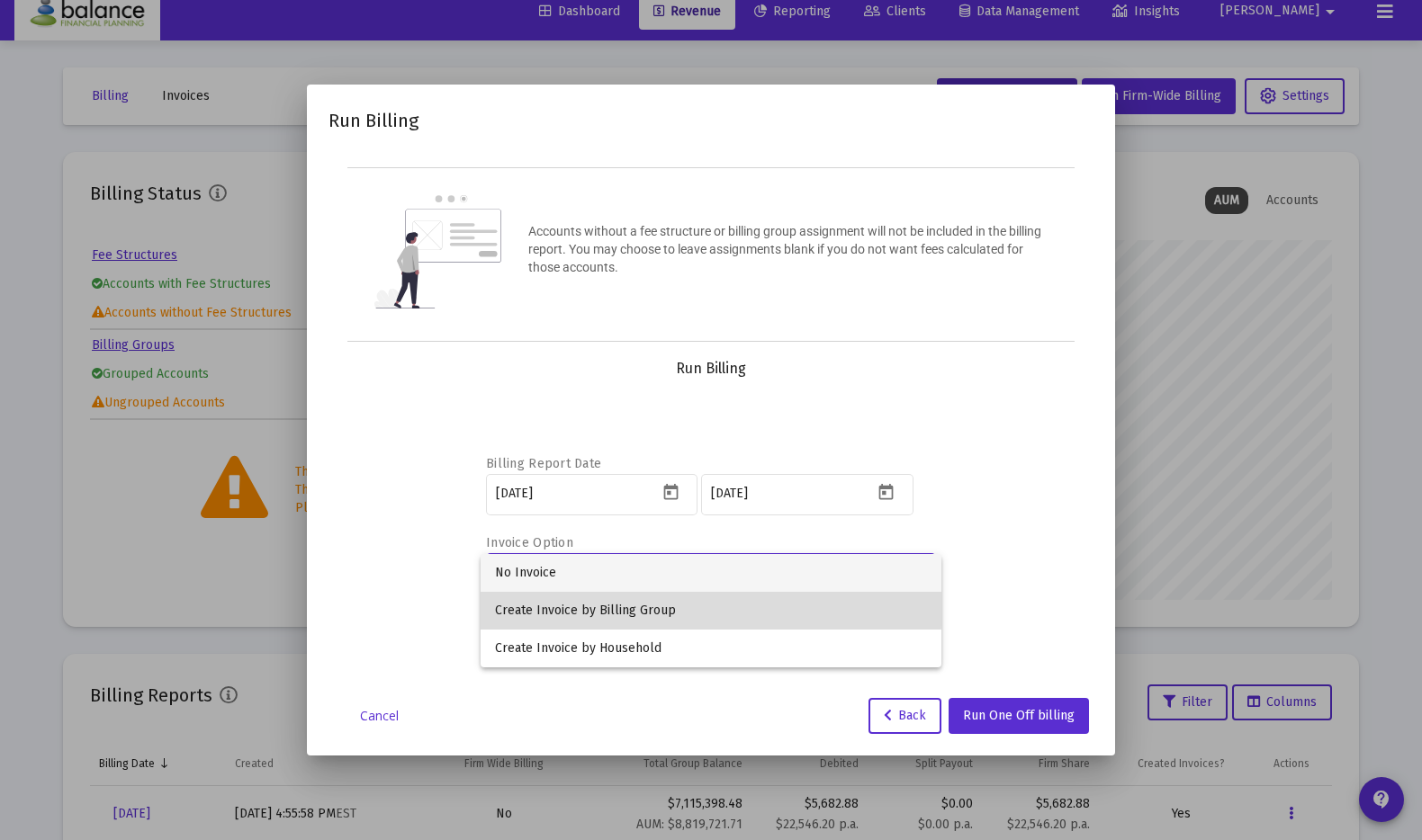
click at [623, 604] on span "Create Invoice by Billing Group" at bounding box center [710, 610] width 431 height 38
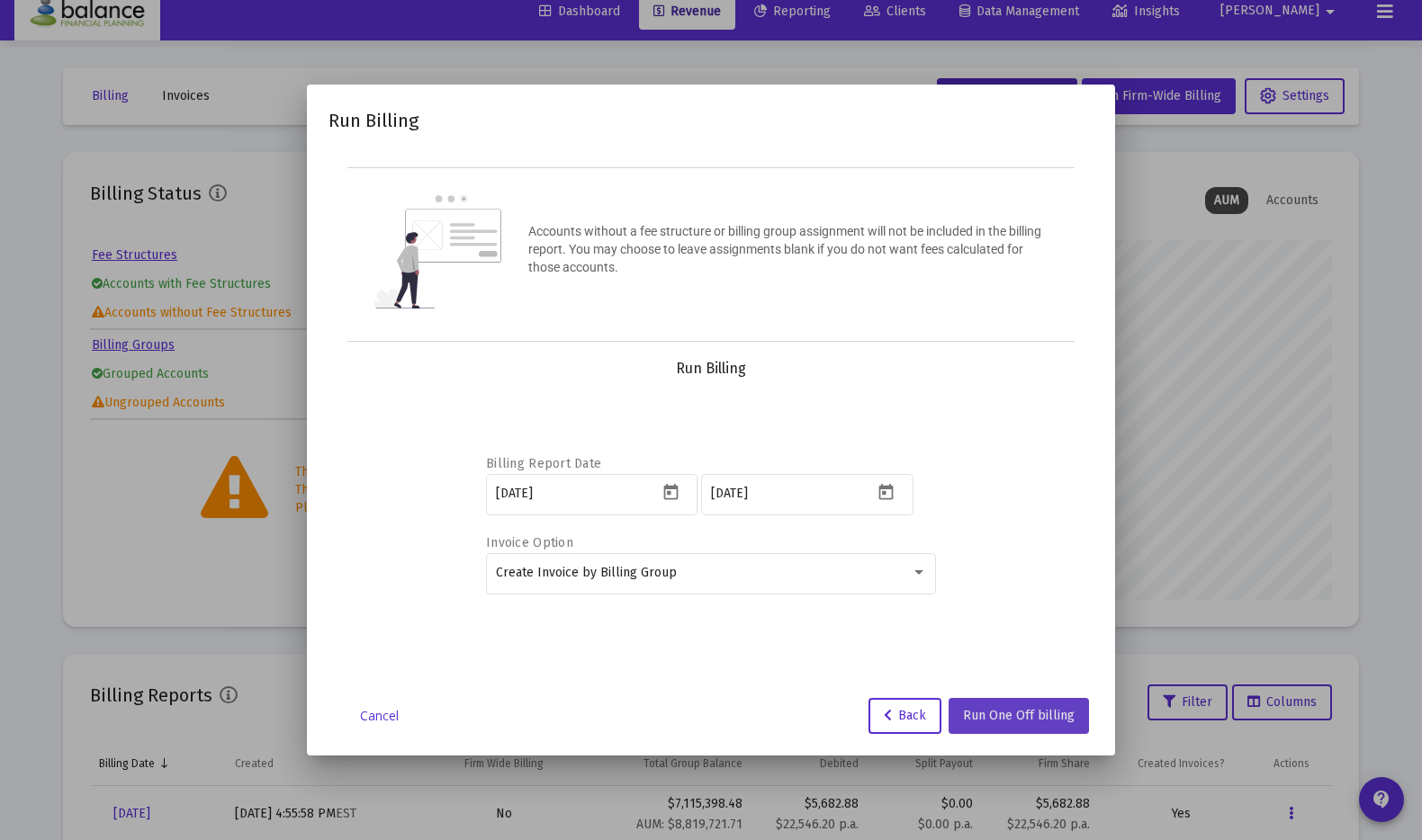
click at [1036, 718] on span "Run One Off billing" at bounding box center [1019, 715] width 112 height 15
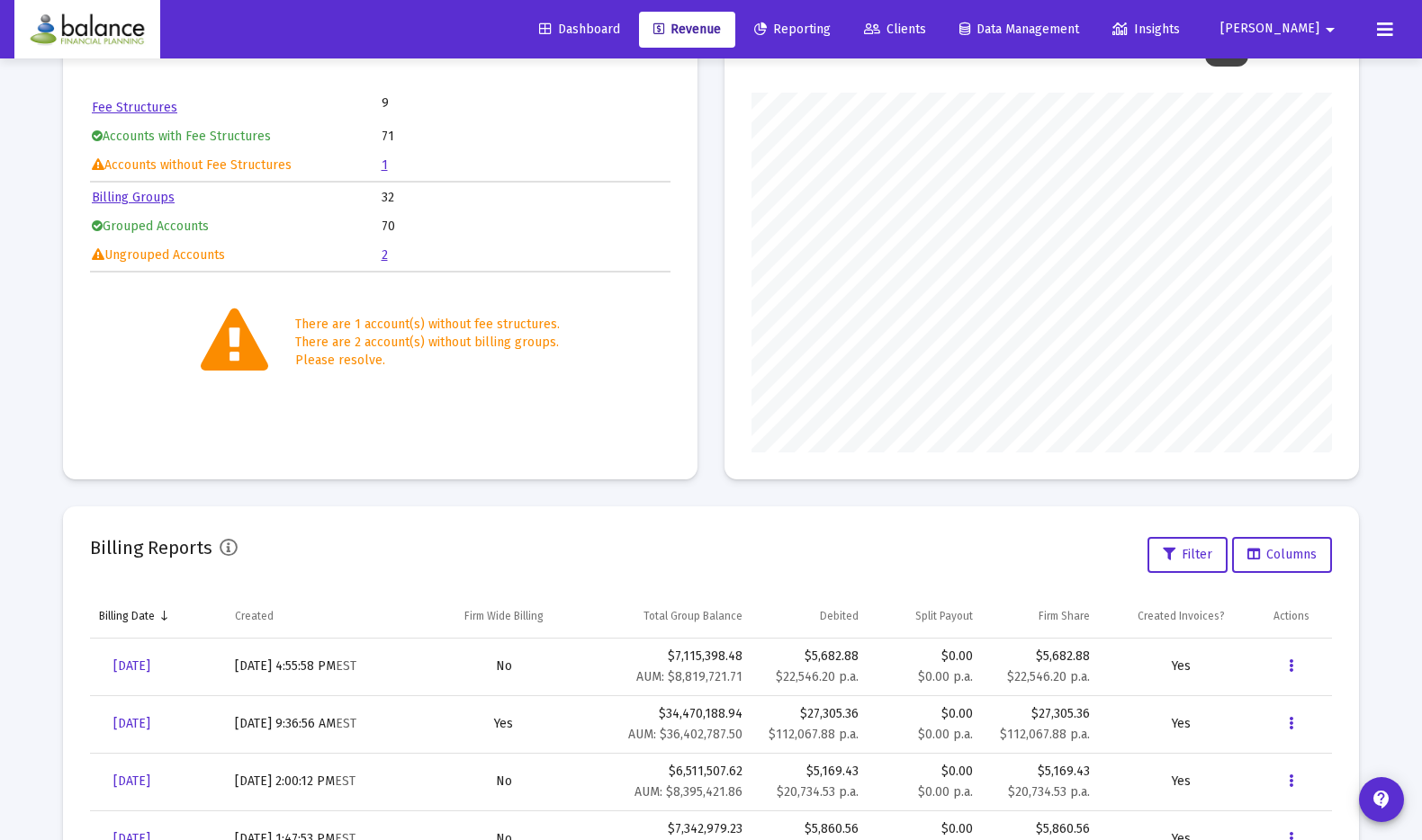
scroll to position [220, 0]
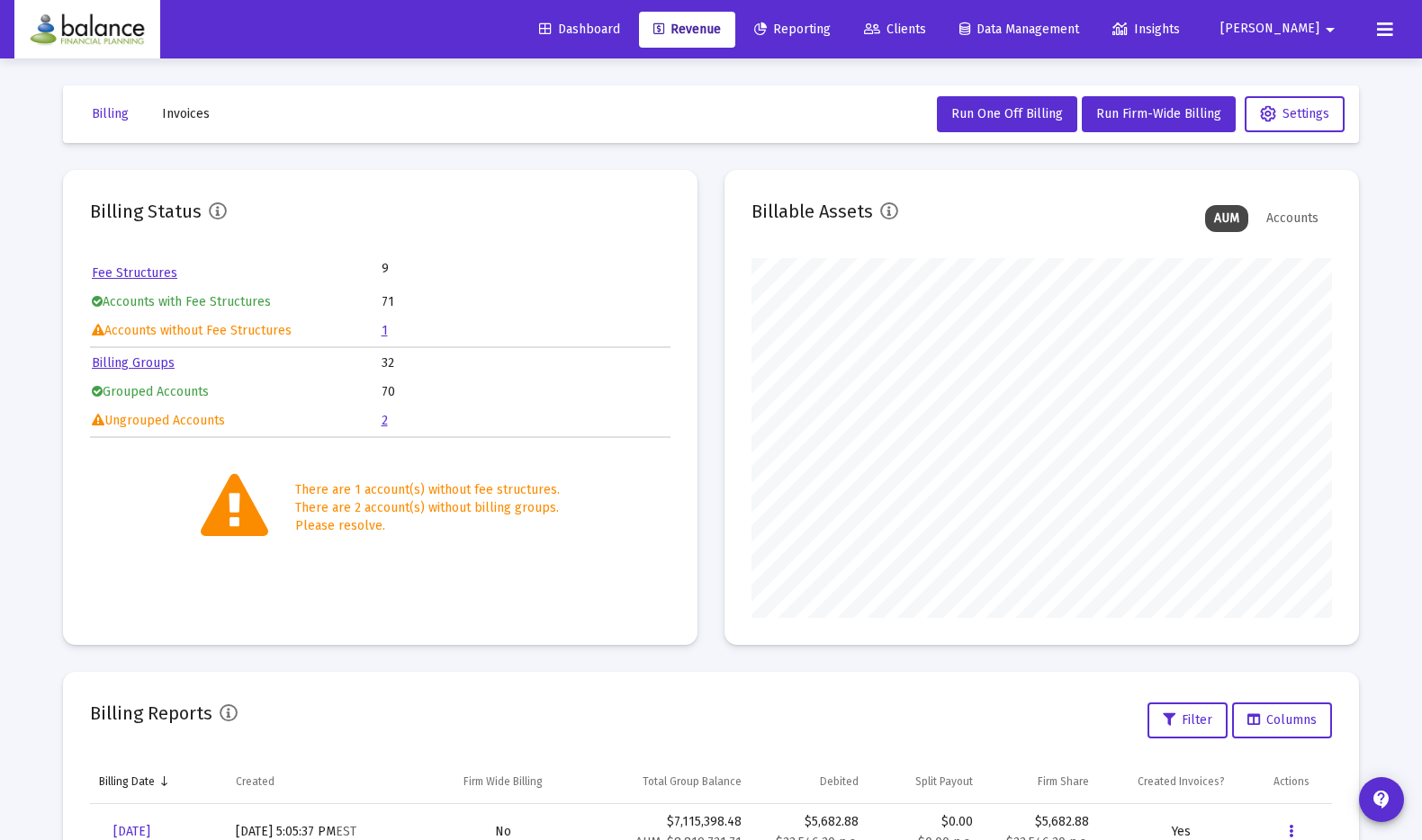
click at [170, 100] on button "Invoices" at bounding box center [186, 114] width 76 height 36
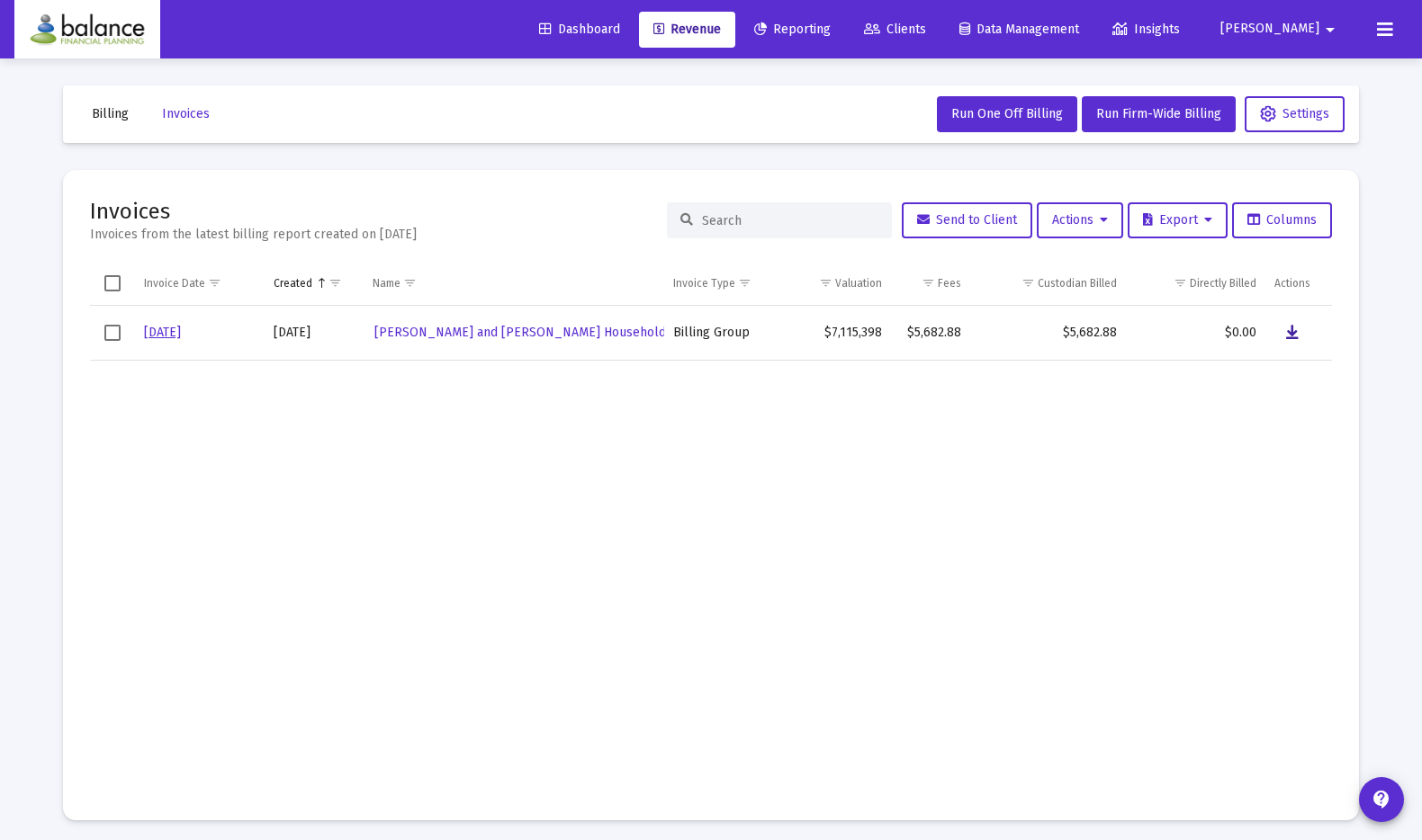
click at [1283, 330] on button "Data grid" at bounding box center [1292, 333] width 36 height 36
click at [831, 34] on span "Reporting" at bounding box center [792, 29] width 76 height 15
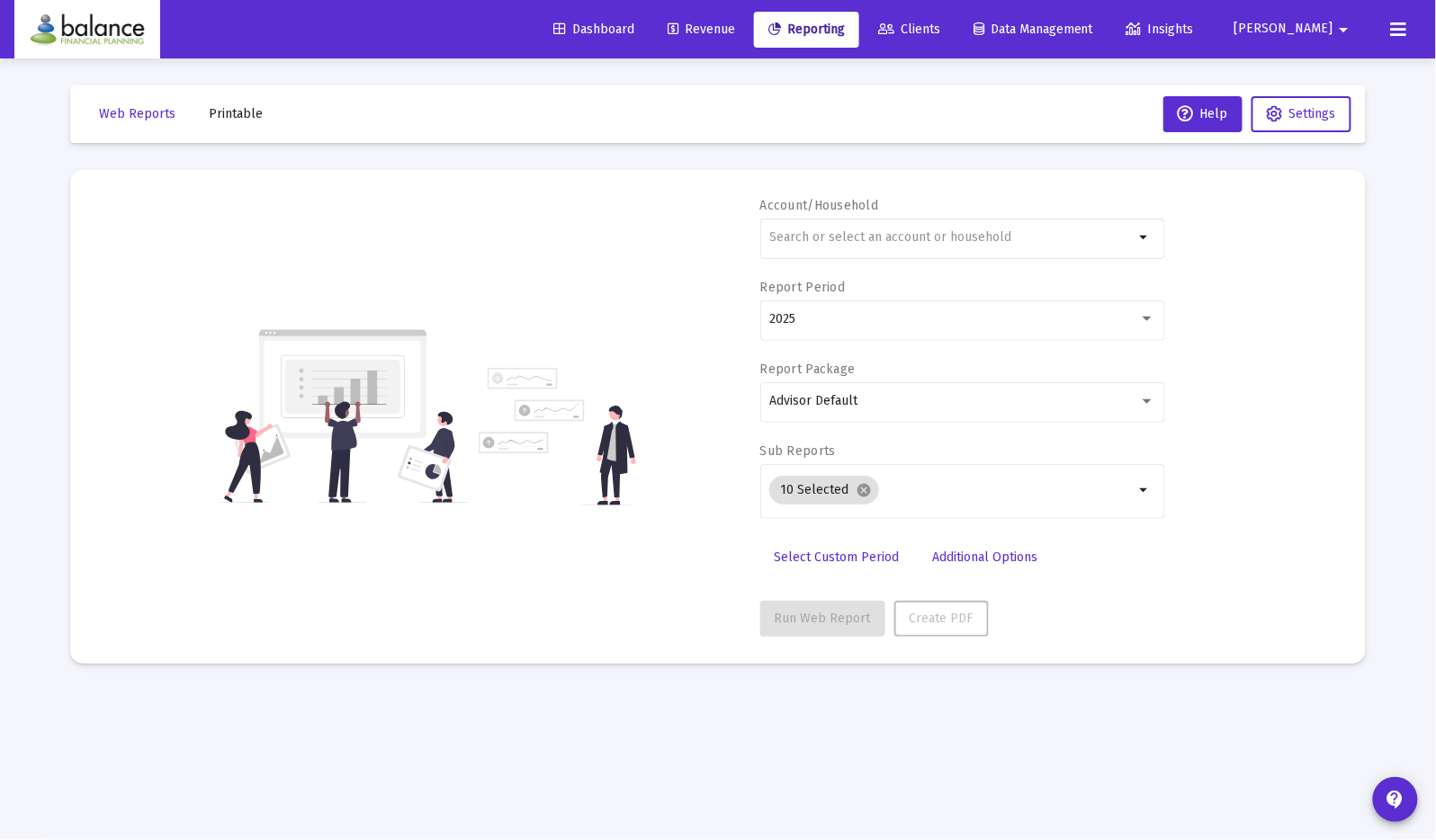
type input "[PERSON_NAME][EMAIL_ADDRESS][DOMAIN_NAME]"
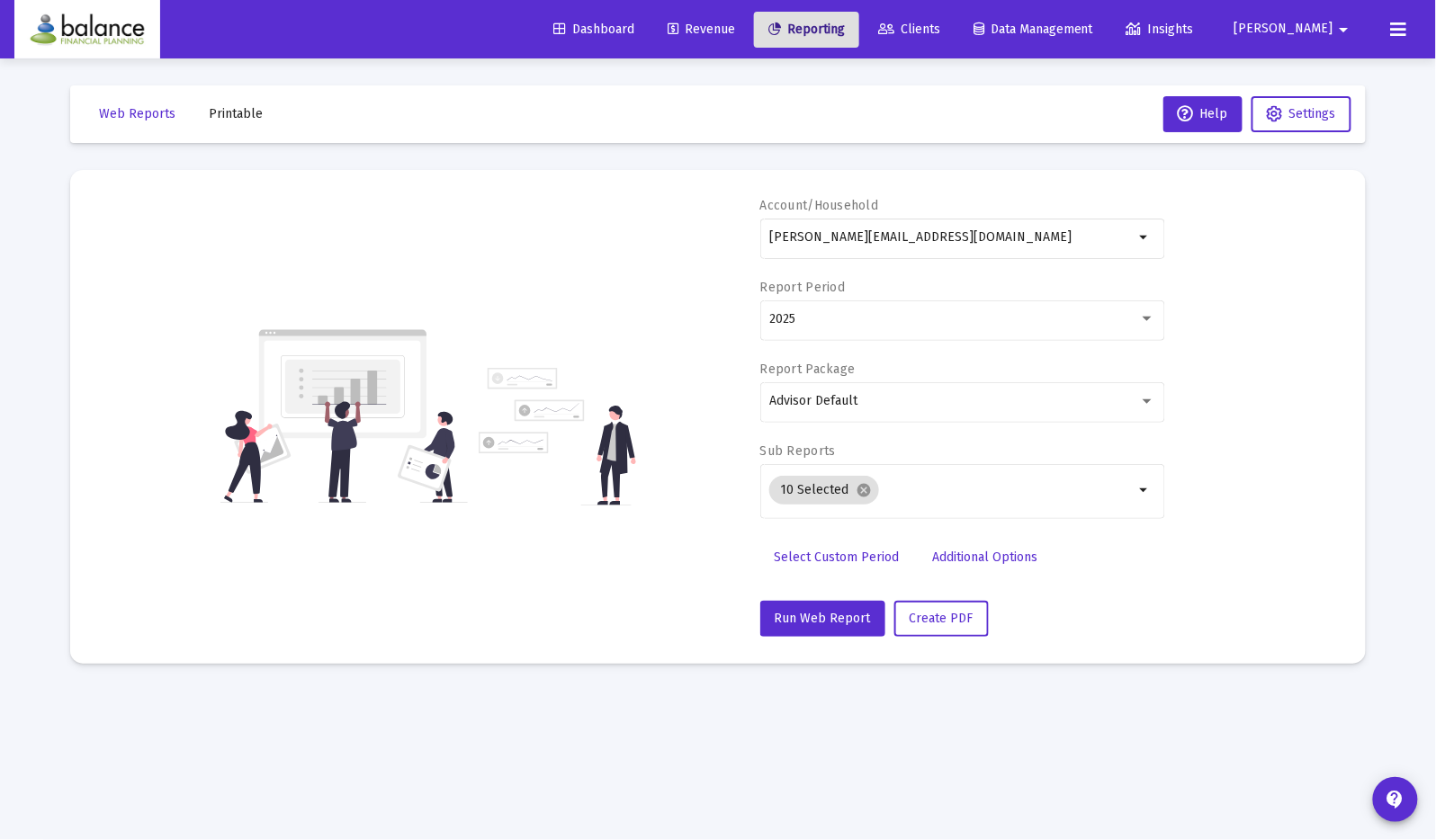
click at [735, 24] on span "Revenue" at bounding box center [701, 29] width 68 height 15
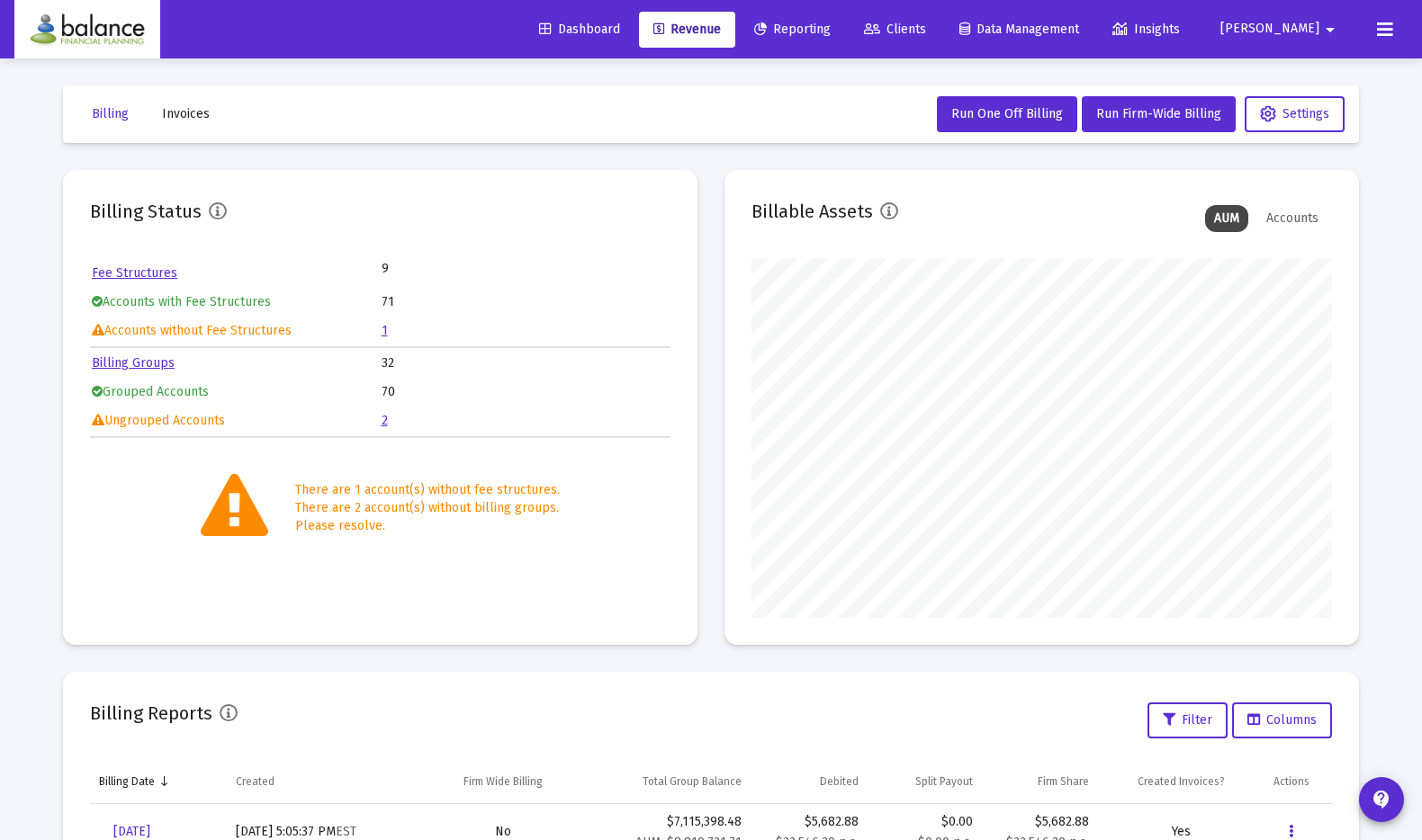
click at [152, 273] on link "Fee Structures" at bounding box center [135, 273] width 86 height 15
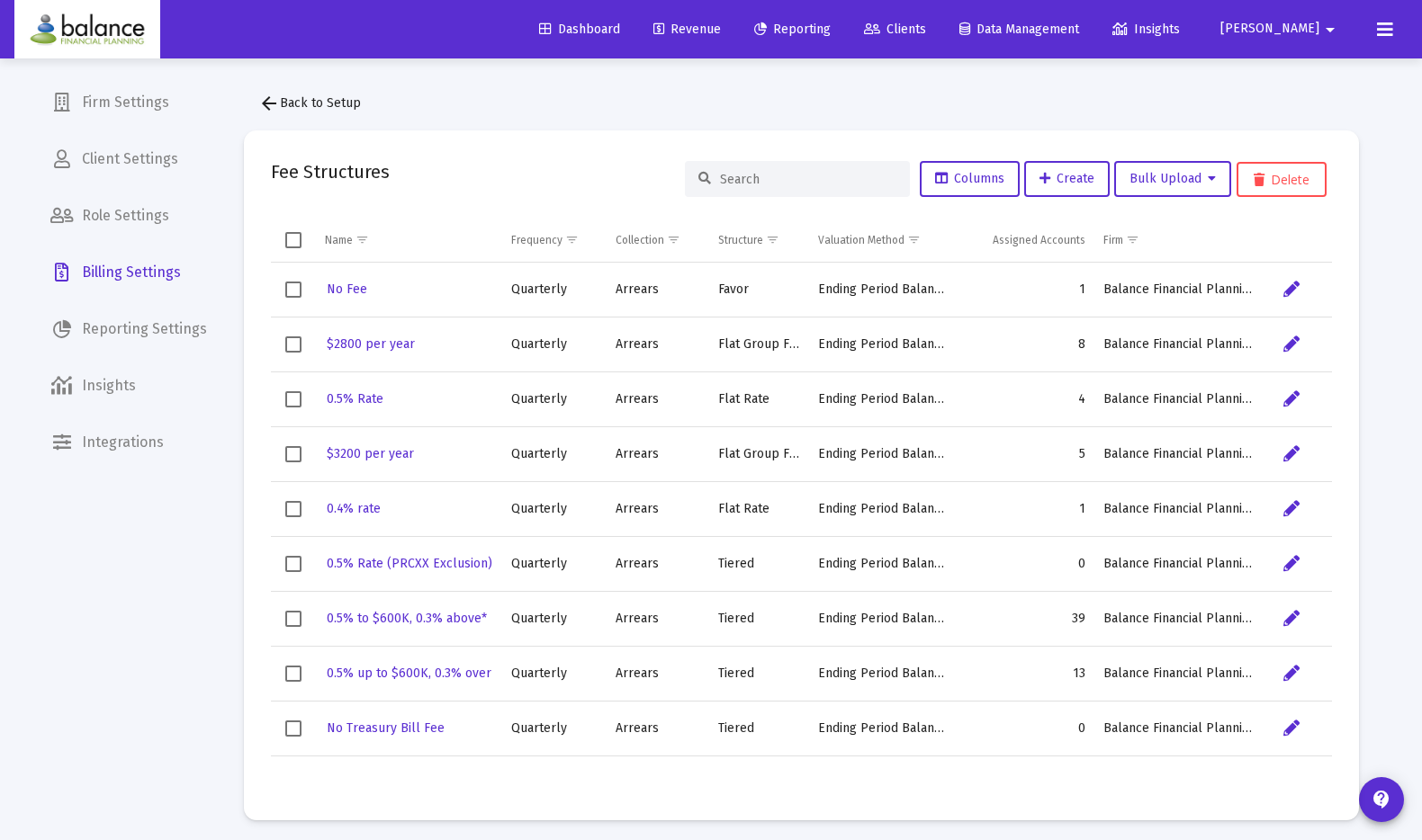
click at [185, 337] on span "Reporting Settings" at bounding box center [128, 329] width 185 height 43
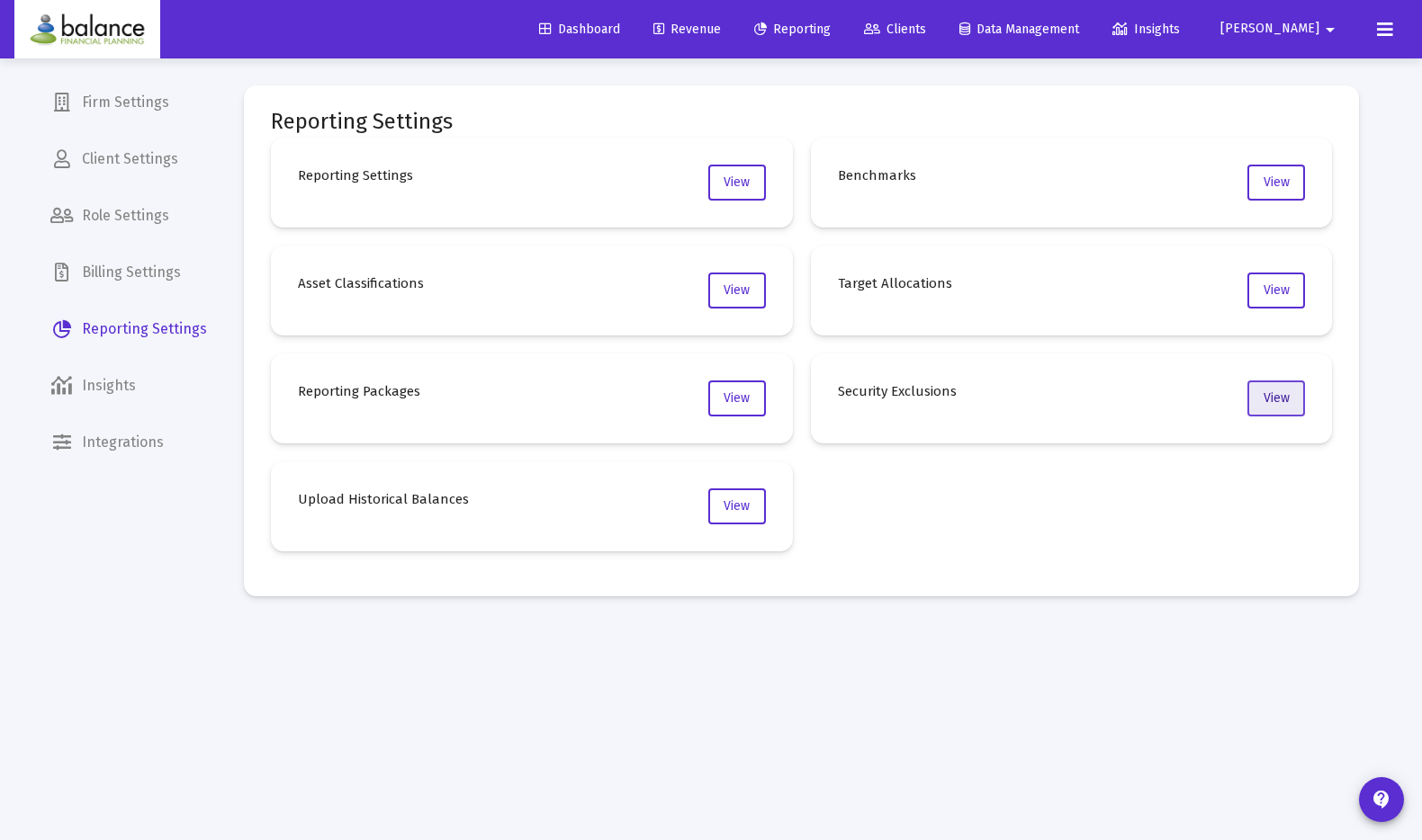
click at [1299, 394] on button "View" at bounding box center [1276, 398] width 58 height 36
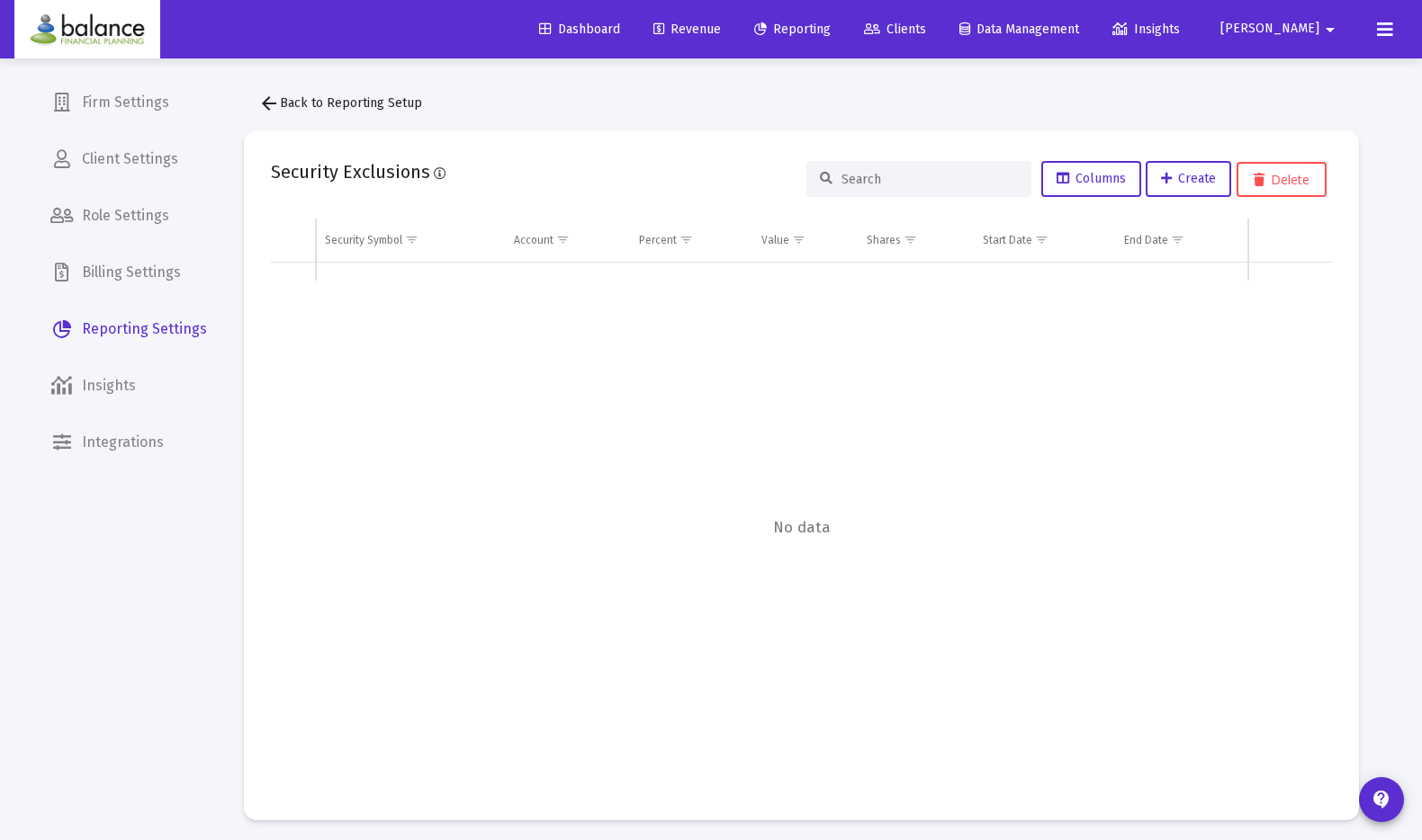
click at [196, 326] on span "Reporting Settings" at bounding box center [128, 329] width 185 height 43
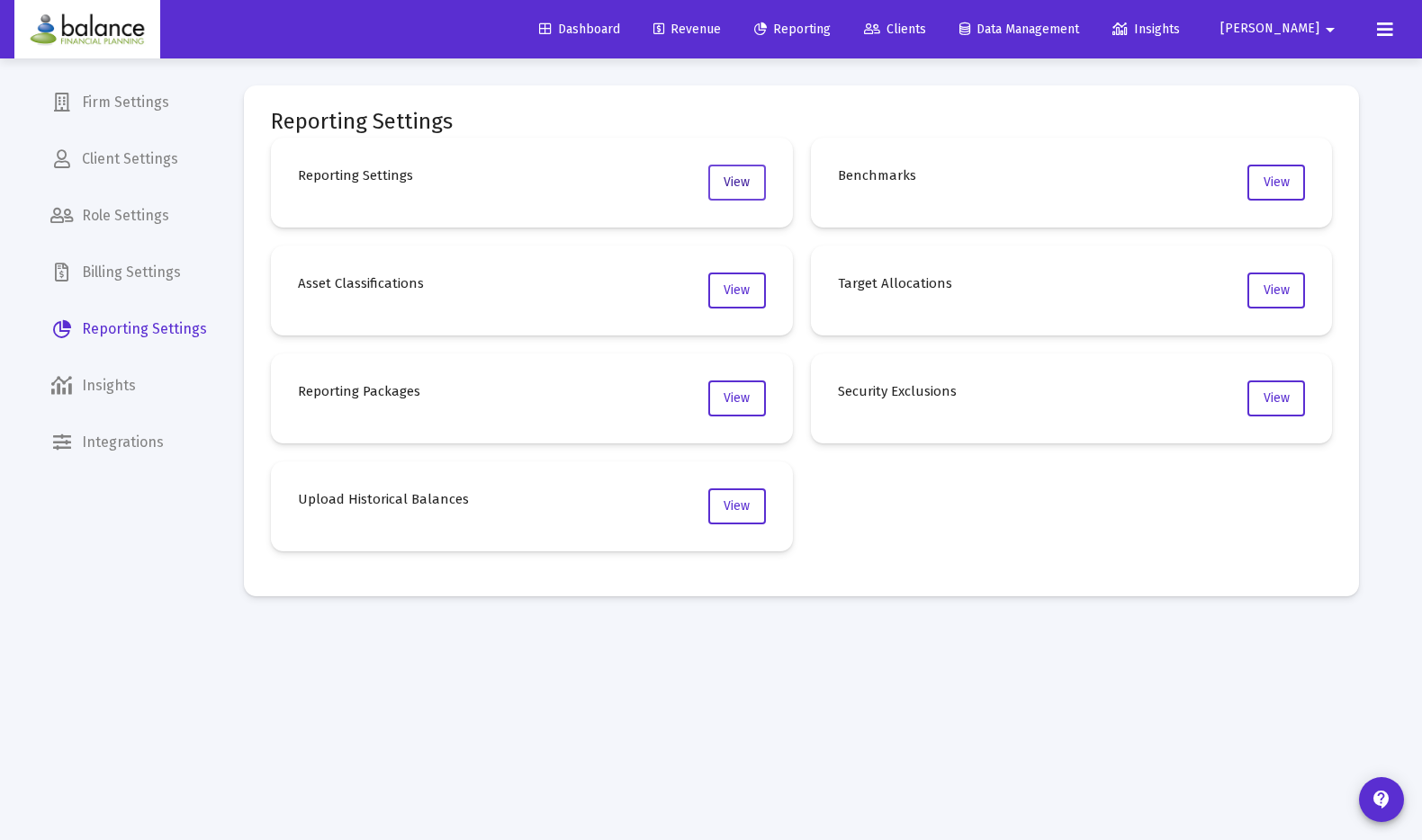
click at [730, 186] on span "View" at bounding box center [736, 182] width 26 height 15
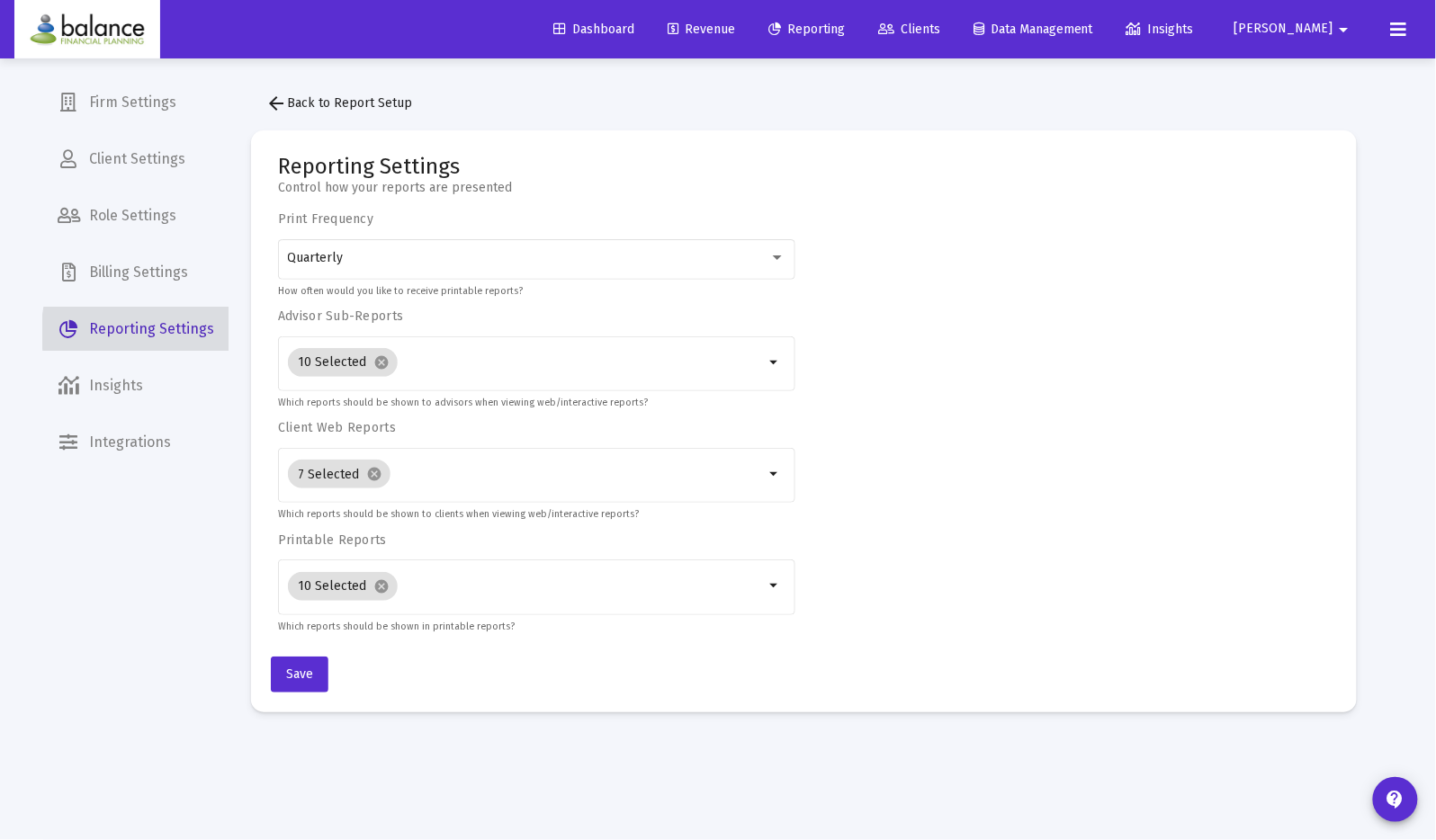
click at [205, 332] on span "Reporting Settings" at bounding box center [135, 329] width 185 height 43
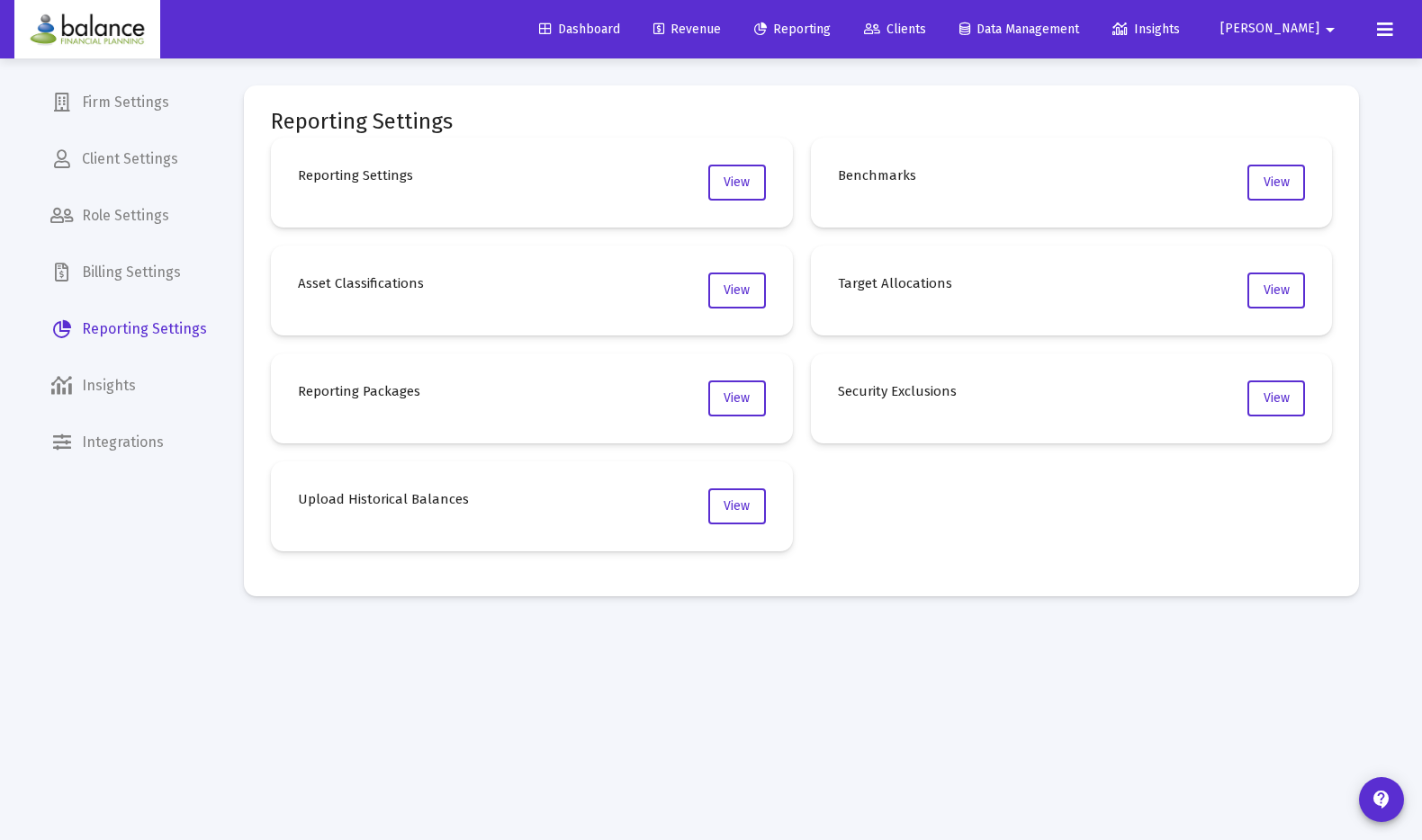
click at [170, 262] on span "Billing Settings" at bounding box center [128, 272] width 185 height 43
click at [1281, 382] on button "View" at bounding box center [1276, 398] width 58 height 36
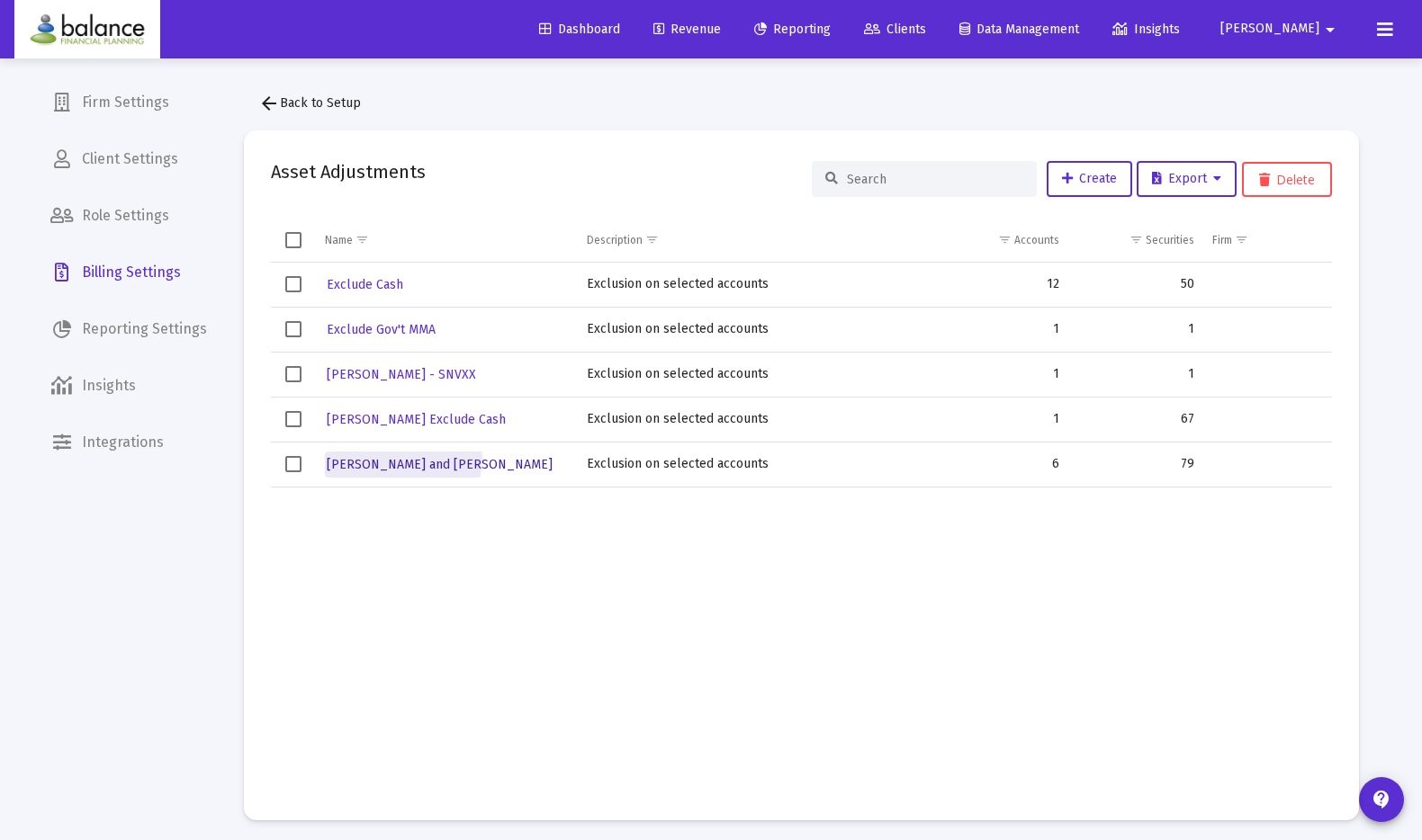
click at [402, 459] on span "[PERSON_NAME] and [PERSON_NAME]" at bounding box center [439, 465] width 226 height 15
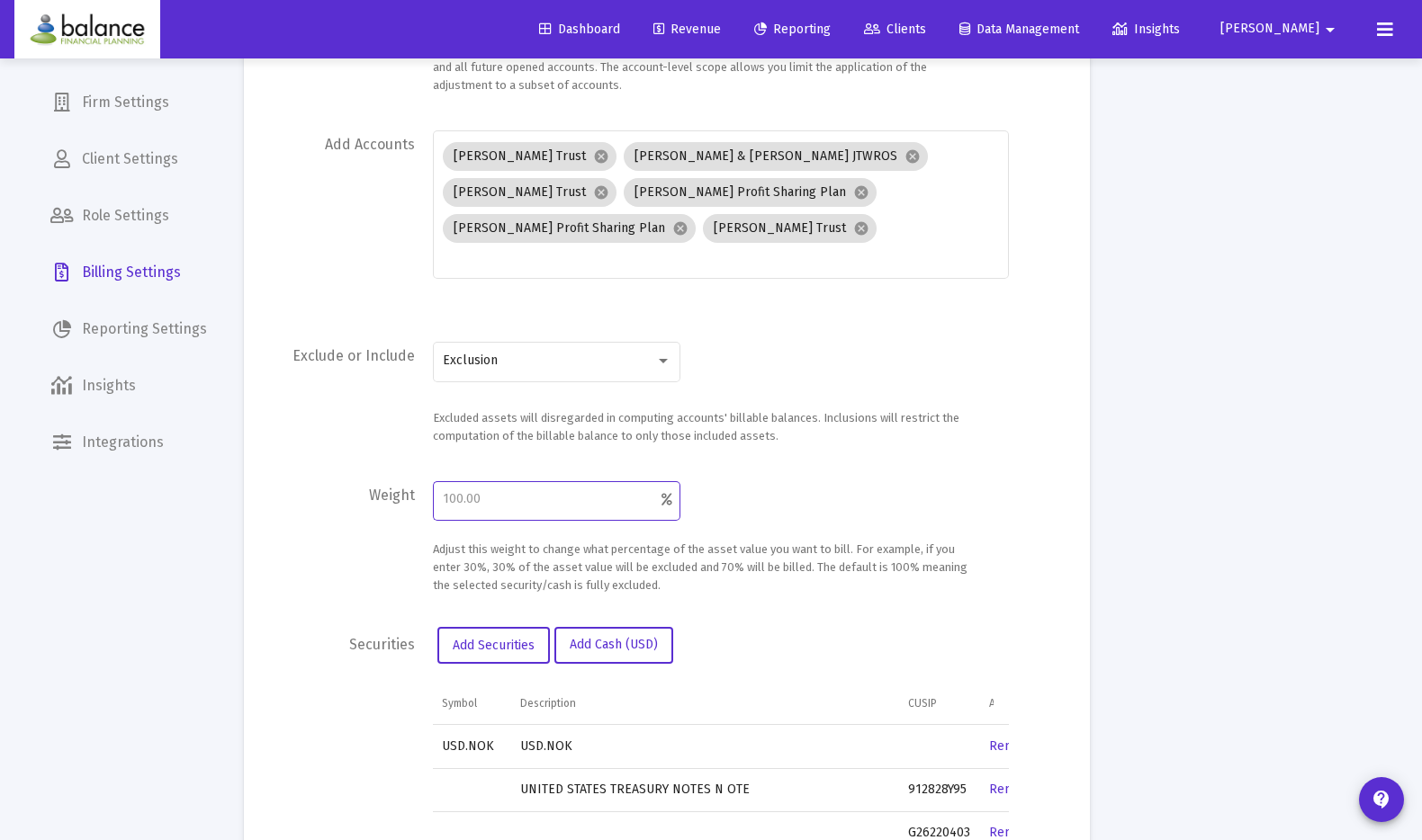
scroll to position [397, 0]
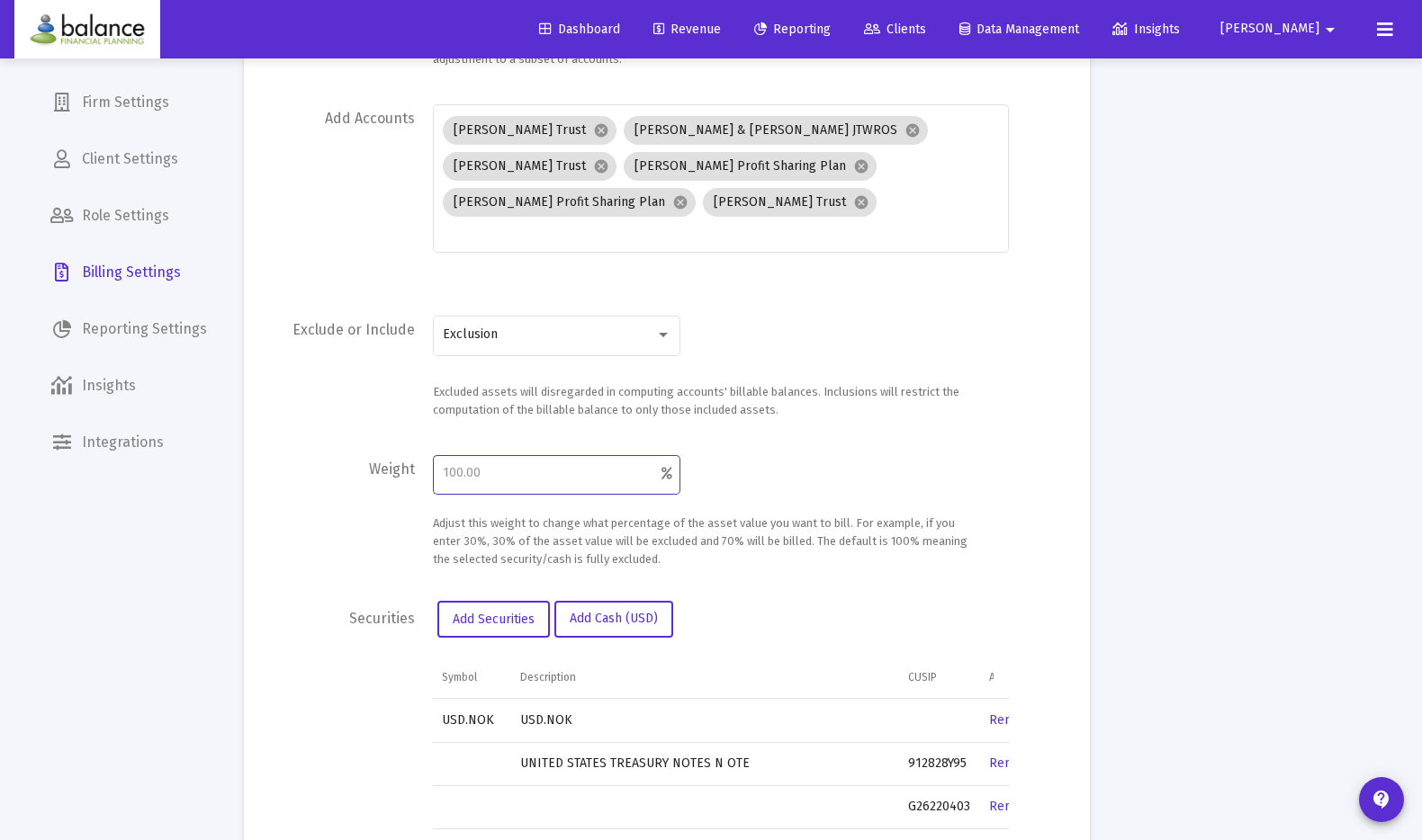
paste input "91282870"
type input "91282870"
click at [898, 452] on div "91282870 Adjust this weight to change what percentage of the asset value you wa…" at bounding box center [703, 510] width 540 height 117
drag, startPoint x: 553, startPoint y: 458, endPoint x: 345, endPoint y: 445, distance: 208.4
click at [345, 443] on body "Dashboard Revenue Reporting Clients Data Management Insights [PERSON_NAME] Inte…" at bounding box center [711, 23] width 1422 height 840
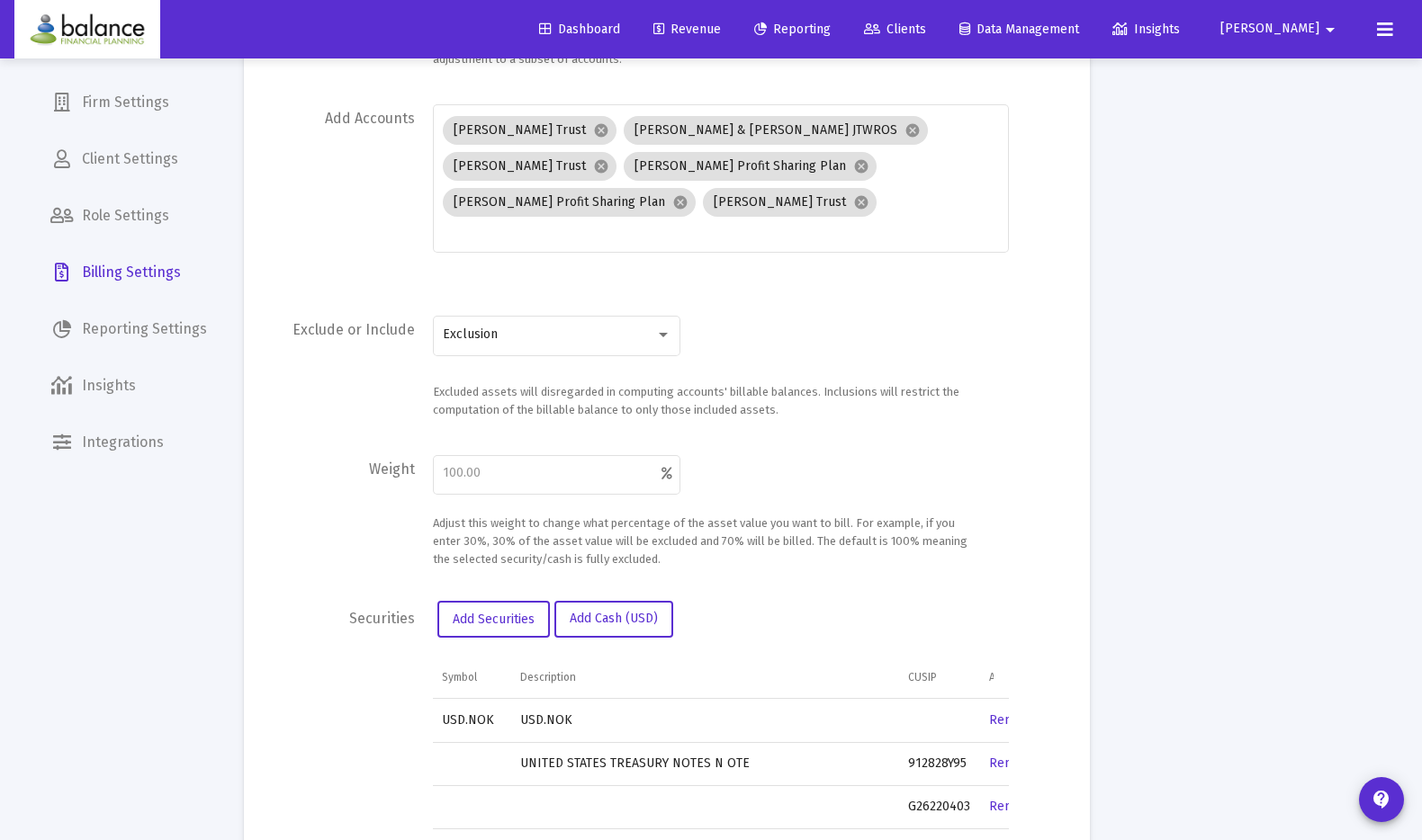
click at [934, 406] on form "Name [PERSON_NAME] and [PERSON_NAME] Account Firm-level scope means the adjustm…" at bounding box center [666, 204] width 792 height 728
click at [532, 465] on div at bounding box center [557, 473] width 229 height 43
type input "100"
click at [770, 418] on form "Name Margret and Craig Scope Account Firm-level scope means the adjustment will…" at bounding box center [666, 204] width 792 height 728
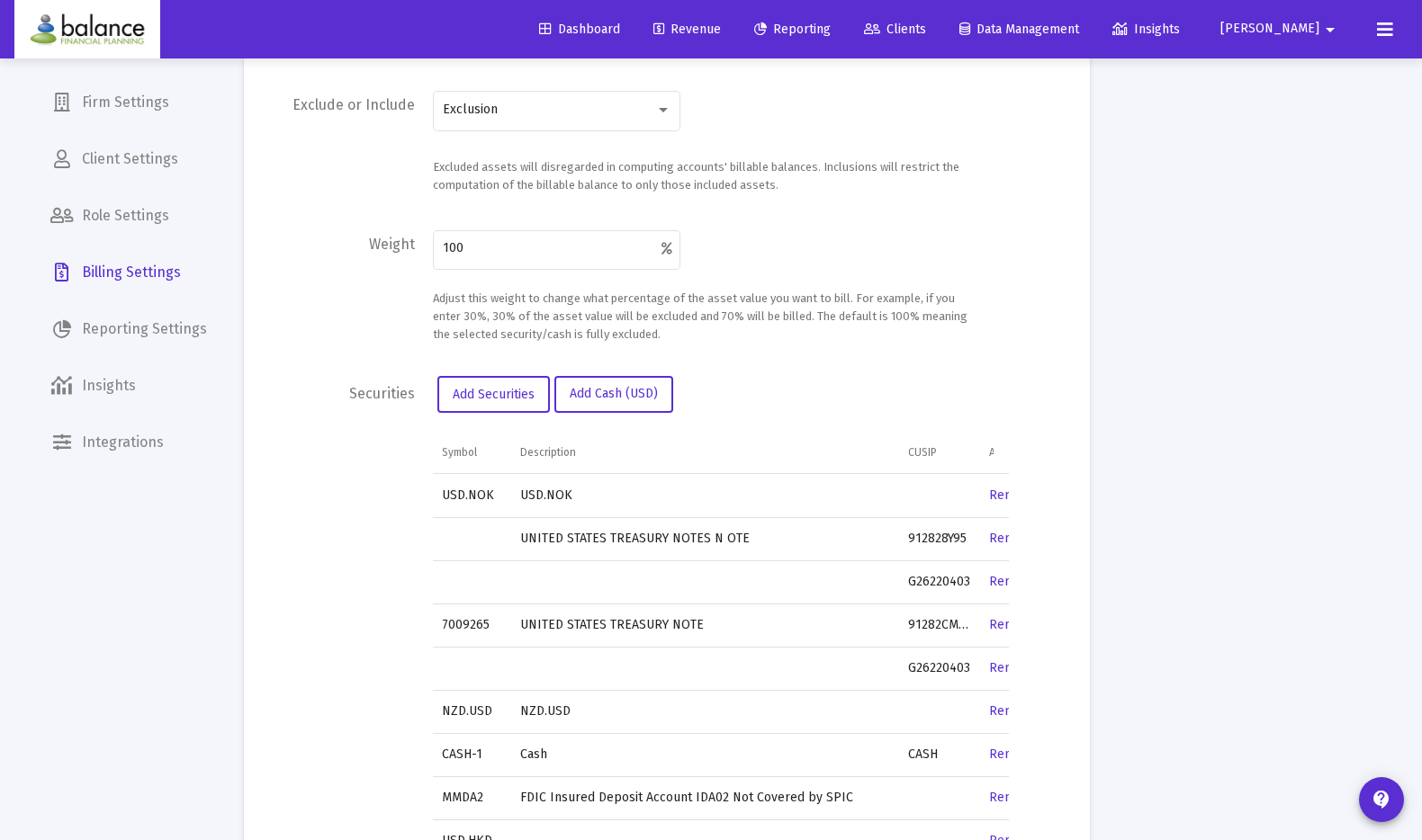
scroll to position [623, 0]
click at [507, 385] on span "Add Securities" at bounding box center [494, 392] width 82 height 15
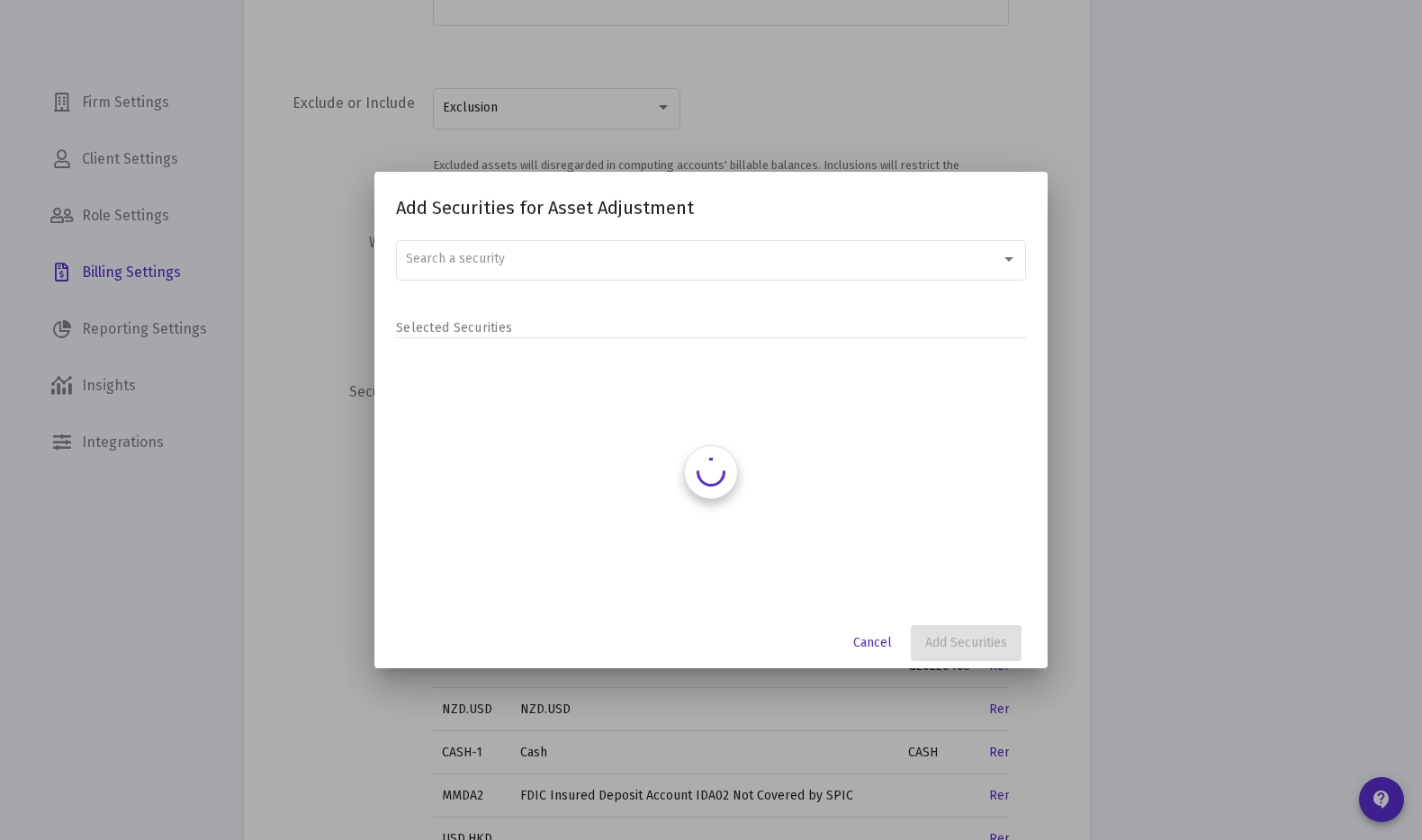
scroll to position [0, 0]
click at [551, 258] on div "Search a security" at bounding box center [704, 258] width 595 height 14
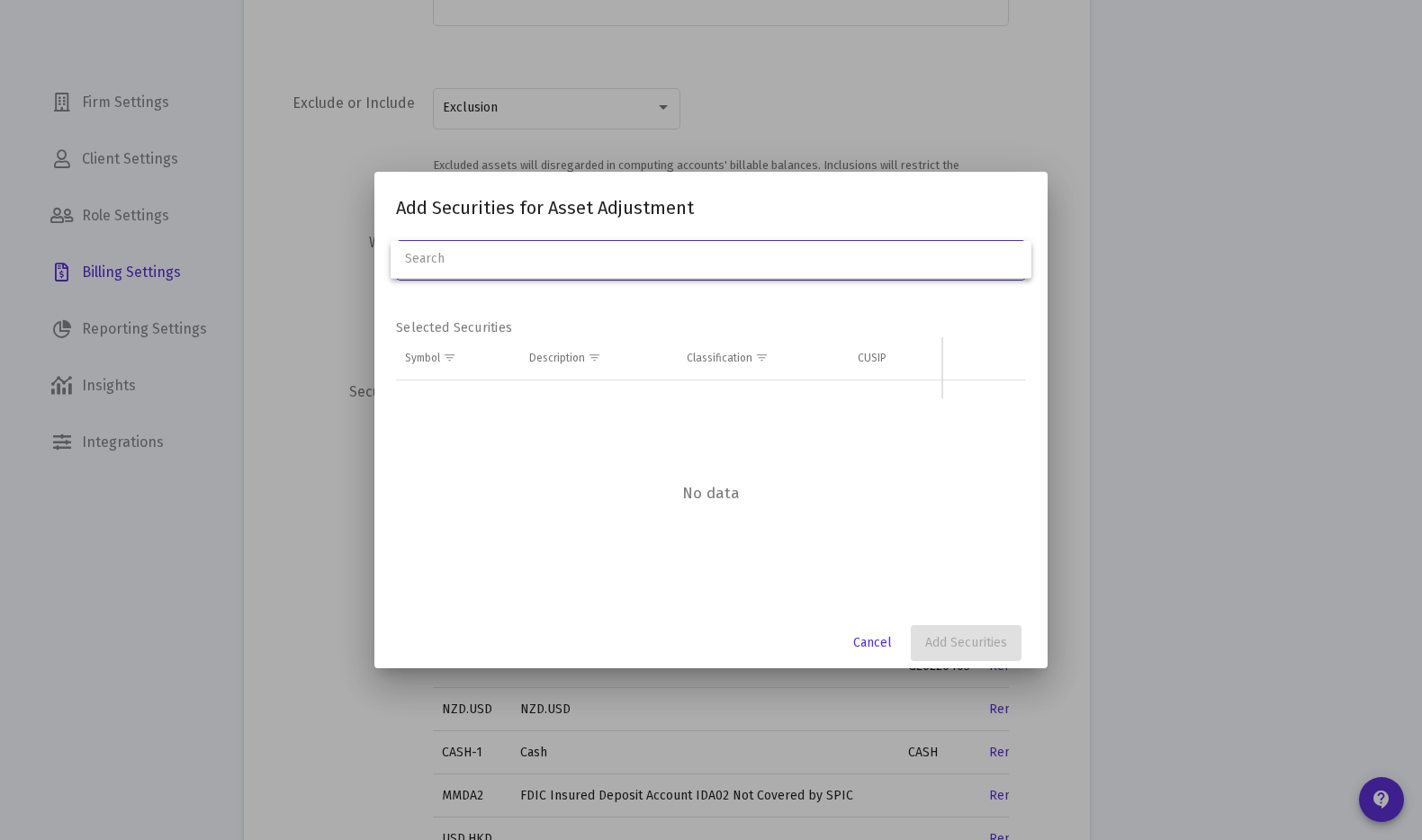
paste input "9128287B0"
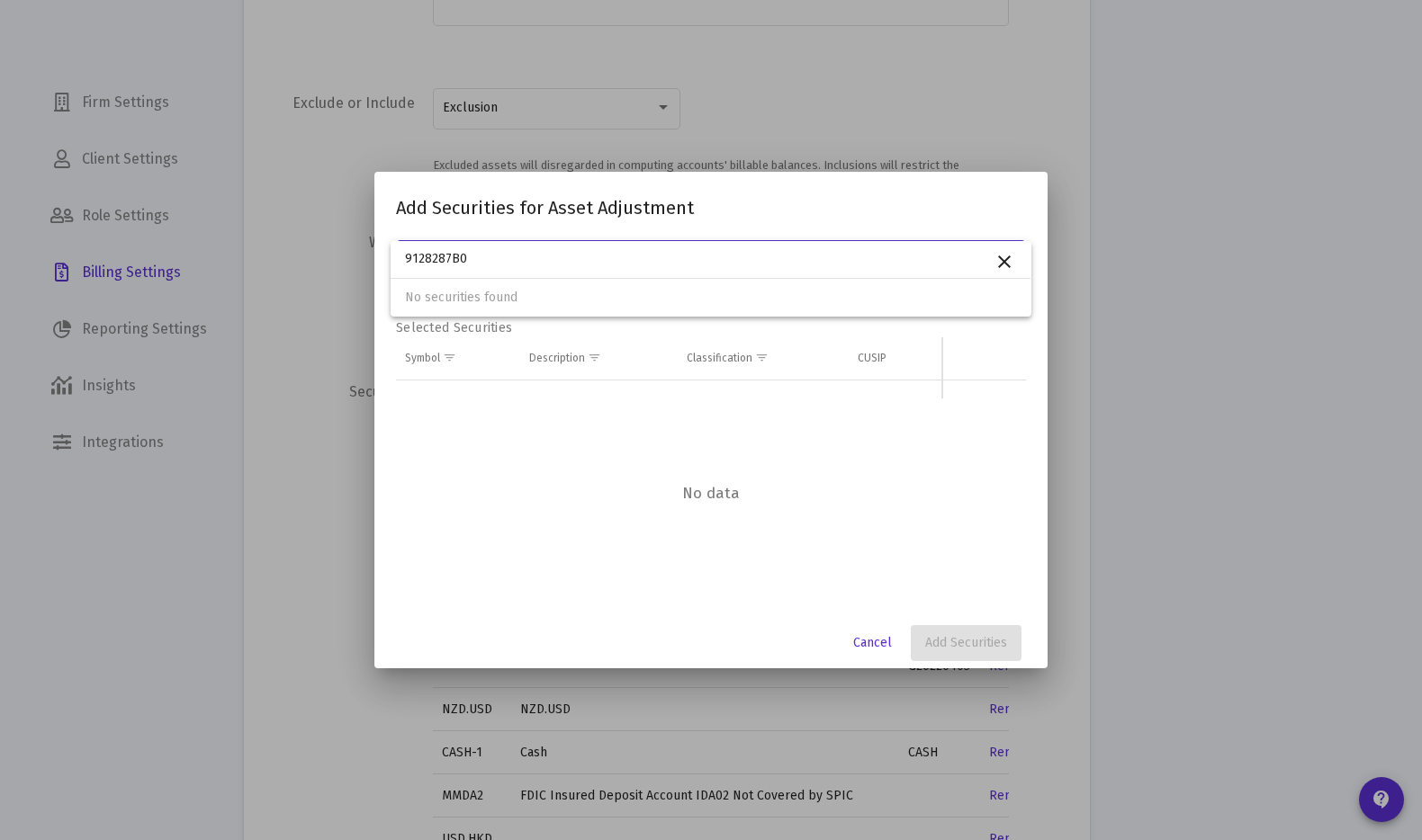
type input "9128287B0"
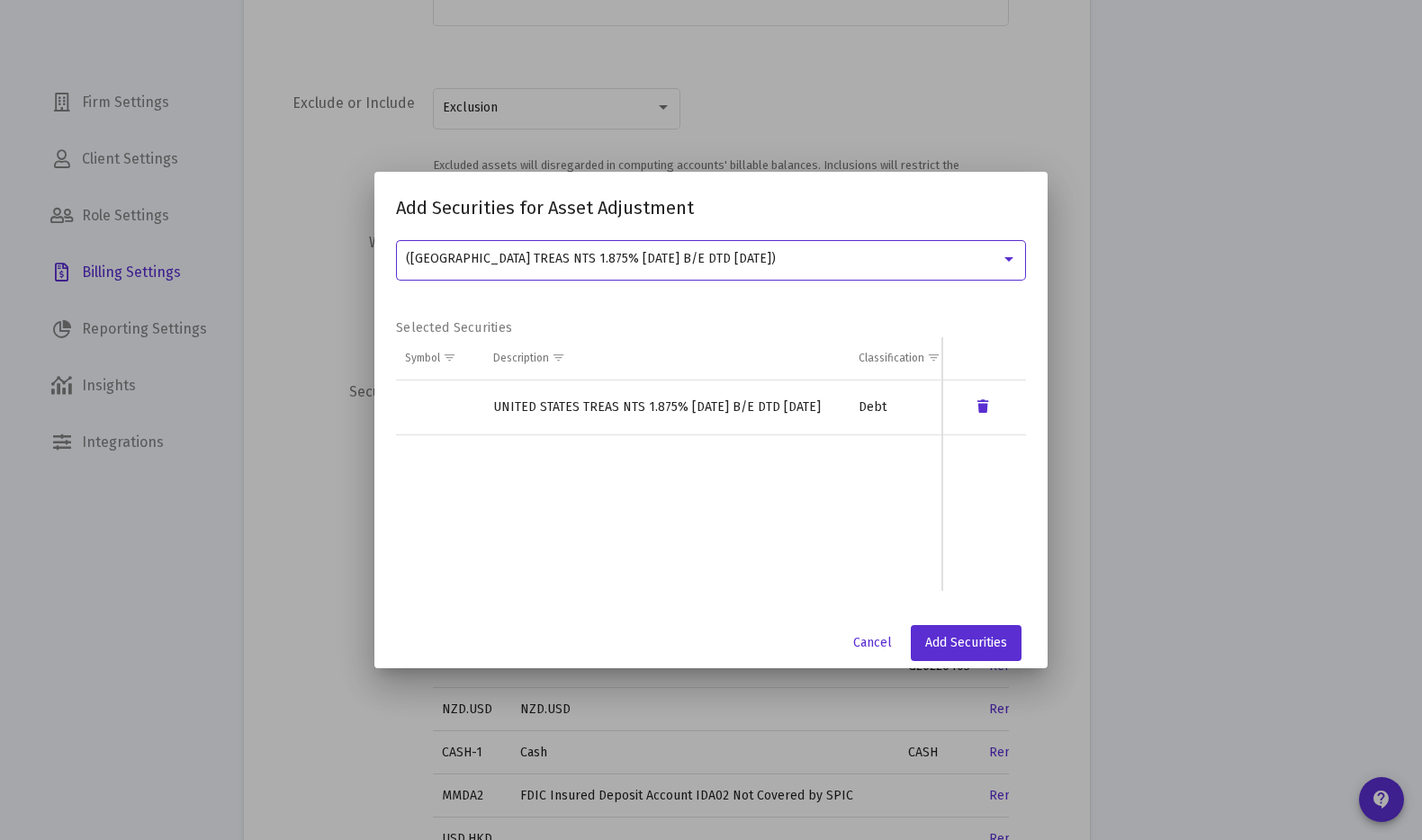
click at [671, 410] on td "UNITED STATES TREAS NTS 1.875% 06/30/26 B/E DTD 06/30/19" at bounding box center [666, 407] width 365 height 55
click at [976, 640] on span "Add Securities" at bounding box center [966, 642] width 82 height 15
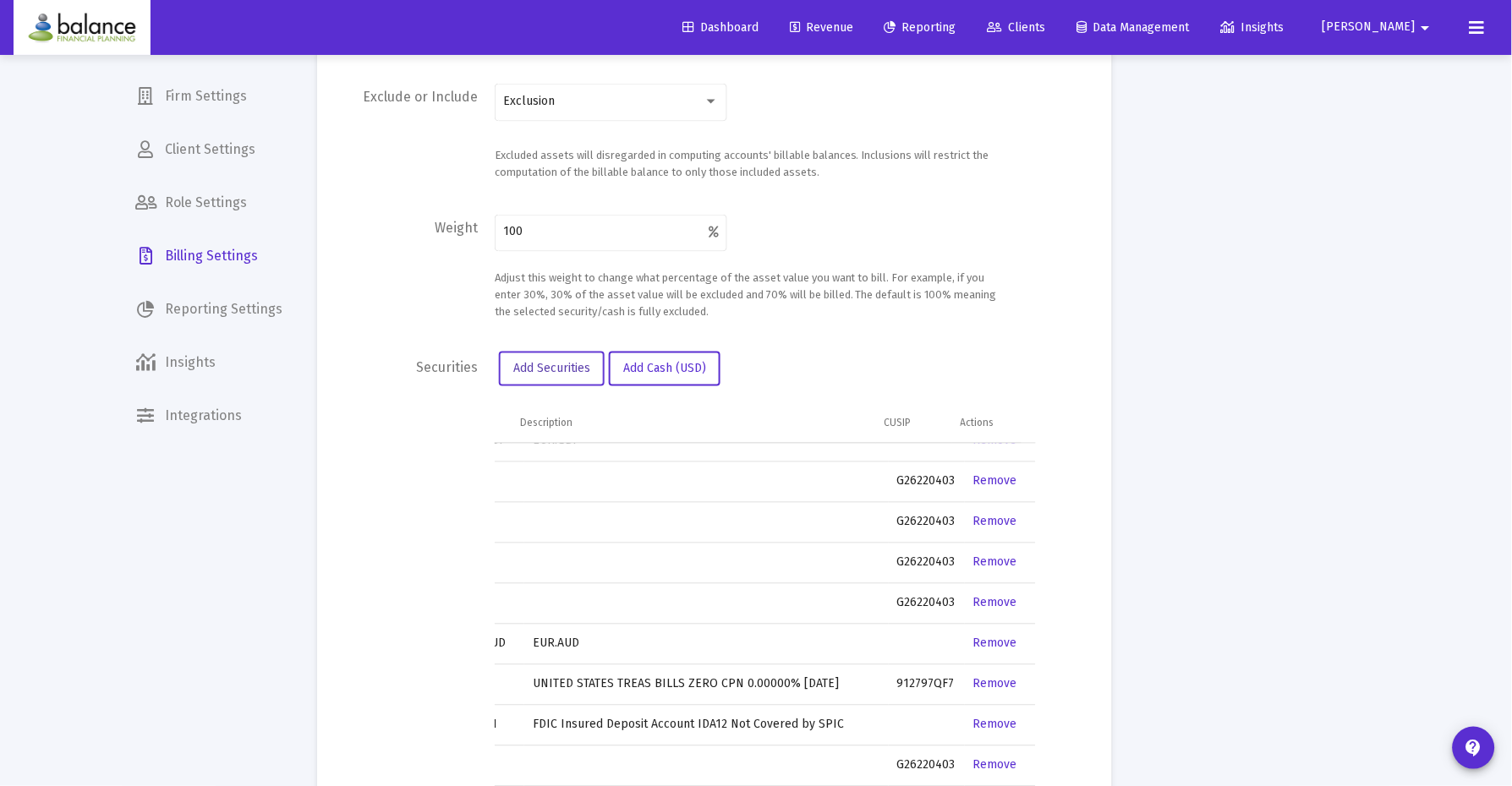
scroll to position [1718, 57]
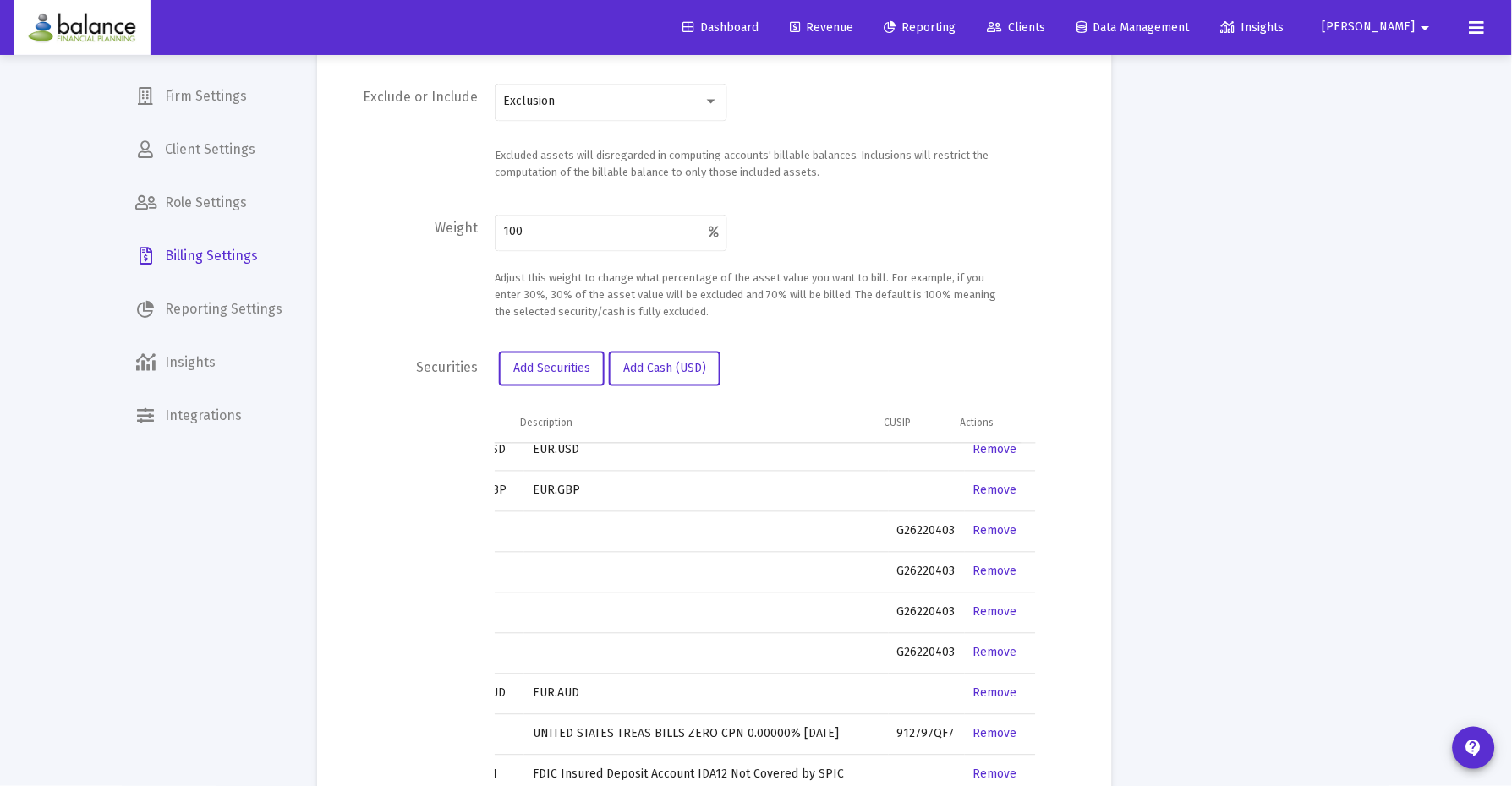
drag, startPoint x: 942, startPoint y: 504, endPoint x: 871, endPoint y: 505, distance: 71.0
click at [871, 512] on tr "G26220403 Remove" at bounding box center [743, 532] width 585 height 40
copy tr "G26220403"
click at [562, 362] on span "Add Securities" at bounding box center [552, 369] width 77 height 14
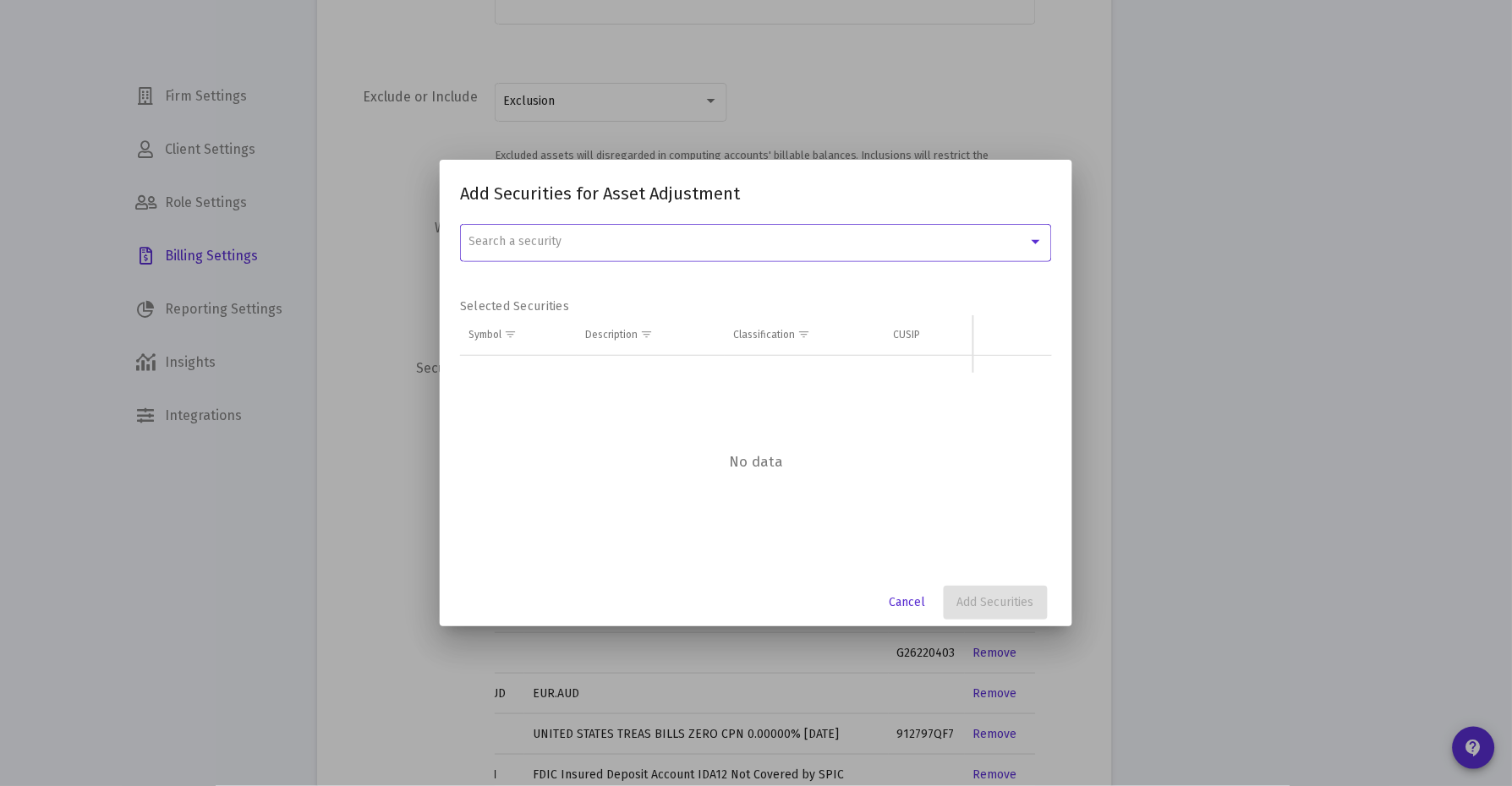
click at [557, 237] on span "Search a security" at bounding box center [515, 241] width 93 height 14
paste input "G26220403"
click at [493, 242] on input "G26220403" at bounding box center [756, 242] width 601 height 36
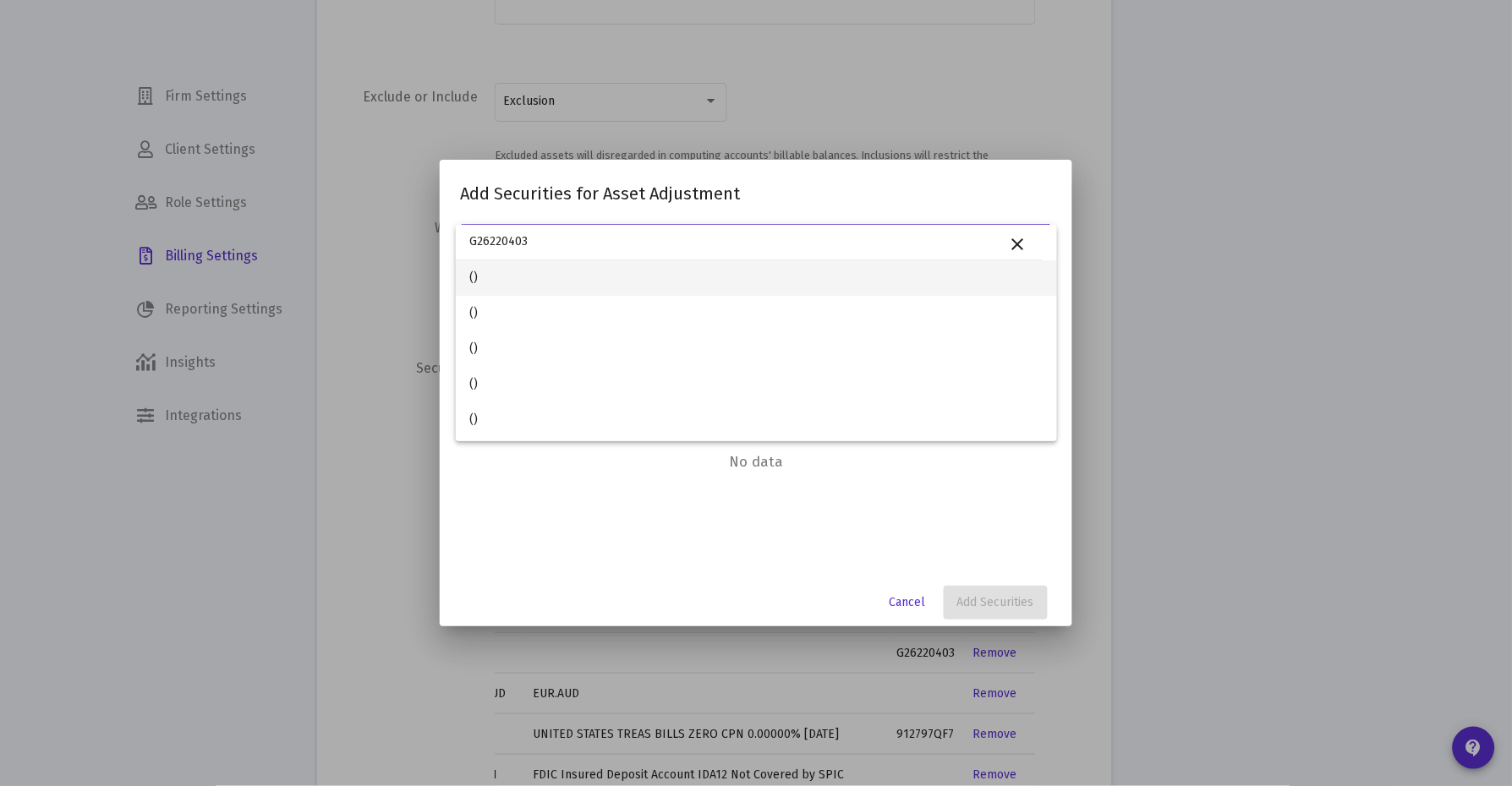
type input "G26220403"
click at [1018, 247] on mat-icon "close" at bounding box center [1018, 244] width 20 height 20
click at [901, 602] on div at bounding box center [756, 393] width 1512 height 786
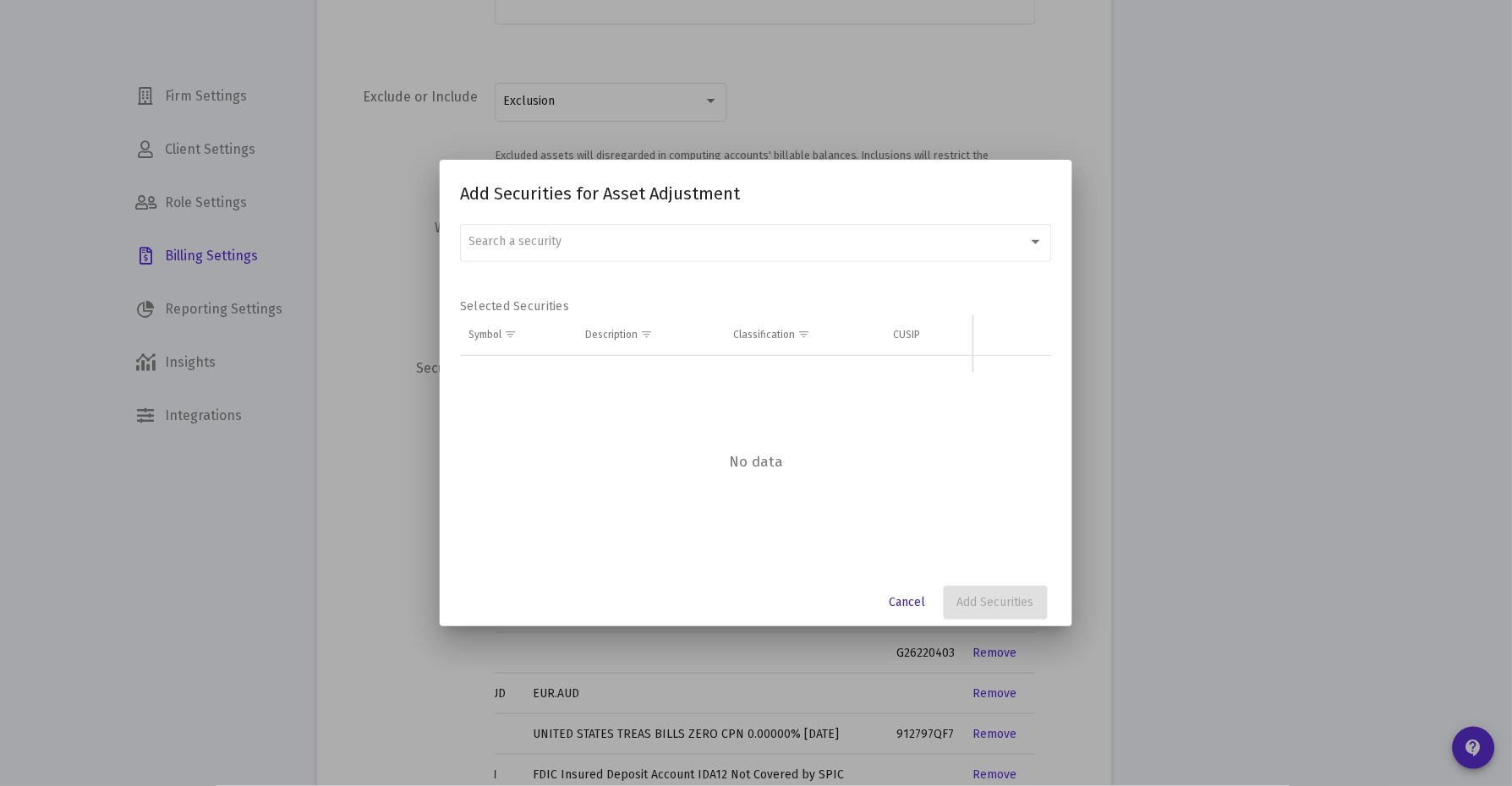
click at [901, 602] on span "Cancel" at bounding box center [908, 603] width 37 height 14
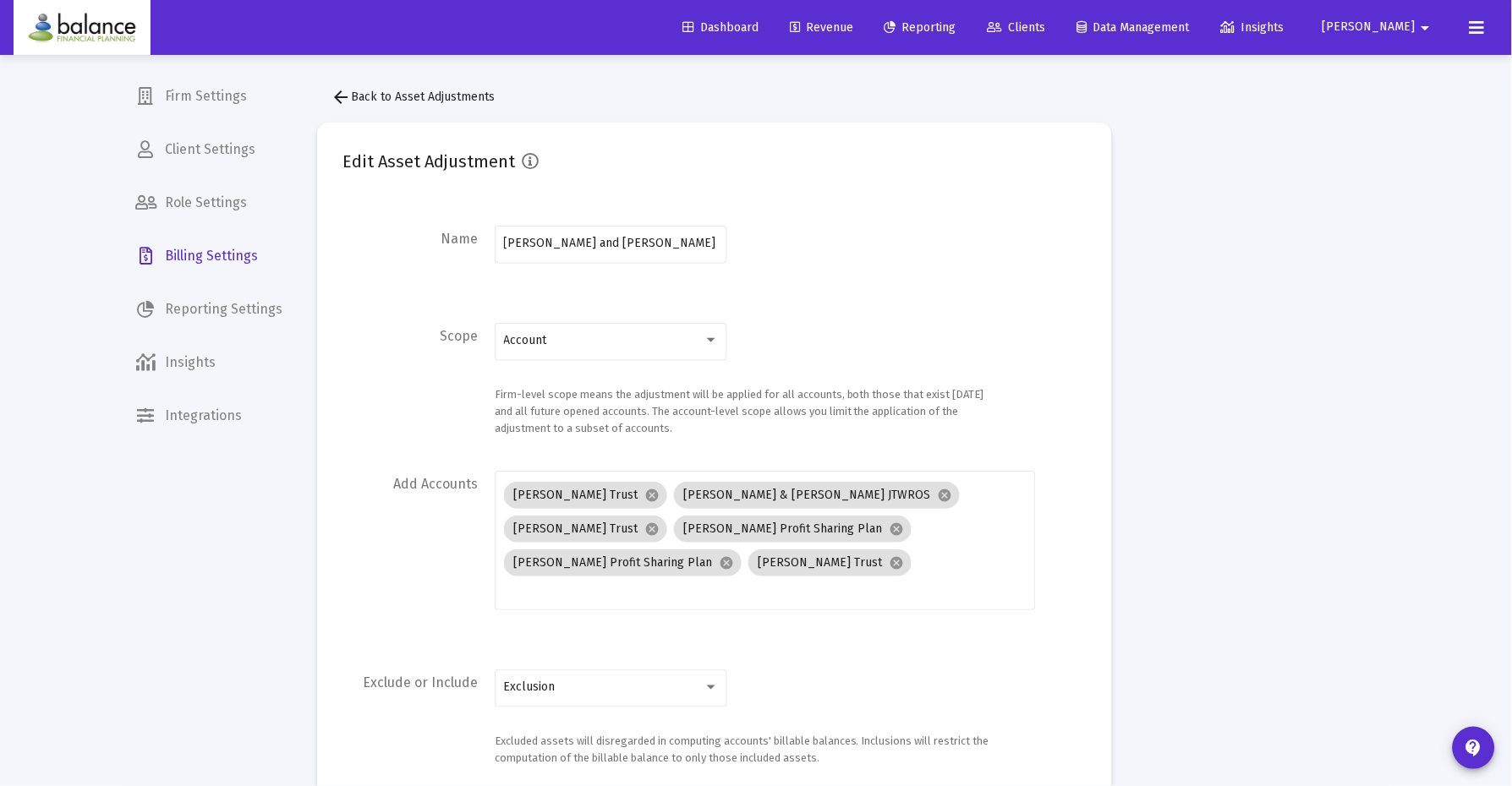
scroll to position [586, 0]
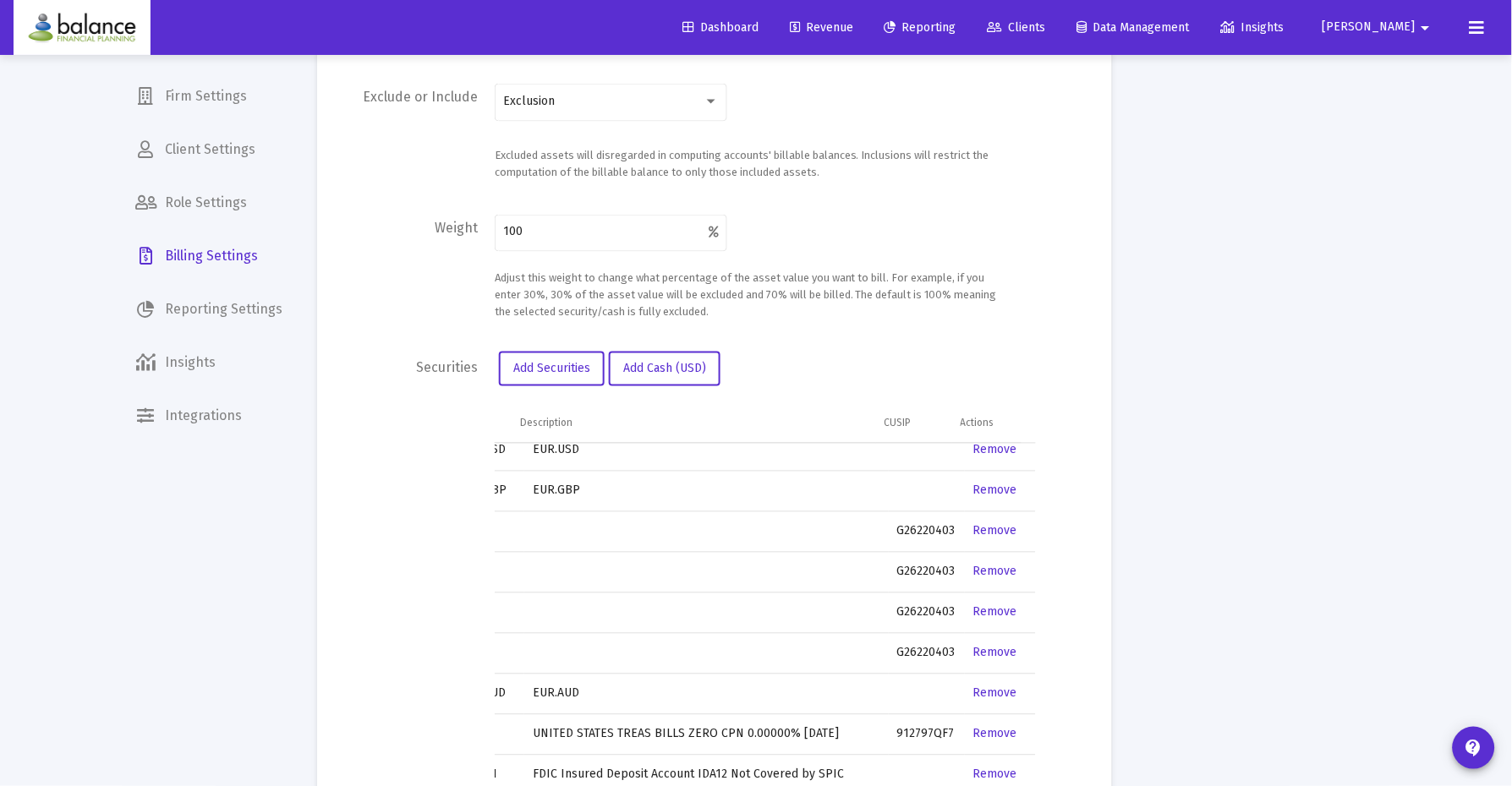
click at [978, 524] on link "Remove" at bounding box center [995, 531] width 44 height 14
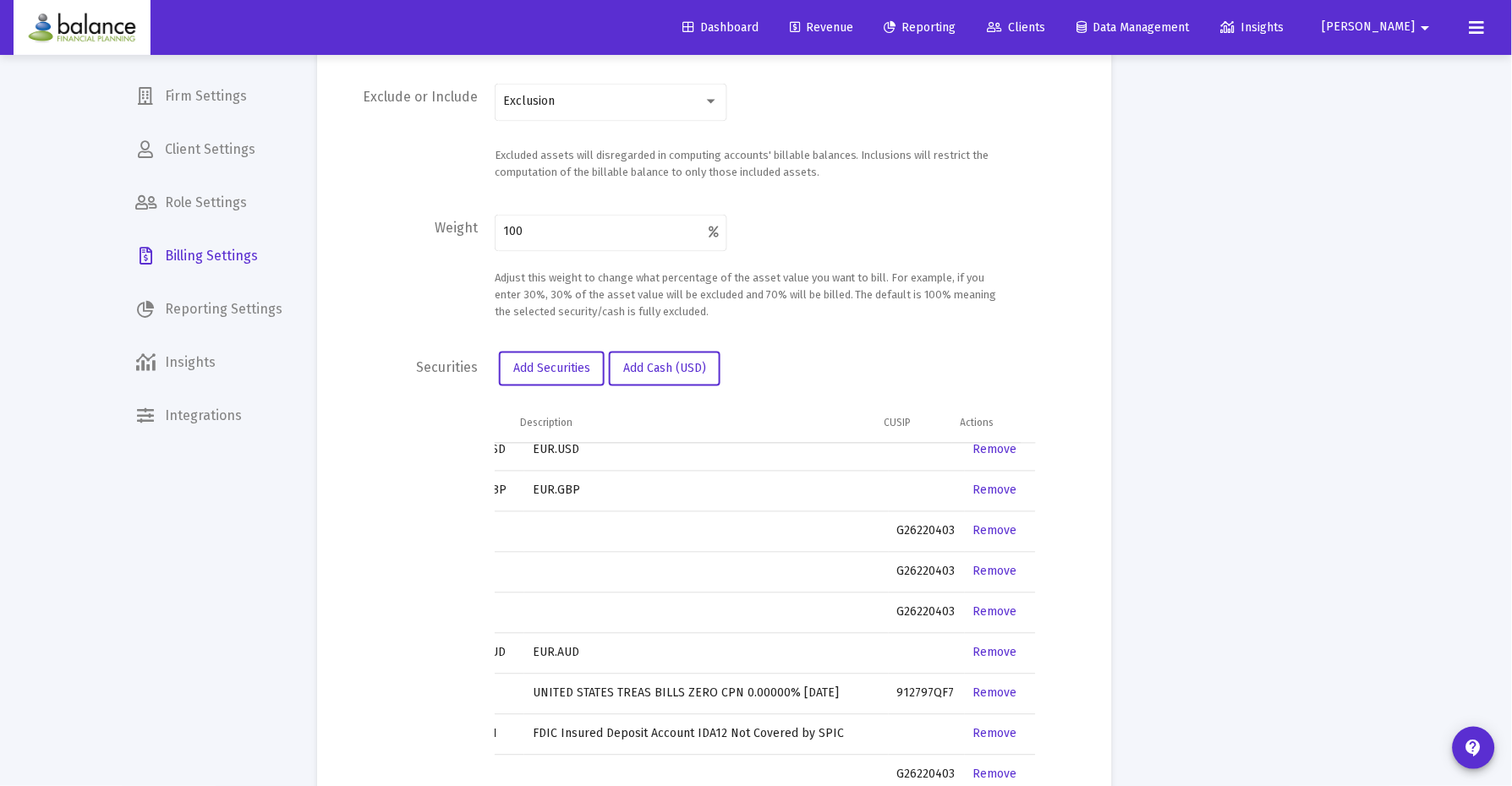
click at [978, 524] on link "Remove" at bounding box center [995, 531] width 44 height 14
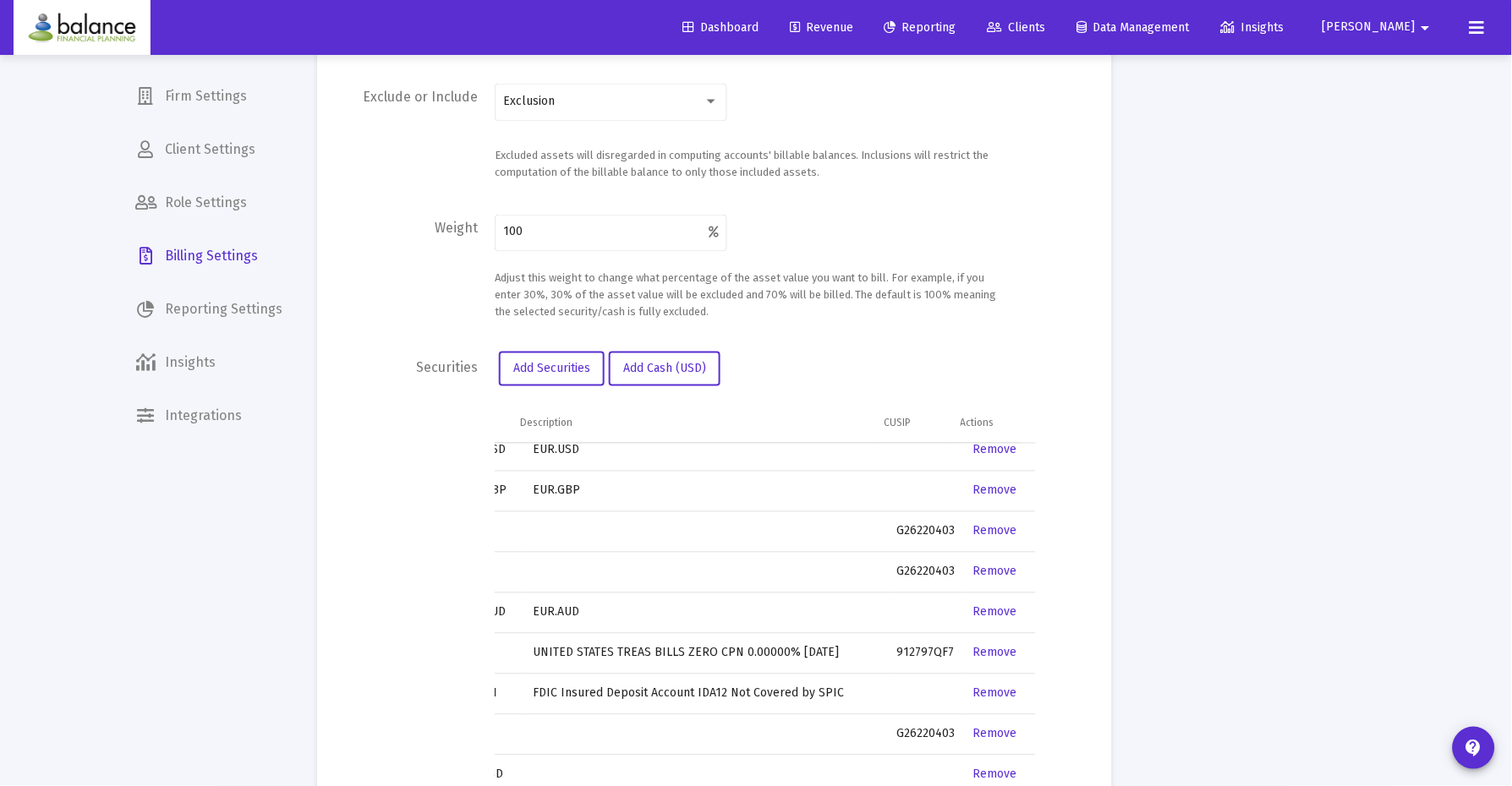
click at [978, 524] on link "Remove" at bounding box center [995, 531] width 44 height 14
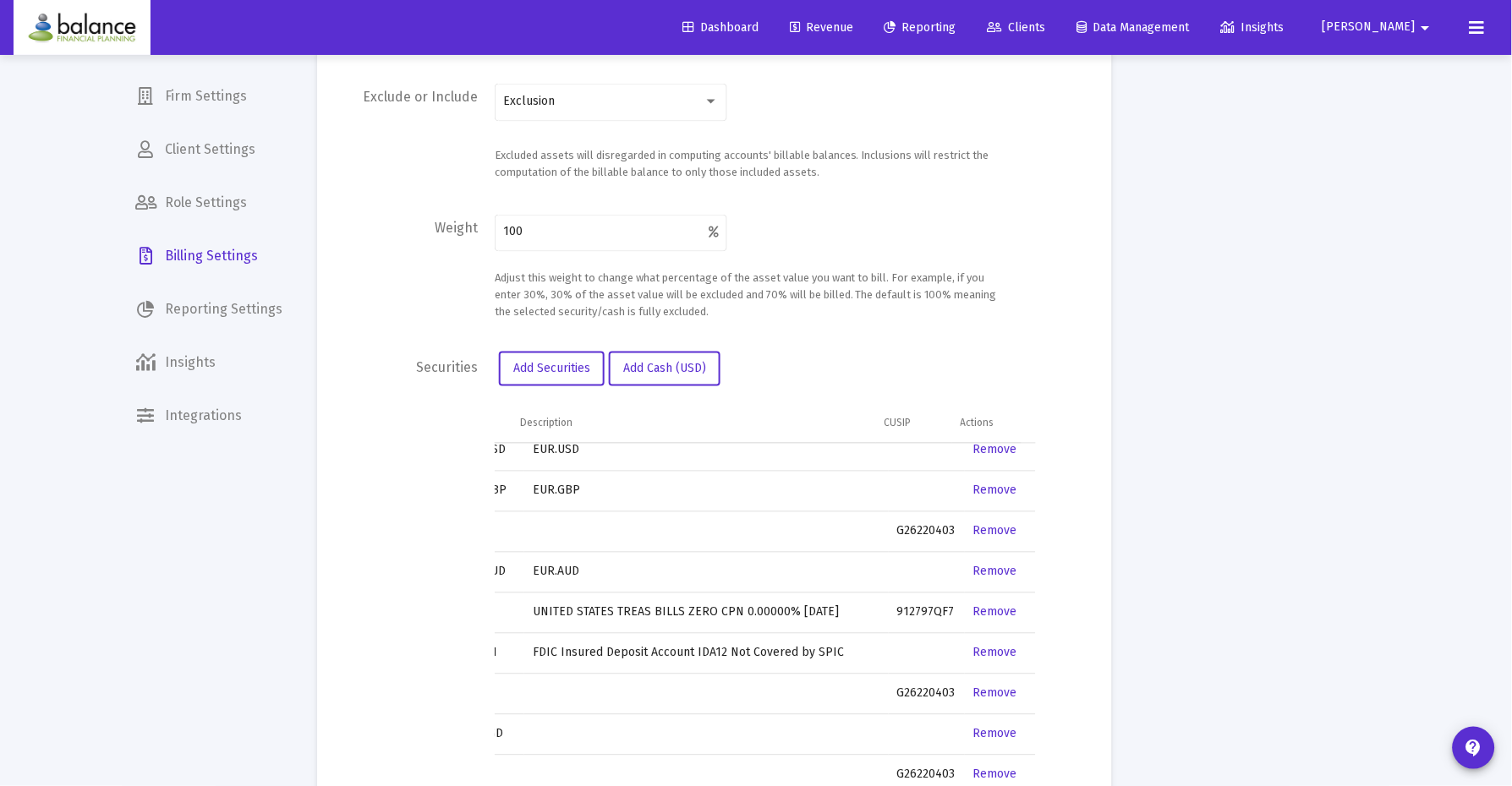
click at [978, 524] on link "Remove" at bounding box center [995, 531] width 44 height 14
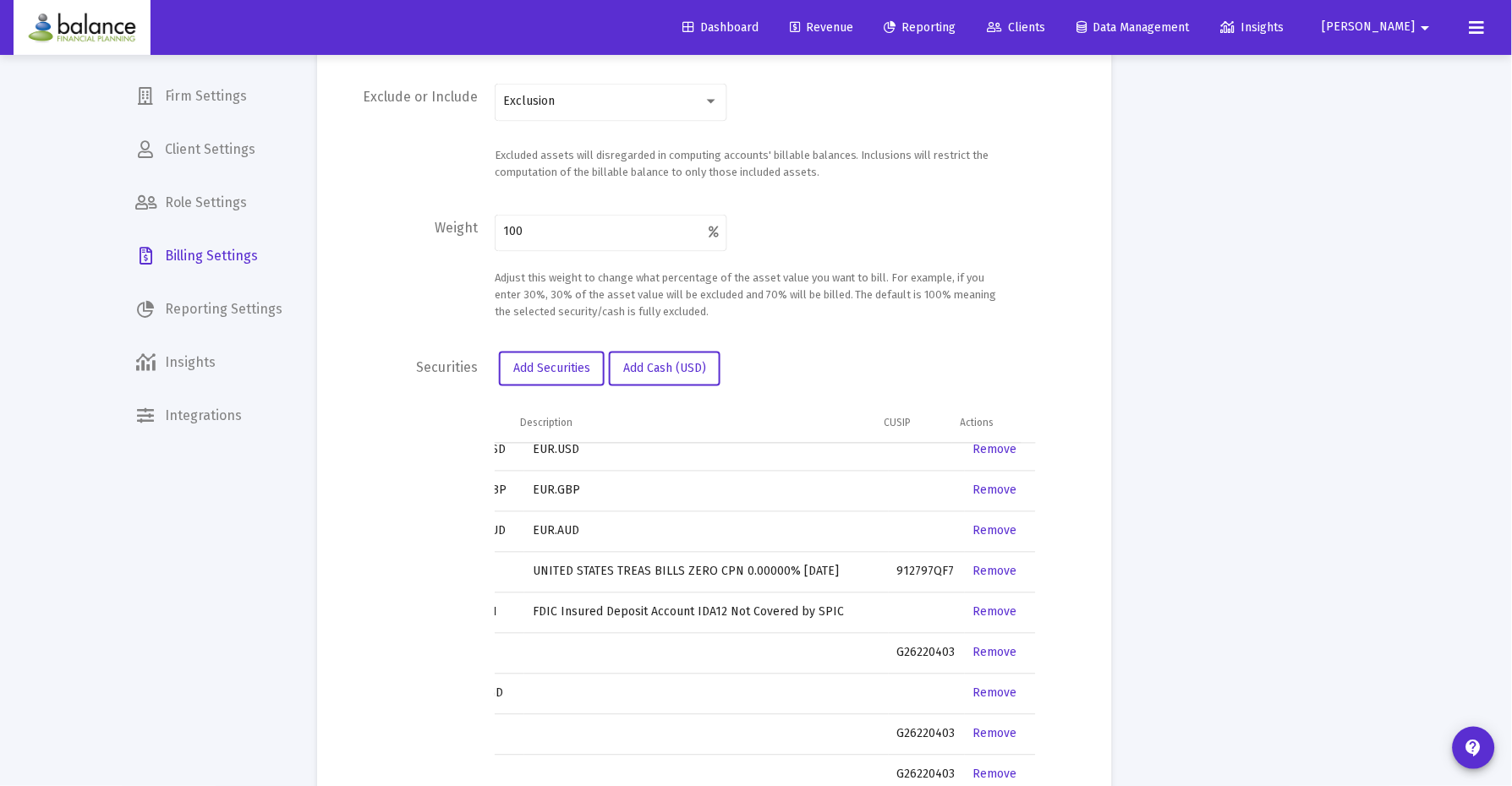
click at [996, 646] on link "Remove" at bounding box center [995, 653] width 44 height 14
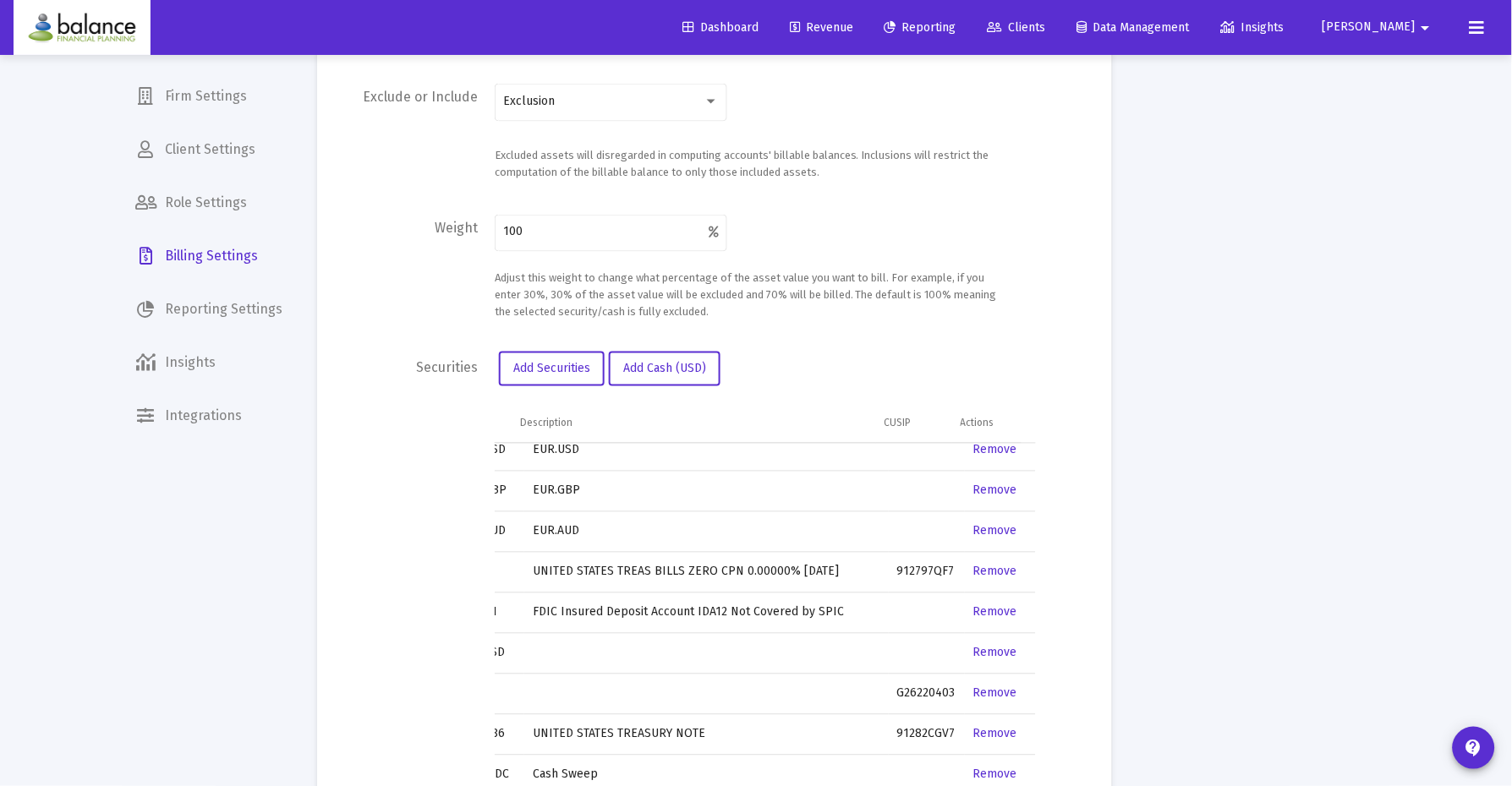
click at [996, 646] on link "Remove" at bounding box center [995, 653] width 44 height 14
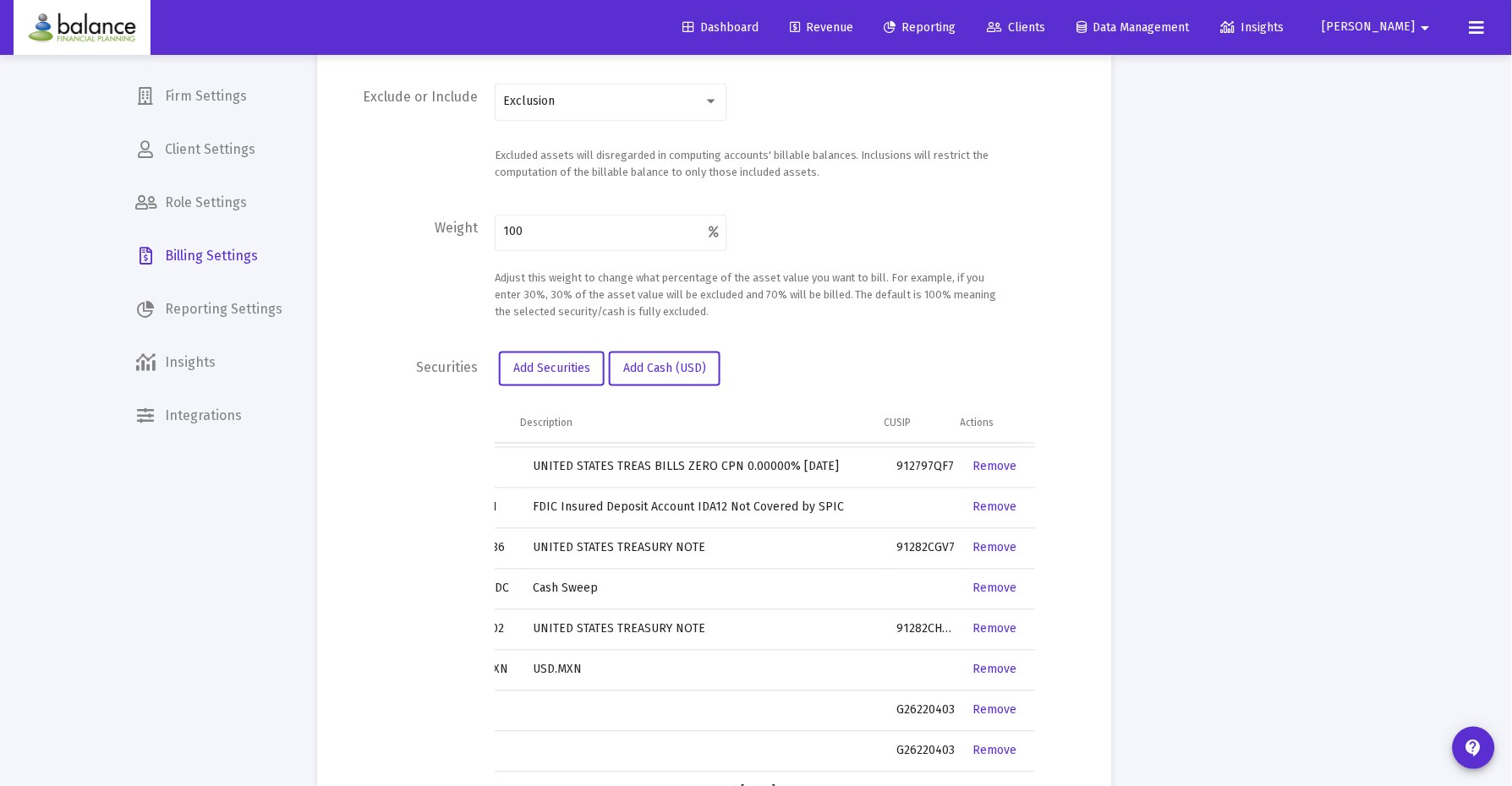
scroll to position [1815, 57]
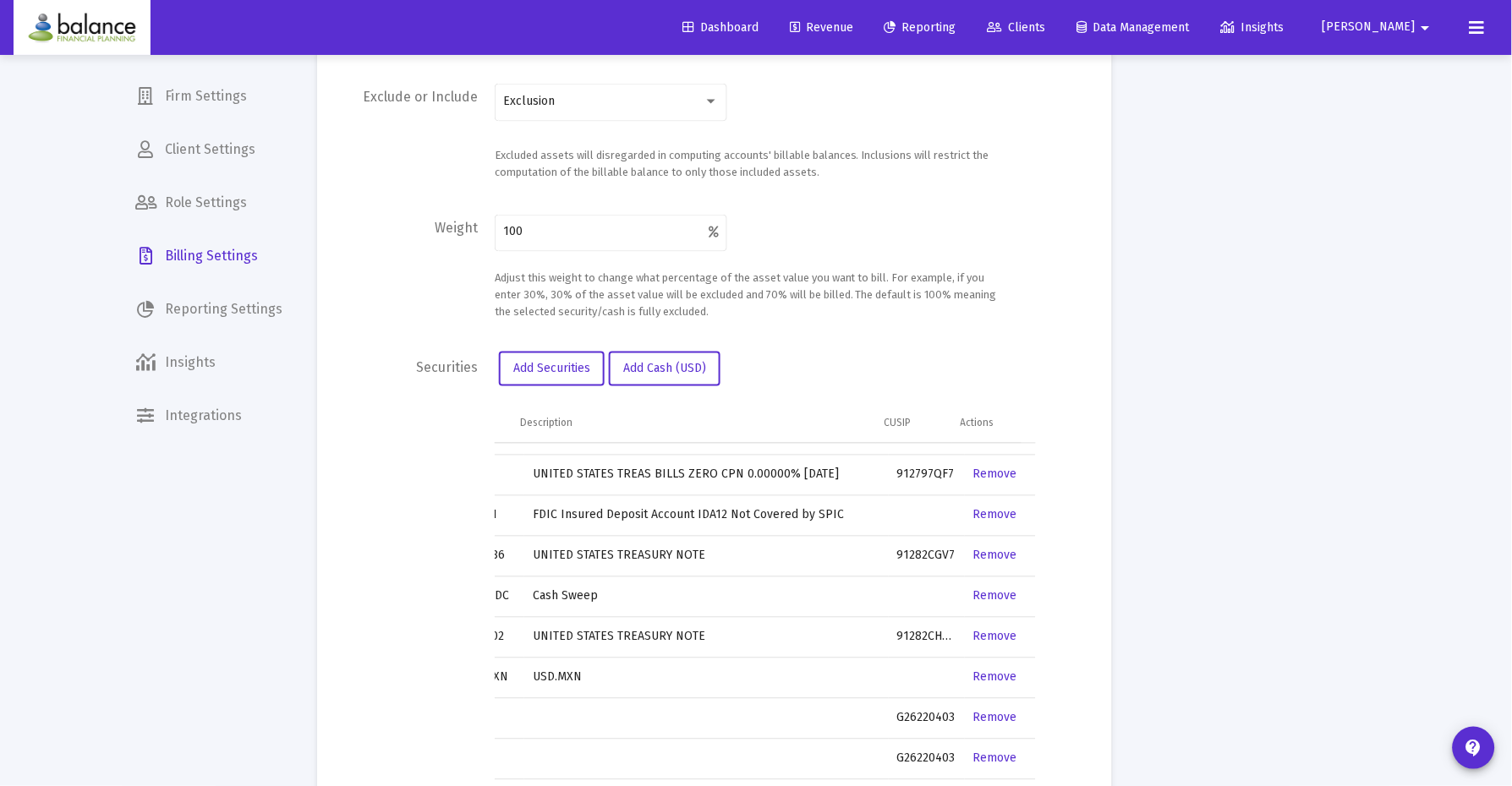
click at [993, 711] on link "Remove" at bounding box center [995, 718] width 44 height 14
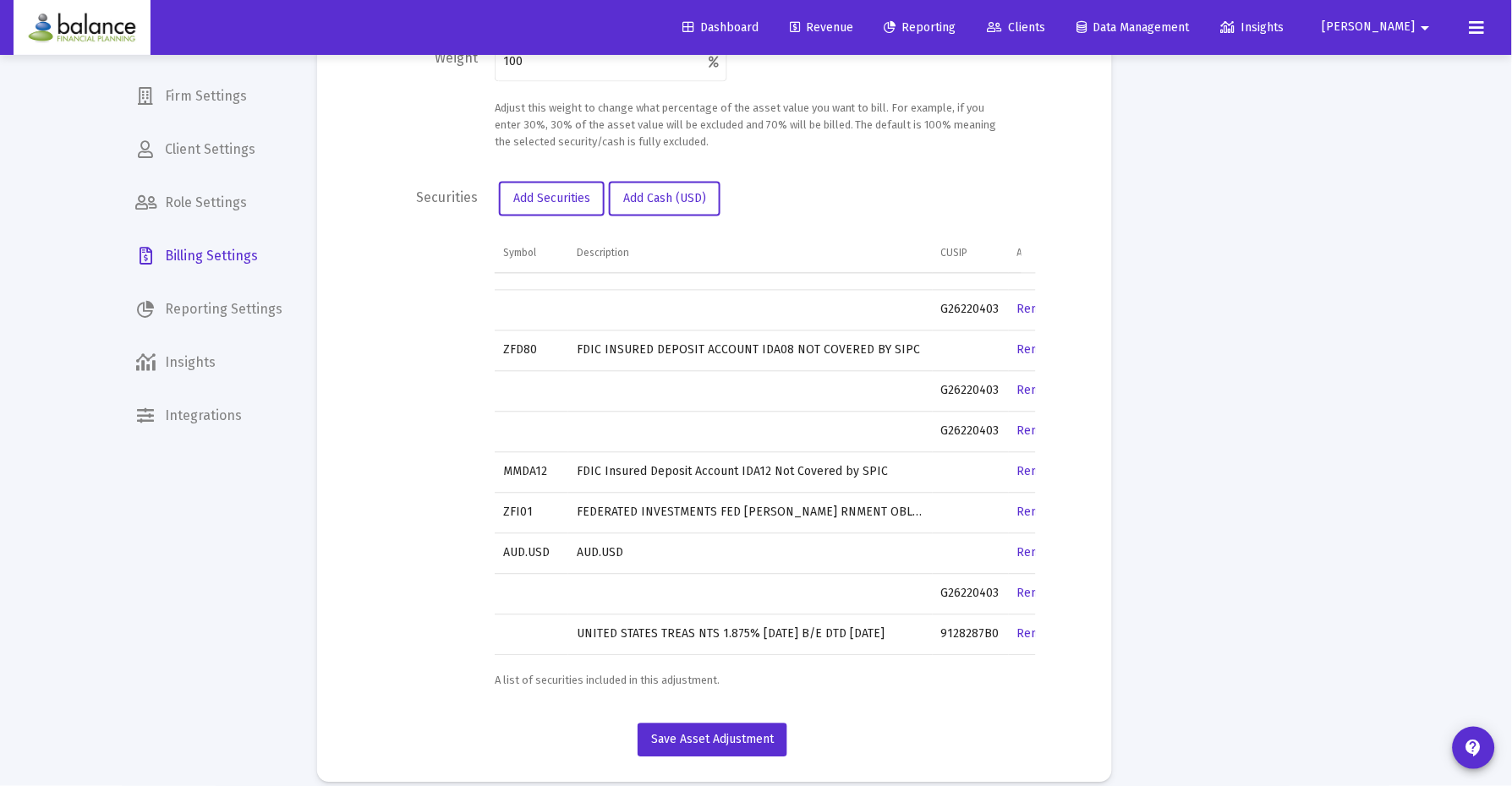
scroll to position [0, 57]
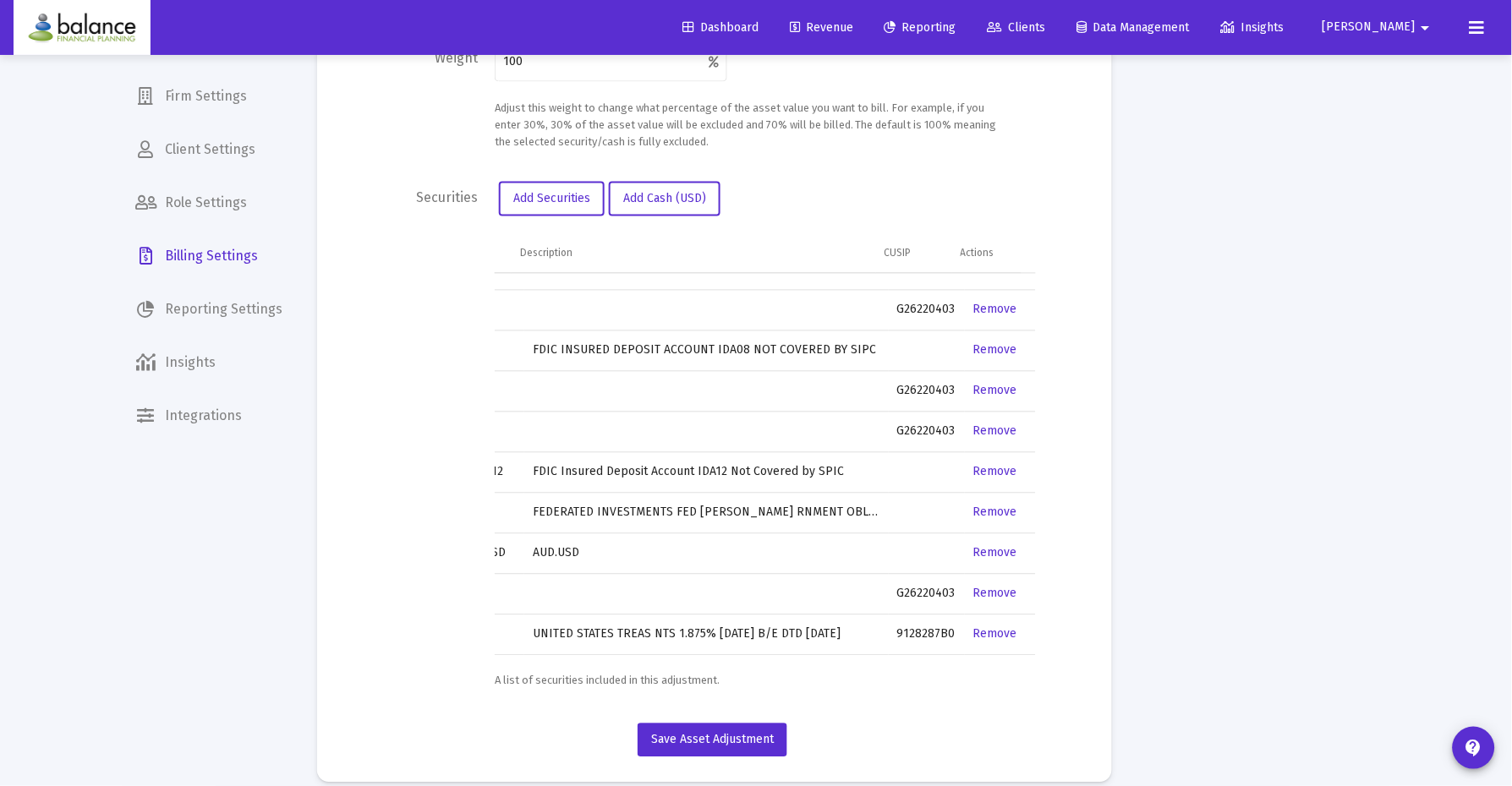
click at [984, 587] on link "Remove" at bounding box center [995, 594] width 44 height 14
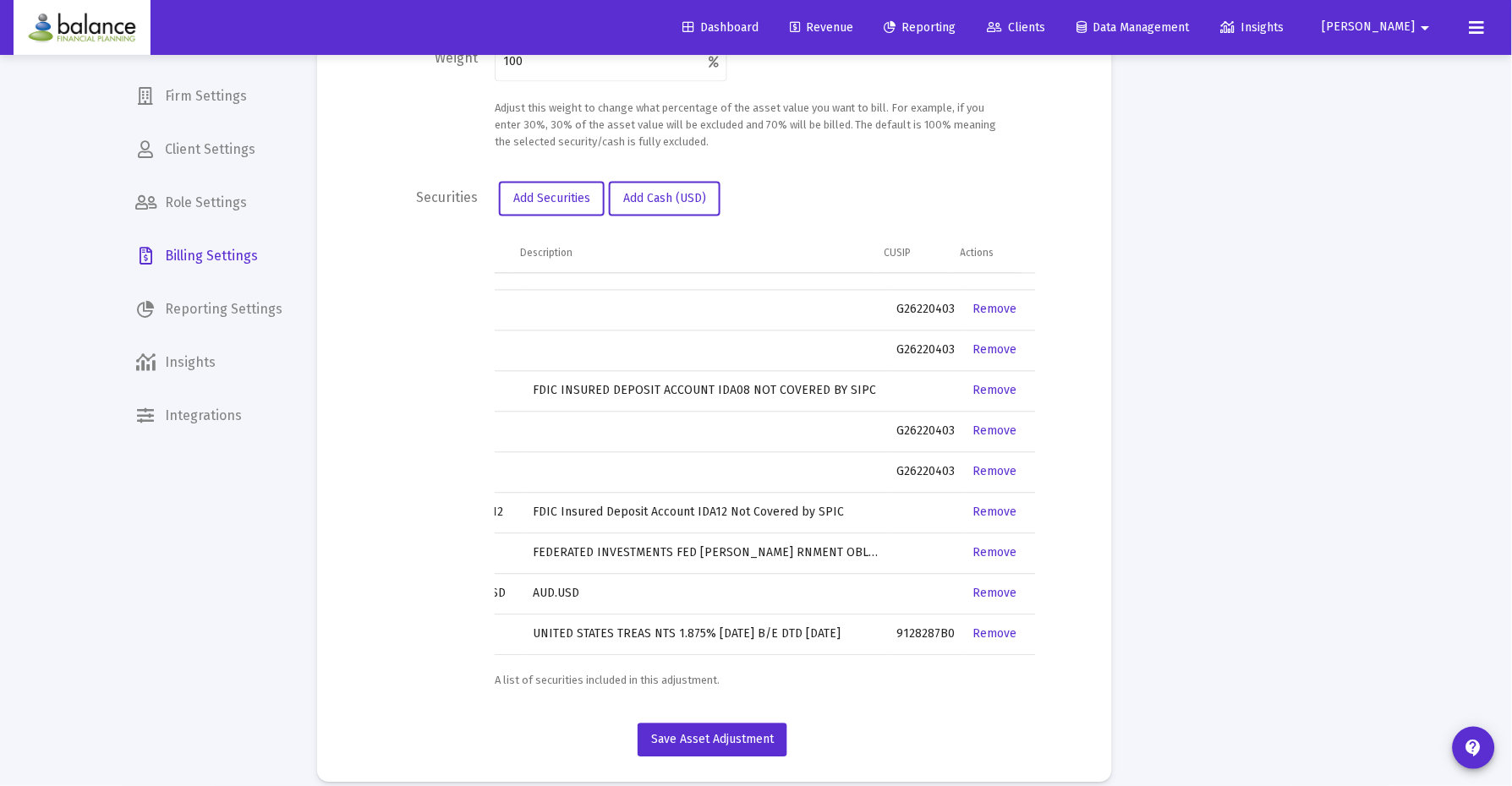
click at [979, 465] on link "Remove" at bounding box center [995, 472] width 44 height 14
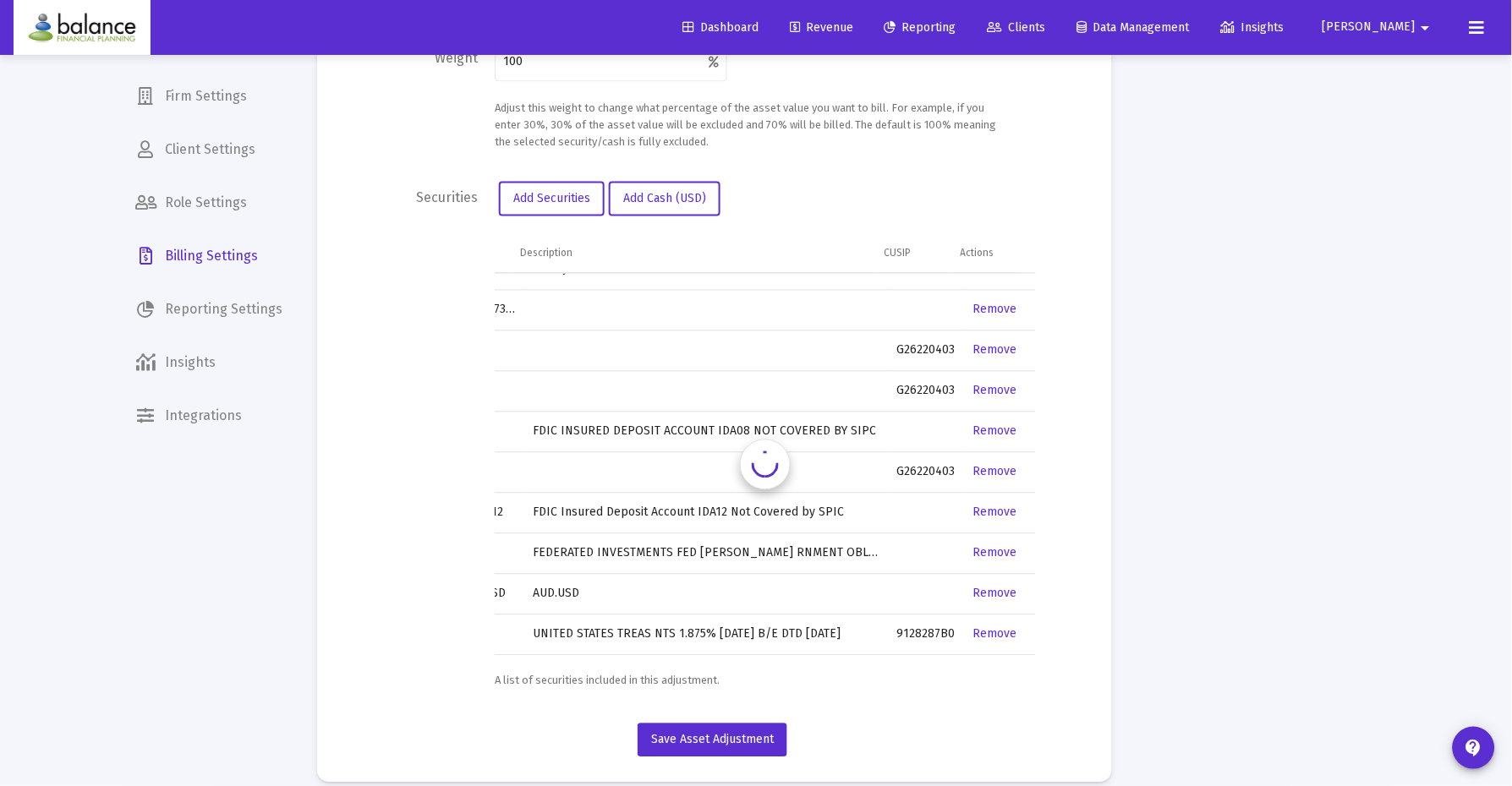
scroll to position [2270, 57]
click at [979, 465] on link "Remove" at bounding box center [995, 472] width 44 height 14
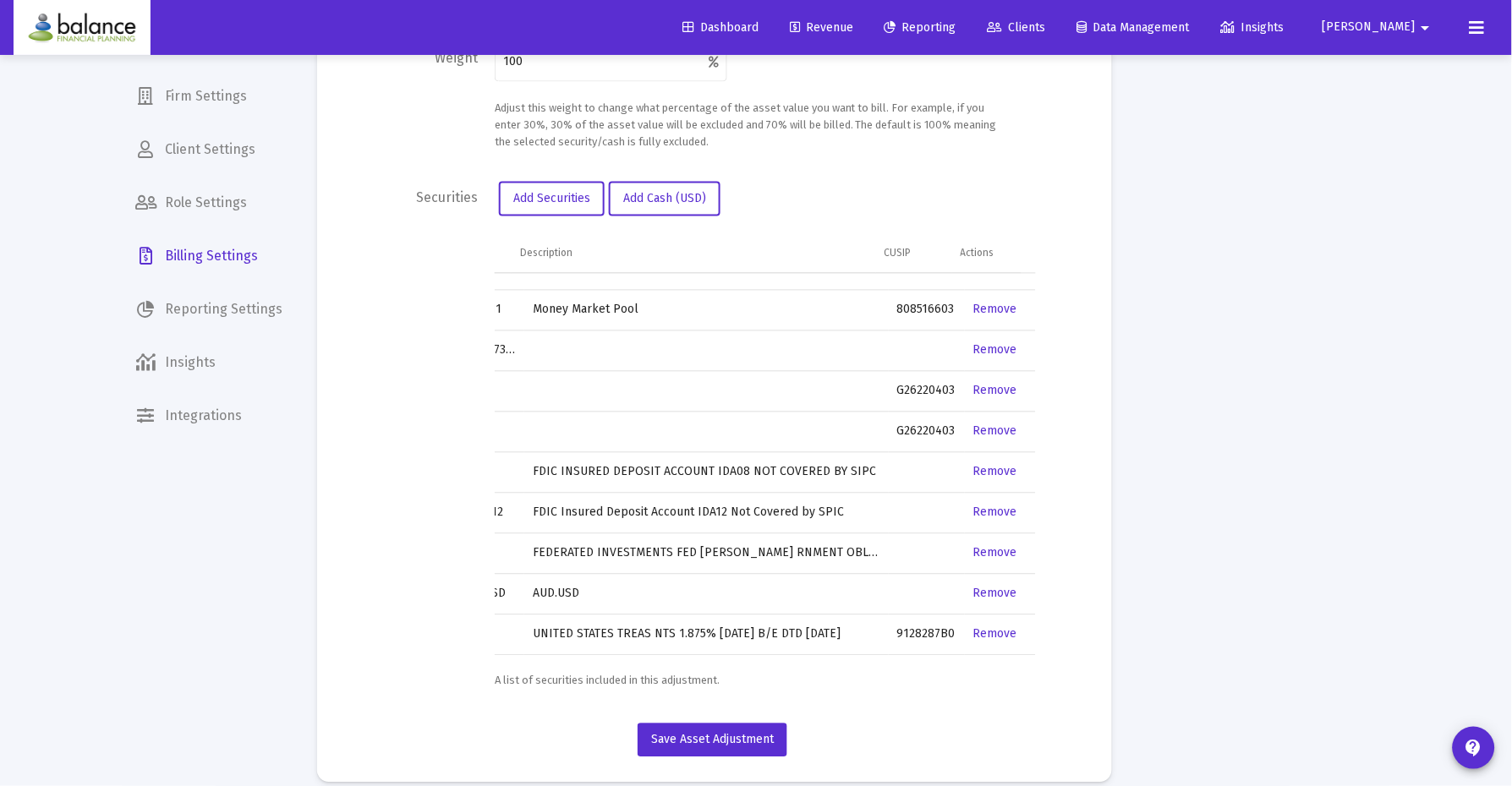
click at [983, 384] on link "Remove" at bounding box center [995, 391] width 44 height 14
click at [981, 424] on link "Remove" at bounding box center [995, 431] width 44 height 14
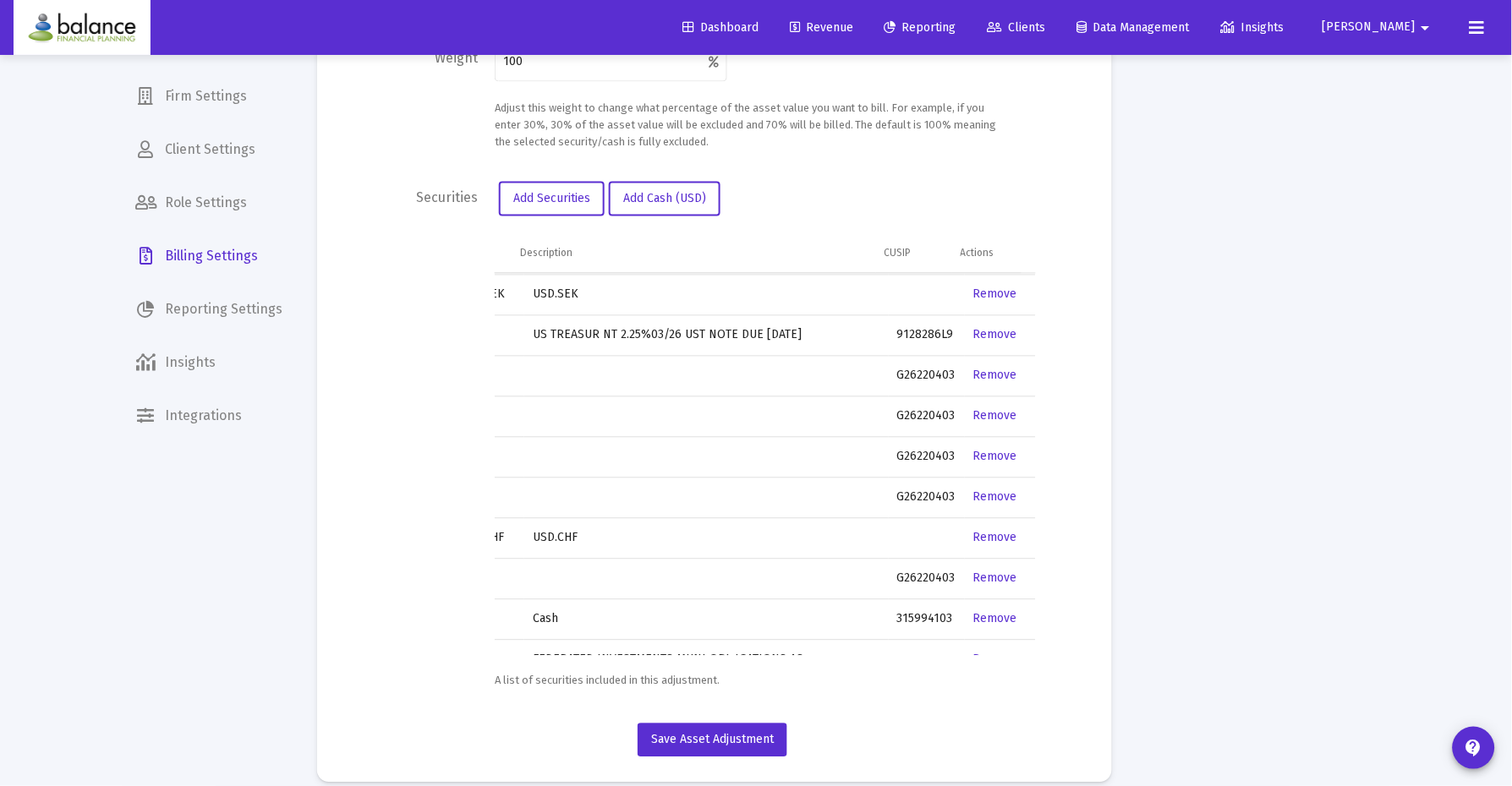
scroll to position [927, 57]
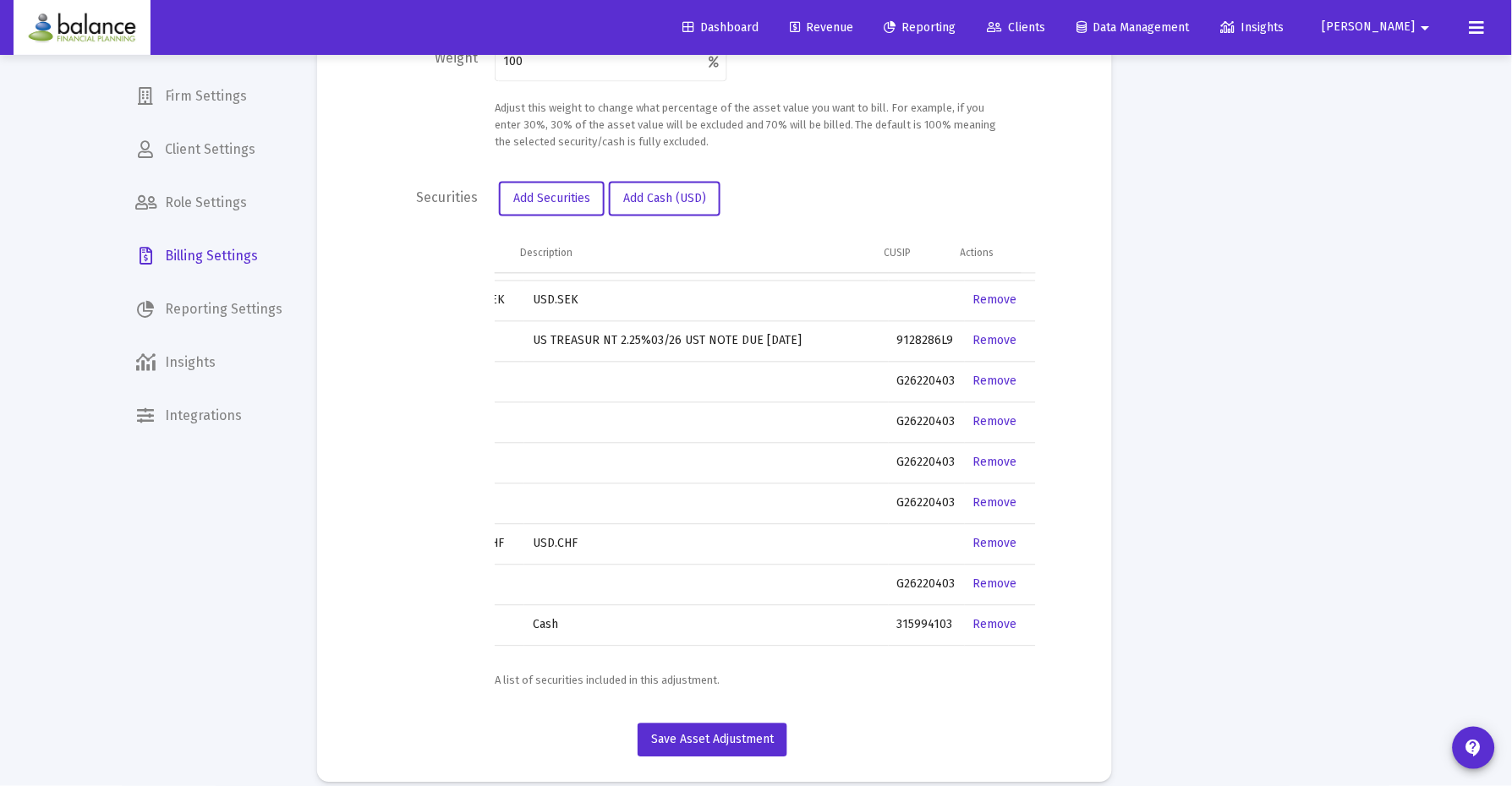
click at [976, 375] on link "Remove" at bounding box center [995, 382] width 44 height 14
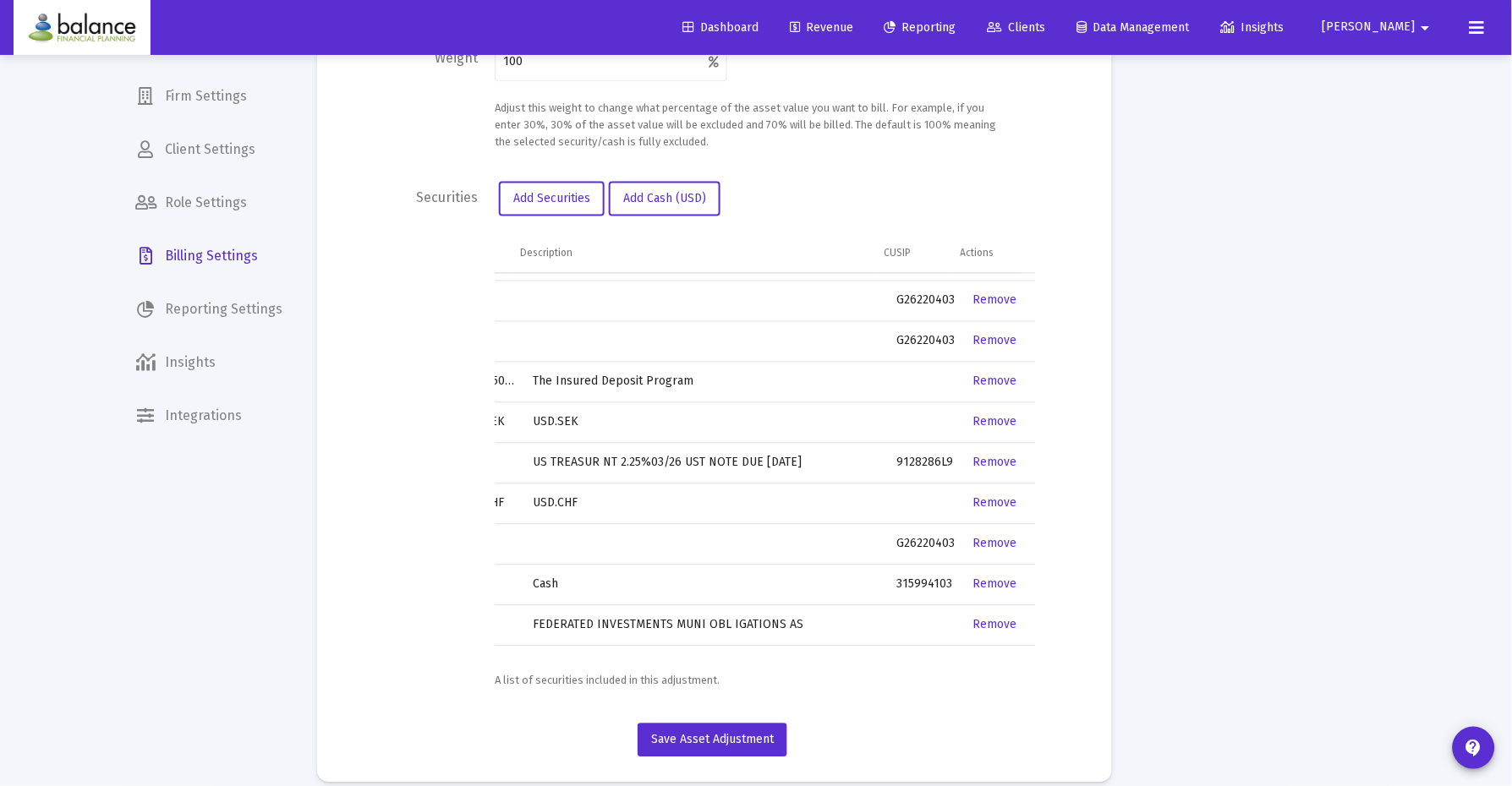
scroll to position [672, 57]
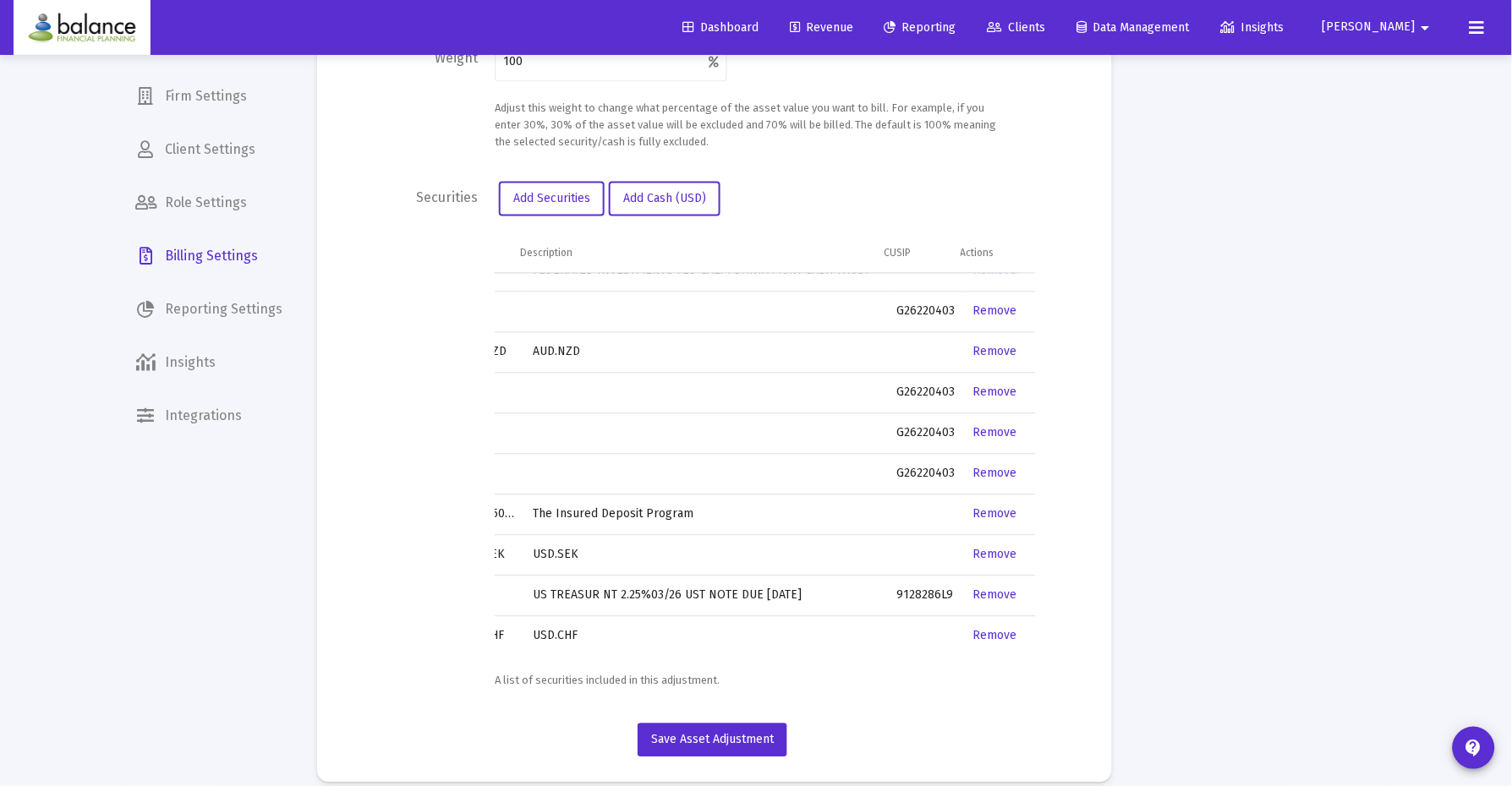
click at [982, 385] on link "Remove" at bounding box center [995, 392] width 44 height 14
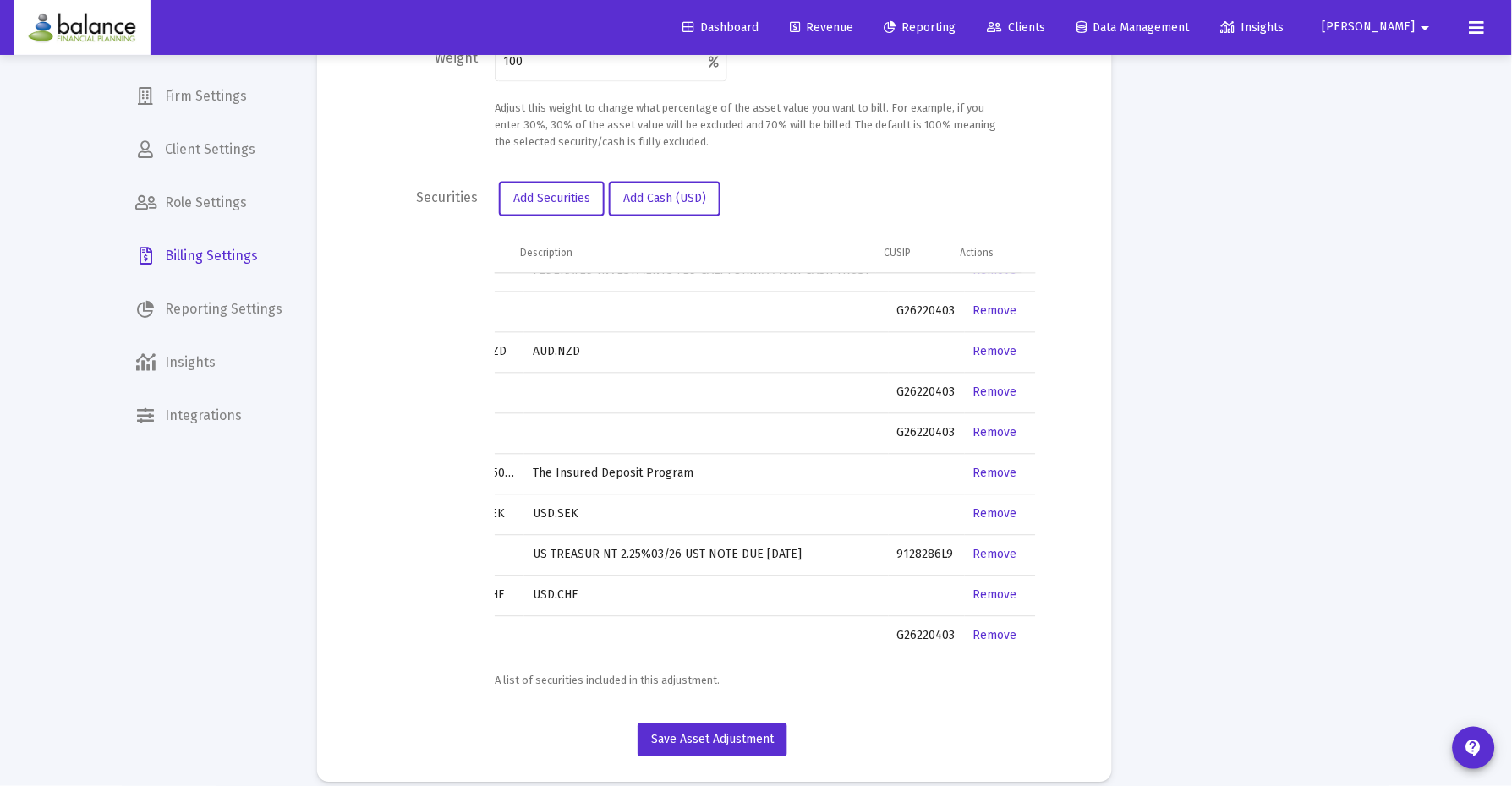
click at [982, 385] on link "Remove" at bounding box center [995, 392] width 44 height 14
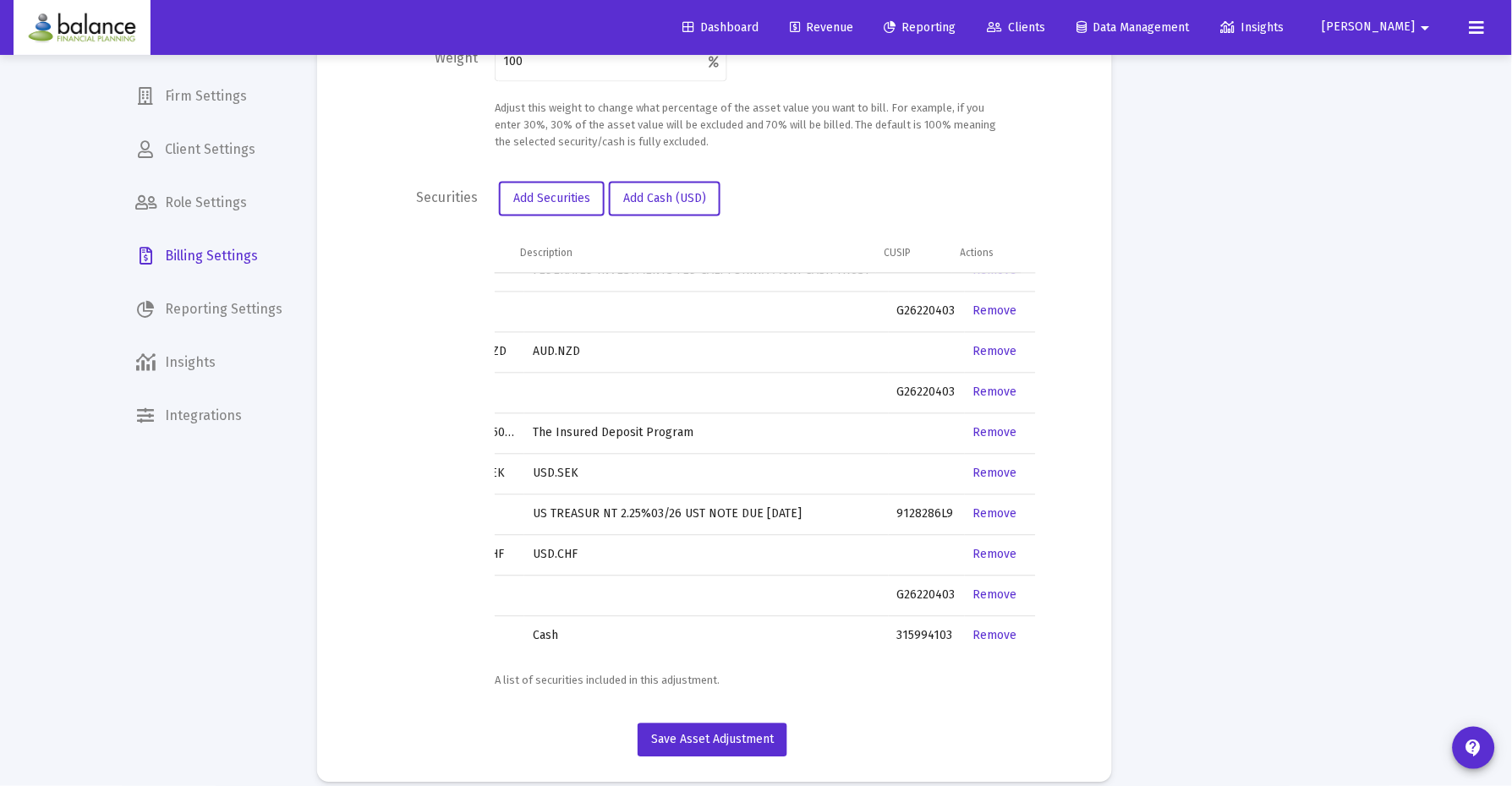
click at [982, 385] on link "Remove" at bounding box center [995, 392] width 44 height 14
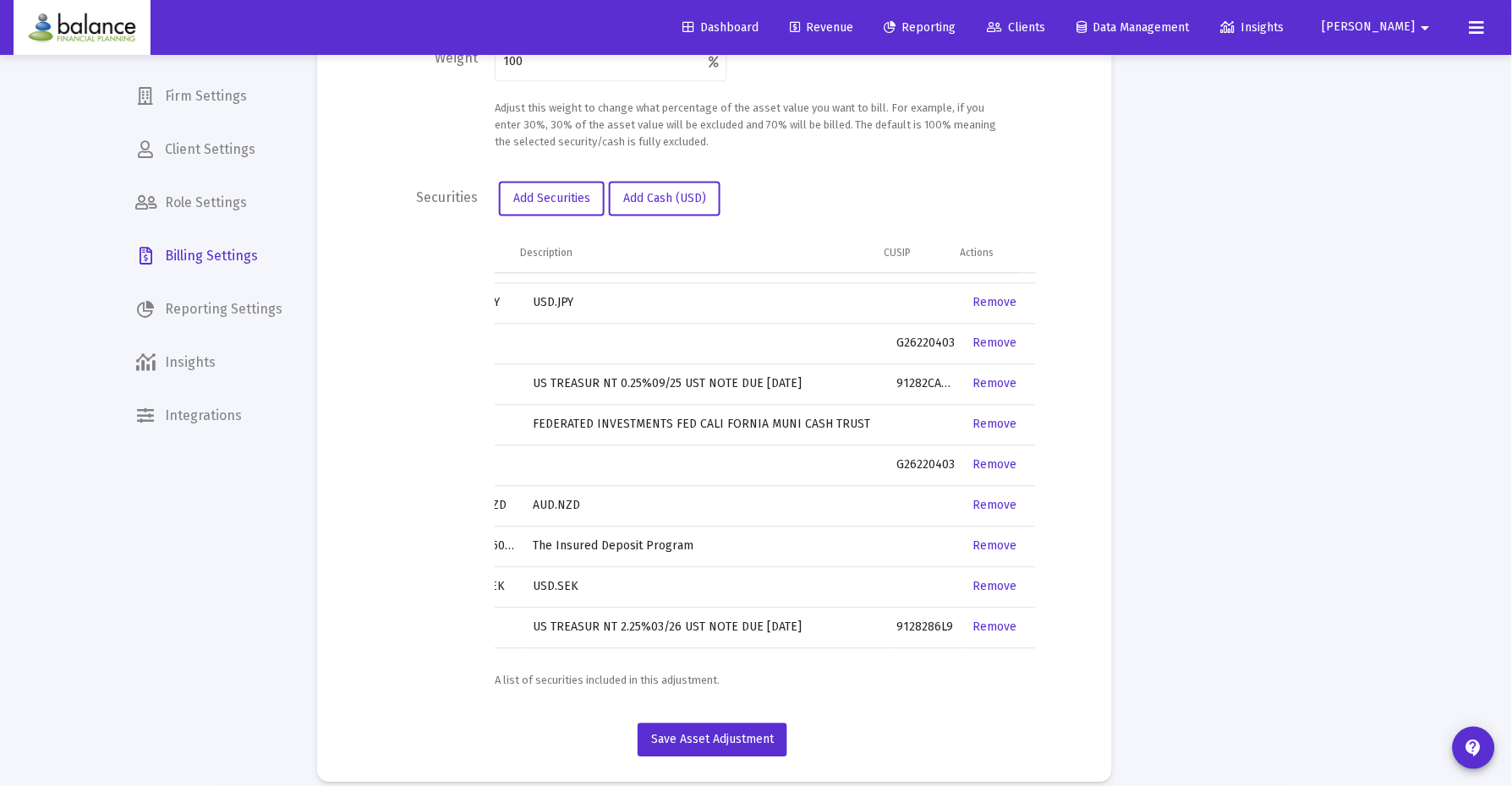
scroll to position [546, 57]
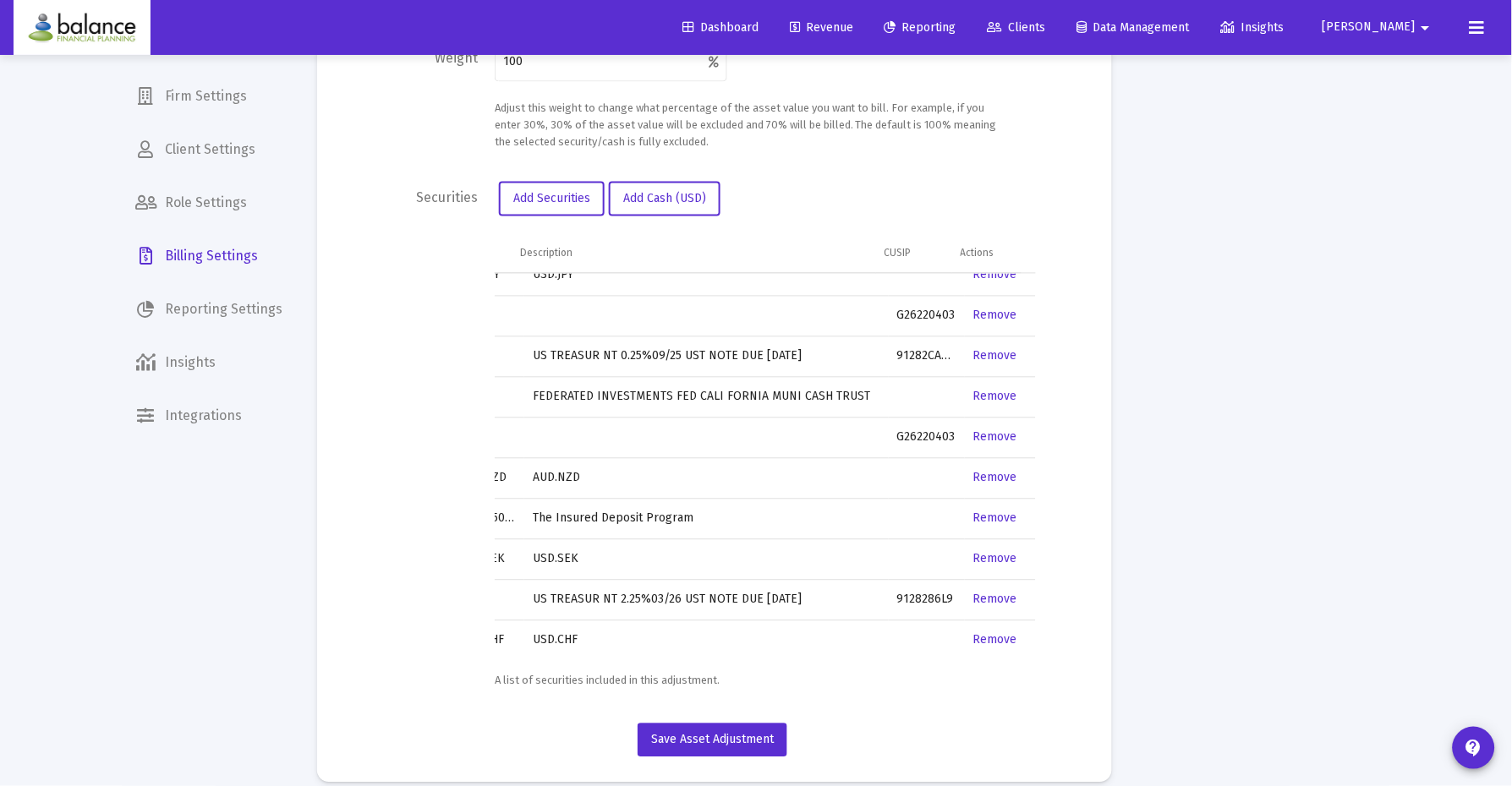
click at [998, 431] on link "Remove" at bounding box center [995, 438] width 44 height 14
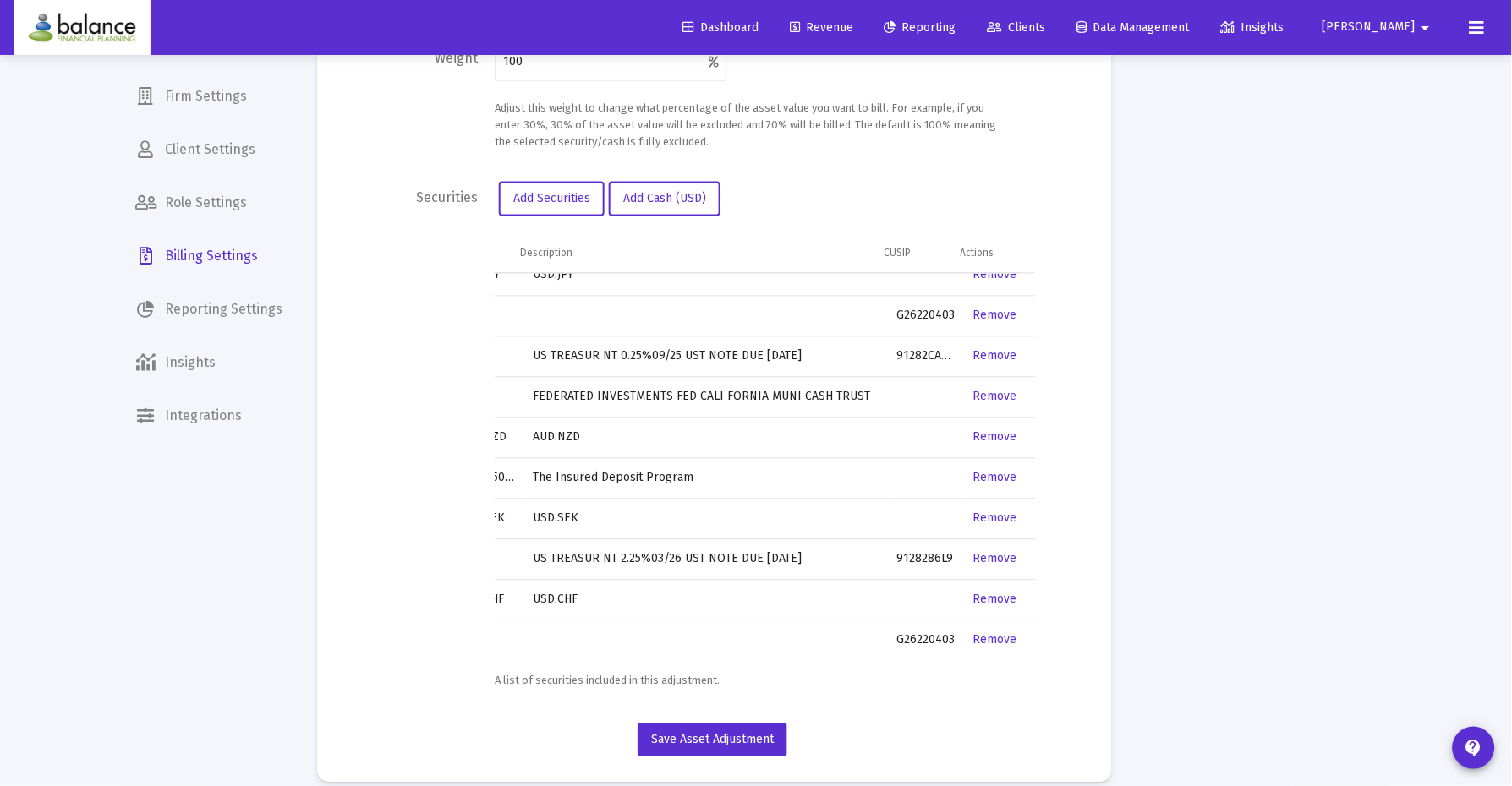
click at [988, 308] on link "Remove" at bounding box center [995, 315] width 44 height 14
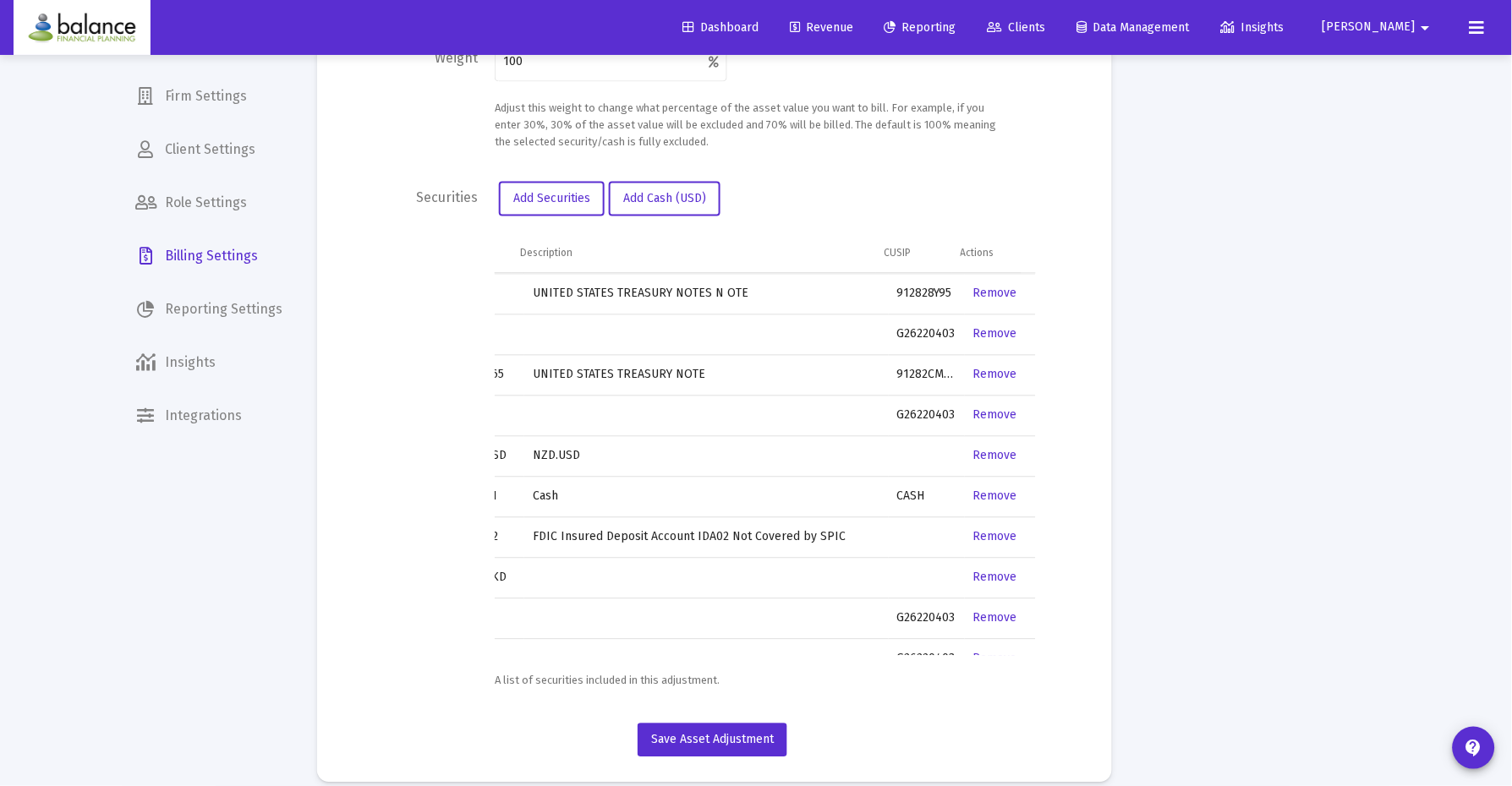
scroll to position [0, 57]
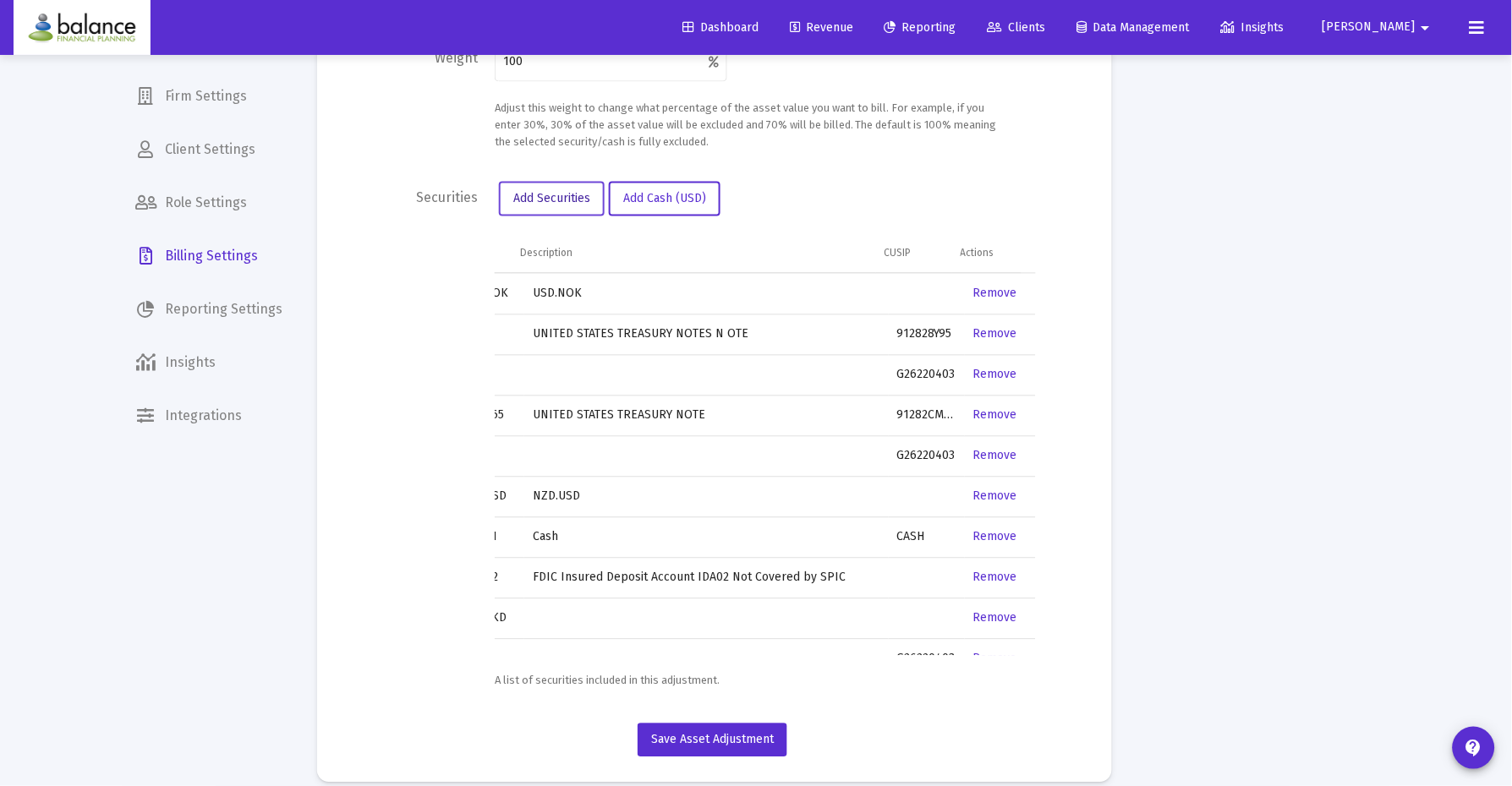
click at [564, 192] on span "Add Securities" at bounding box center [552, 199] width 77 height 14
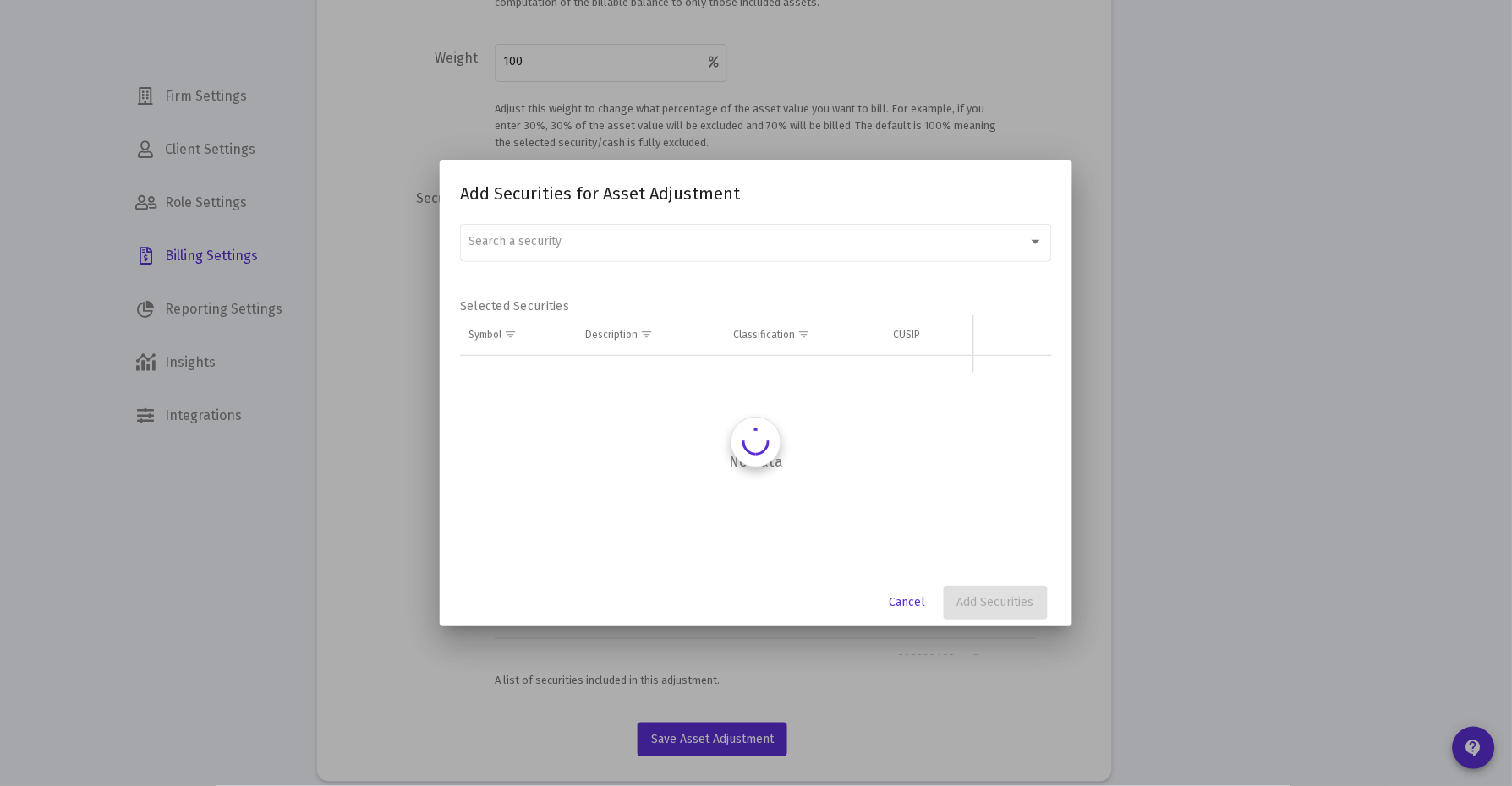
scroll to position [0, 0]
click at [556, 242] on span "Search a security" at bounding box center [515, 241] width 93 height 14
paste input "91282CHM6"
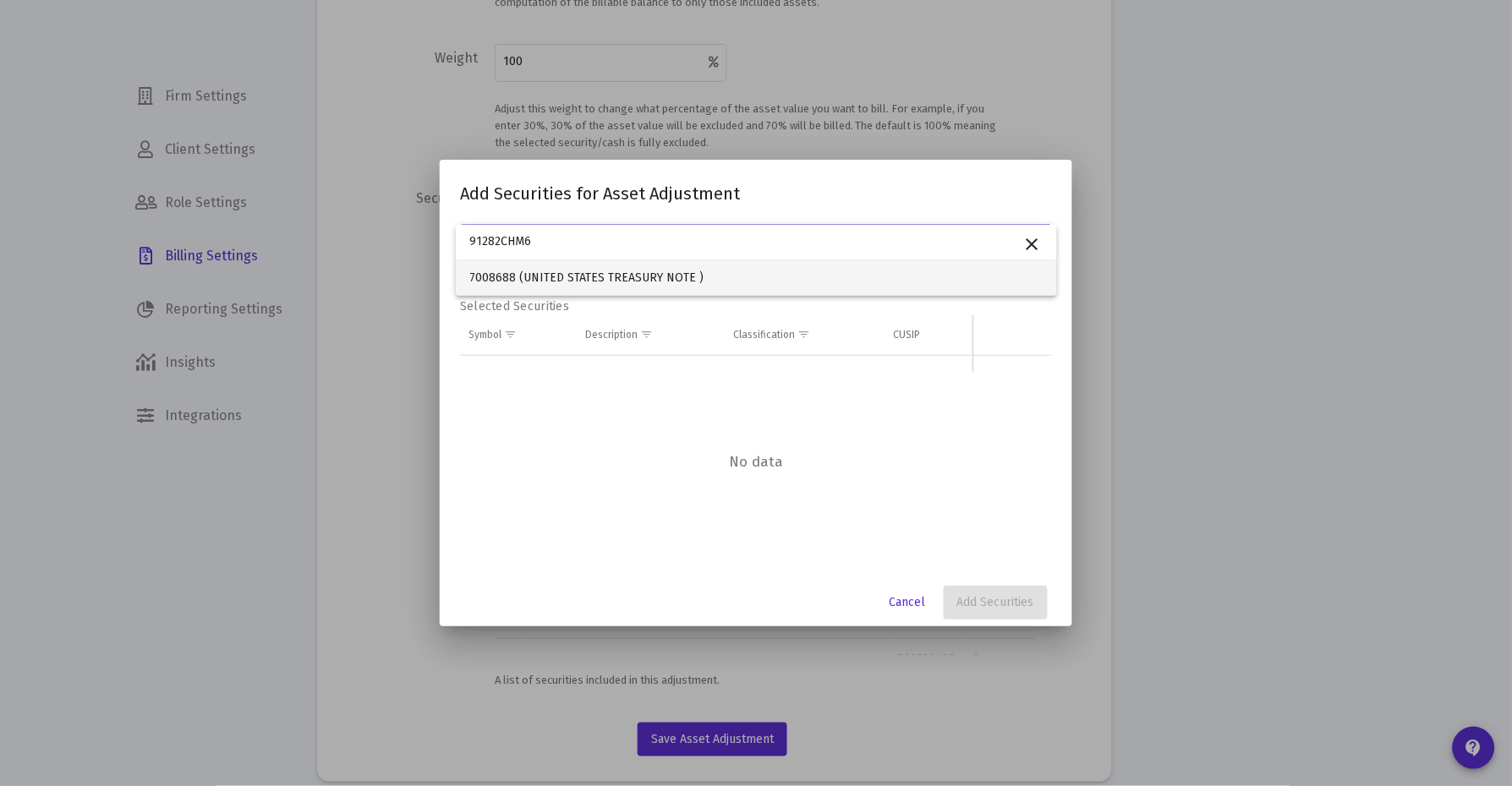
type input "91282CHM6"
click at [593, 278] on span "7008688 (UNITED STATES TREASURY NOTE )" at bounding box center [756, 278] width 574 height 36
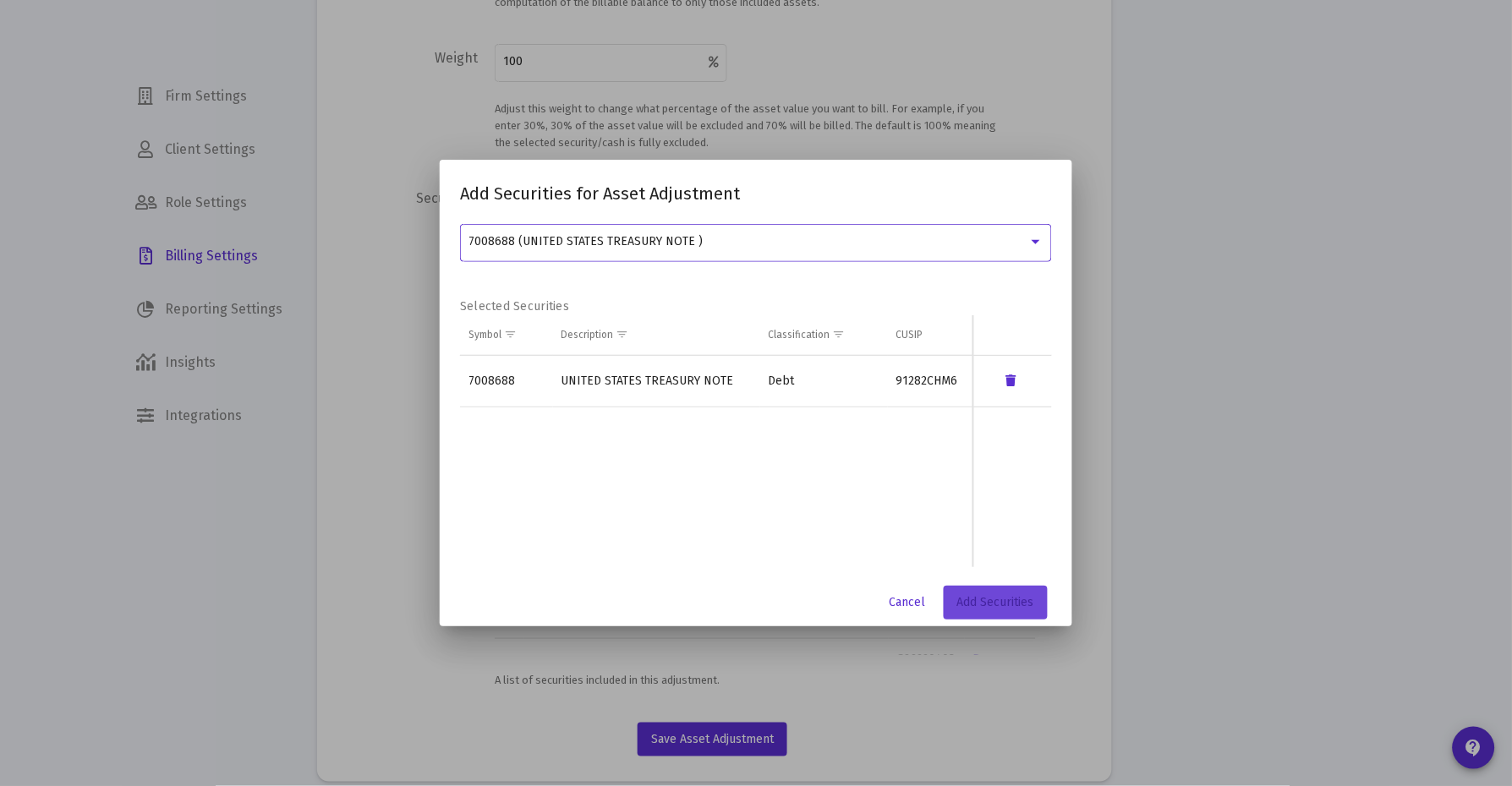
click at [1005, 597] on span "Add Securities" at bounding box center [996, 603] width 77 height 14
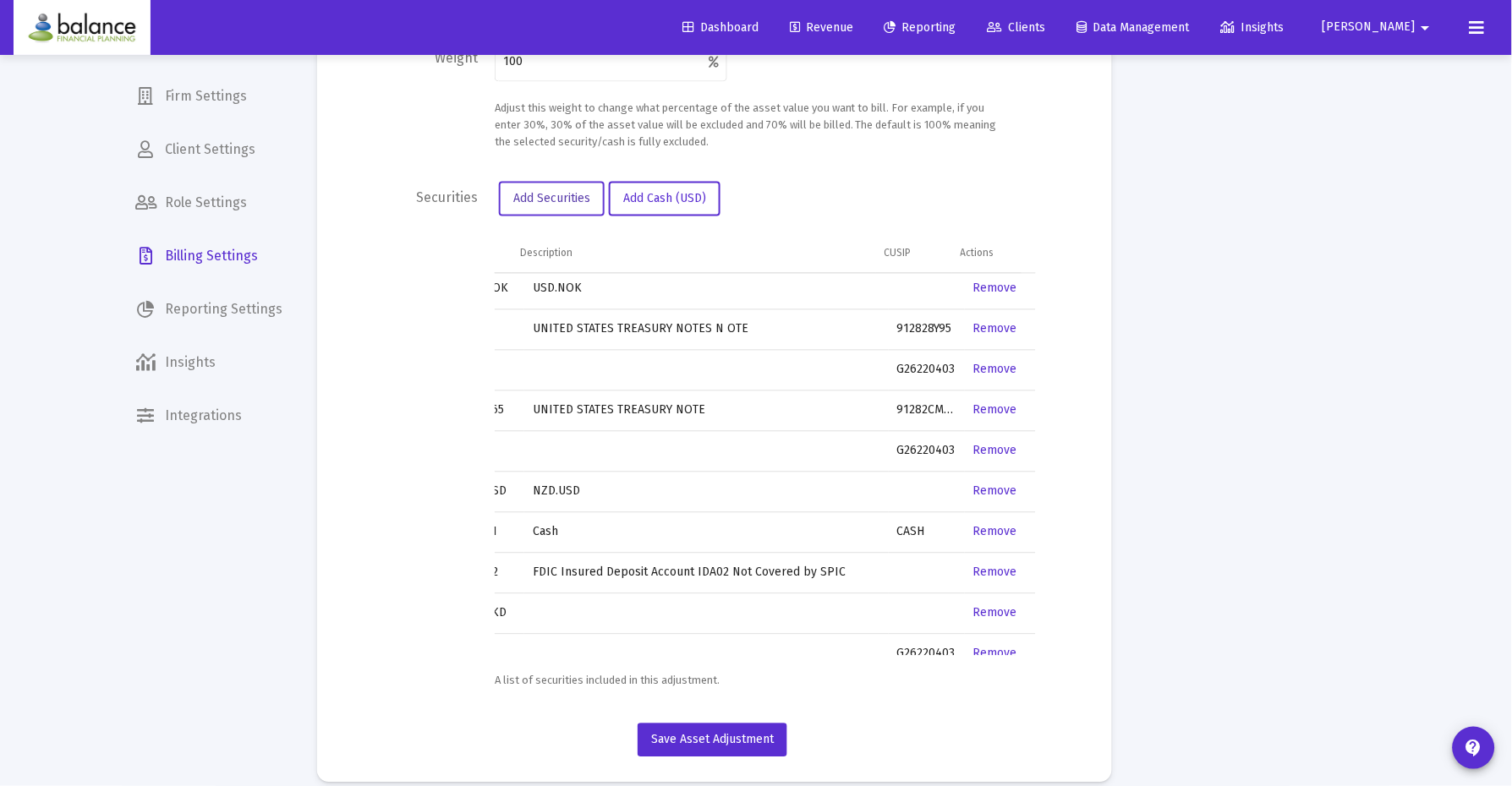
scroll to position [237, 57]
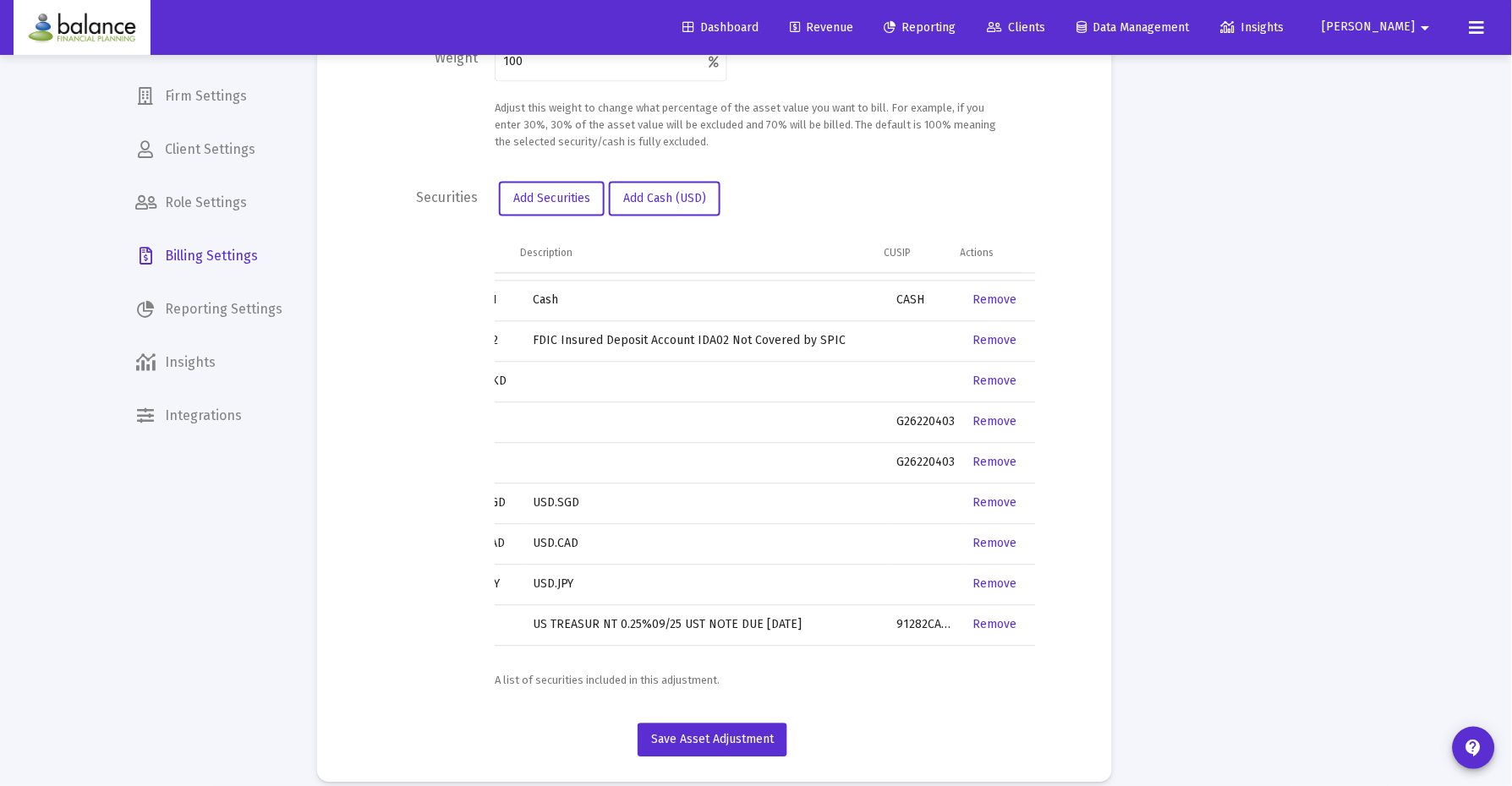
click at [985, 415] on link "Remove" at bounding box center [995, 422] width 44 height 14
click at [983, 415] on link "Remove" at bounding box center [995, 422] width 44 height 14
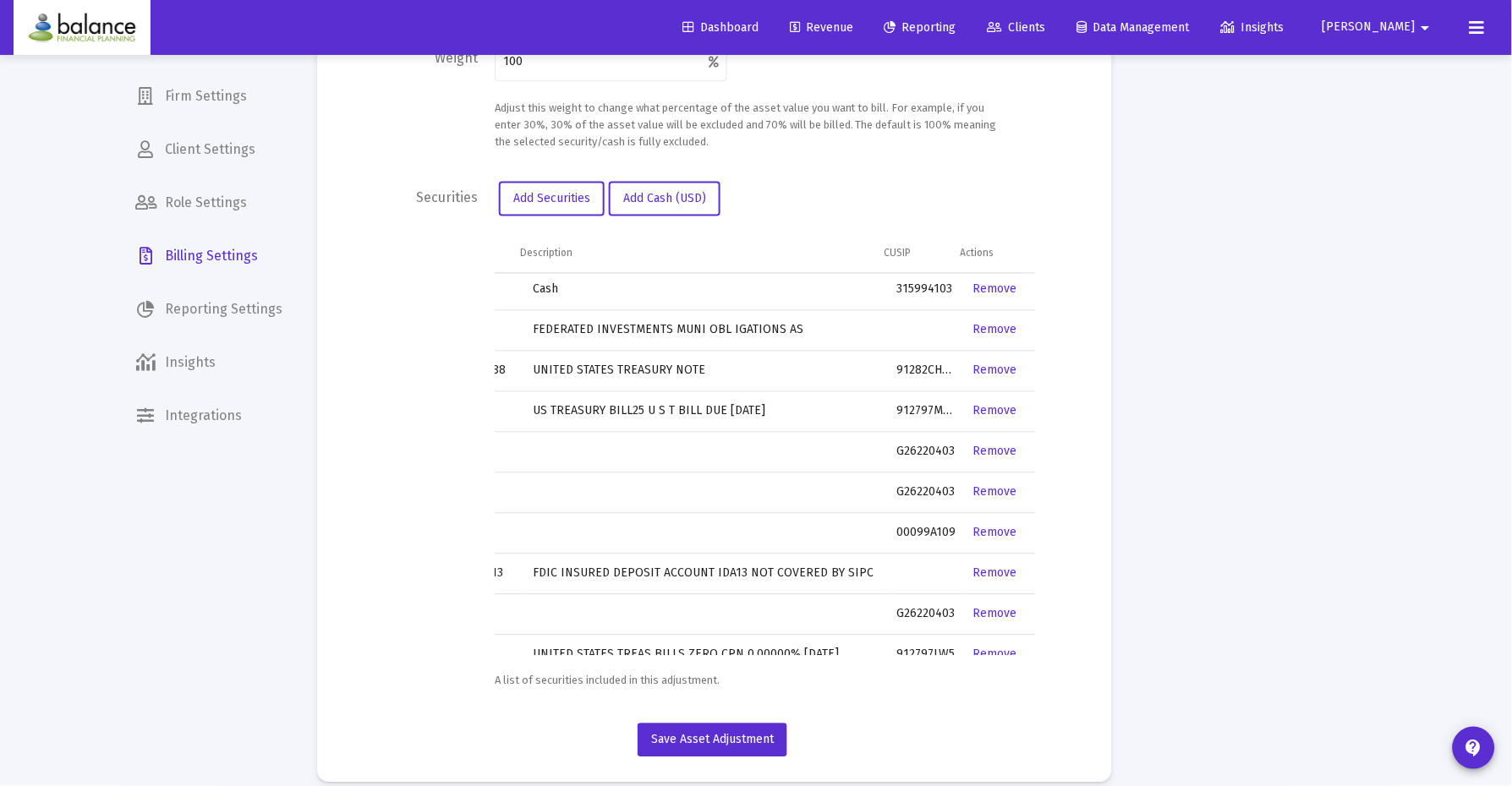
scroll to position [821, 57]
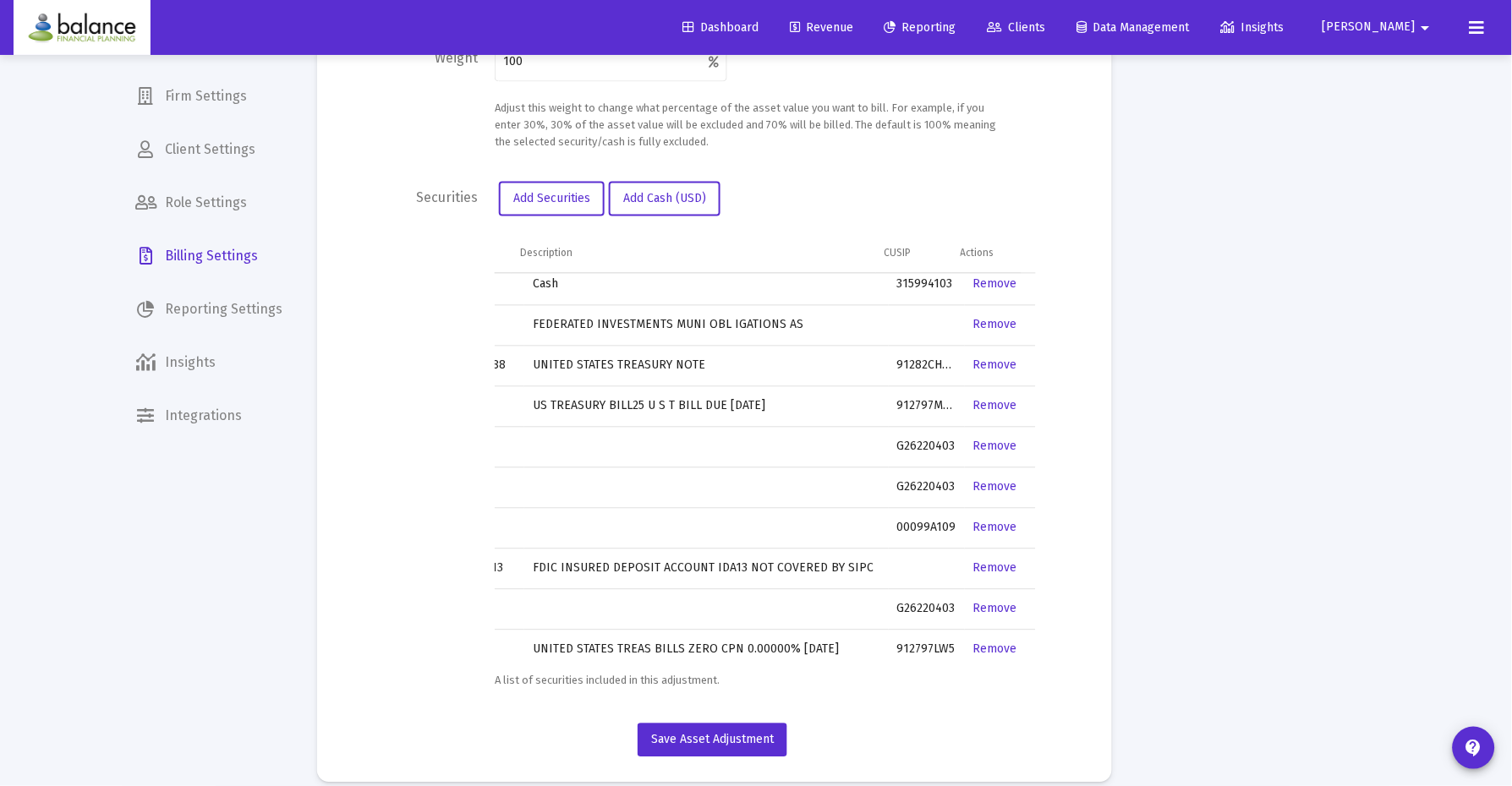
click at [982, 439] on link "Remove" at bounding box center [995, 446] width 44 height 14
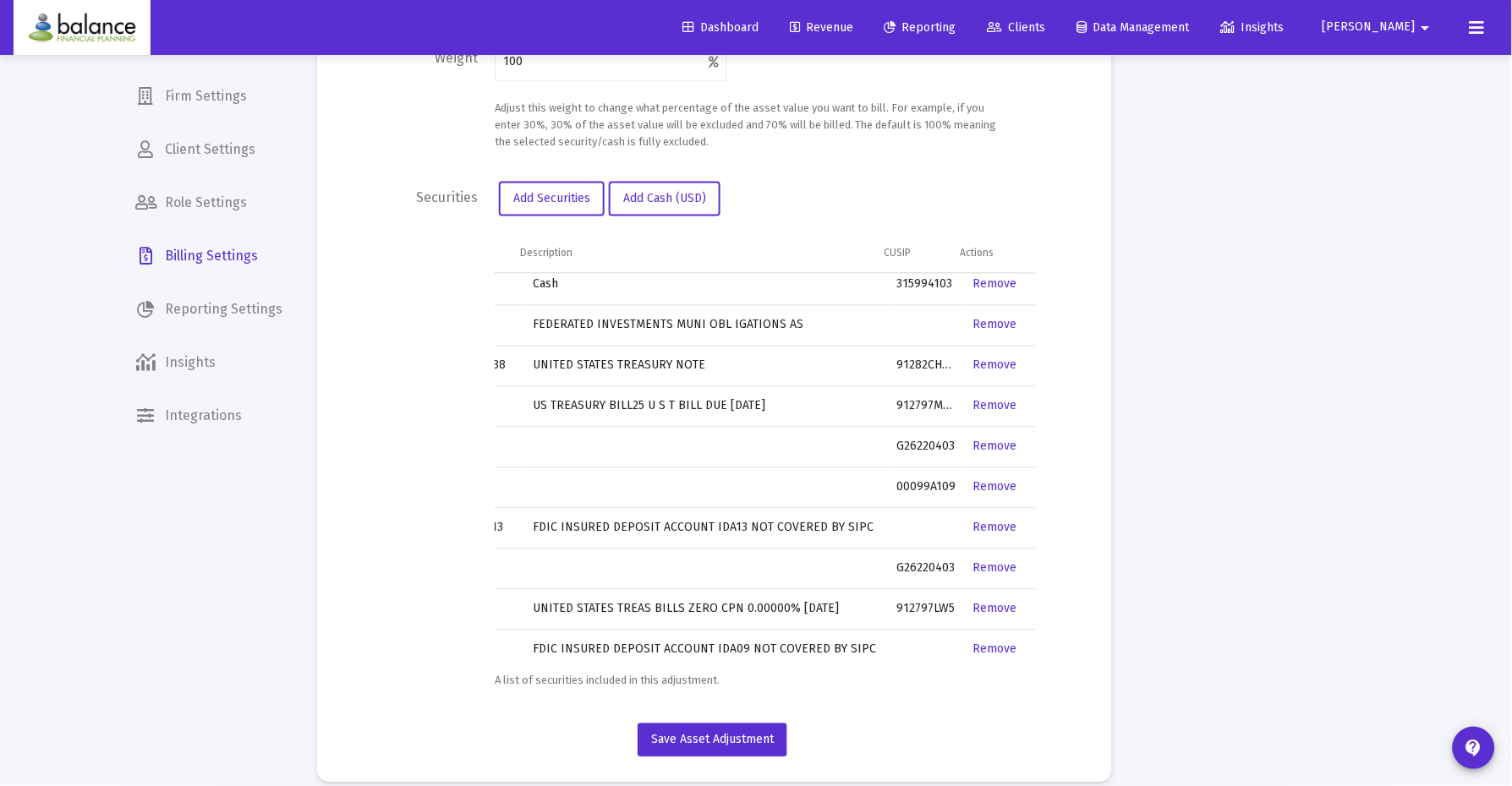
click at [982, 439] on link "Remove" at bounding box center [995, 446] width 44 height 14
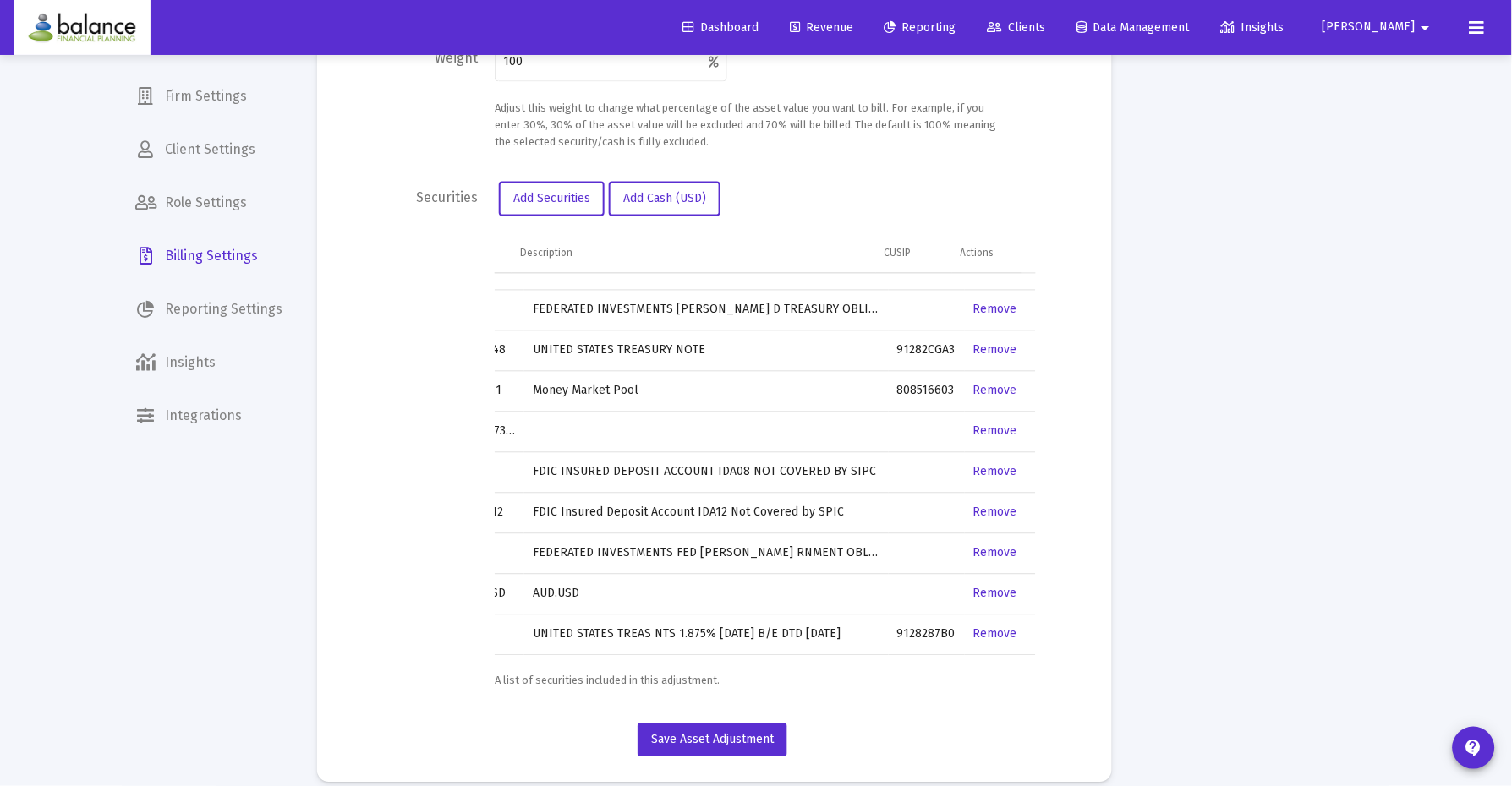
scroll to position [0, 57]
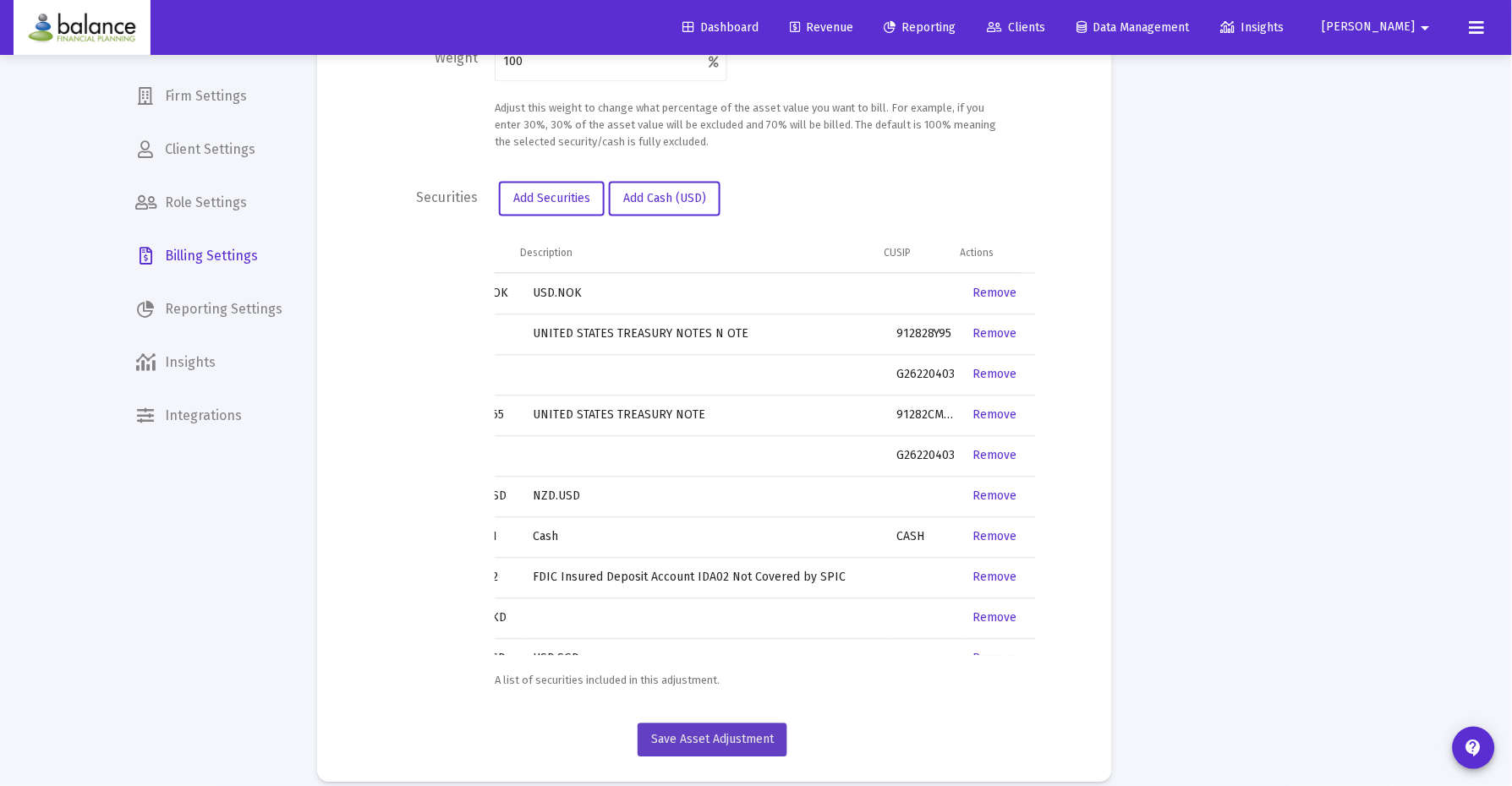
click at [703, 733] on span "Save Asset Adjustment" at bounding box center [712, 740] width 122 height 14
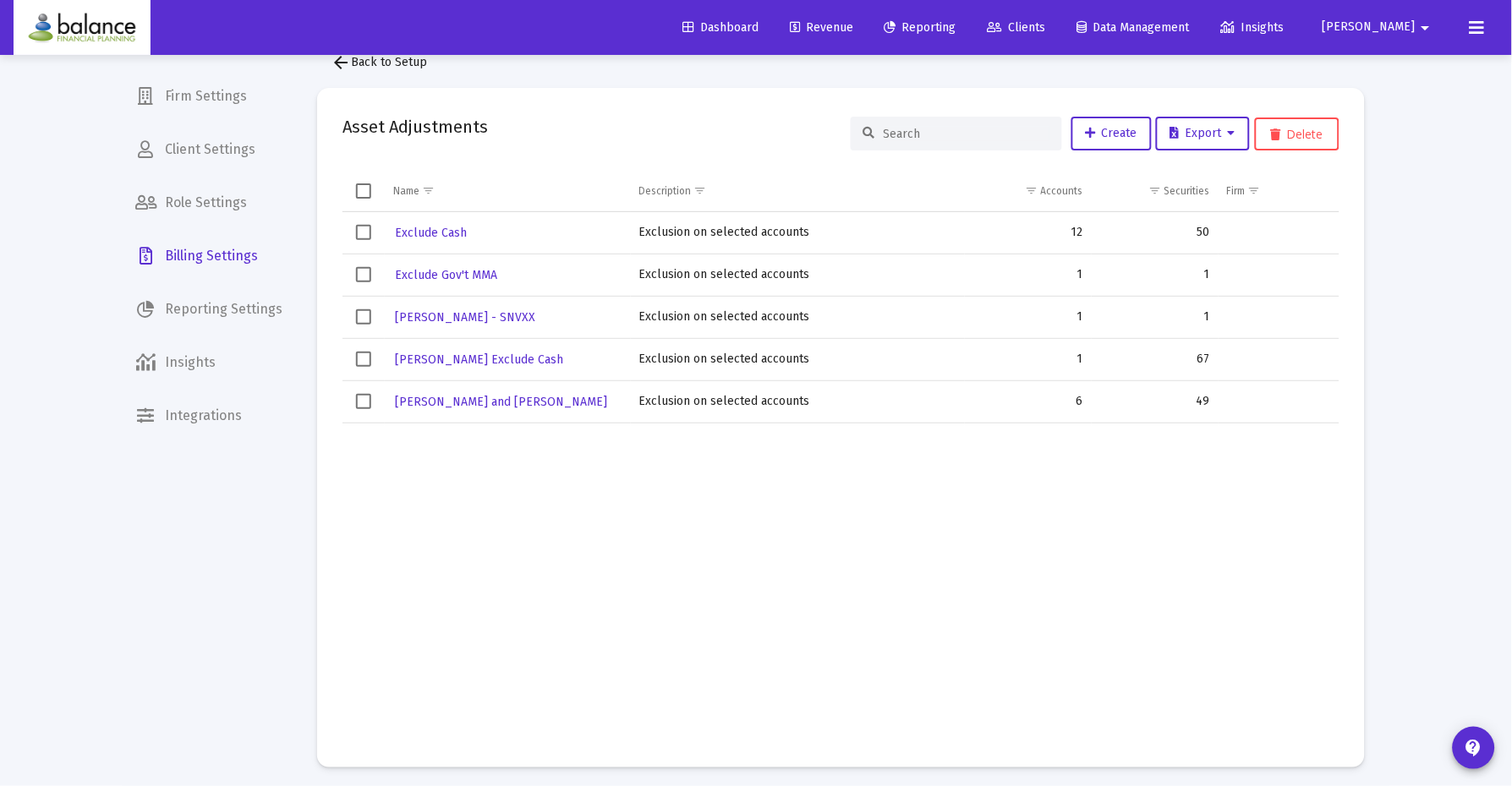
click at [1349, 311] on div "Loading... Firm Settings Client Settings Role Settings Billing Settings Reporti…" at bounding box center [756, 379] width 1512 height 828
click at [956, 20] on span "Reporting" at bounding box center [921, 27] width 72 height 14
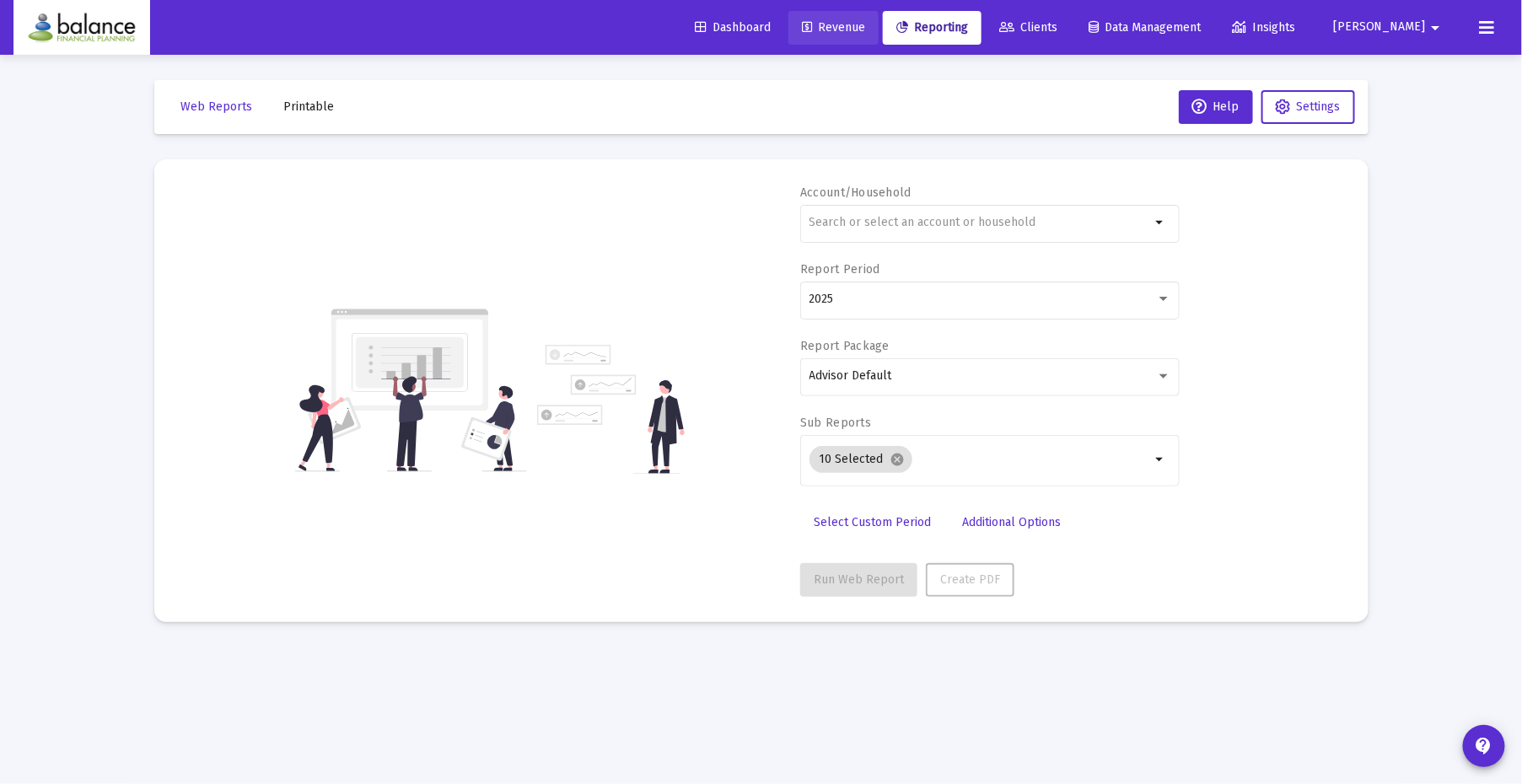
click at [879, 17] on link "Revenue" at bounding box center [834, 28] width 91 height 34
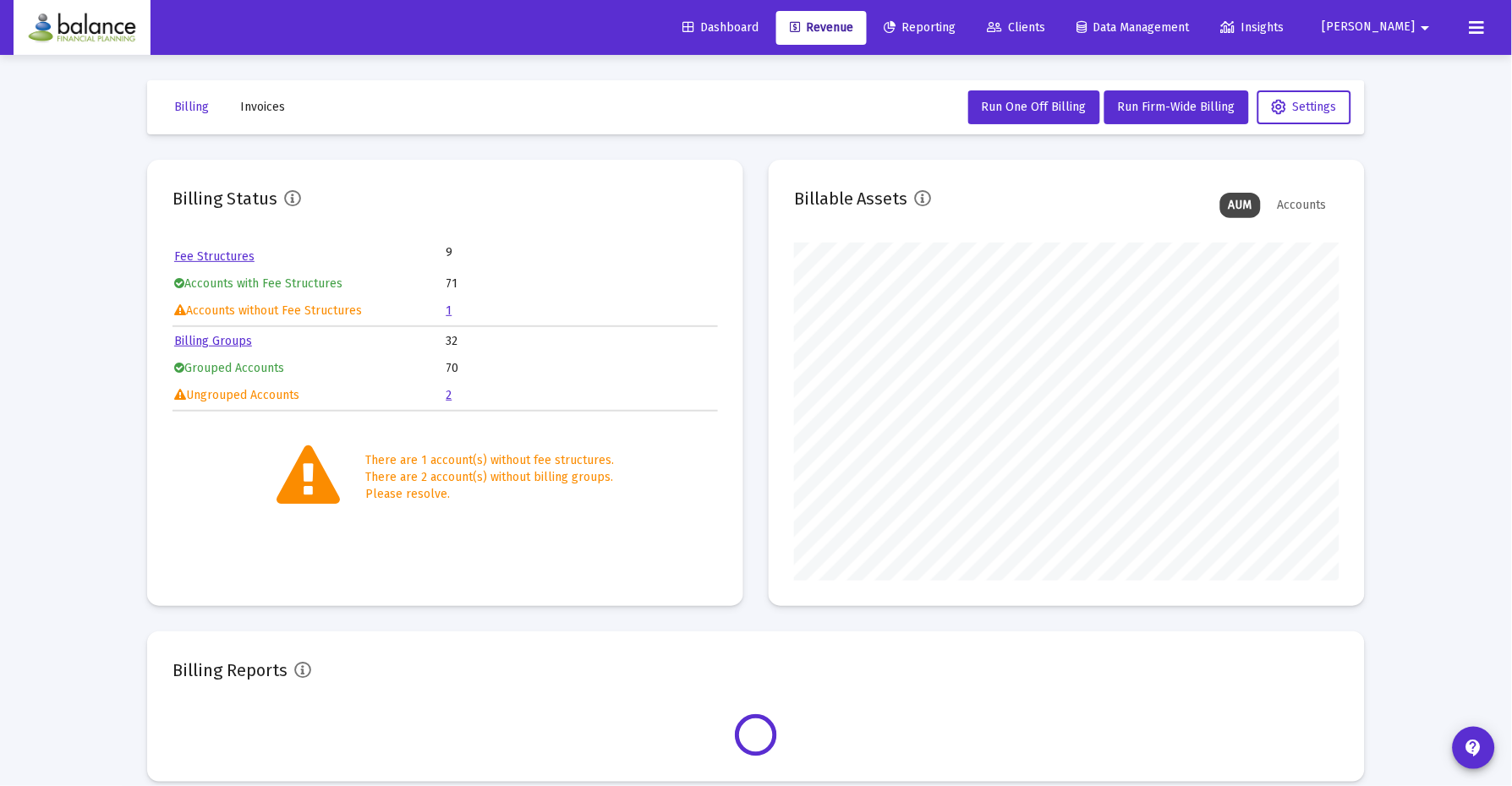
scroll to position [338, 544]
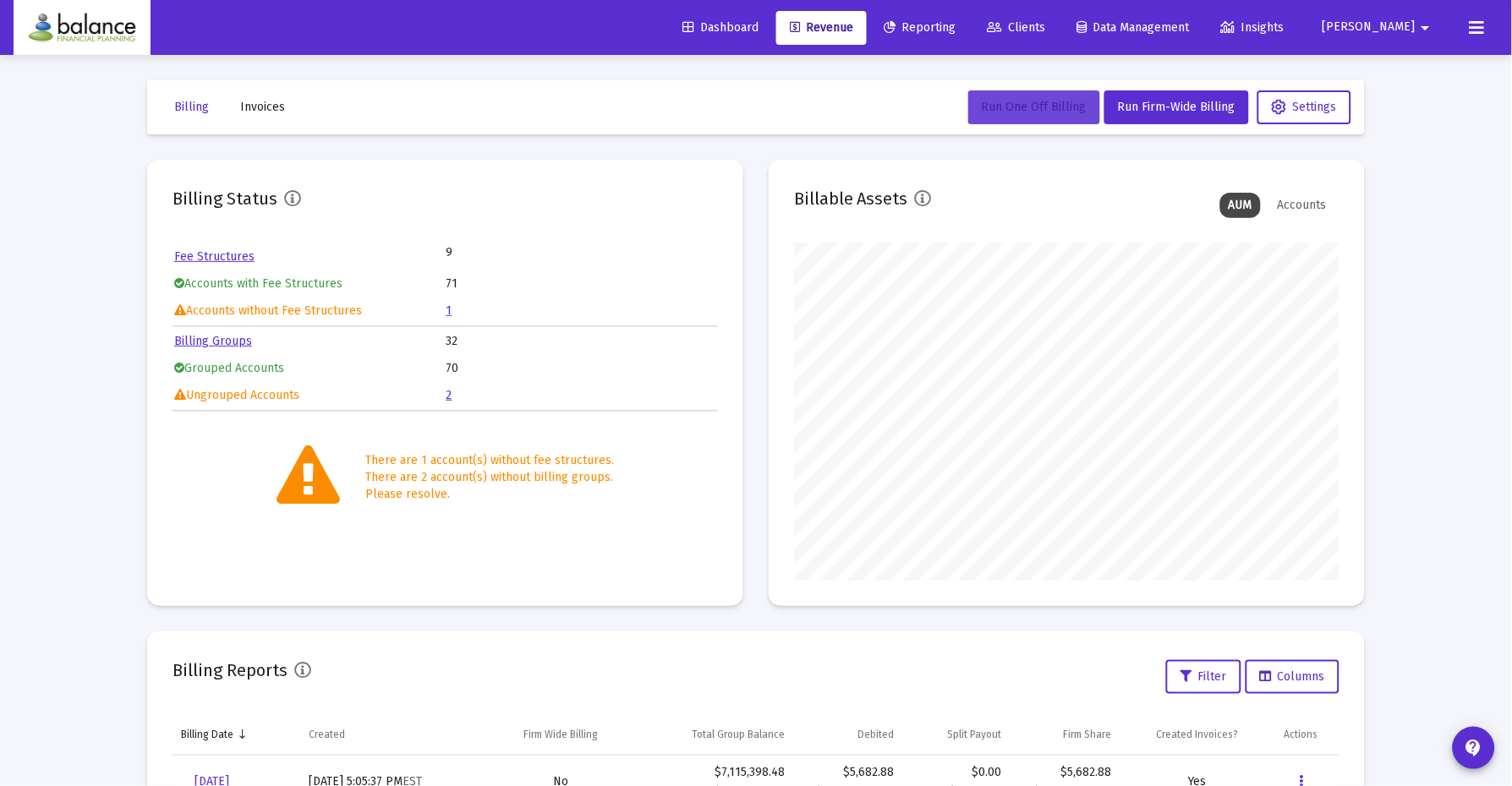
click at [1046, 110] on span "Run One Off Billing" at bounding box center [1034, 107] width 105 height 14
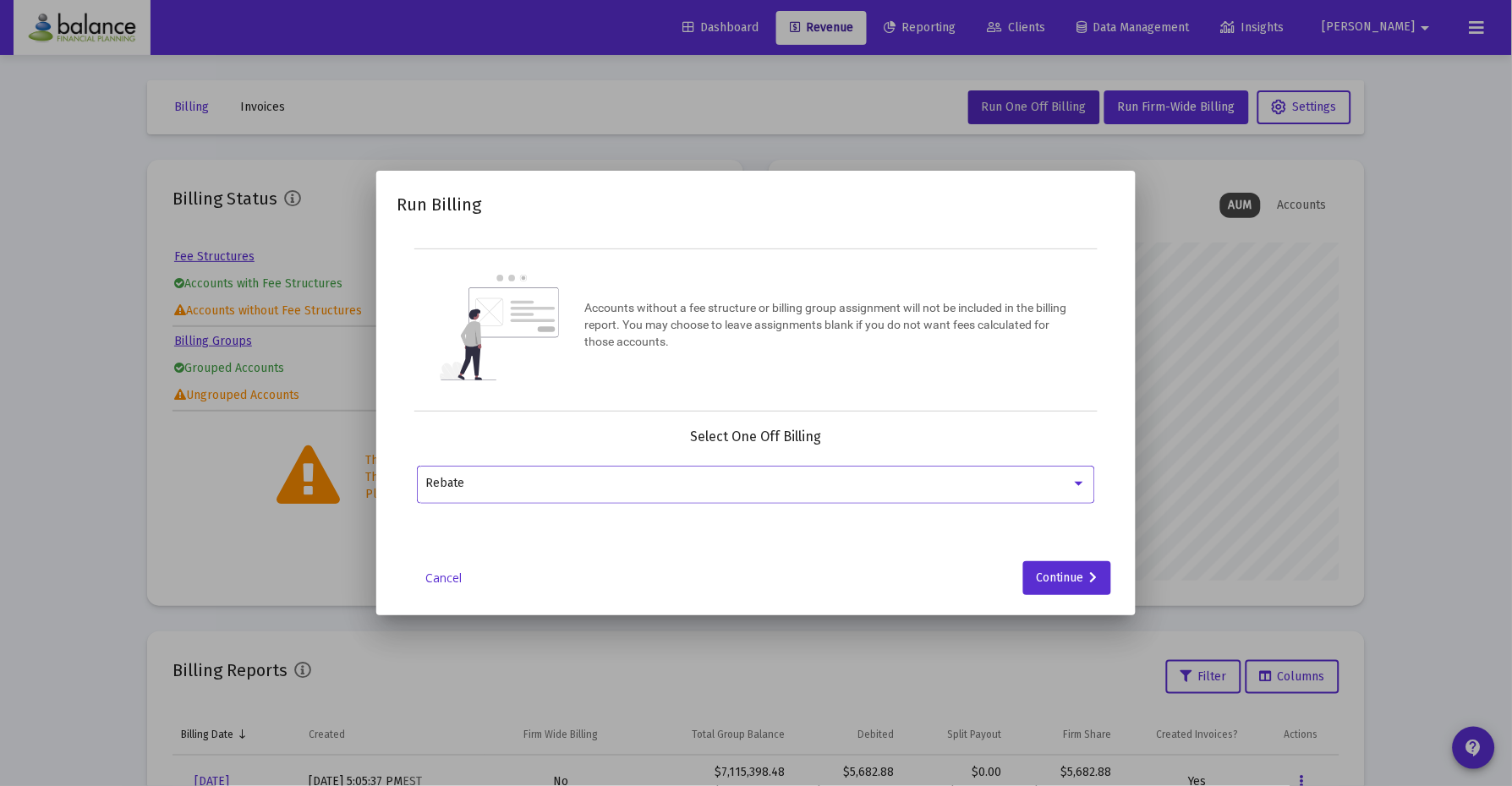
click at [853, 477] on div "Rebate" at bounding box center [749, 483] width 646 height 13
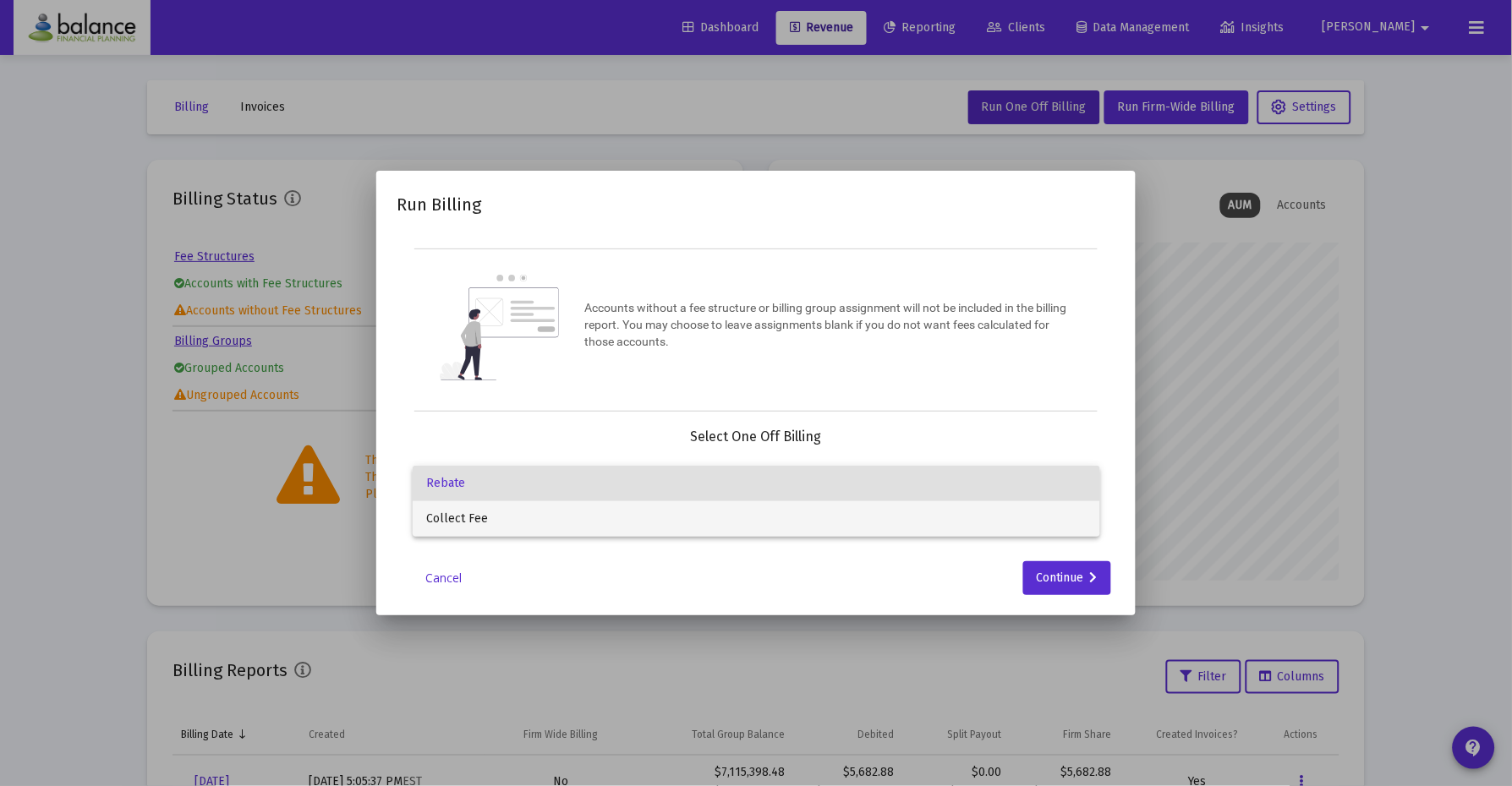
click at [846, 515] on span "Collect Fee" at bounding box center [756, 519] width 660 height 36
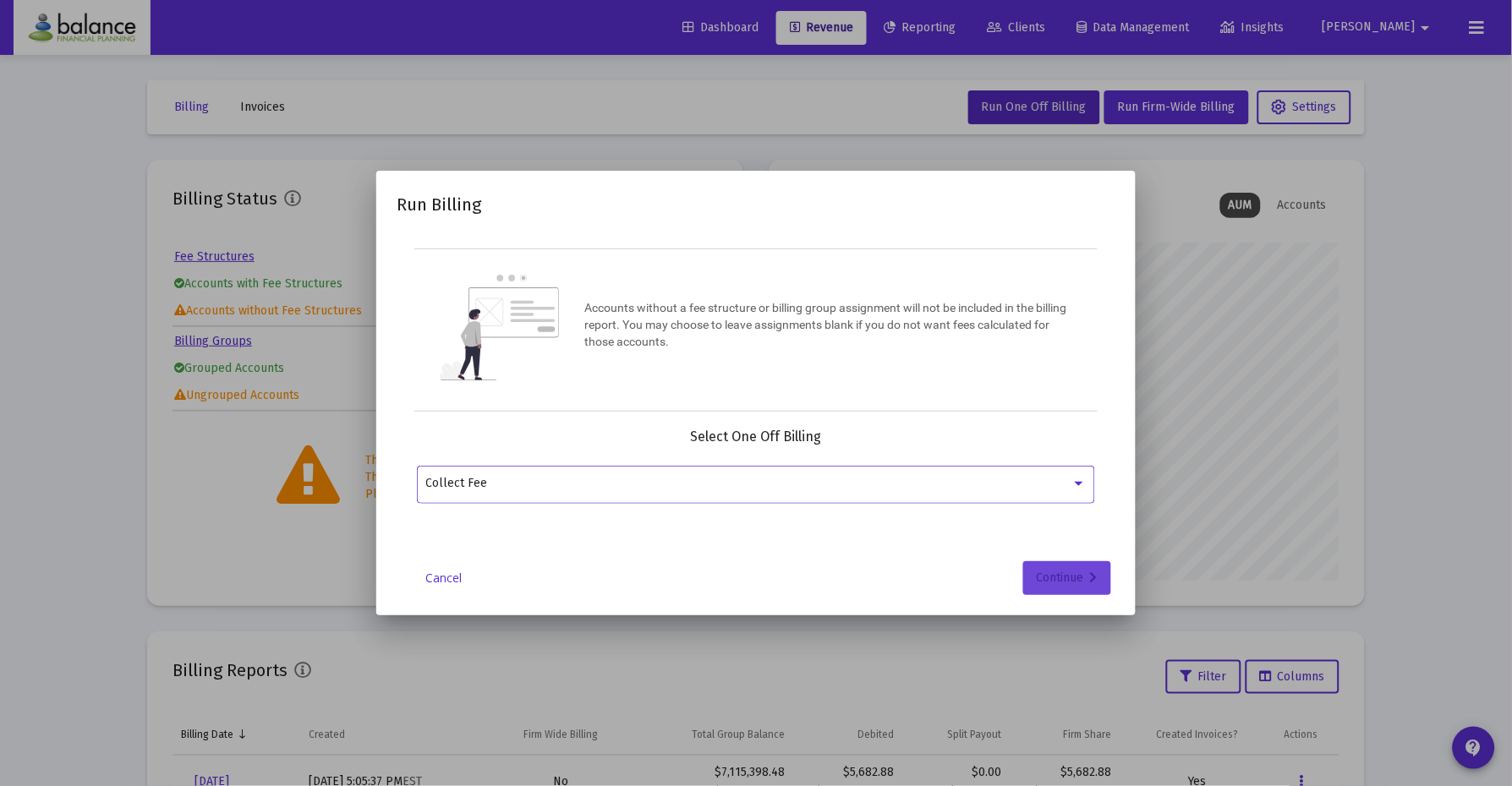
click at [1057, 576] on div "Continue" at bounding box center [1067, 578] width 61 height 34
click at [984, 478] on input "Selection" at bounding box center [746, 483] width 640 height 13
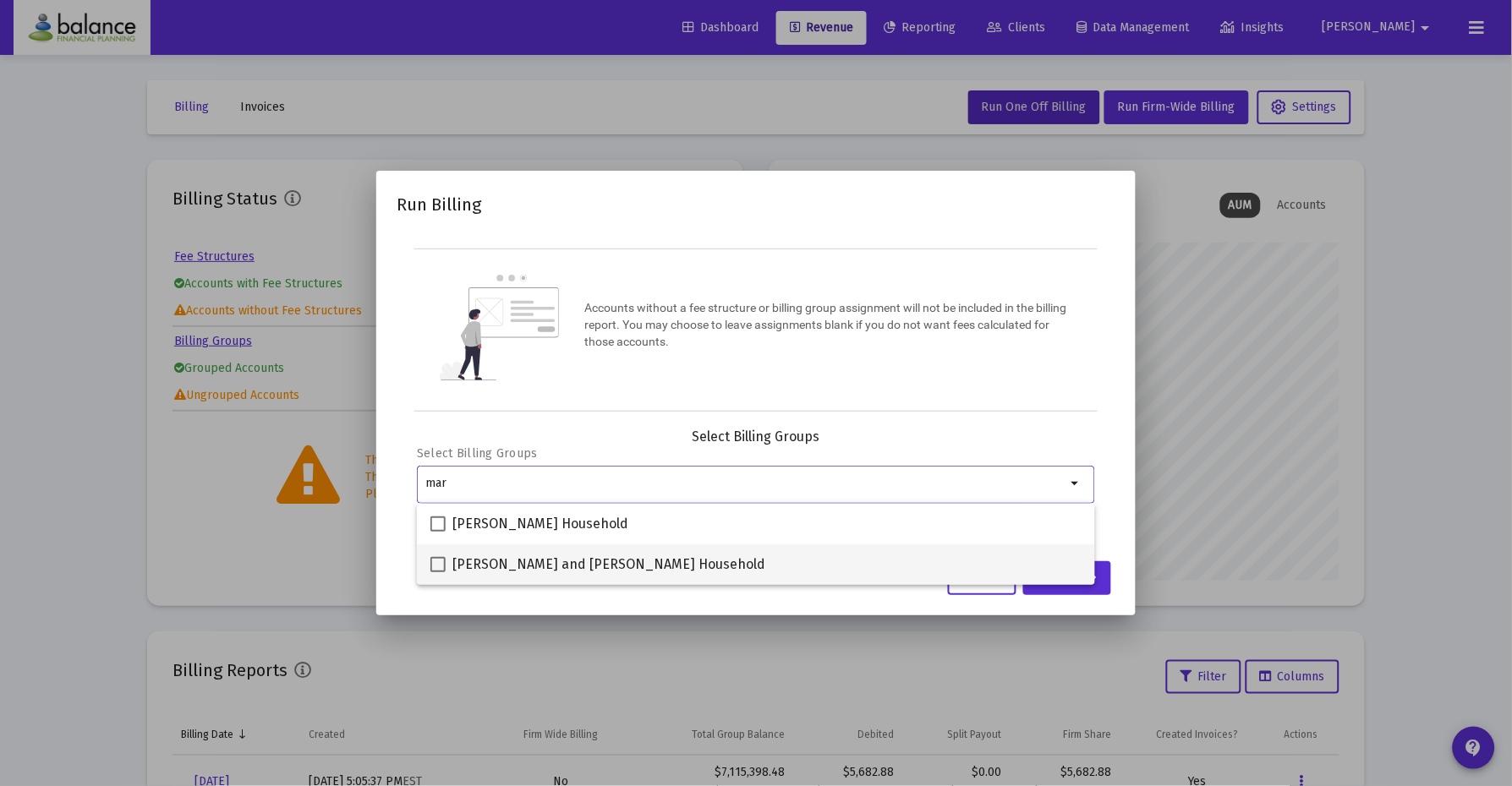
type input "mar"
click at [435, 564] on span at bounding box center [438, 564] width 15 height 15
click at [437, 572] on input "[PERSON_NAME] and [PERSON_NAME] Household" at bounding box center [437, 572] width 1 height 1
checkbox input "true"
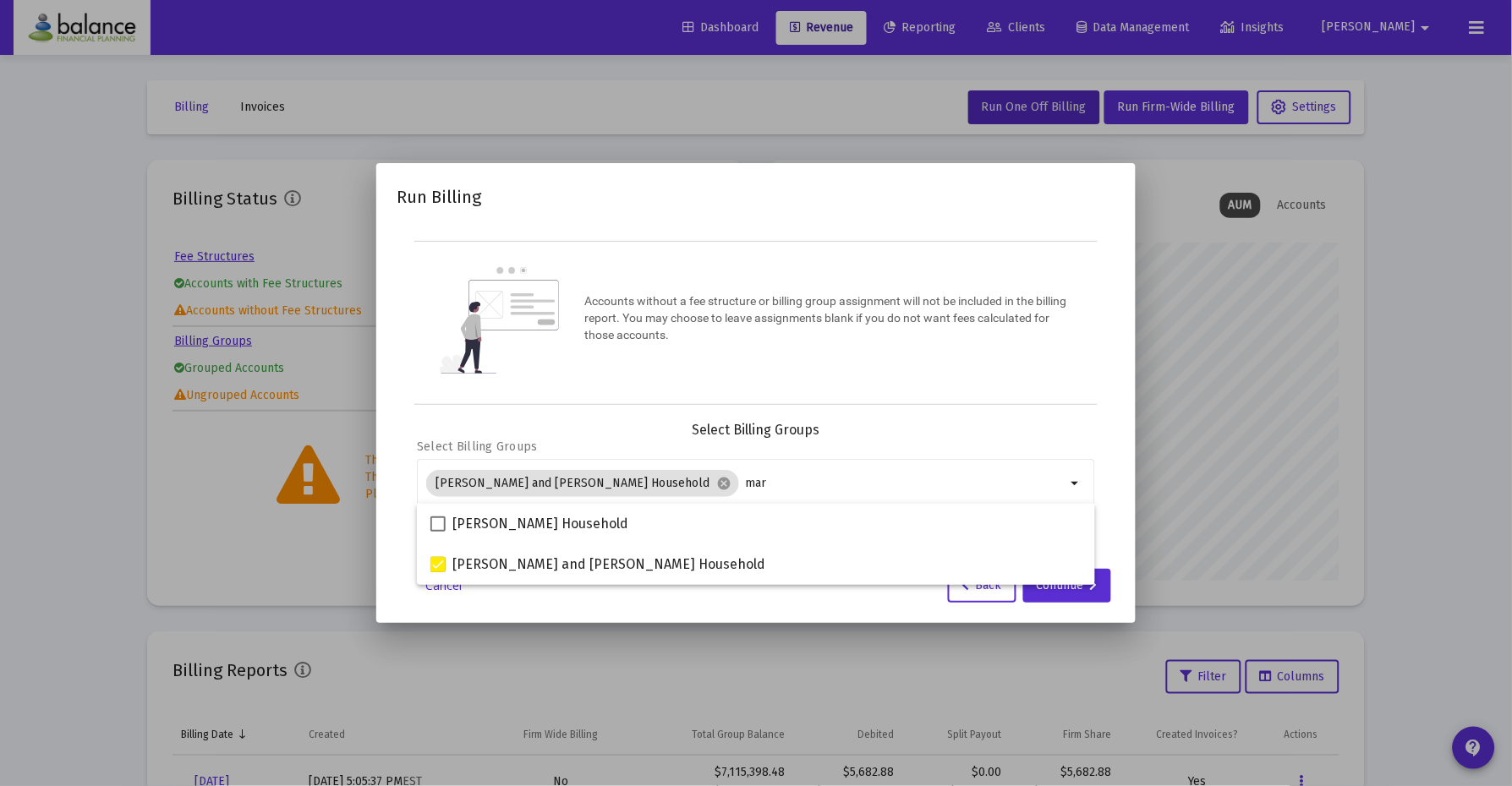
click at [1113, 509] on div "Select Billing Groups Select Billing Groups Margaret Carter and Craig Pinto Hou…" at bounding box center [756, 490] width 719 height 136
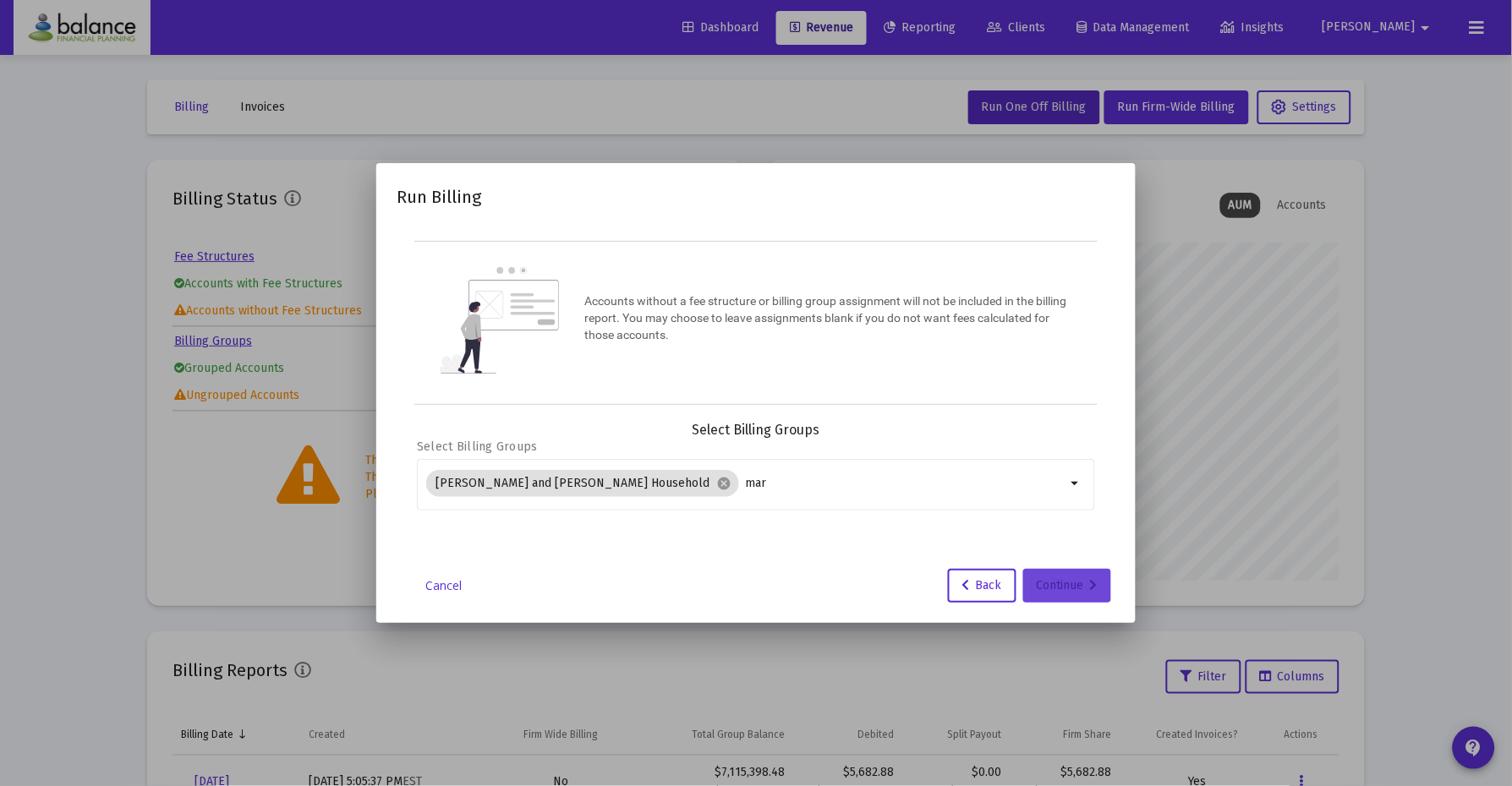
click at [1070, 584] on div "Continue" at bounding box center [1067, 586] width 61 height 34
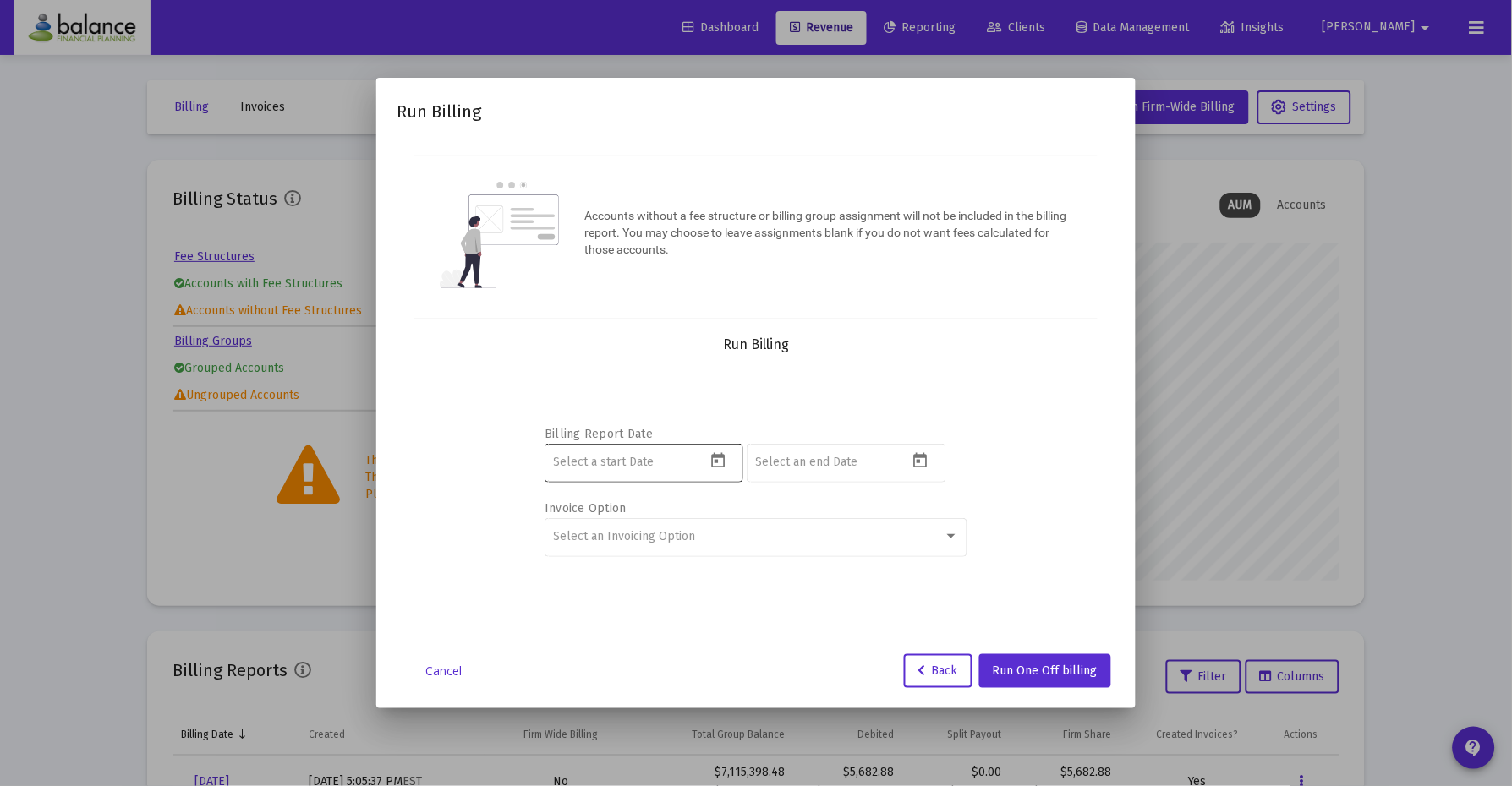
click at [723, 467] on icon "Open calendar" at bounding box center [718, 461] width 17 height 17
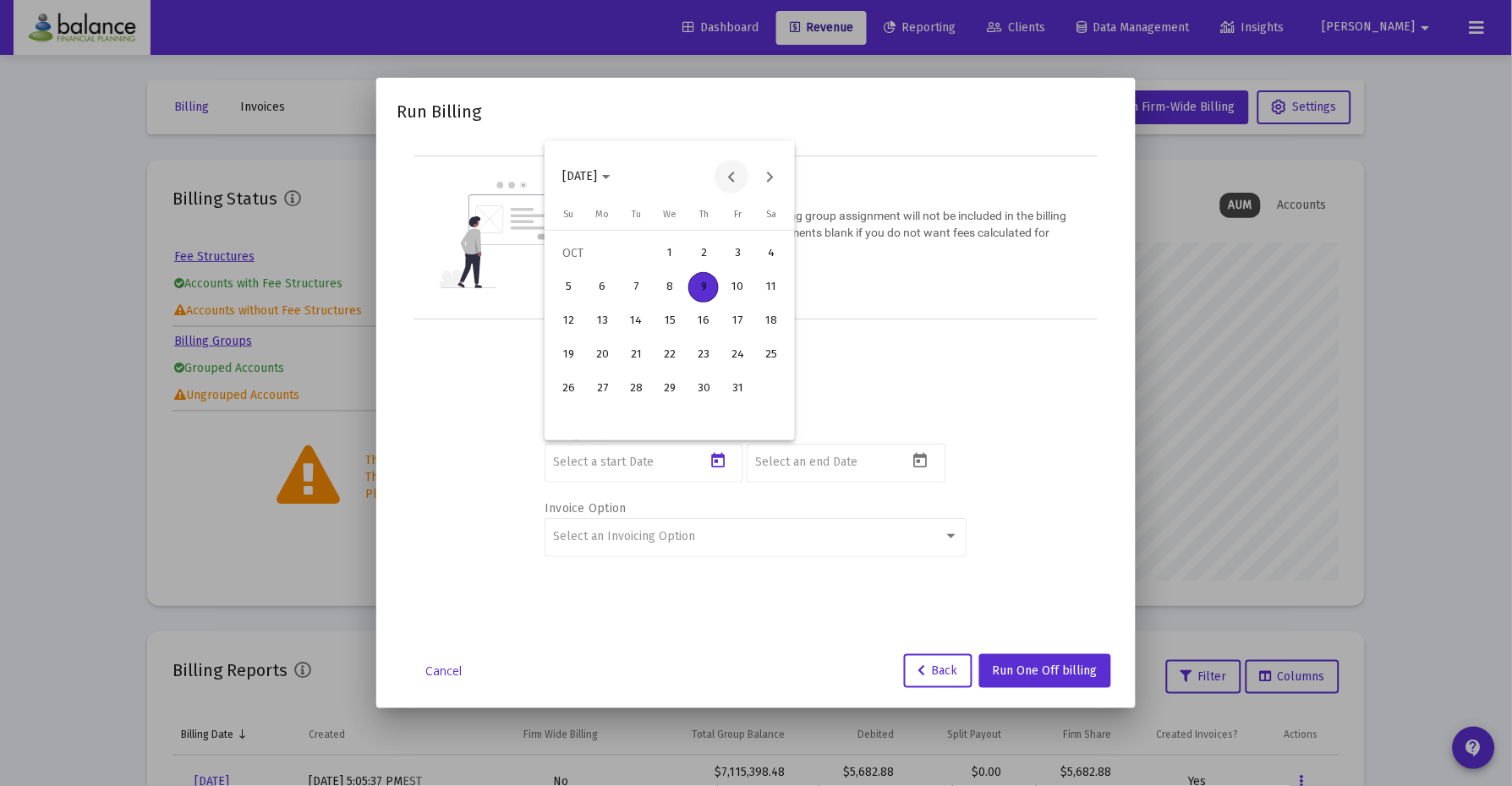
click at [722, 179] on button "Previous month" at bounding box center [731, 176] width 34 height 34
click at [722, 176] on button "Previous month" at bounding box center [731, 176] width 34 height 34
click at [632, 278] on div "1" at bounding box center [636, 287] width 31 height 31
type input "2025-07-01"
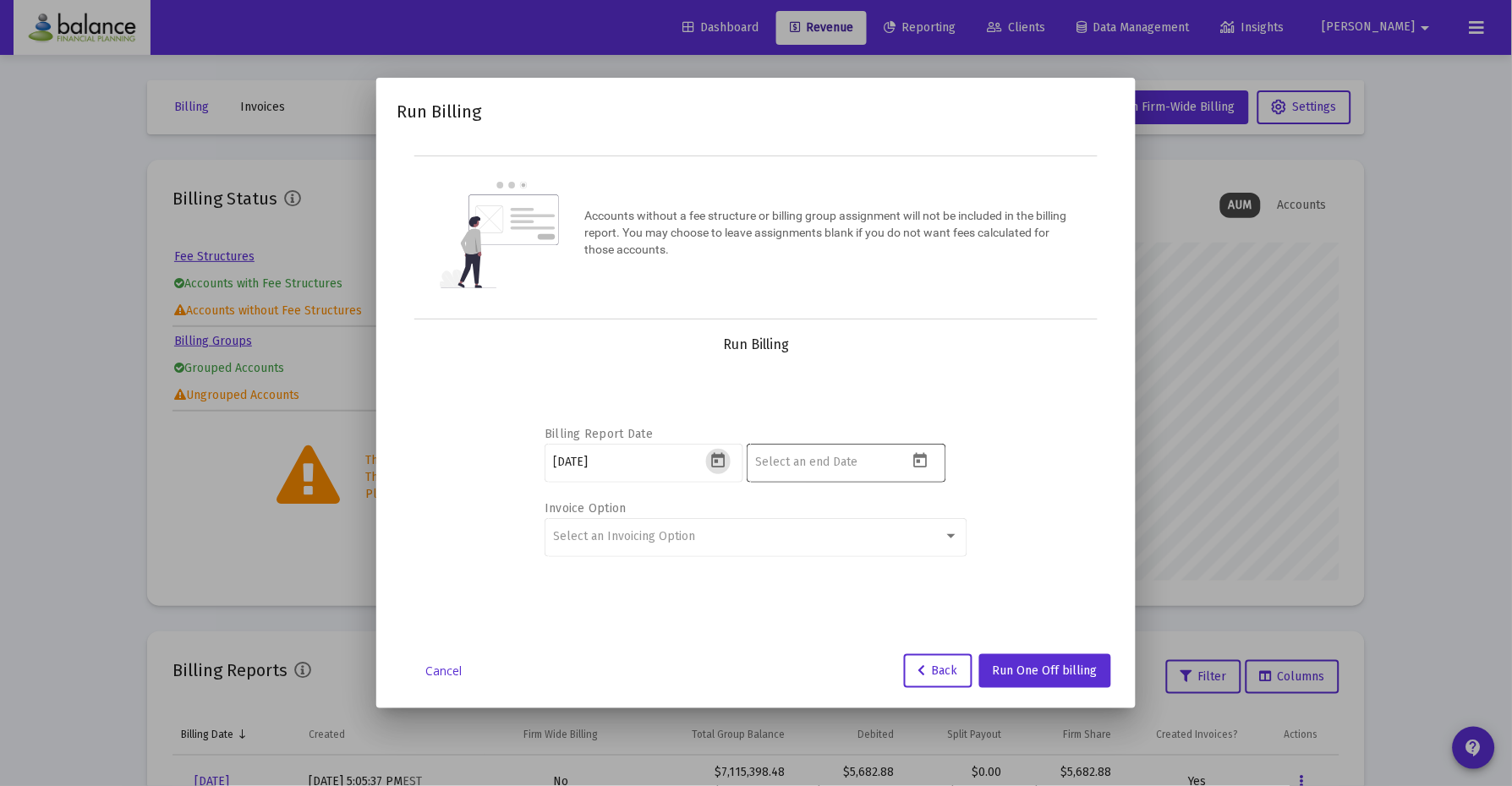
click at [830, 466] on input at bounding box center [832, 462] width 152 height 13
click at [918, 461] on icon "Open calendar" at bounding box center [920, 460] width 13 height 15
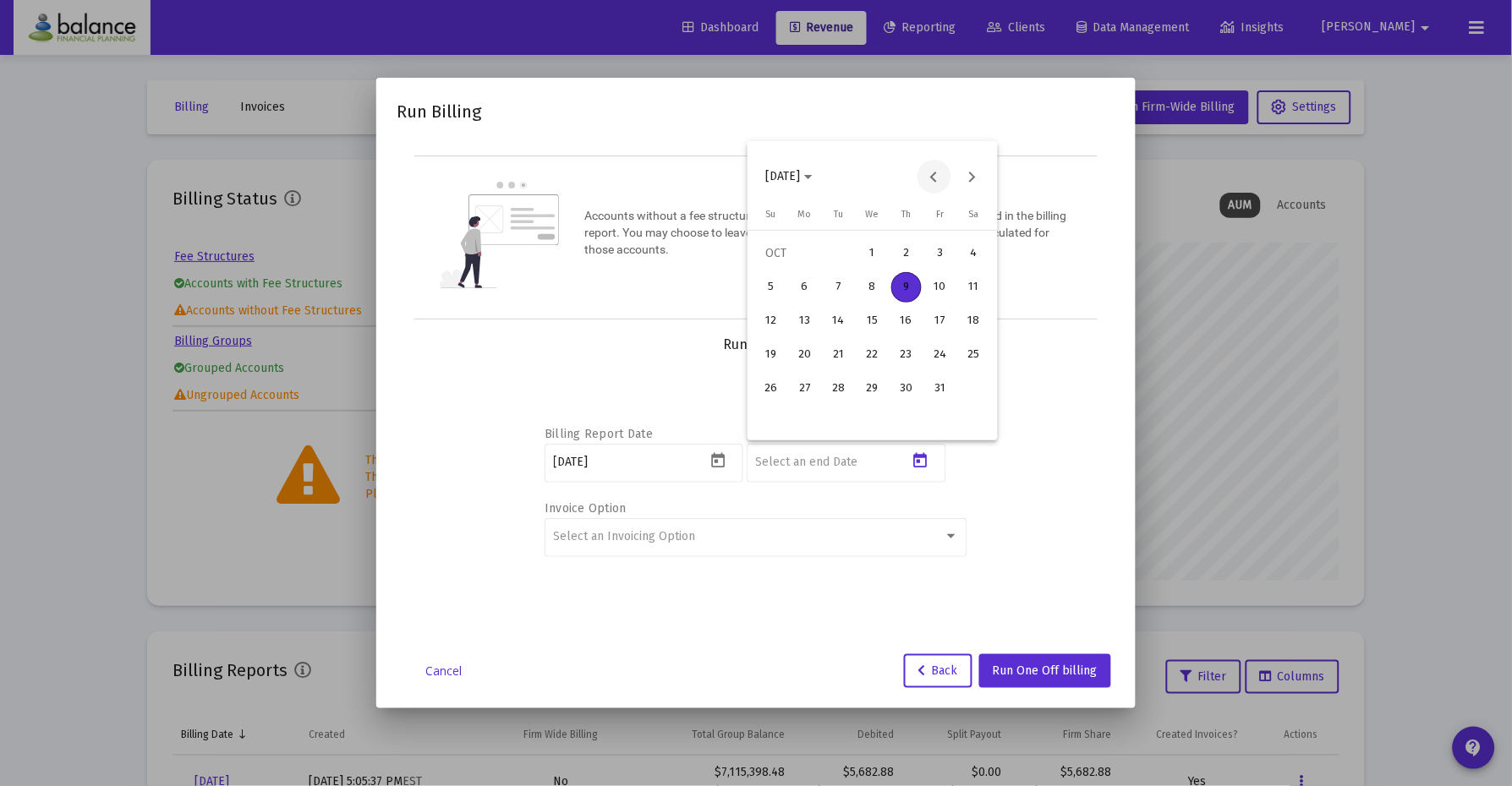
click at [932, 179] on button "Previous month" at bounding box center [934, 176] width 34 height 34
click at [840, 427] on div "30" at bounding box center [839, 423] width 31 height 31
type input "2025-09-30"
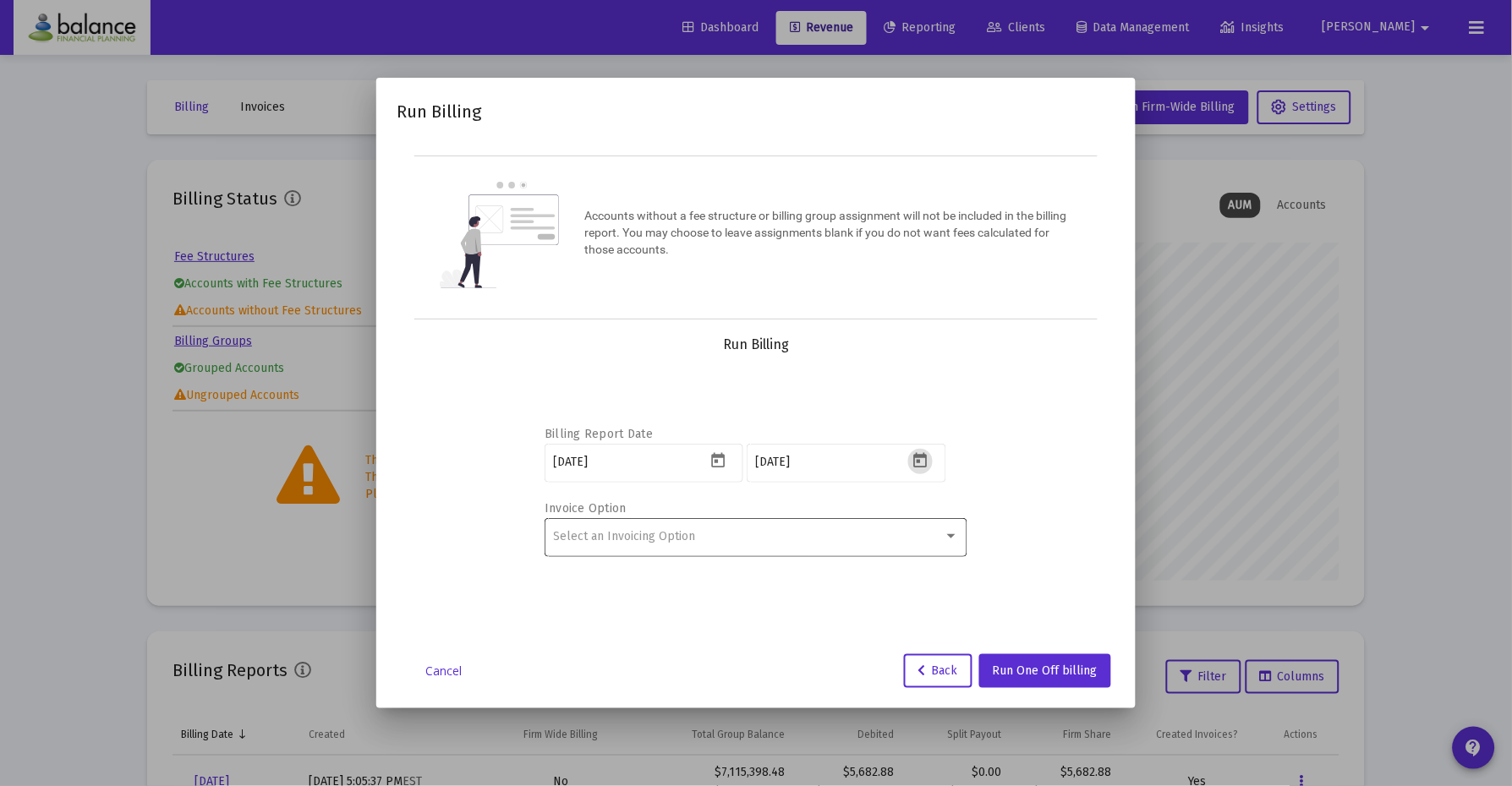
click at [766, 539] on div "Select an Invoicing Option" at bounding box center [749, 536] width 390 height 13
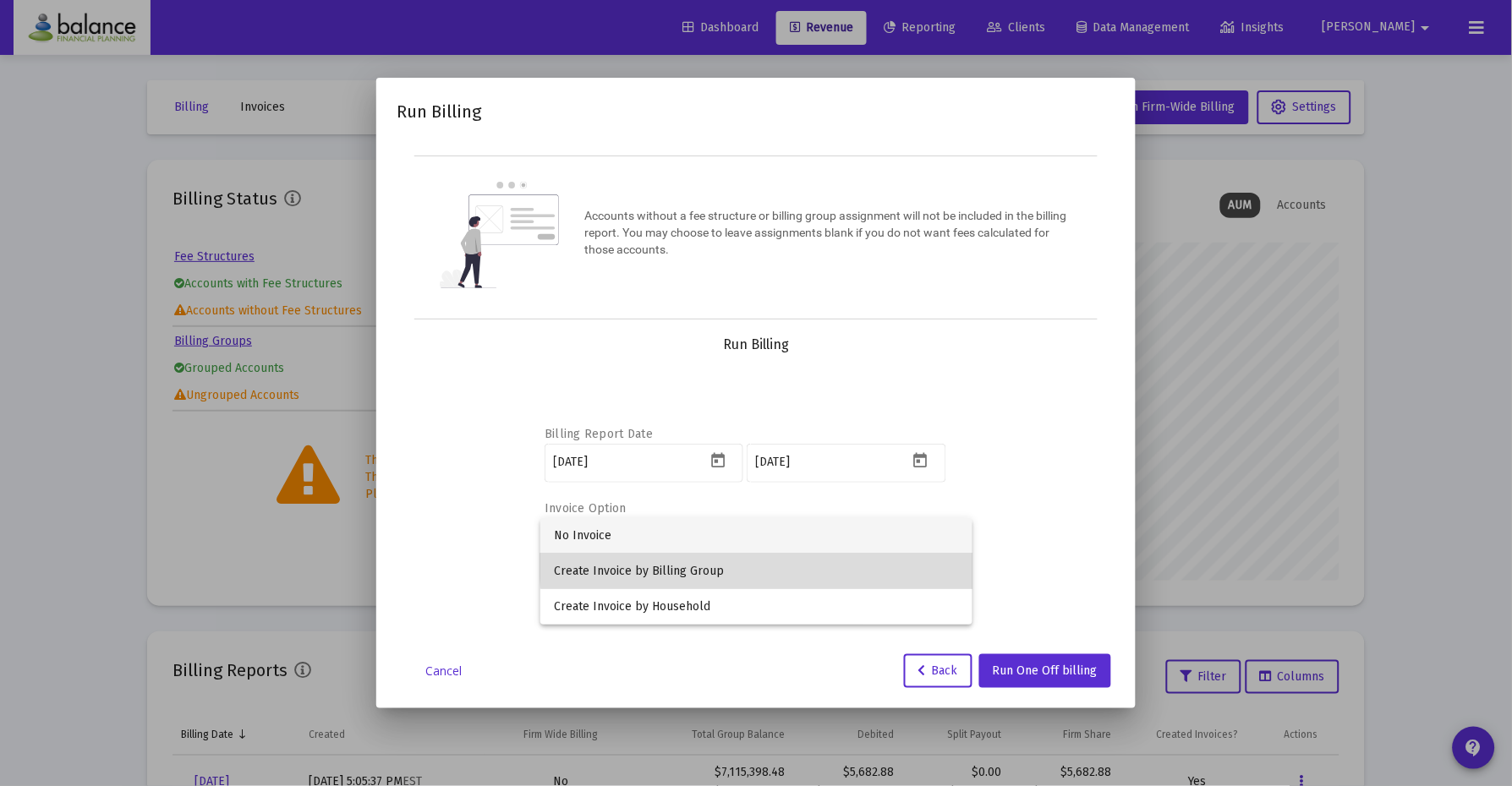
click at [766, 560] on span "Create Invoice by Billing Group" at bounding box center [756, 571] width 405 height 36
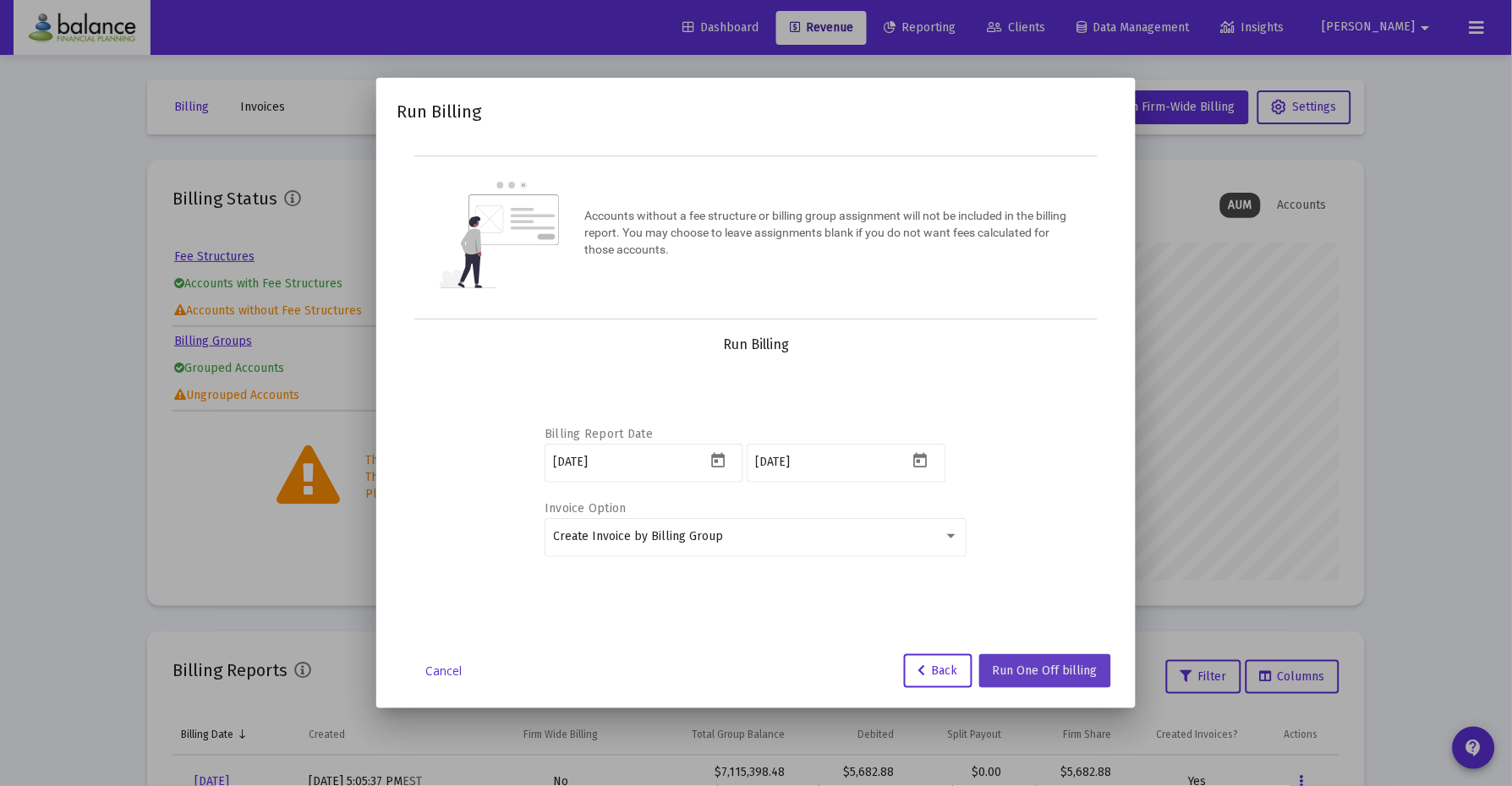
click at [1057, 675] on span "Run One Off billing" at bounding box center [1046, 671] width 105 height 14
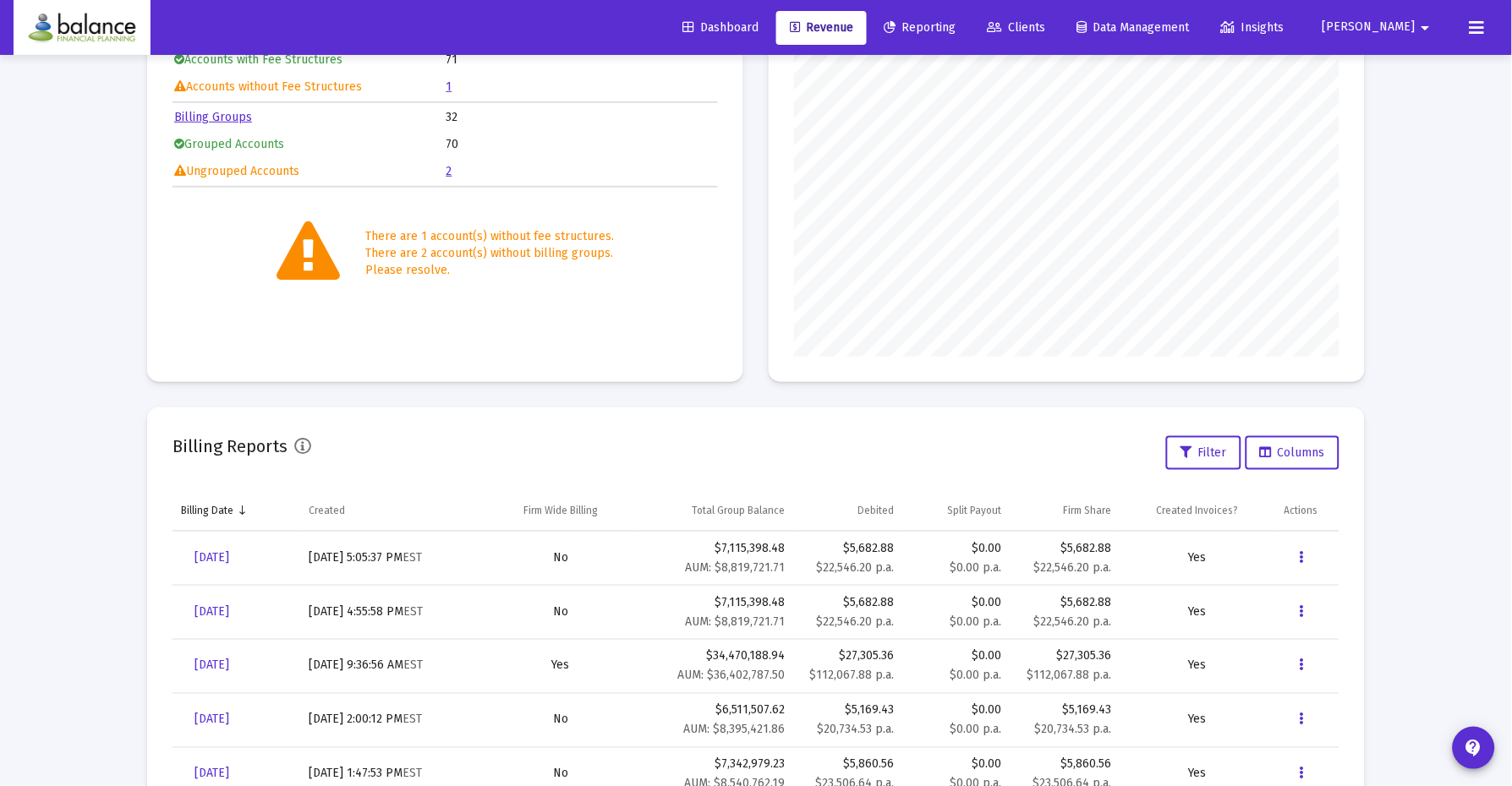
scroll to position [225, 0]
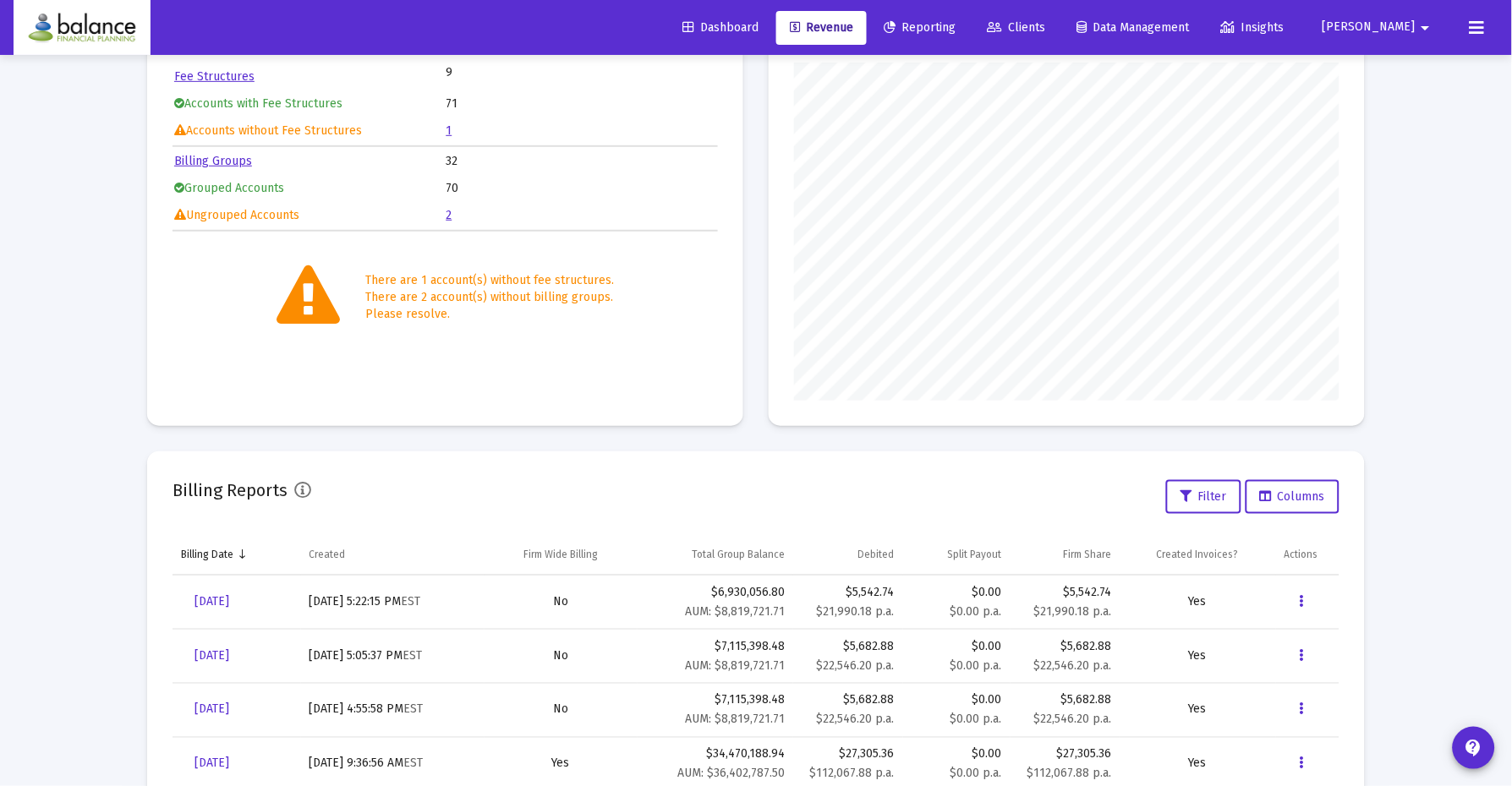
scroll to position [188, 0]
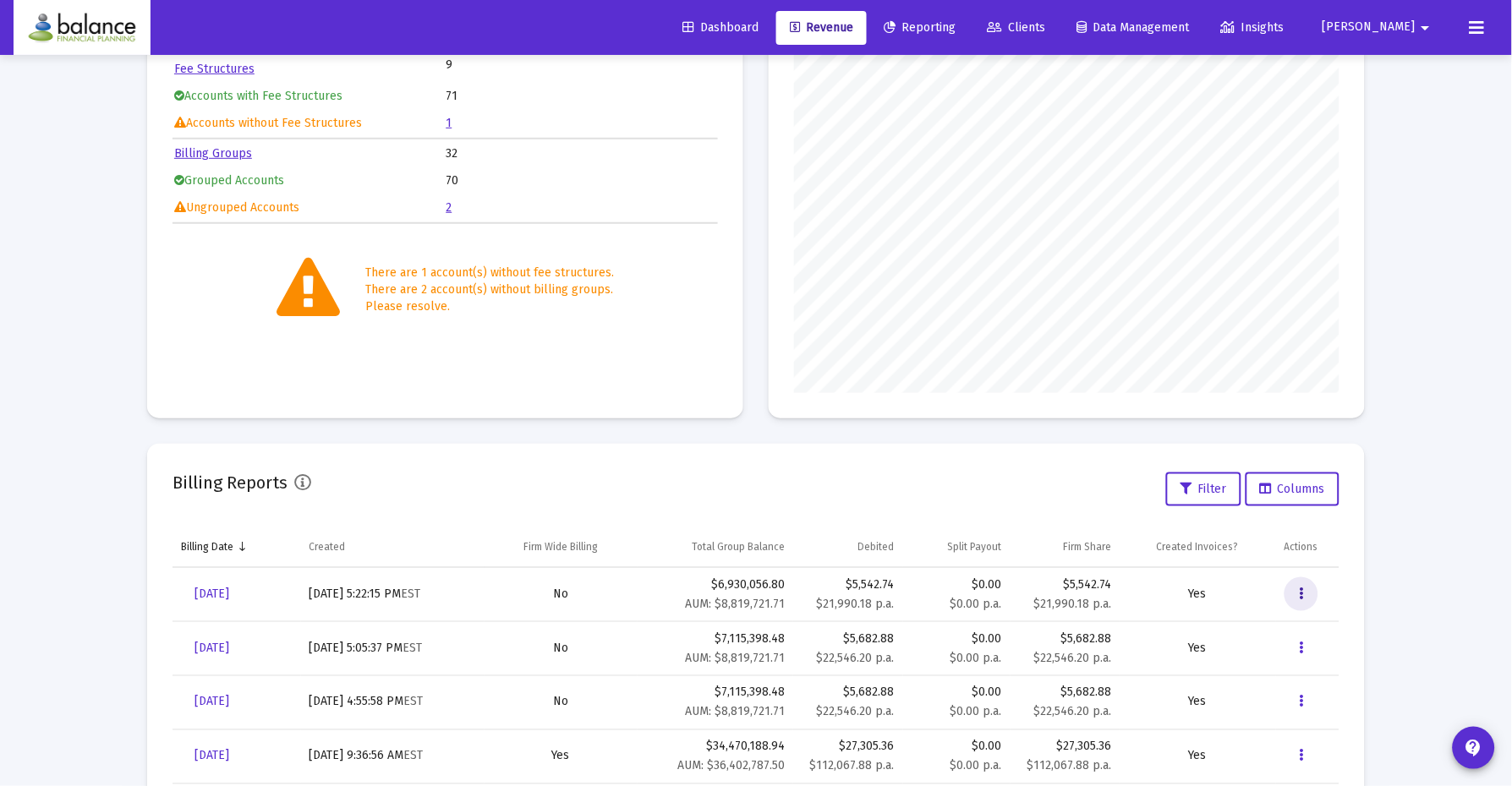
click at [1295, 592] on button "Data grid" at bounding box center [1301, 594] width 34 height 34
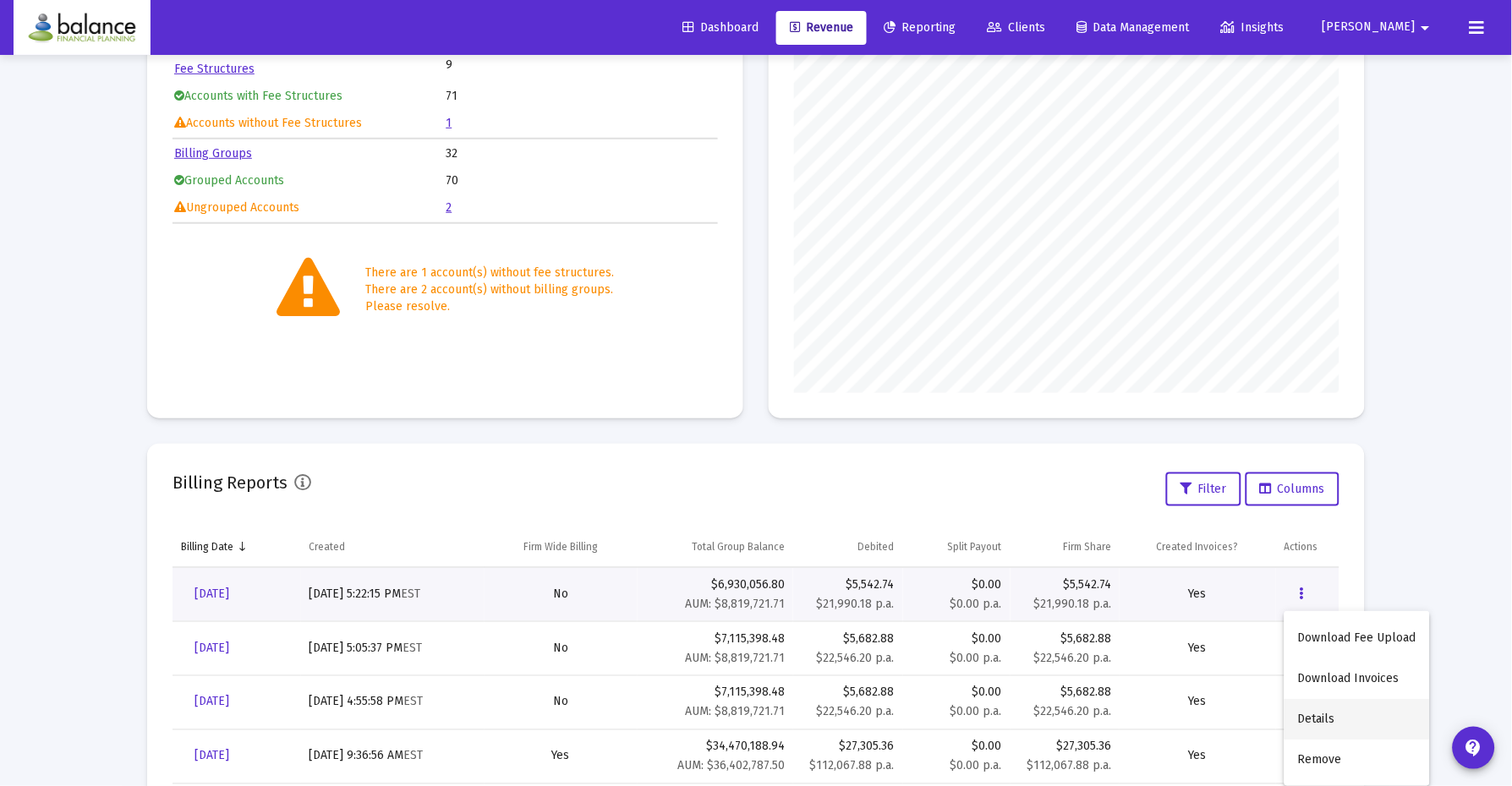
click at [1327, 716] on button "Details" at bounding box center [1357, 720] width 146 height 40
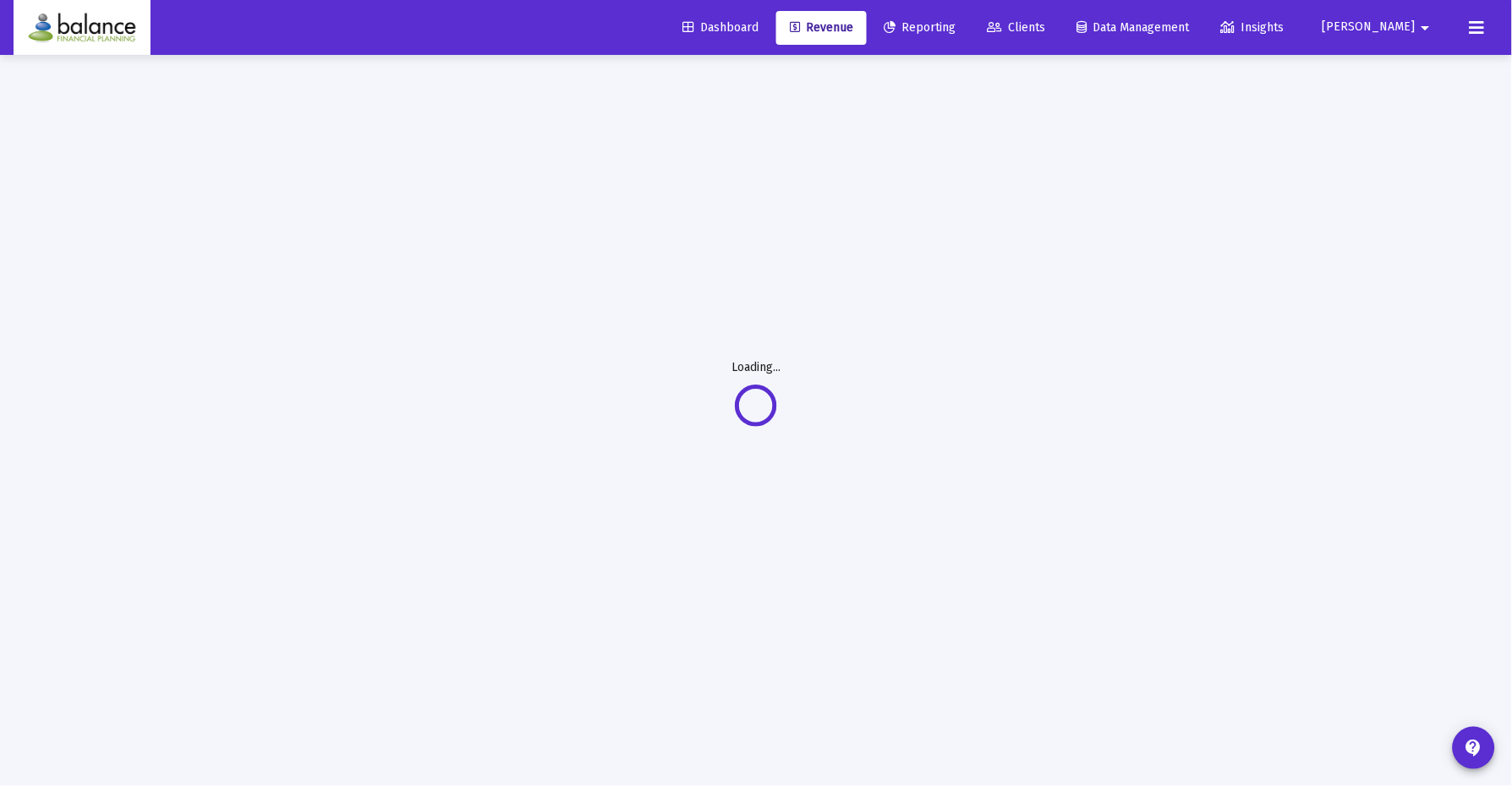
scroll to position [55, 0]
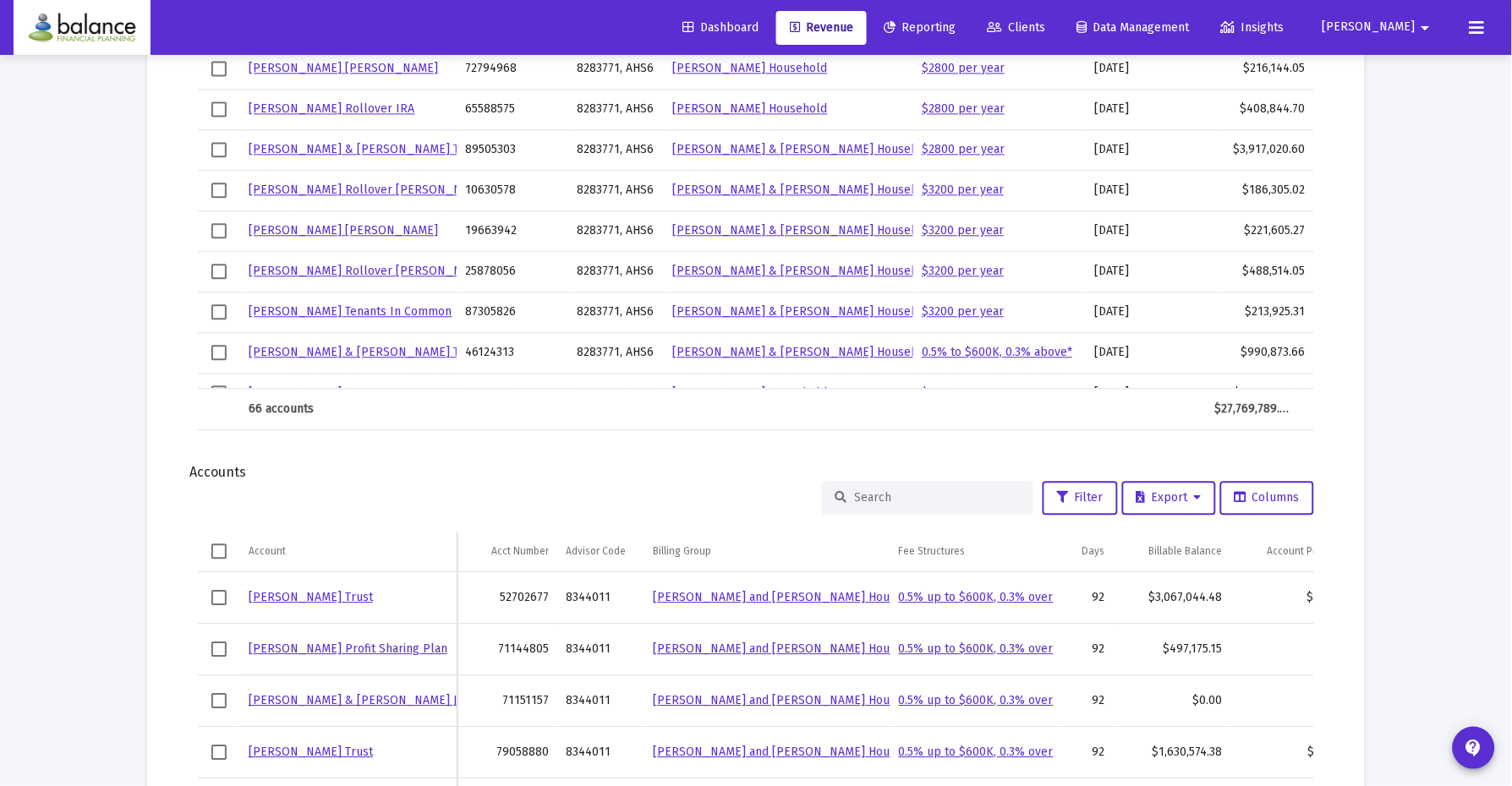
scroll to position [1148, 0]
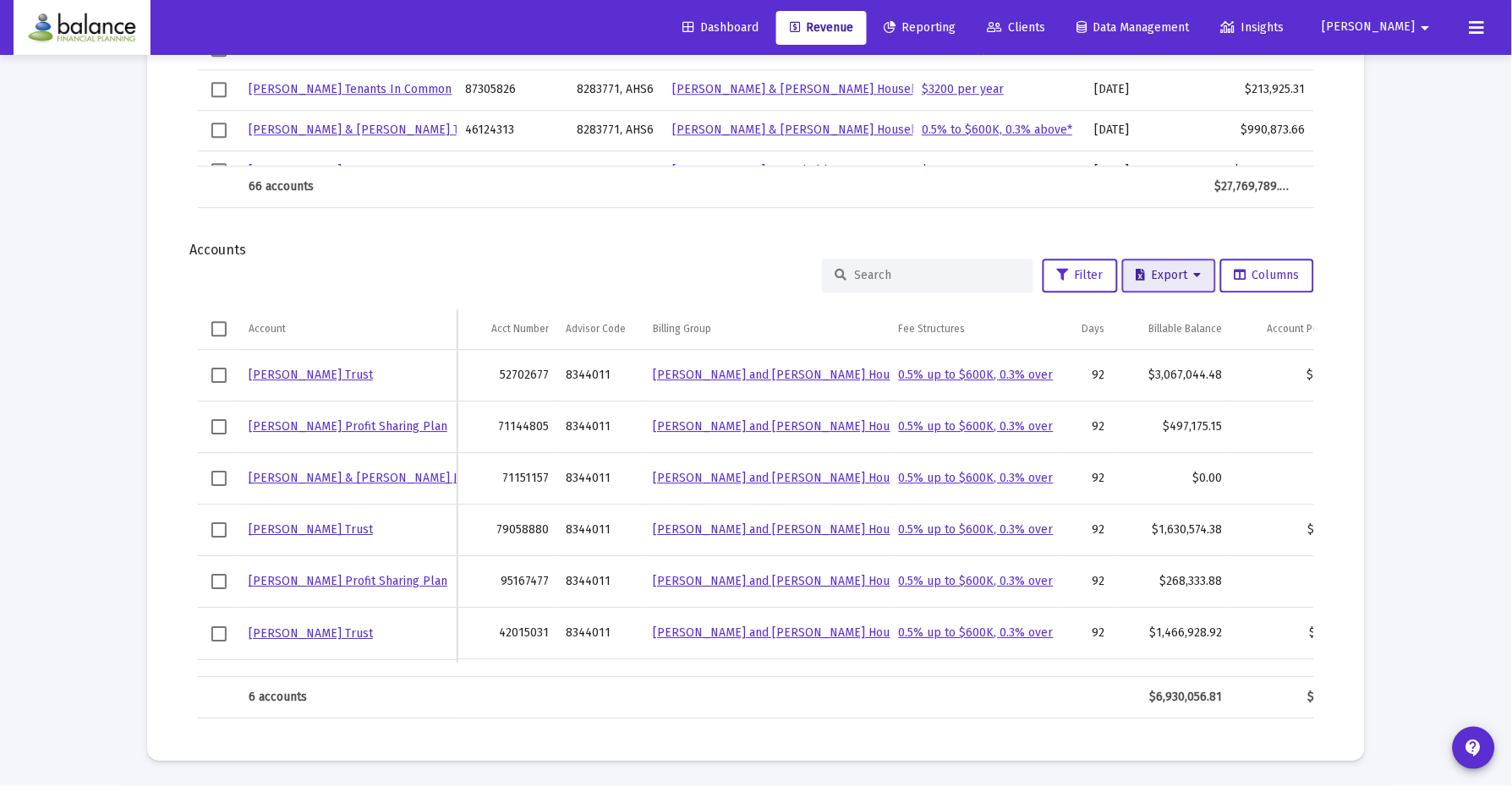
click at [1198, 270] on icon at bounding box center [1198, 276] width 8 height 12
click at [1194, 297] on button "Export All Rows" at bounding box center [1177, 305] width 115 height 40
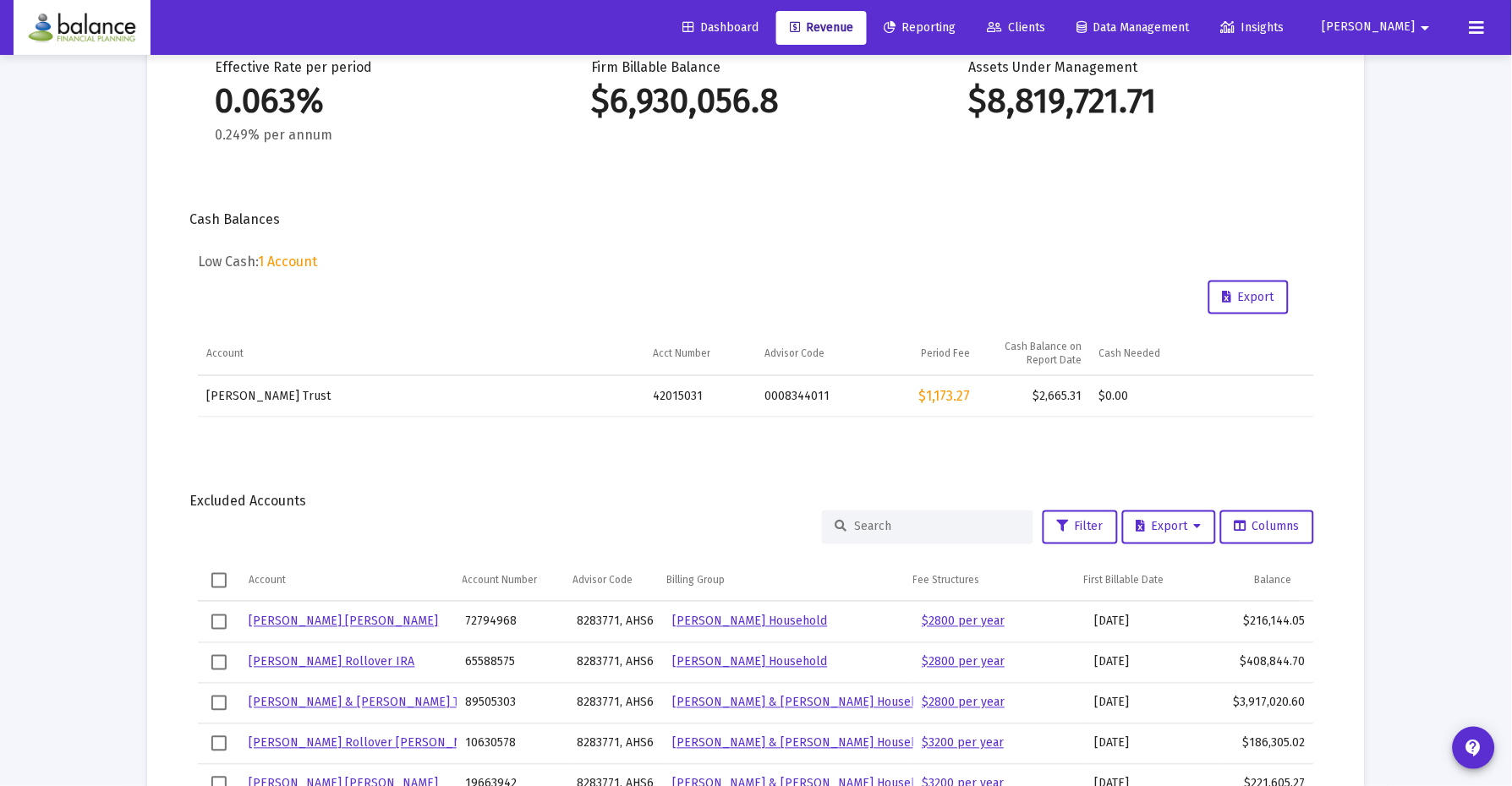
scroll to position [374, 0]
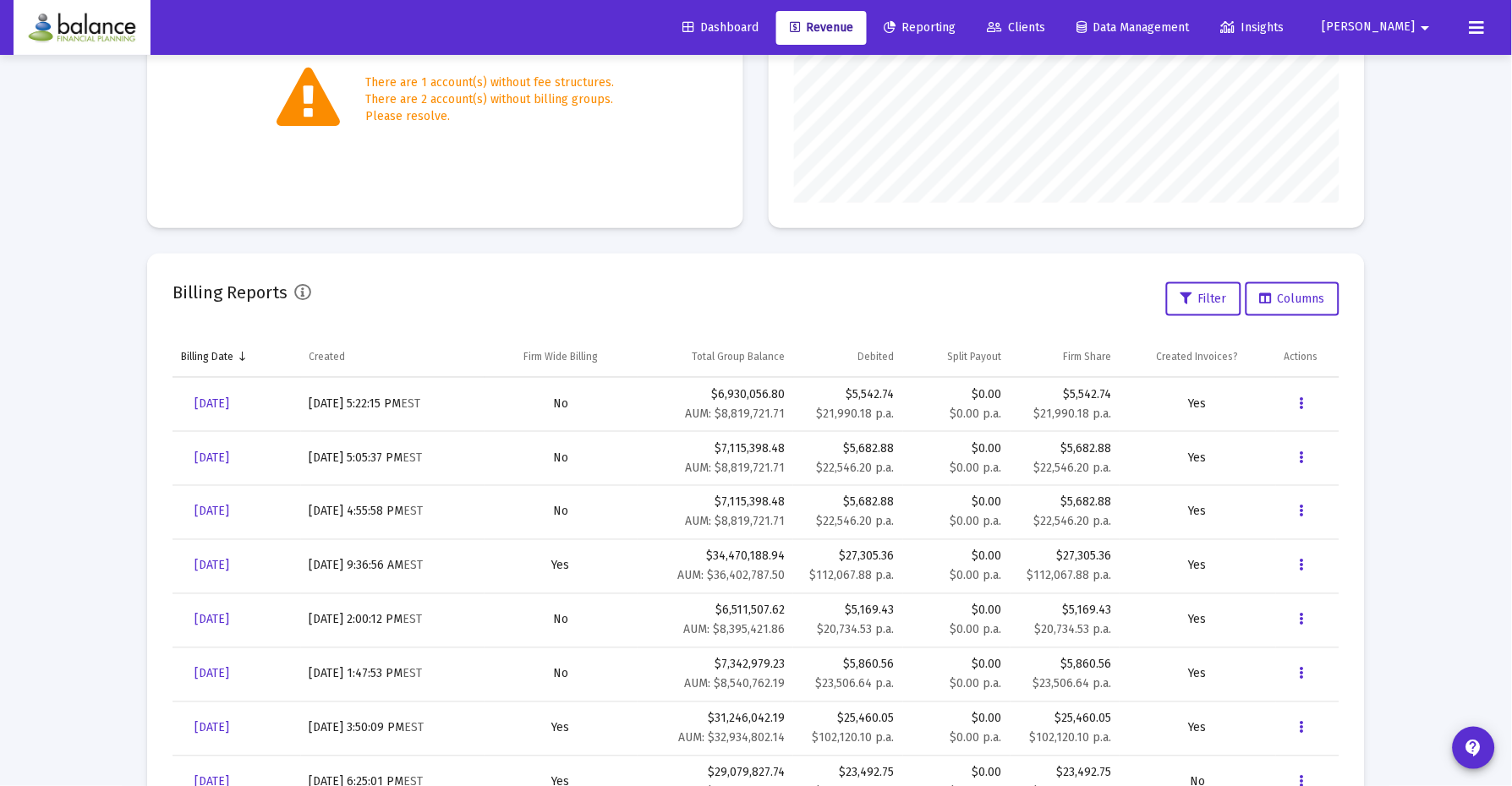
scroll to position [376, 0]
click at [1294, 403] on button "Data grid" at bounding box center [1301, 405] width 34 height 34
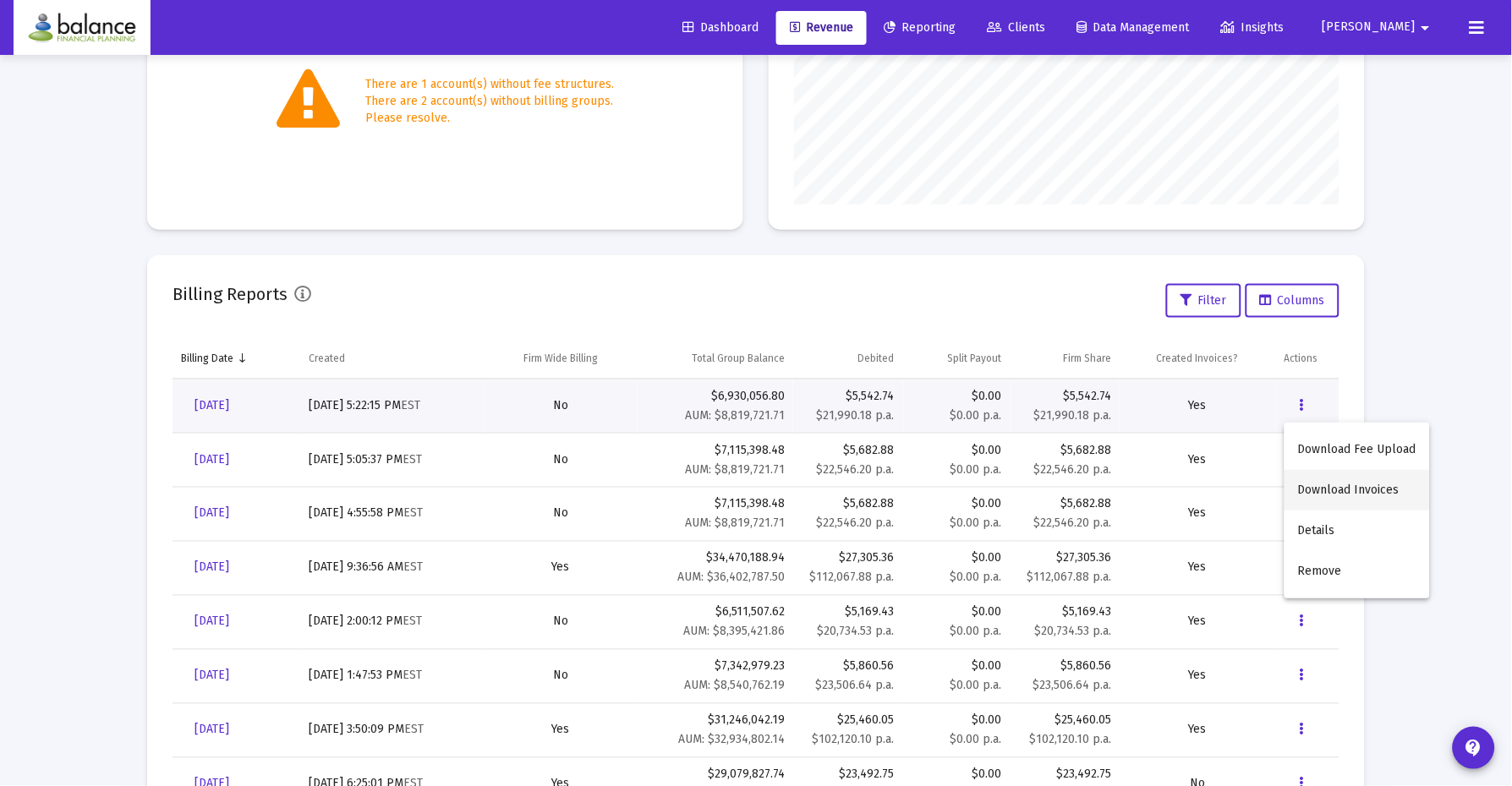
click at [1336, 493] on button "Download Invoices" at bounding box center [1357, 490] width 146 height 40
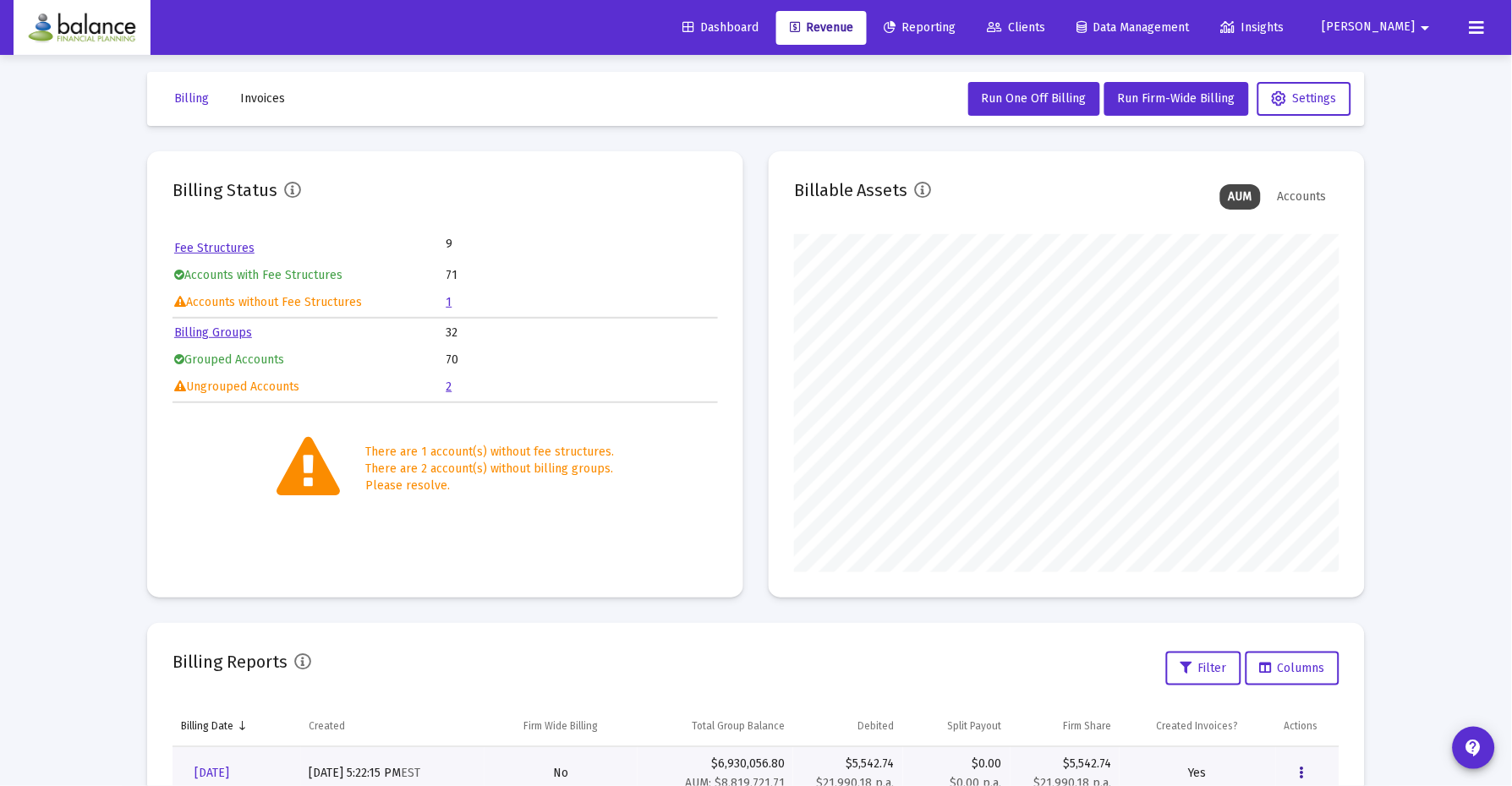
scroll to position [0, 0]
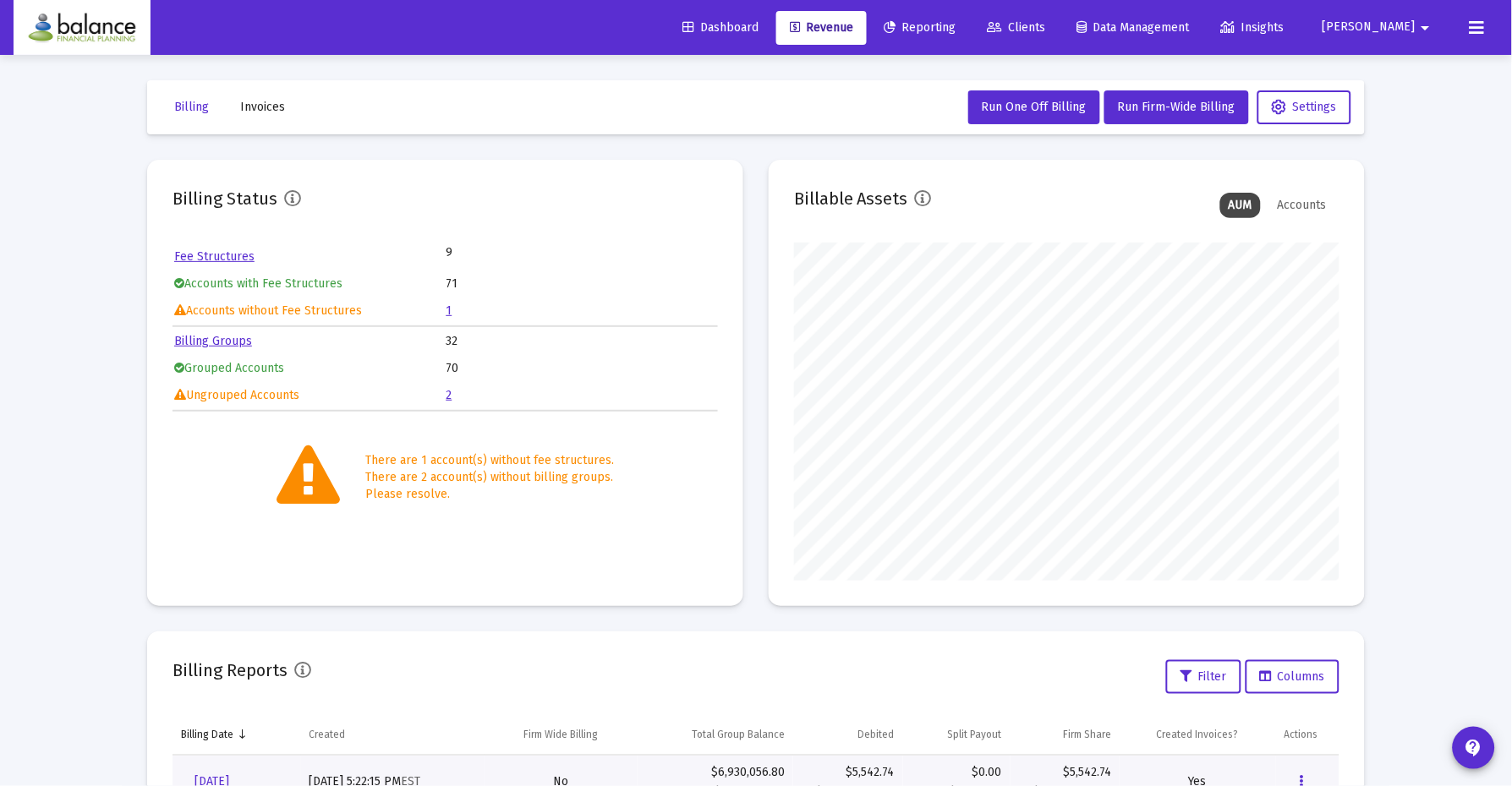
click at [254, 113] on span "Invoices" at bounding box center [262, 107] width 45 height 14
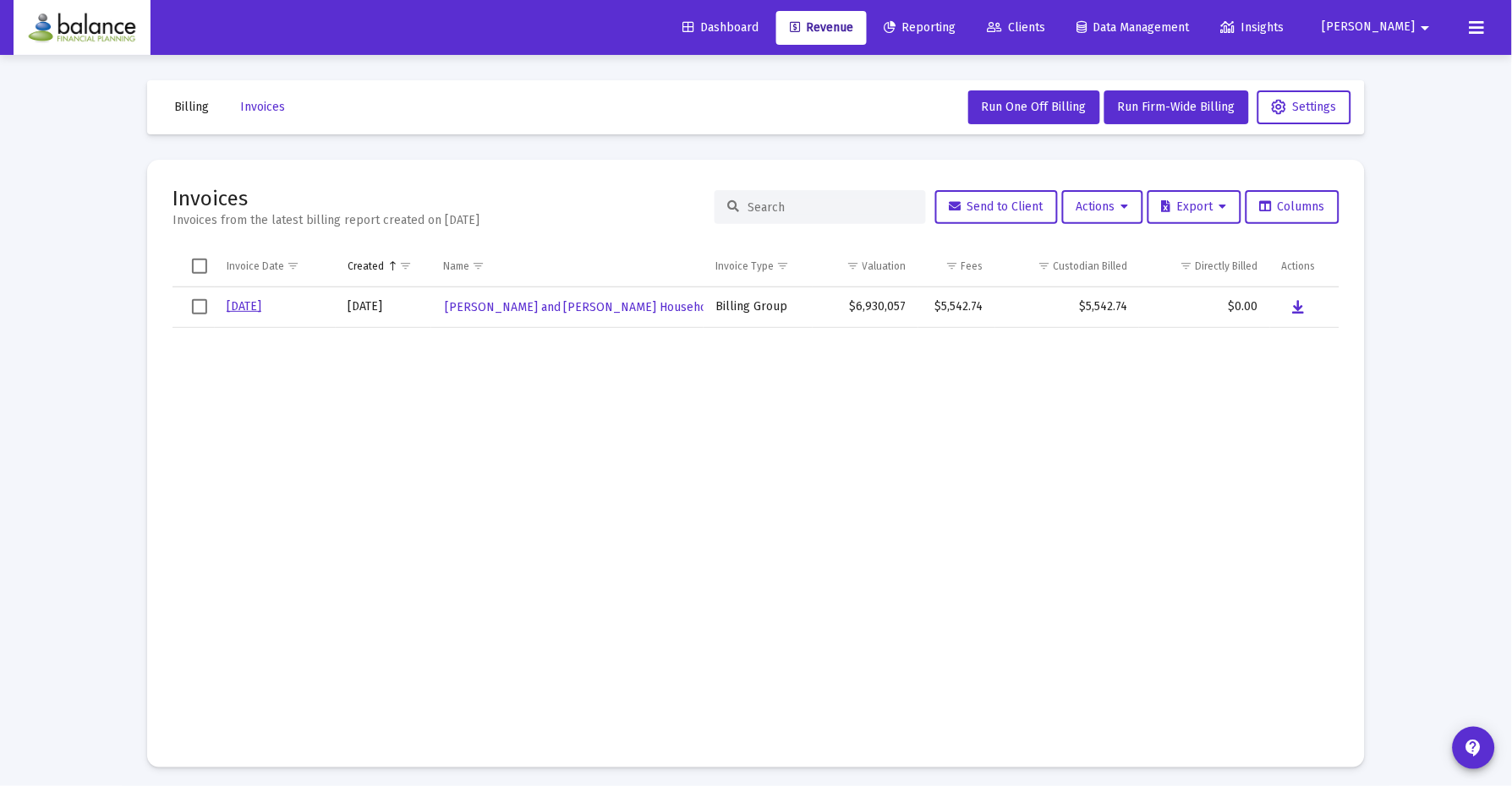
click at [1099, 431] on td "Data grid" at bounding box center [1067, 534] width 144 height 413
click at [1296, 302] on icon "Data grid" at bounding box center [1299, 307] width 12 height 20
click at [271, 112] on span "Invoices" at bounding box center [262, 107] width 45 height 14
click at [970, 39] on link "Reporting" at bounding box center [920, 28] width 99 height 34
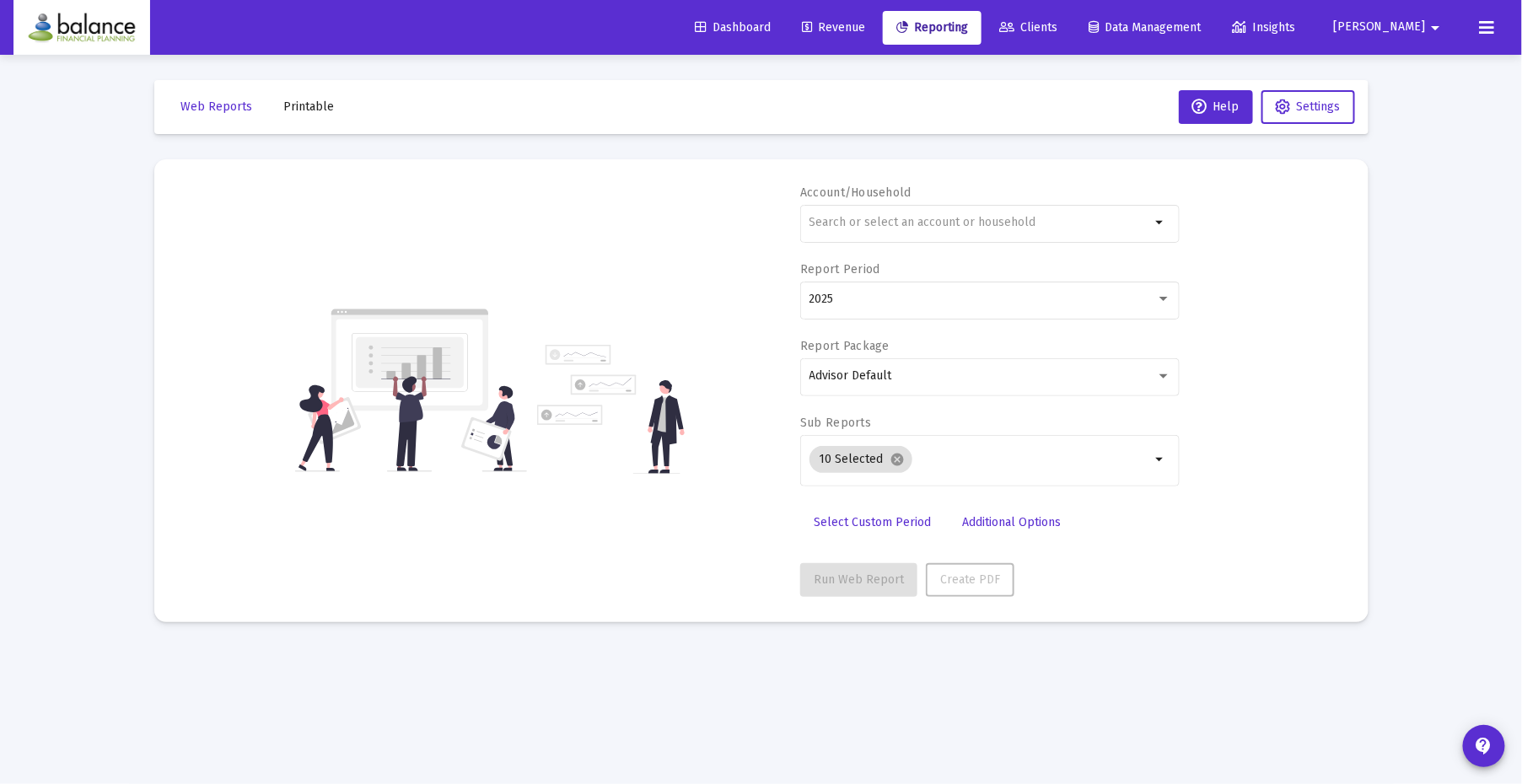
type input "[PERSON_NAME][EMAIL_ADDRESS][DOMAIN_NAME]"
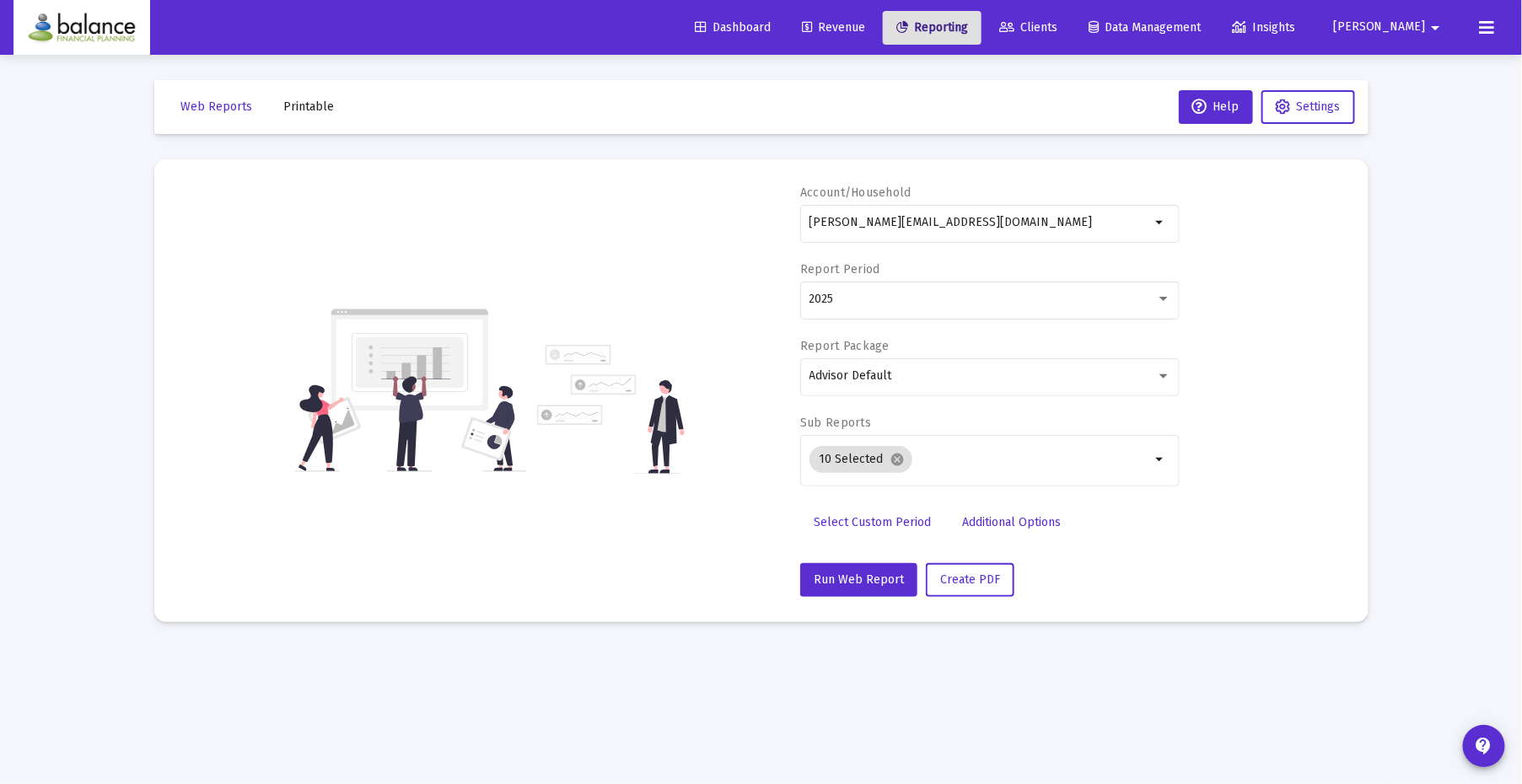
click at [320, 106] on span "Printable" at bounding box center [309, 106] width 51 height 14
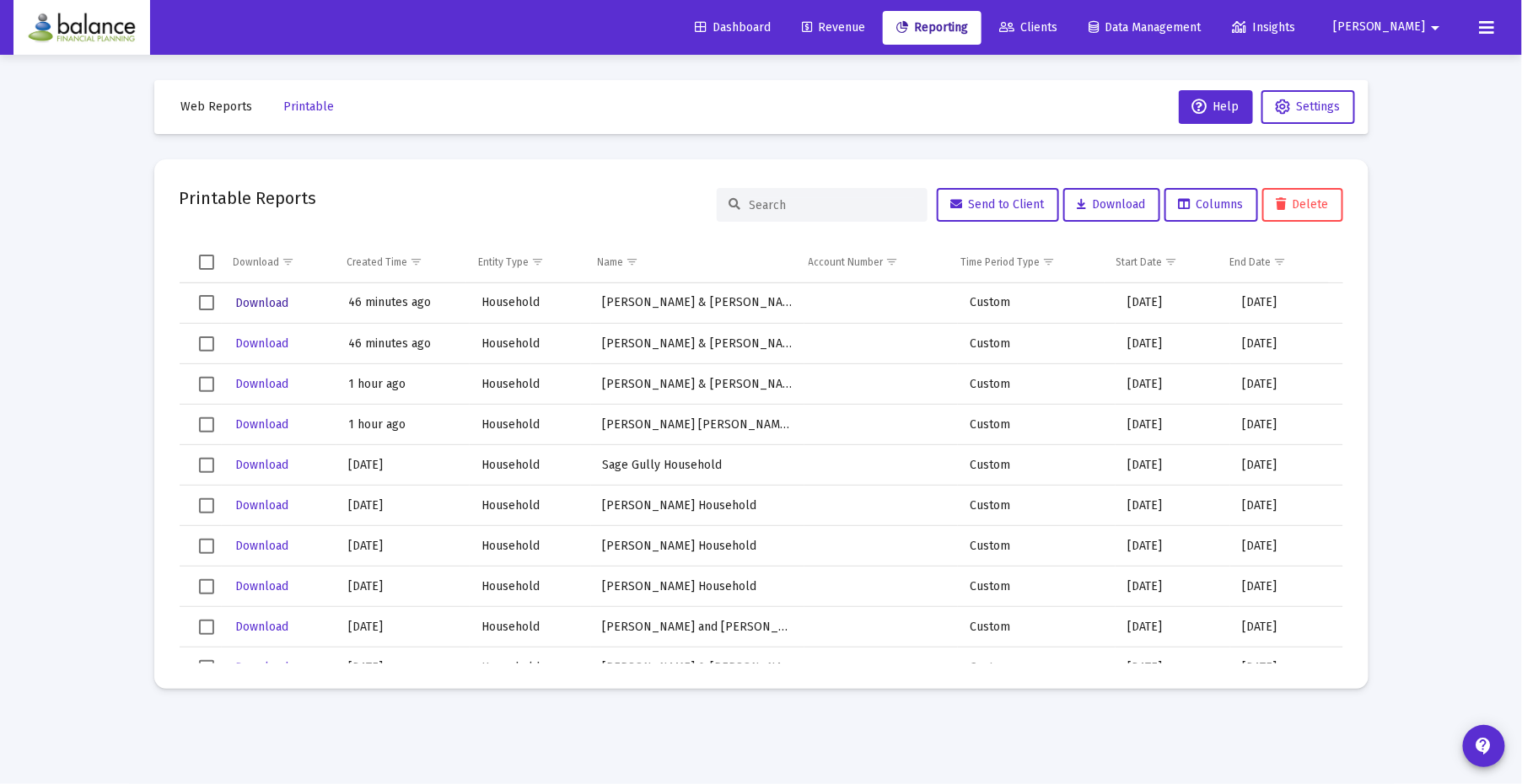
click at [254, 305] on span "Download" at bounding box center [261, 303] width 53 height 14
click at [865, 26] on span "Revenue" at bounding box center [834, 27] width 64 height 14
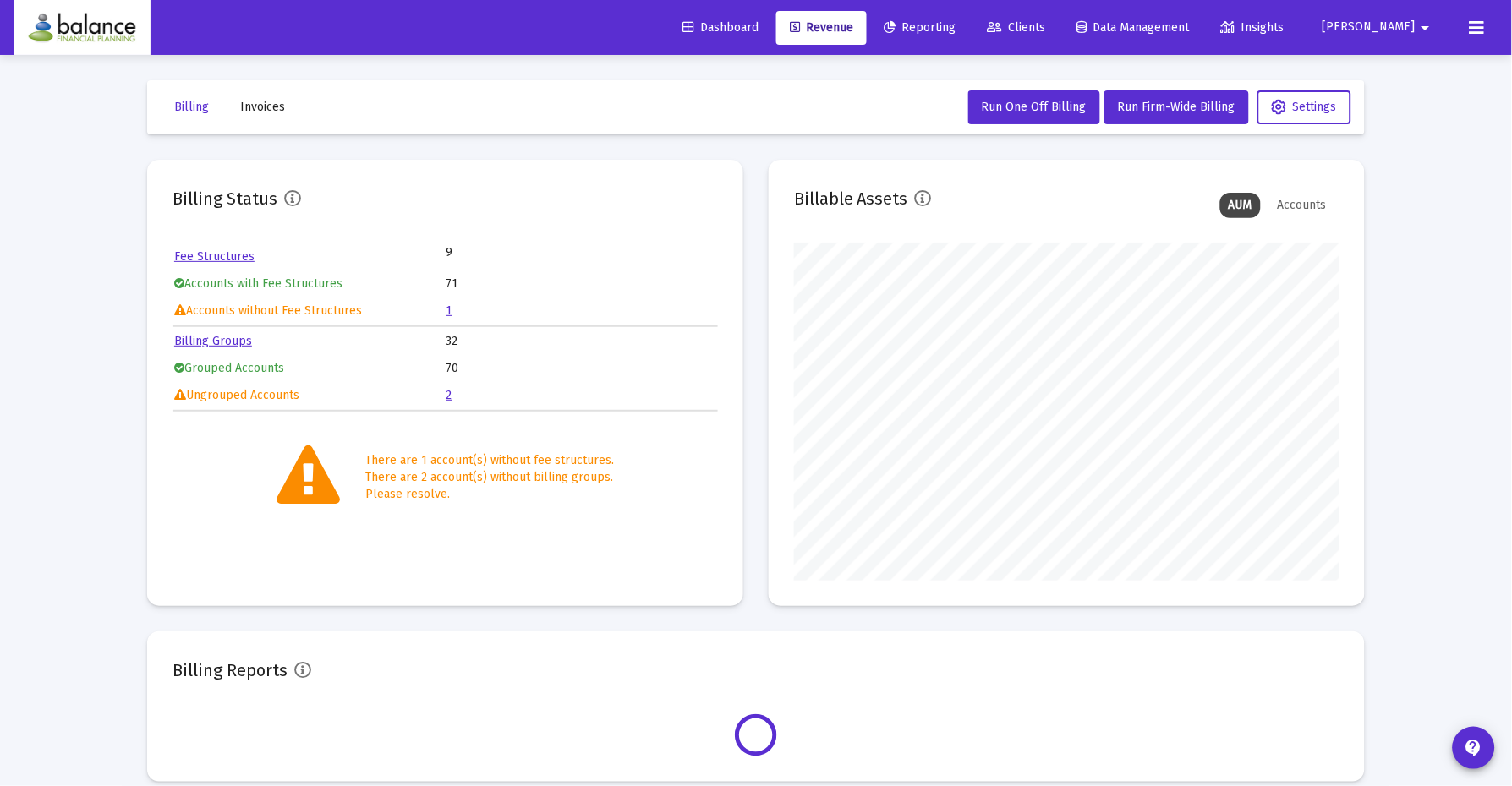
scroll to position [338, 544]
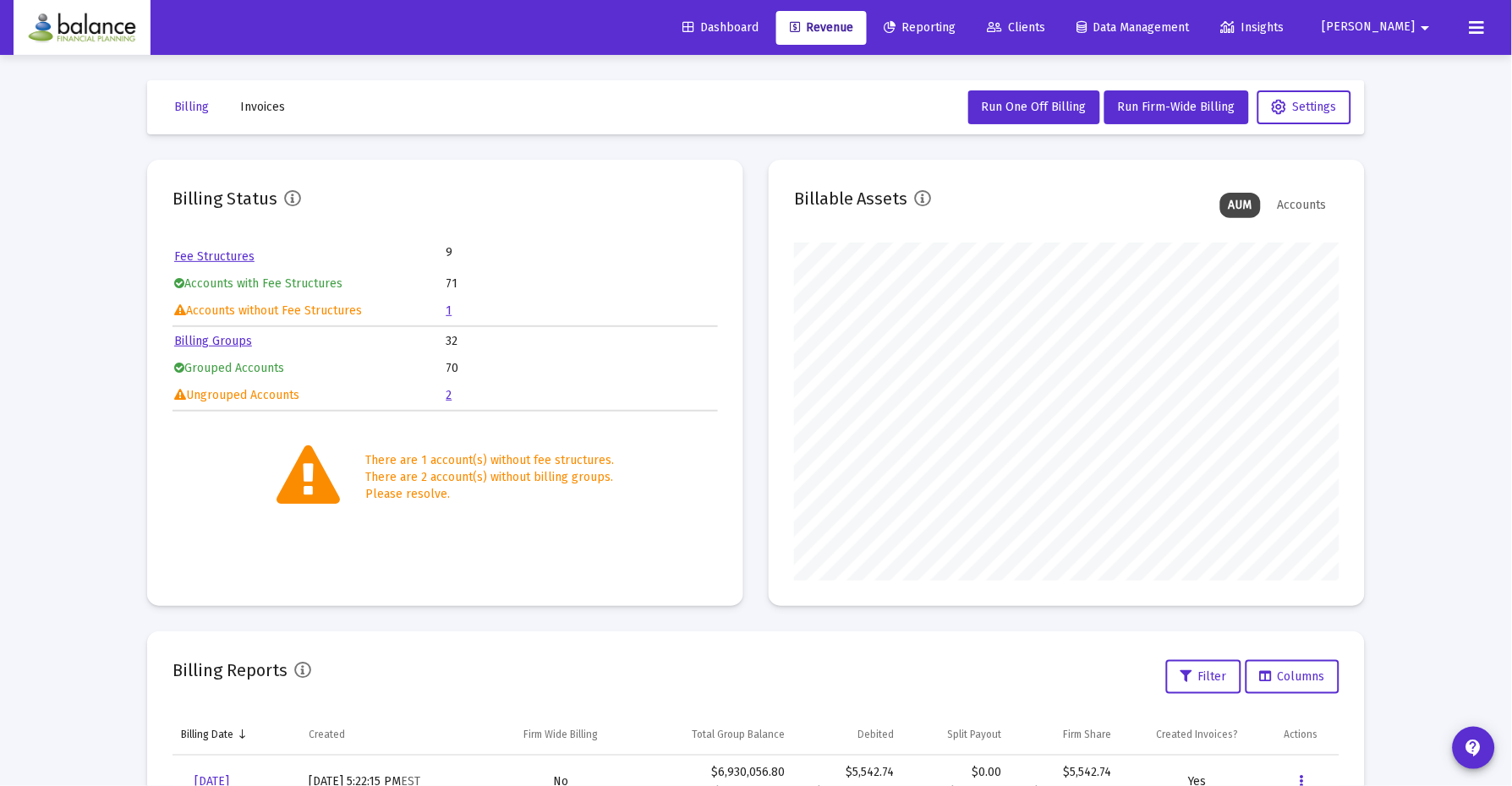
click at [261, 107] on span "Invoices" at bounding box center [262, 107] width 45 height 14
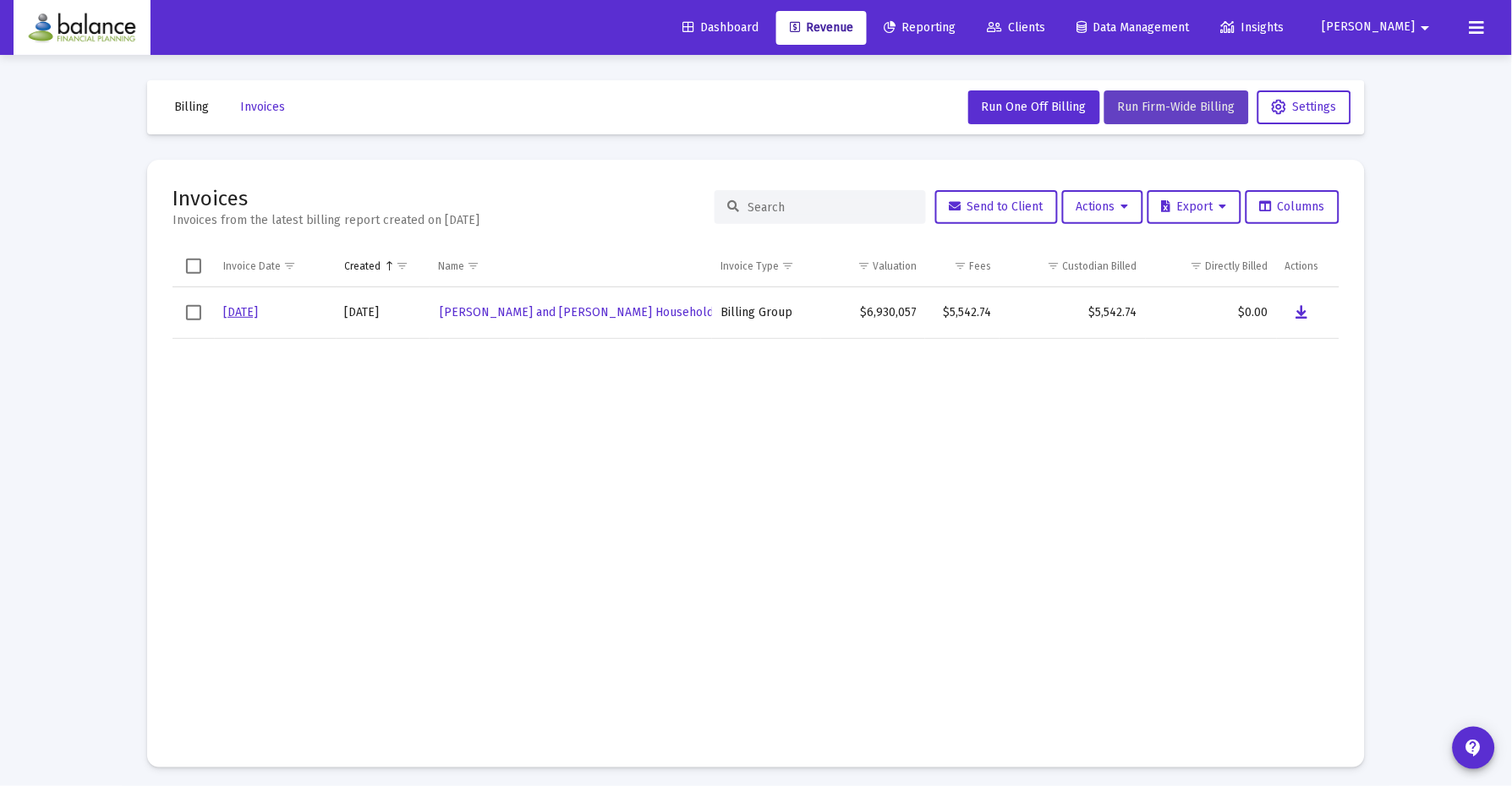
click at [1137, 114] on span "Run Firm-Wide Billing" at bounding box center [1177, 107] width 118 height 14
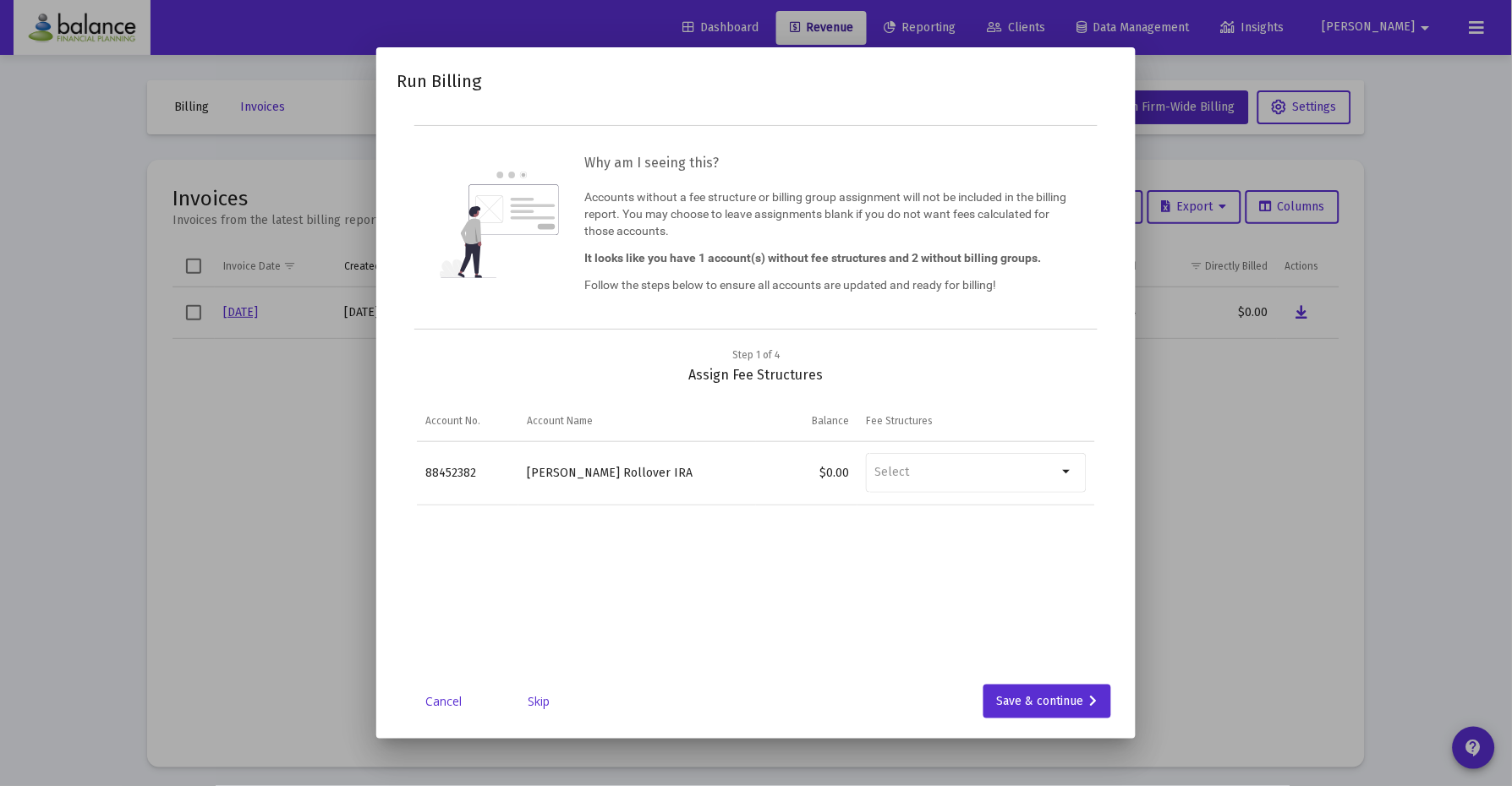
click at [452, 705] on link "Cancel" at bounding box center [444, 701] width 85 height 17
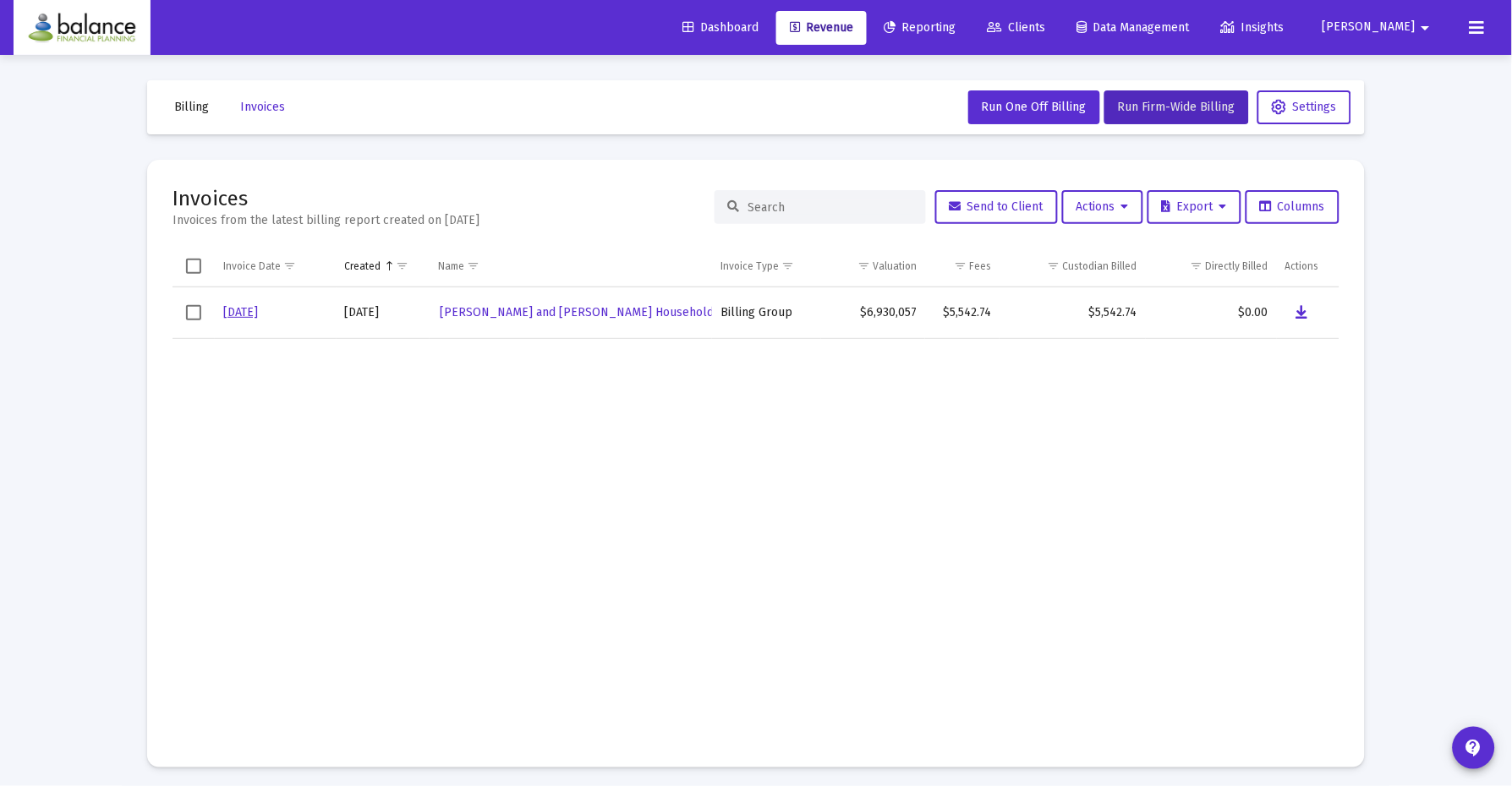
click at [788, 484] on td "Data grid" at bounding box center [766, 540] width 109 height 403
click at [238, 121] on button "Invoices" at bounding box center [262, 107] width 72 height 34
click at [202, 108] on span "Billing" at bounding box center [191, 107] width 35 height 14
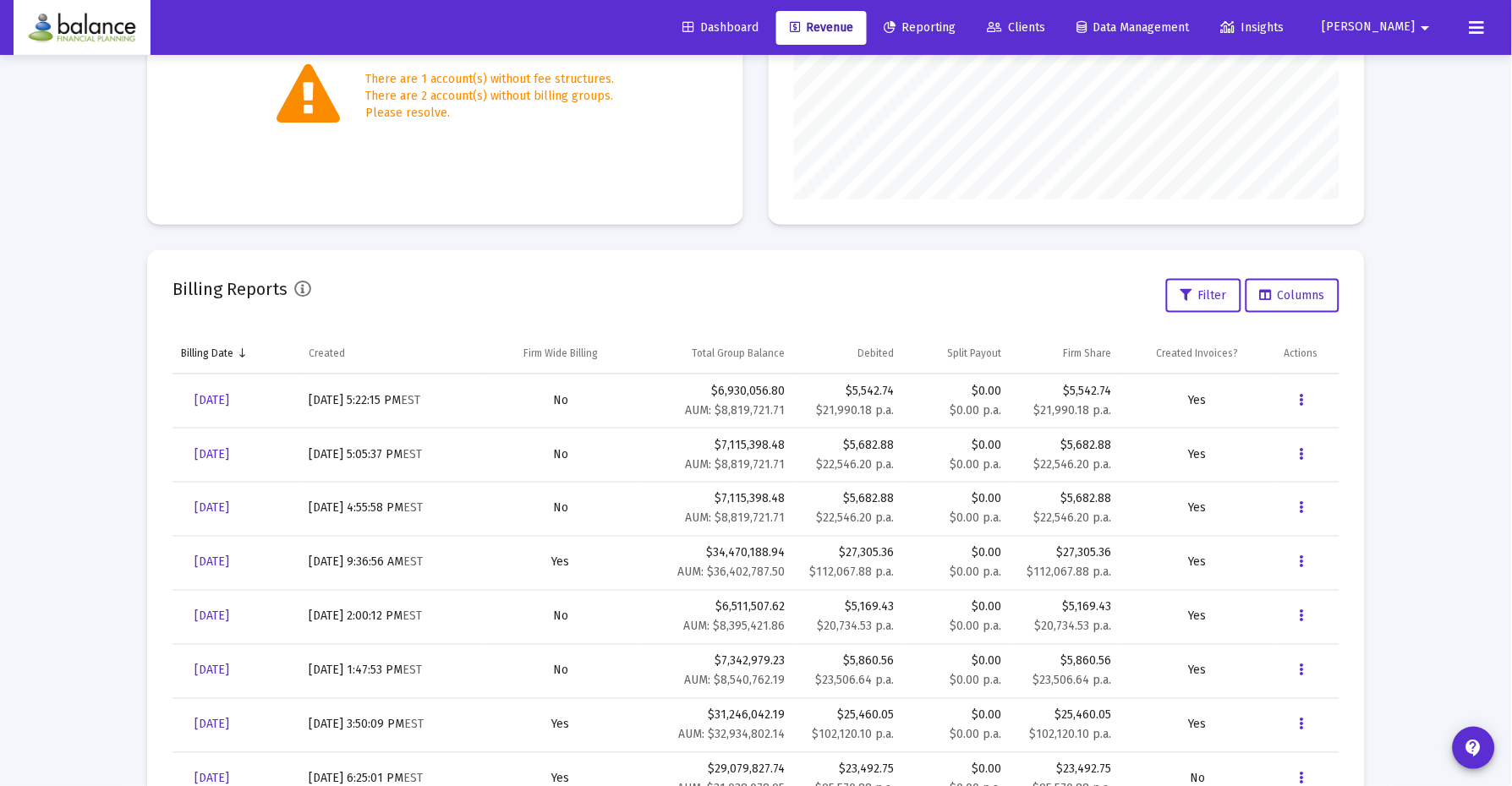
scroll to position [381, 0]
click at [1301, 556] on icon "Data grid" at bounding box center [1301, 563] width 4 height 20
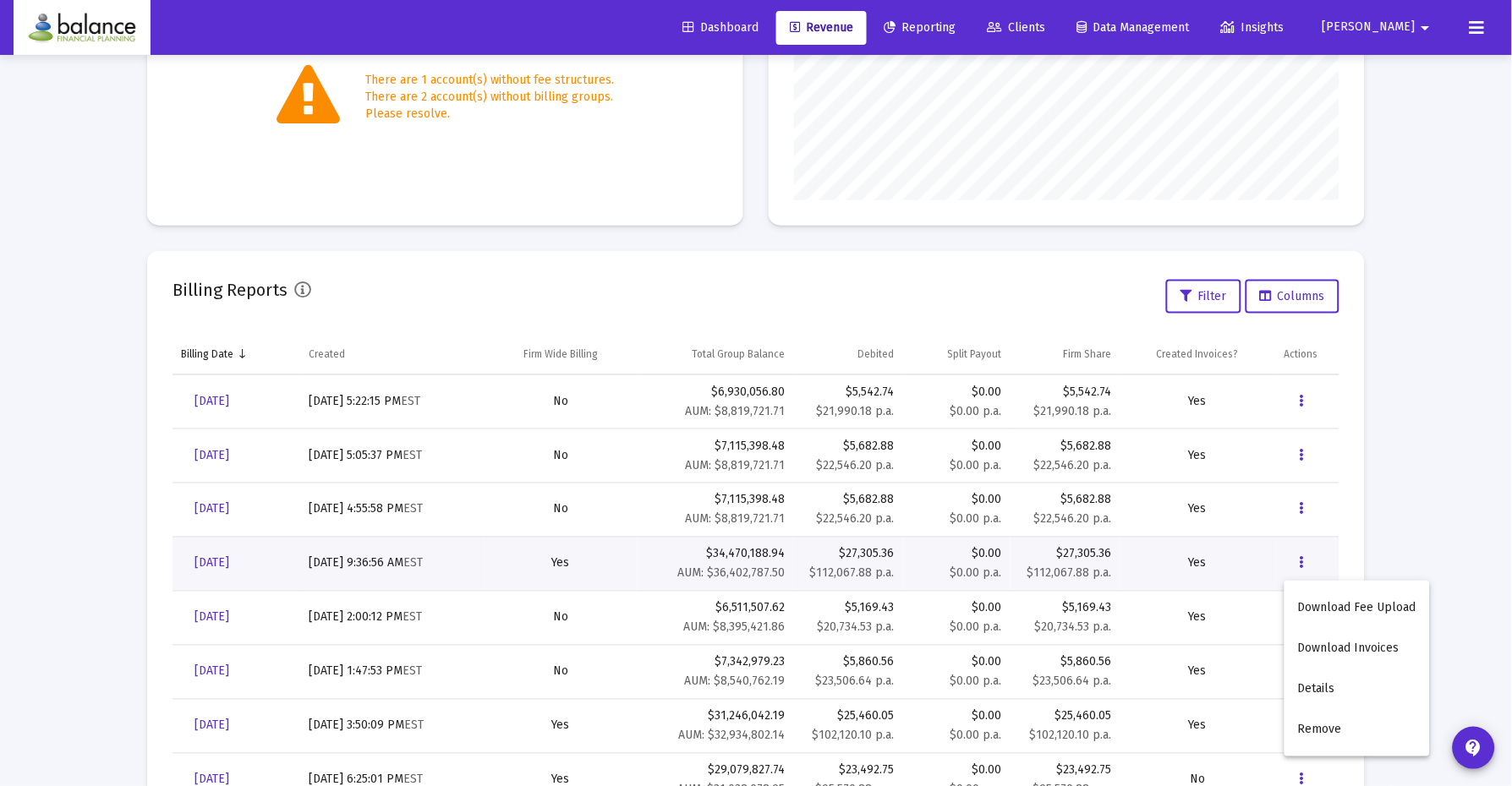
click at [1177, 556] on div at bounding box center [756, 393] width 1512 height 786
click at [229, 558] on span "[DATE]" at bounding box center [212, 563] width 35 height 14
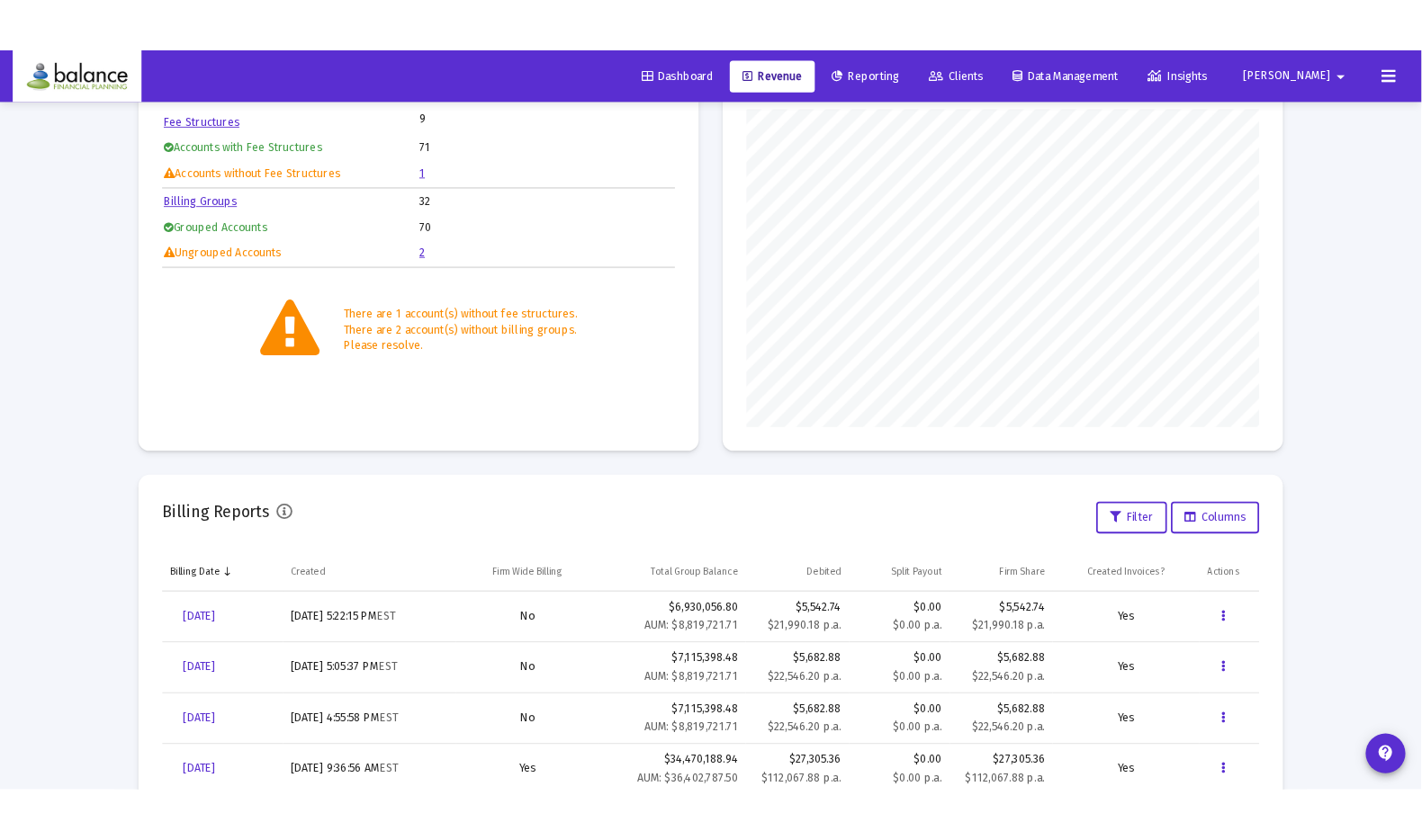
scroll to position [318, 0]
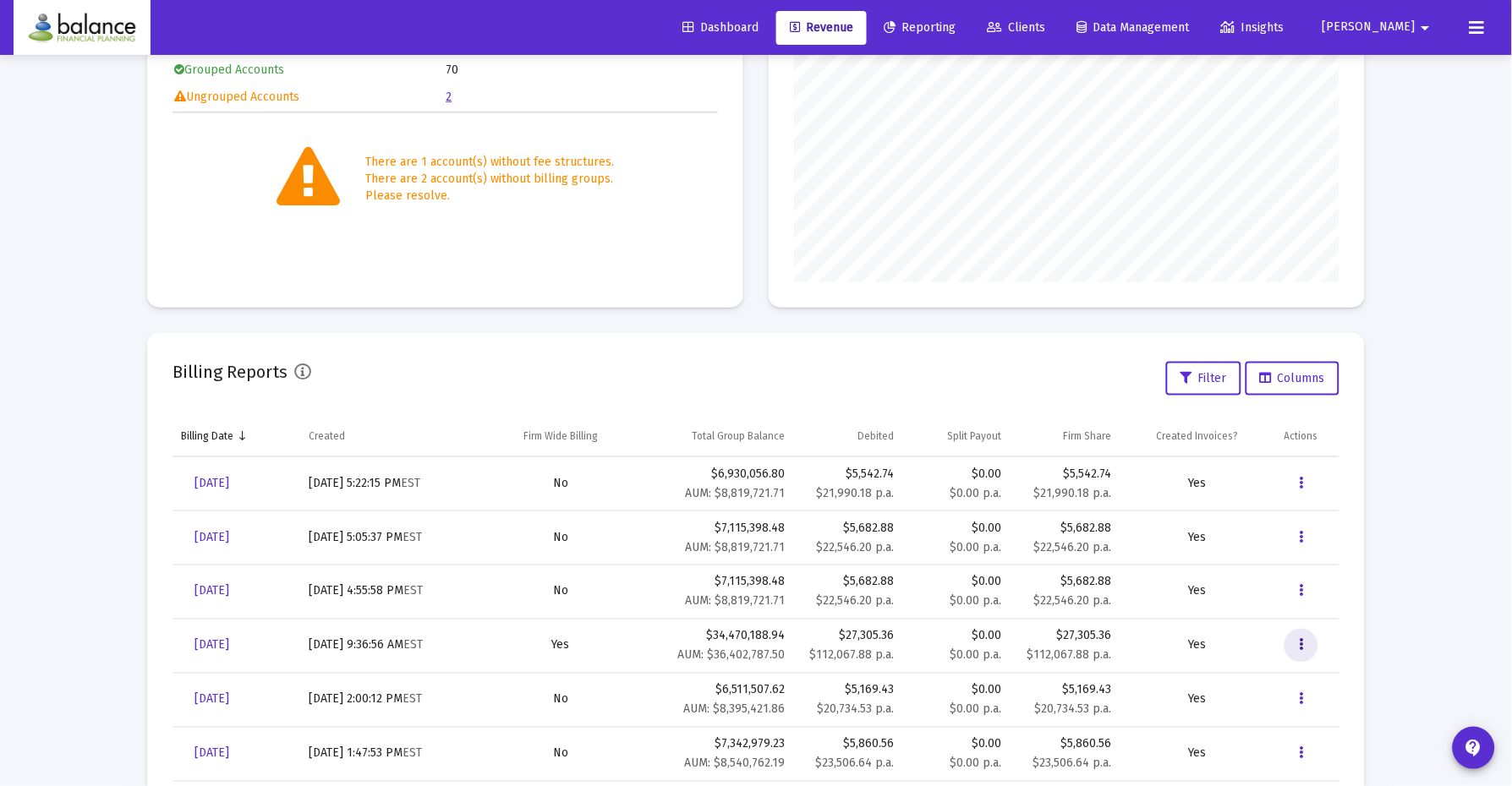
click at [1297, 645] on button "Data grid" at bounding box center [1301, 645] width 34 height 34
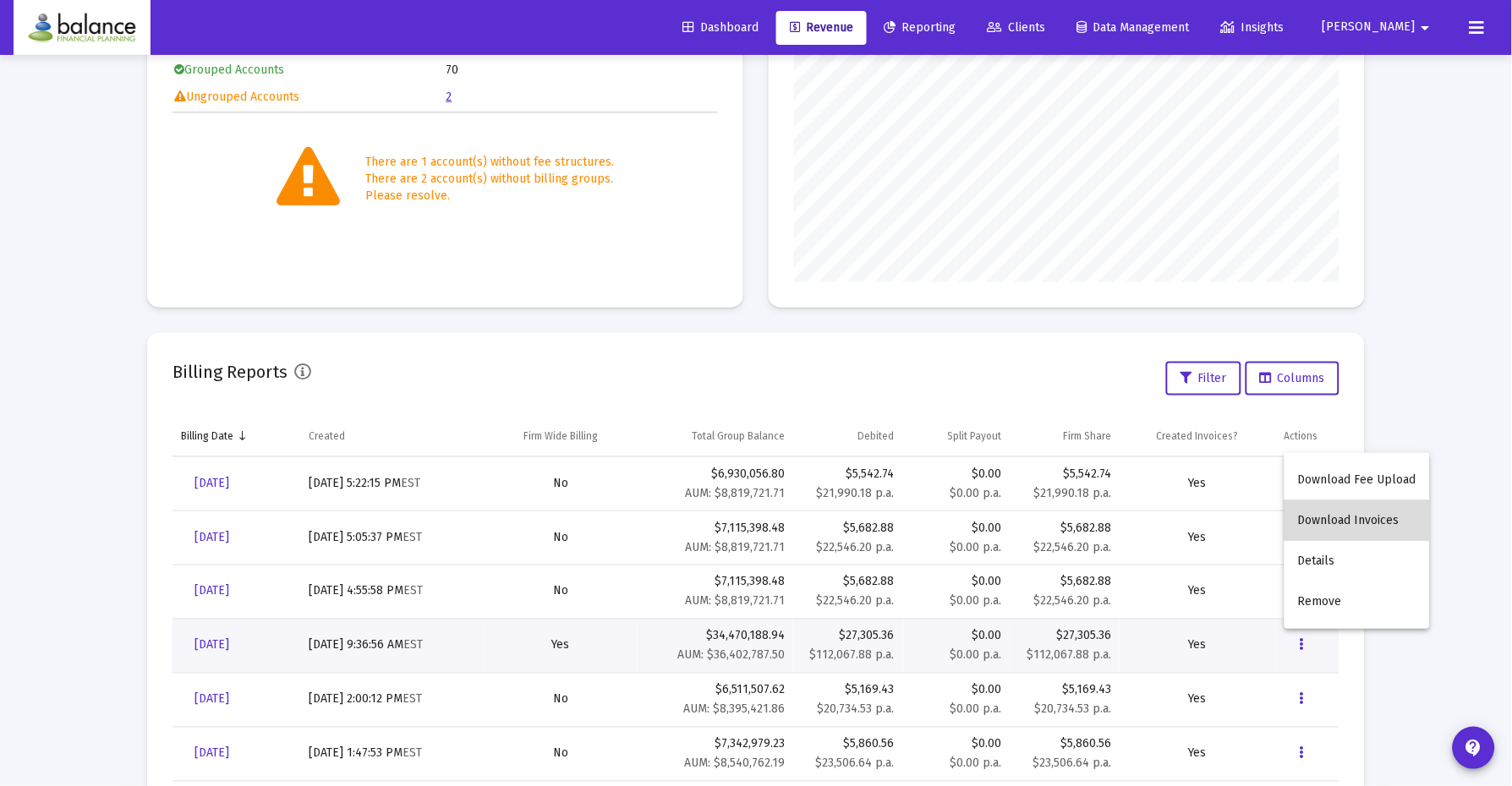
click at [1357, 519] on button "Download Invoices" at bounding box center [1357, 521] width 146 height 40
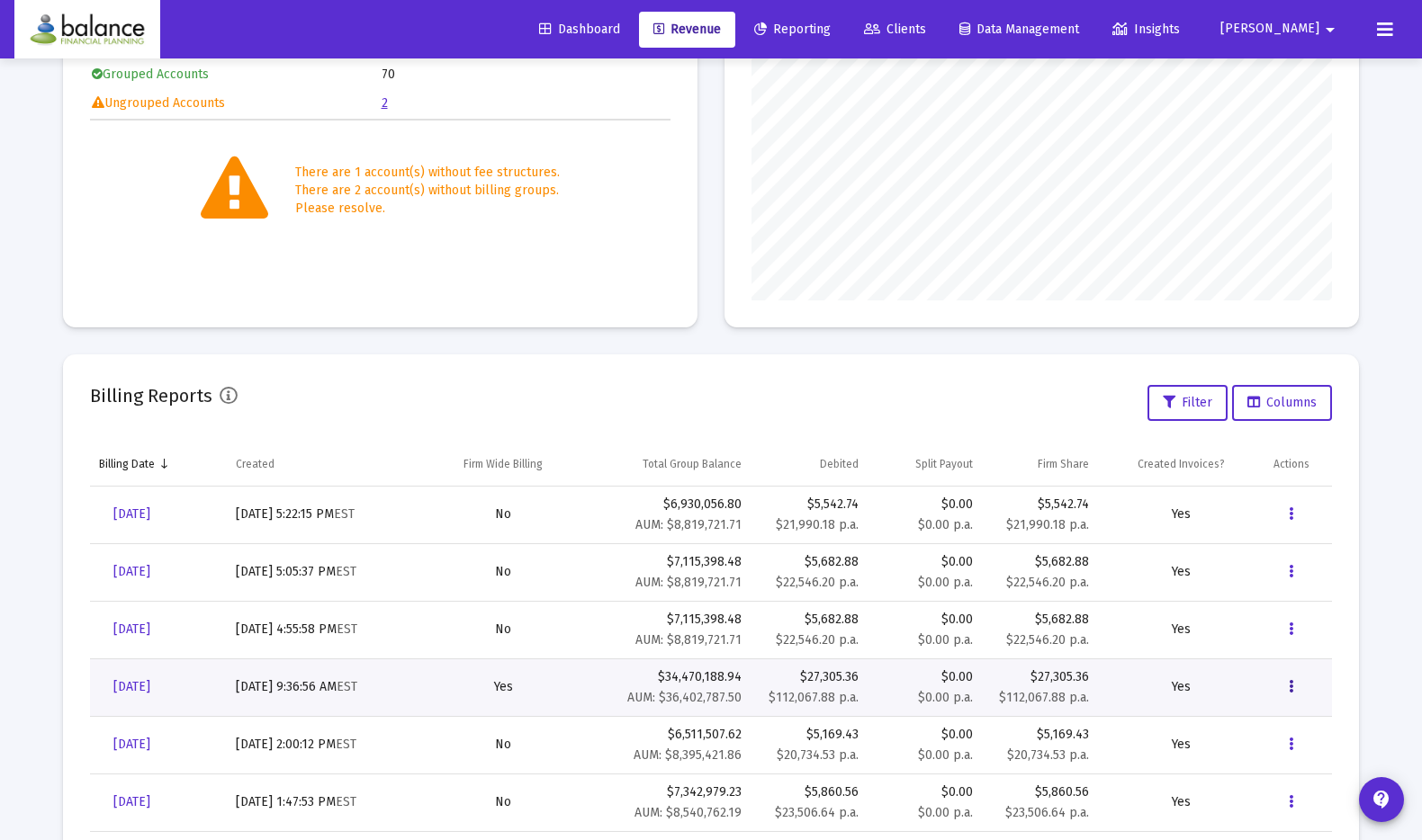
scroll to position [360, 580]
